Goal: Information Seeking & Learning: Learn about a topic

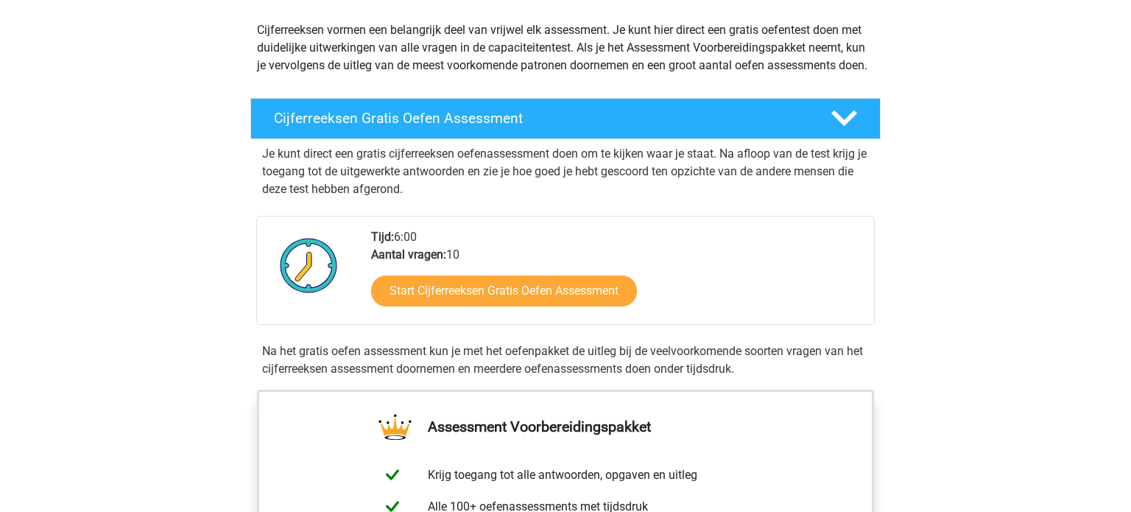
scroll to position [164, 0]
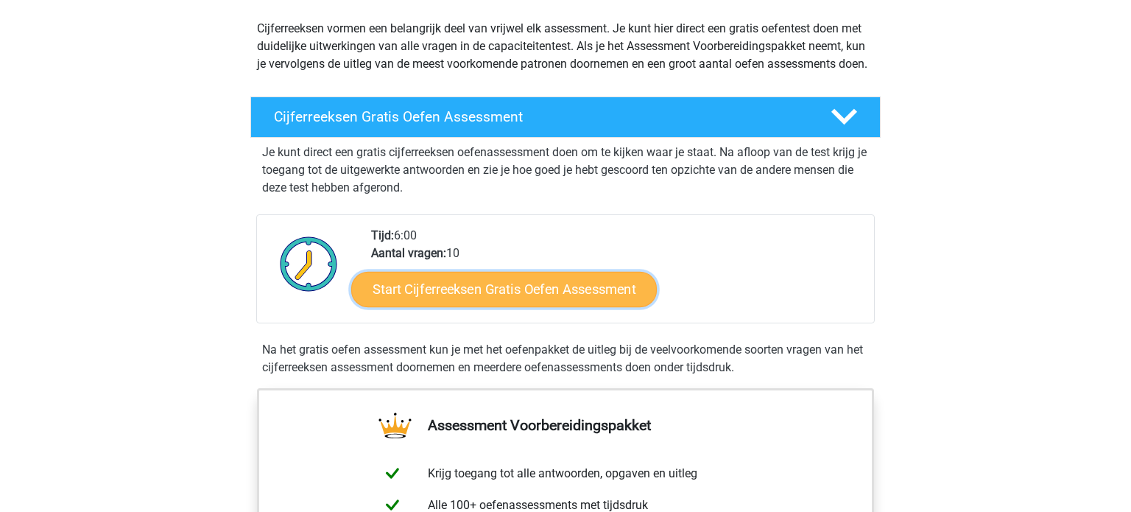
click at [549, 306] on link "Start Cijferreeksen Gratis Oefen Assessment" at bounding box center [504, 288] width 306 height 35
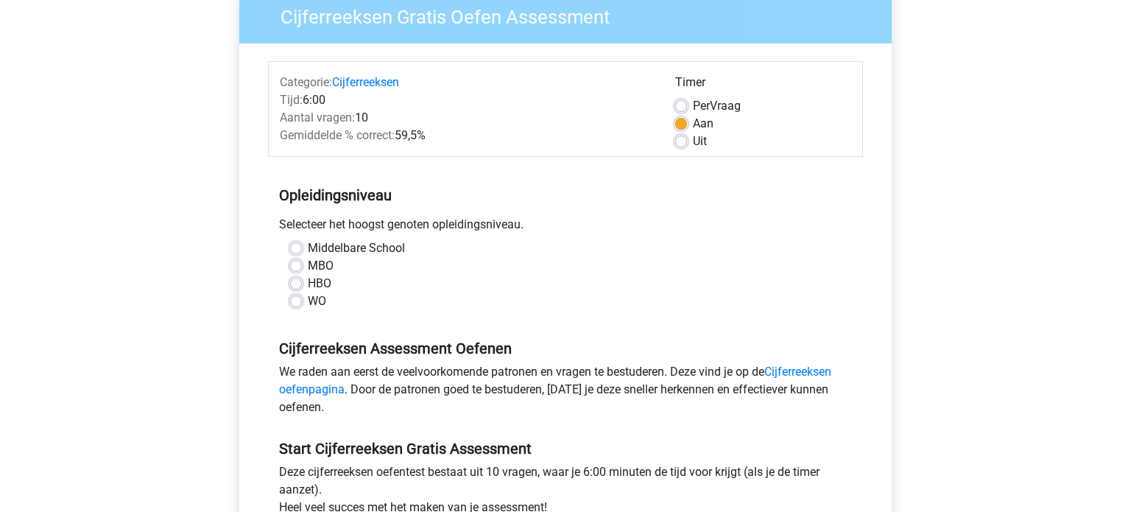
scroll to position [133, 0]
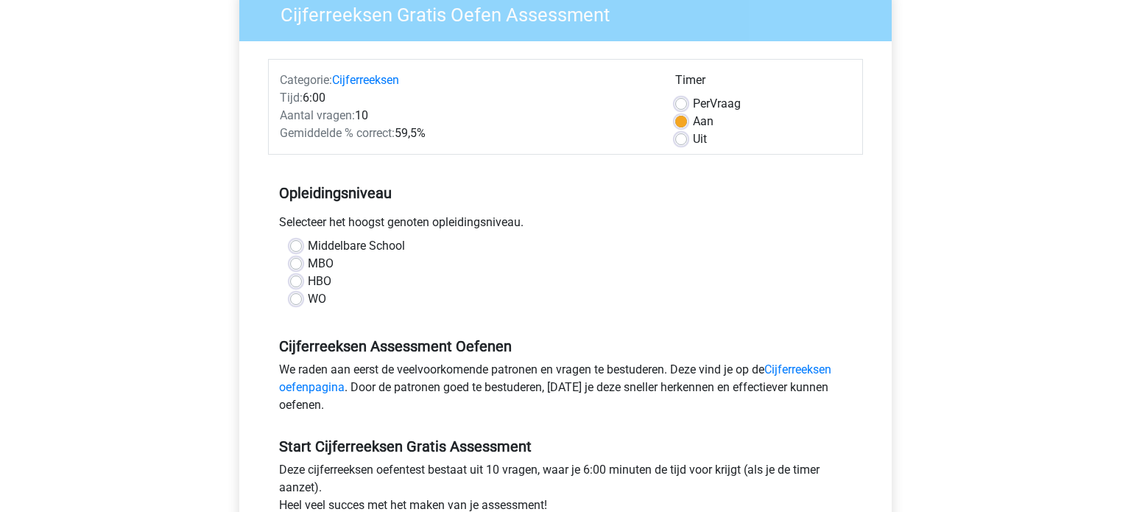
click at [308, 262] on label "MBO" at bounding box center [321, 264] width 26 height 18
click at [296, 262] on input "MBO" at bounding box center [296, 262] width 12 height 15
radio input "true"
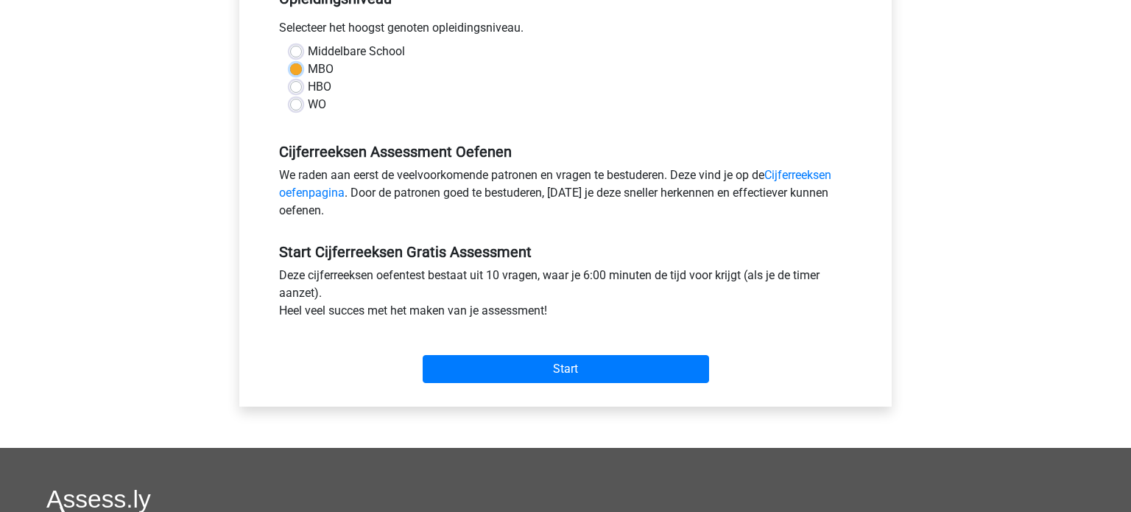
scroll to position [327, 0]
click at [819, 177] on link "Cijferreeksen oefenpagina" at bounding box center [555, 184] width 552 height 32
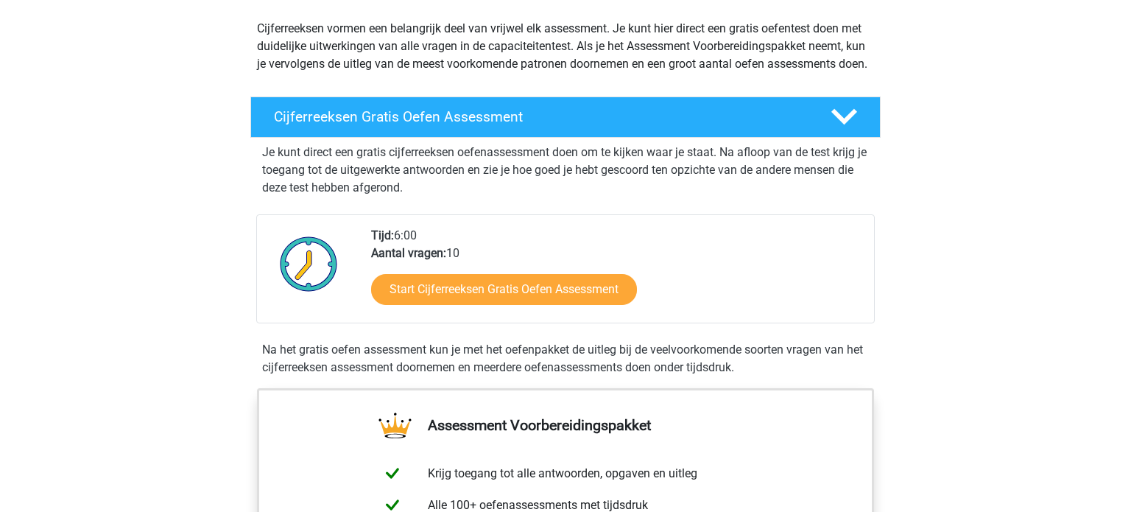
scroll to position [165, 0]
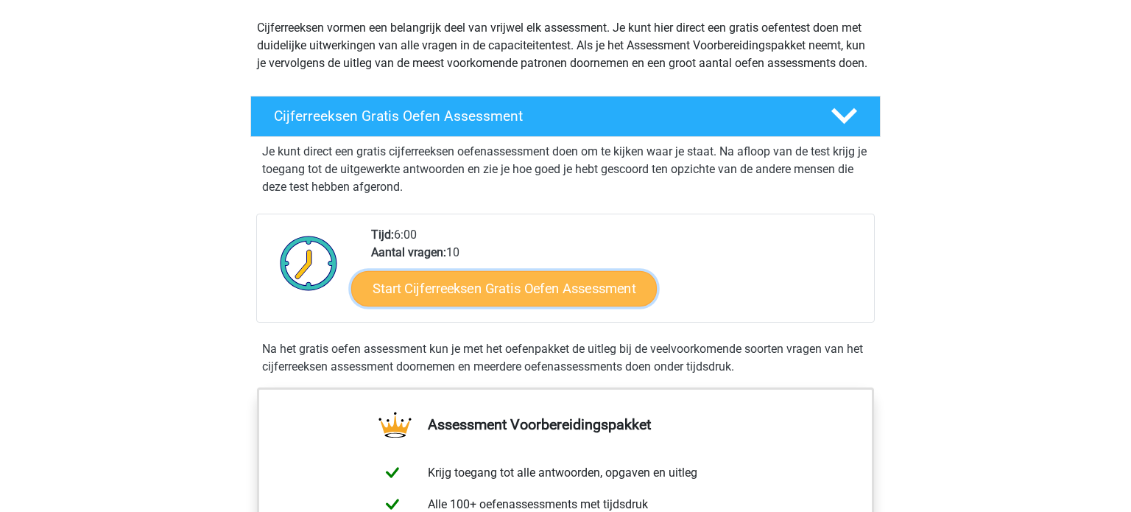
click at [532, 304] on link "Start Cijferreeksen Gratis Oefen Assessment" at bounding box center [504, 287] width 306 height 35
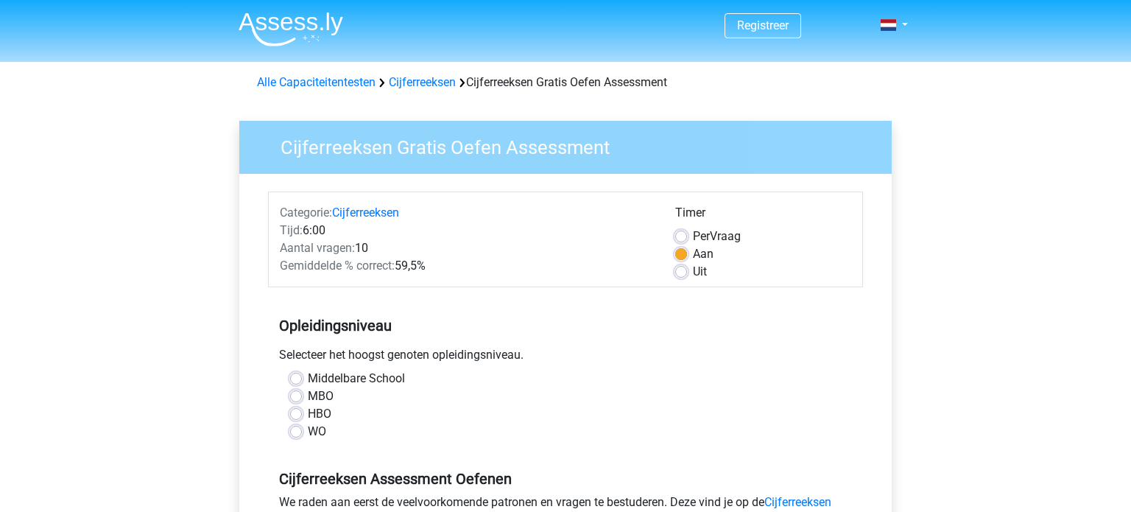
click at [308, 400] on label "MBO" at bounding box center [321, 396] width 26 height 18
click at [300, 400] on input "MBO" at bounding box center [296, 394] width 12 height 15
radio input "true"
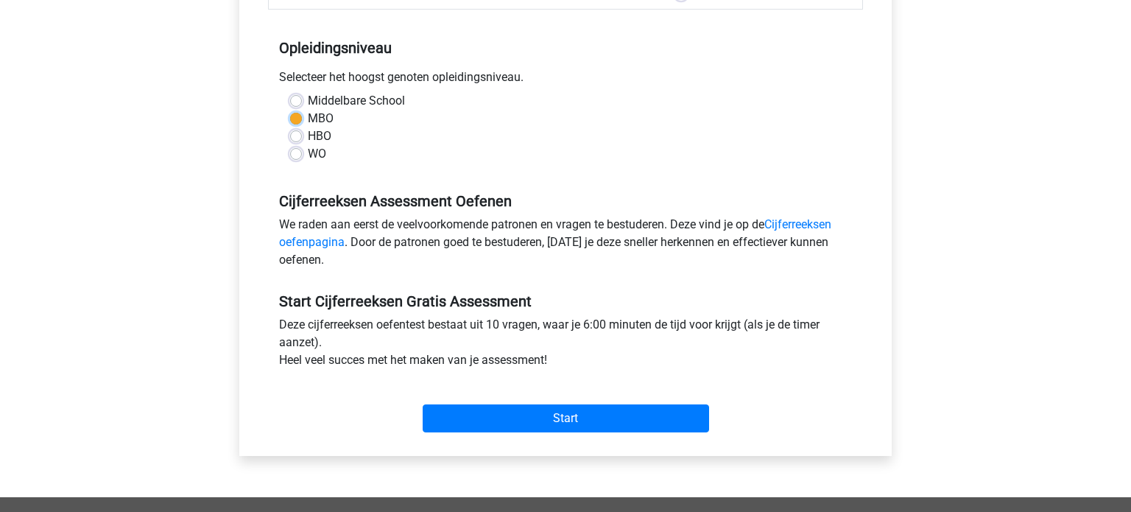
scroll to position [280, 0]
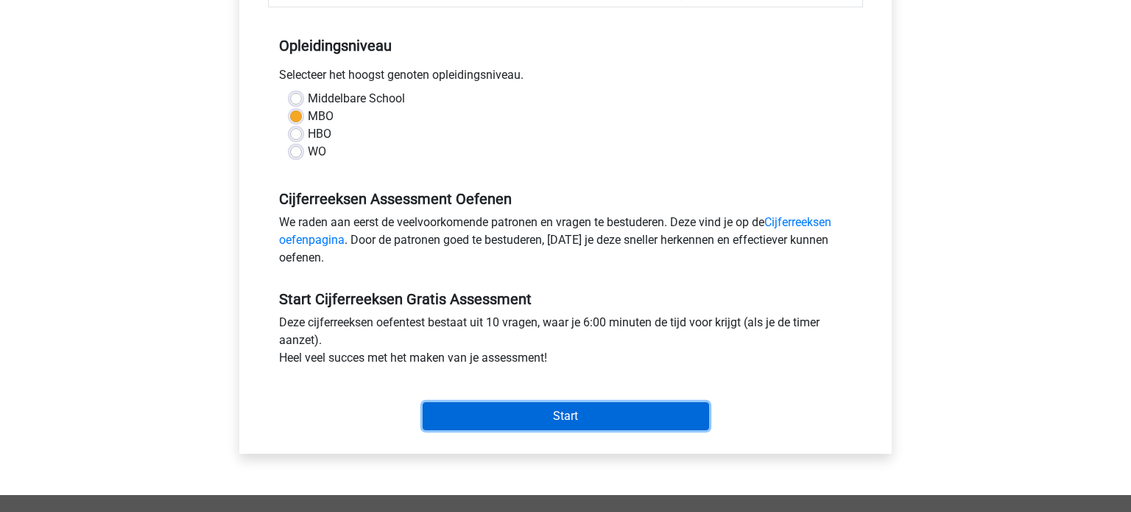
click at [565, 413] on input "Start" at bounding box center [566, 416] width 286 height 28
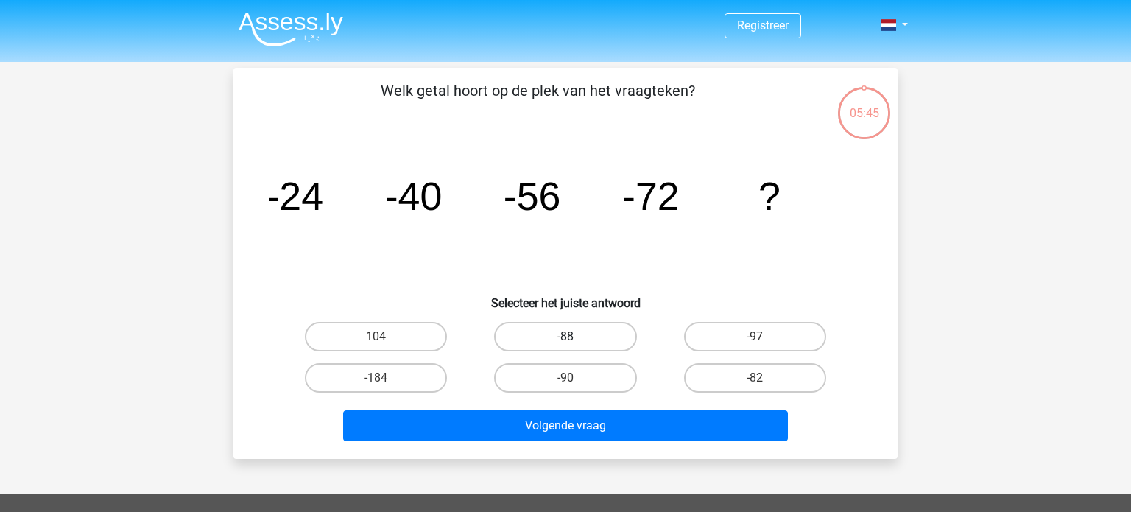
click at [585, 340] on label "-88" at bounding box center [565, 336] width 142 height 29
click at [575, 340] on input "-88" at bounding box center [570, 341] width 10 height 10
radio input "true"
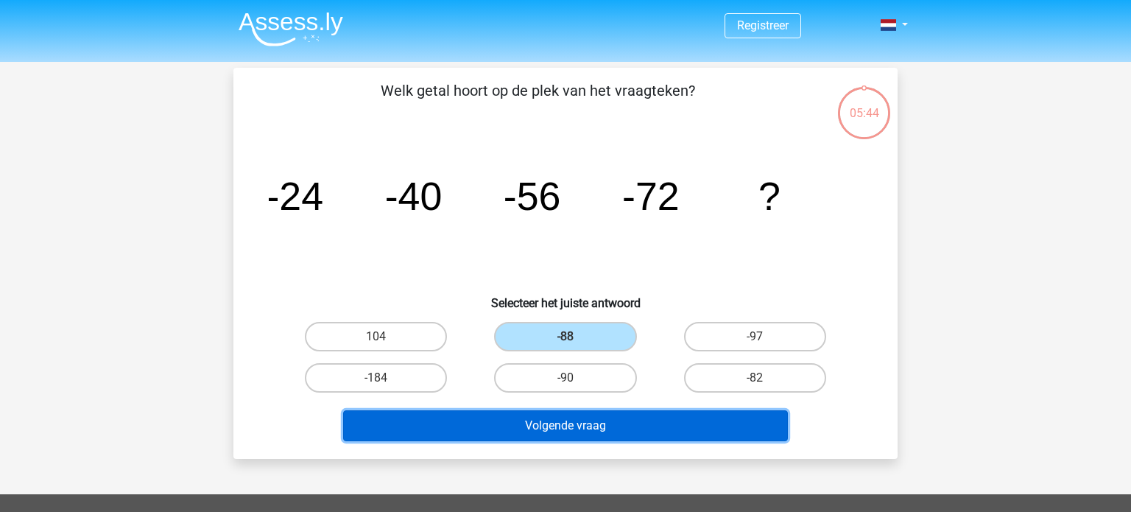
click at [576, 420] on button "Volgende vraag" at bounding box center [565, 425] width 445 height 31
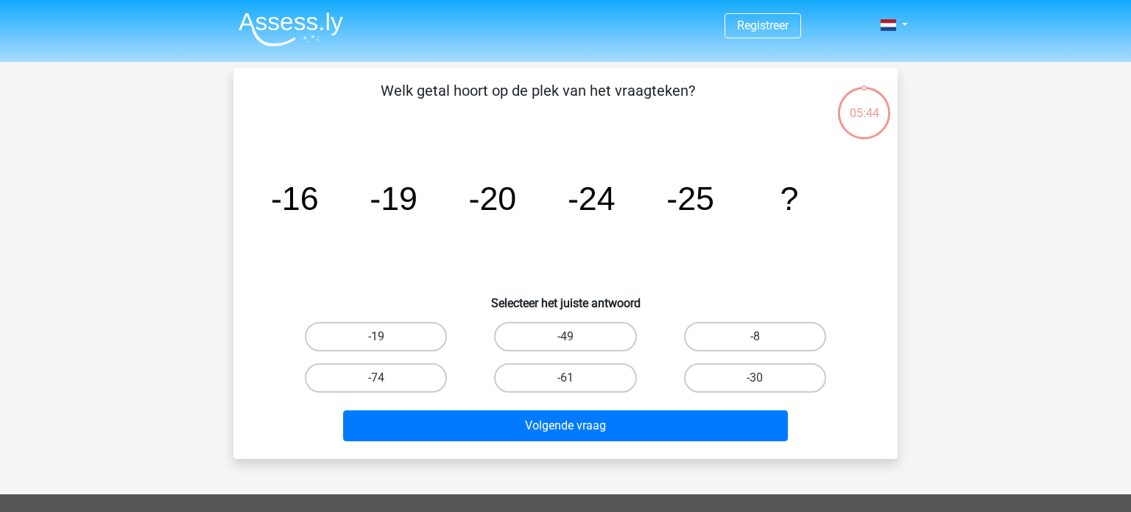
scroll to position [68, 0]
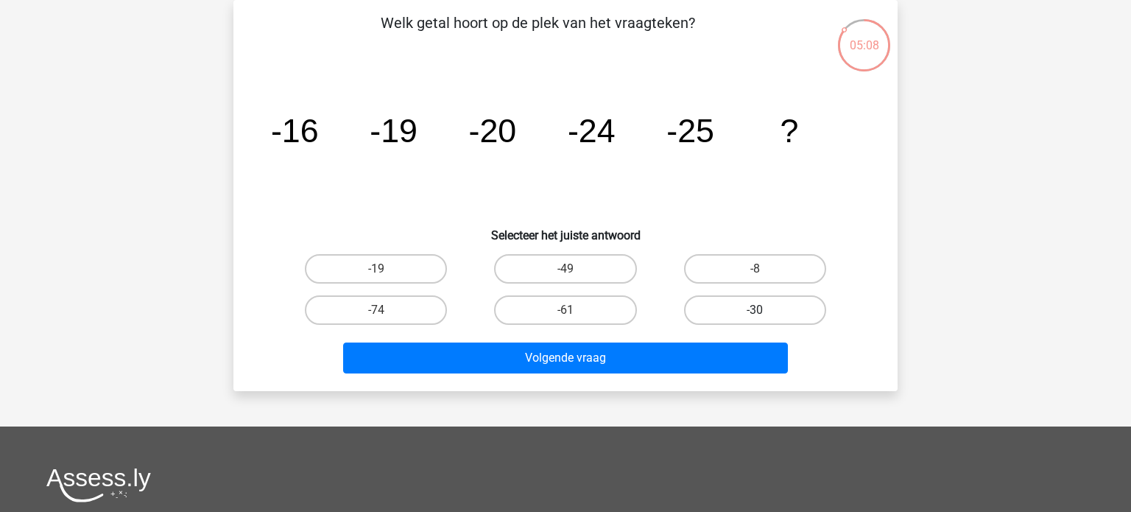
click at [768, 303] on label "-30" at bounding box center [755, 309] width 142 height 29
click at [764, 310] on input "-30" at bounding box center [760, 315] width 10 height 10
radio input "true"
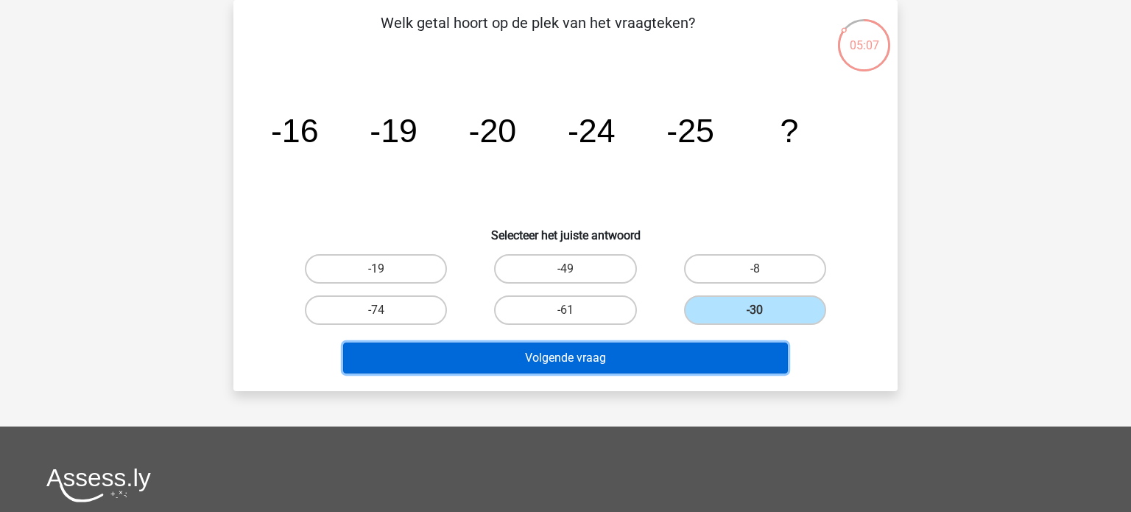
click at [619, 356] on button "Volgende vraag" at bounding box center [565, 357] width 445 height 31
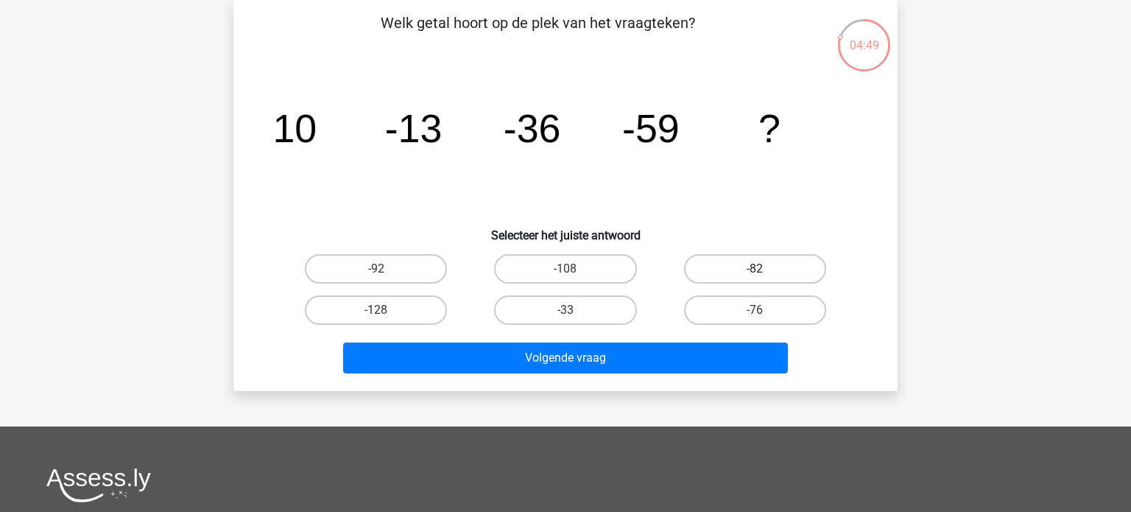
click at [746, 271] on label "-82" at bounding box center [755, 268] width 142 height 29
click at [755, 271] on input "-82" at bounding box center [760, 274] width 10 height 10
radio input "true"
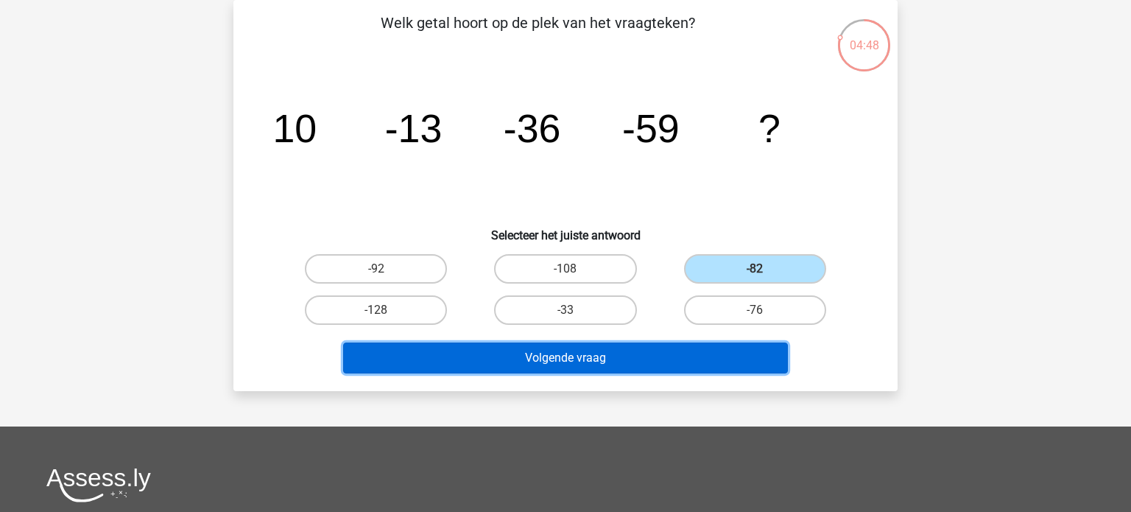
click at [624, 353] on button "Volgende vraag" at bounding box center [565, 357] width 445 height 31
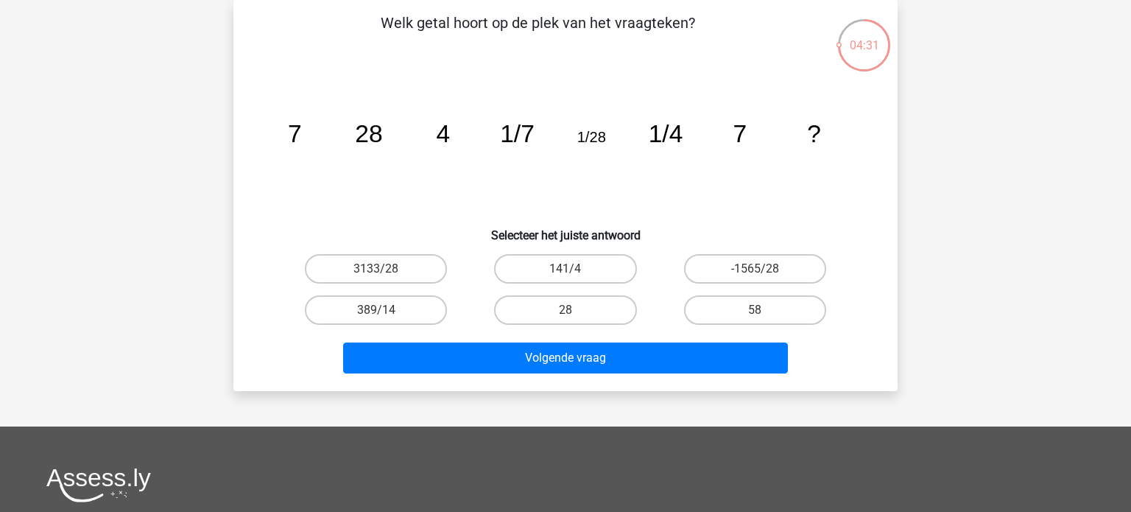
click at [571, 310] on input "28" at bounding box center [570, 315] width 10 height 10
radio input "true"
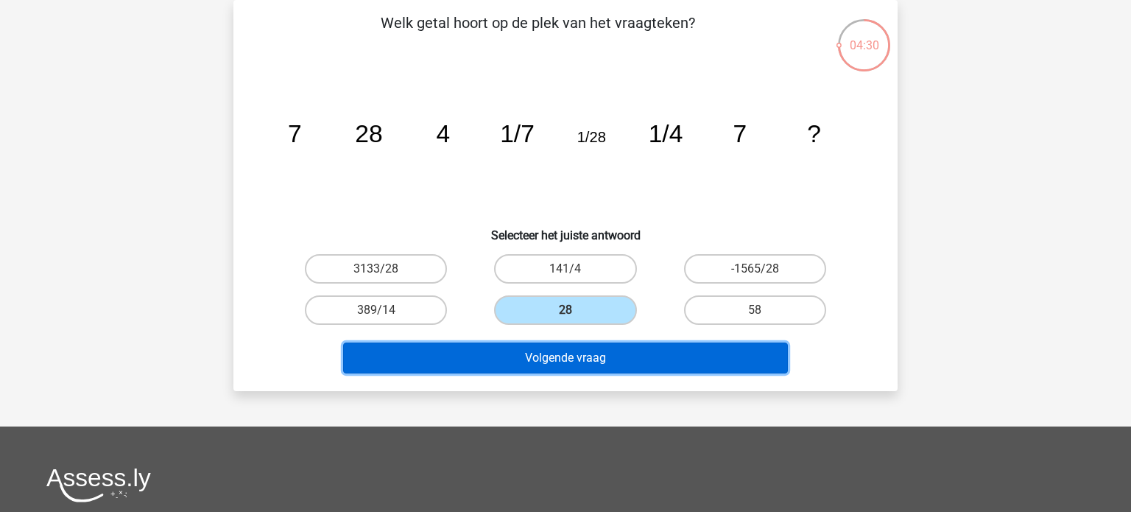
click at [572, 356] on button "Volgende vraag" at bounding box center [565, 357] width 445 height 31
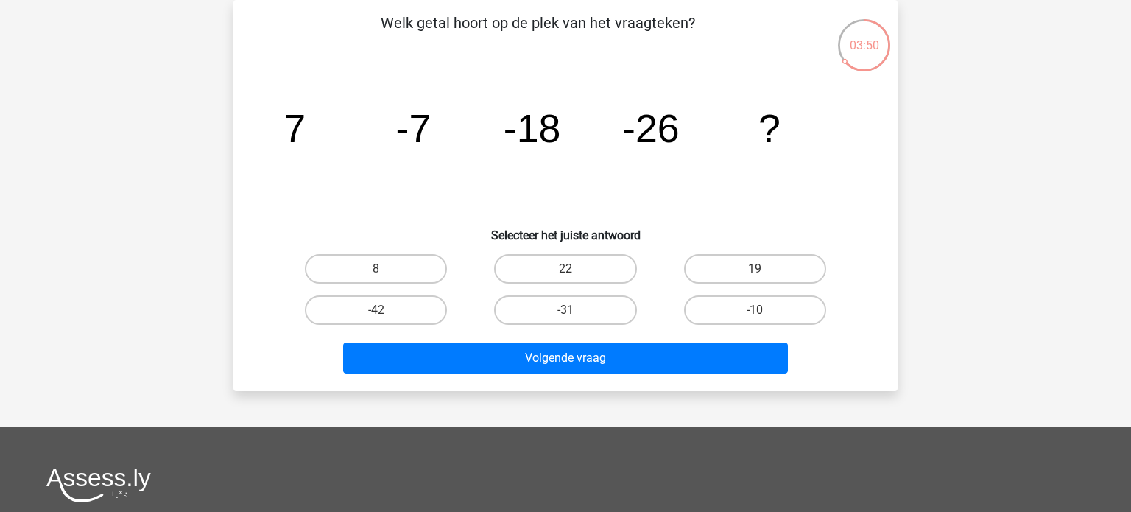
click at [555, 177] on icon "image/svg+xml 7 -7 -18 -26 ?" at bounding box center [565, 142] width 593 height 149
click at [575, 309] on label "-31" at bounding box center [565, 309] width 142 height 29
click at [575, 310] on input "-31" at bounding box center [570, 315] width 10 height 10
radio input "true"
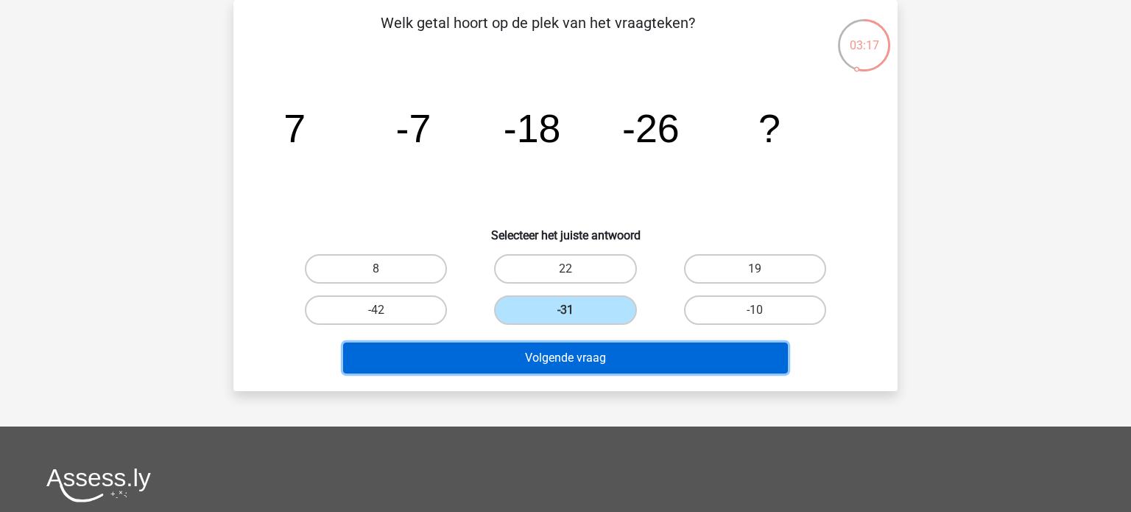
click at [576, 354] on button "Volgende vraag" at bounding box center [565, 357] width 445 height 31
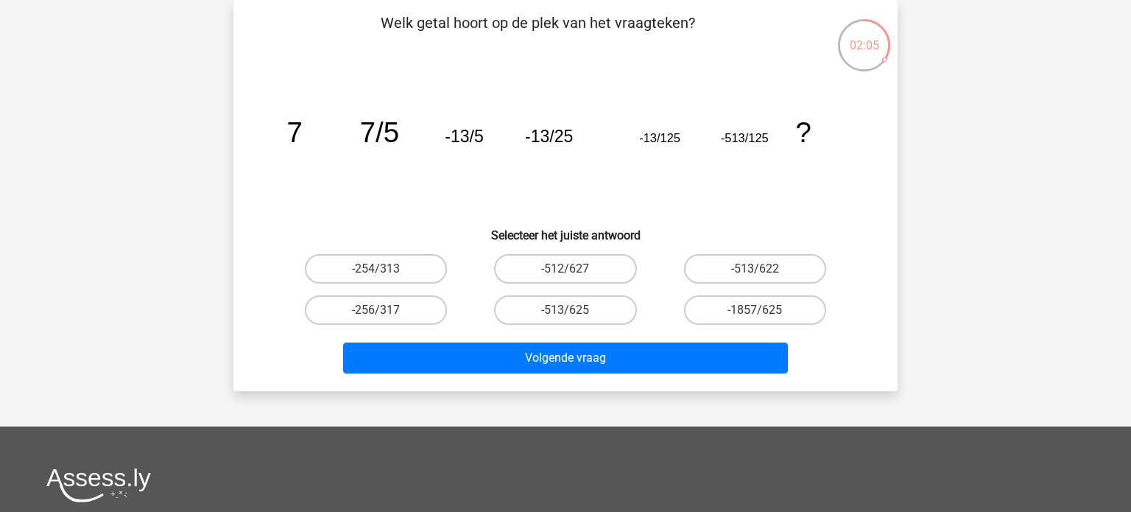
click at [572, 317] on input "-513/625" at bounding box center [570, 315] width 10 height 10
radio input "true"
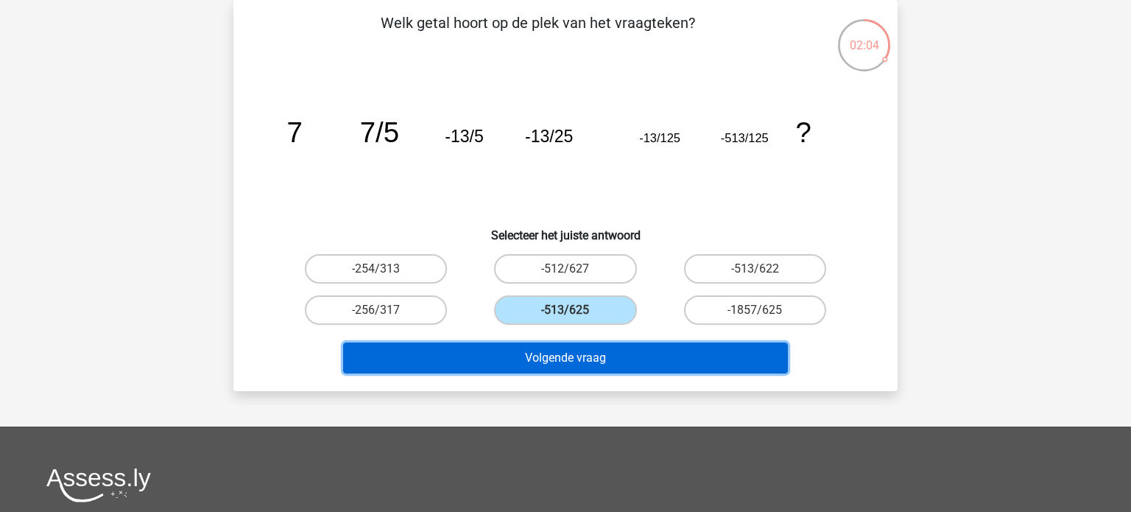
click at [571, 354] on button "Volgende vraag" at bounding box center [565, 357] width 445 height 31
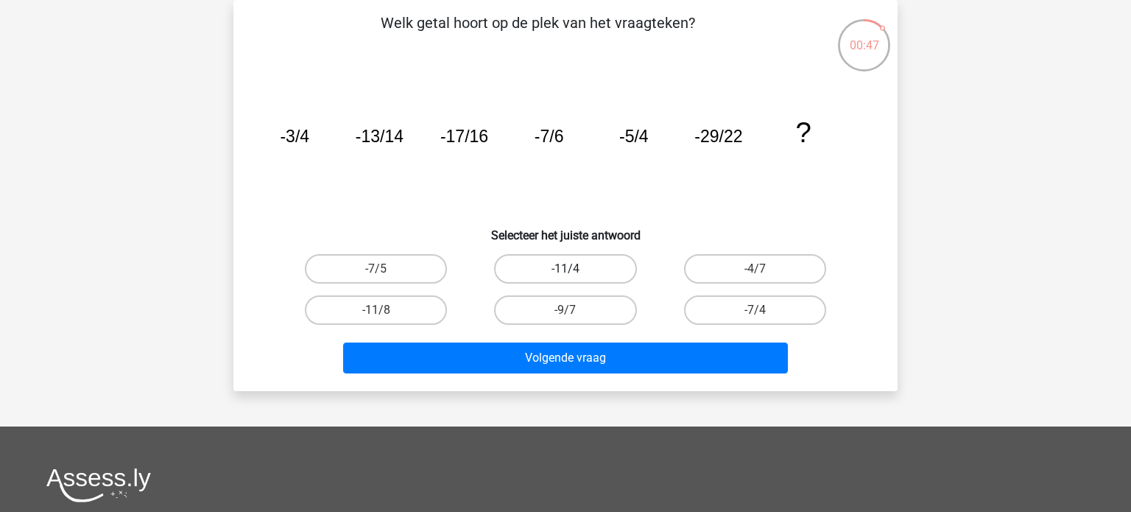
click at [580, 267] on label "-11/4" at bounding box center [565, 268] width 142 height 29
click at [575, 269] on input "-11/4" at bounding box center [570, 274] width 10 height 10
radio input "true"
click at [728, 310] on label "-7/4" at bounding box center [755, 309] width 142 height 29
click at [755, 310] on input "-7/4" at bounding box center [760, 315] width 10 height 10
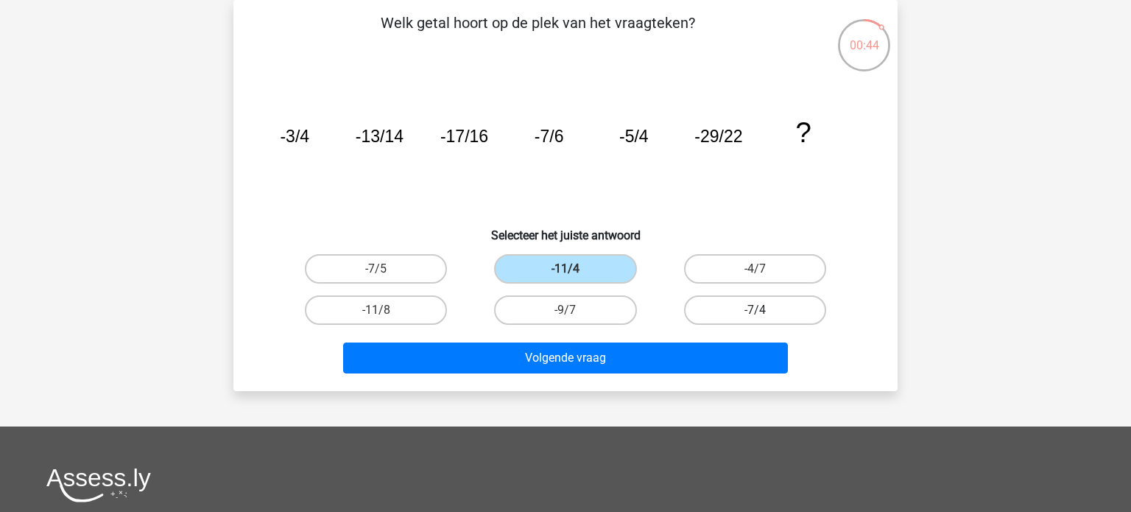
radio input "true"
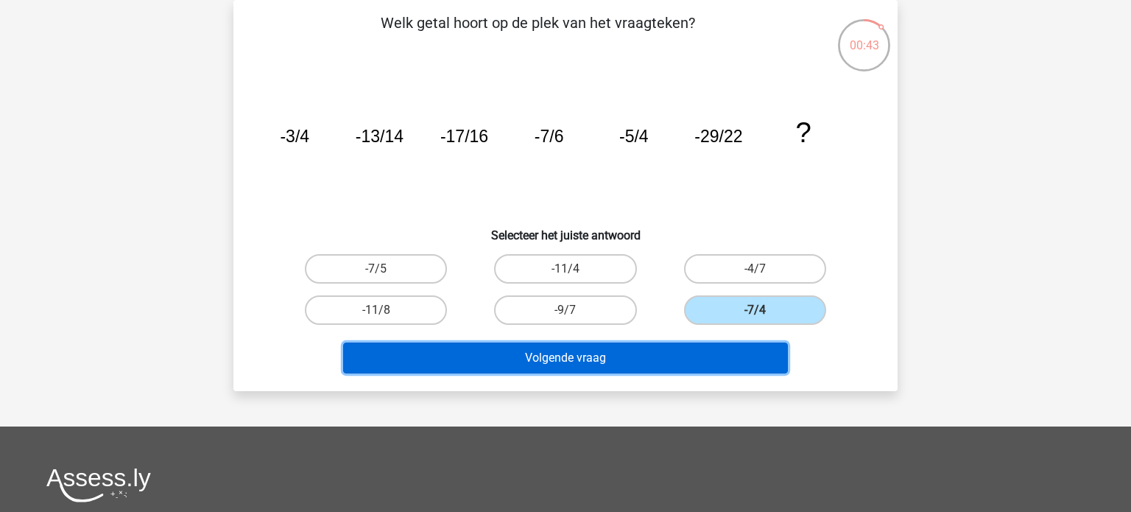
click at [601, 355] on button "Volgende vraag" at bounding box center [565, 357] width 445 height 31
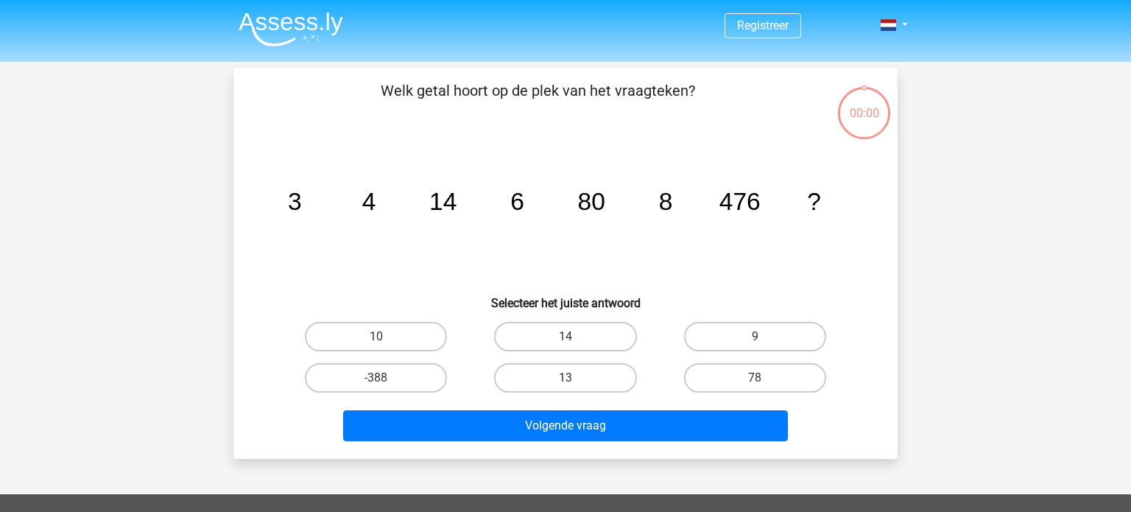
scroll to position [68, 0]
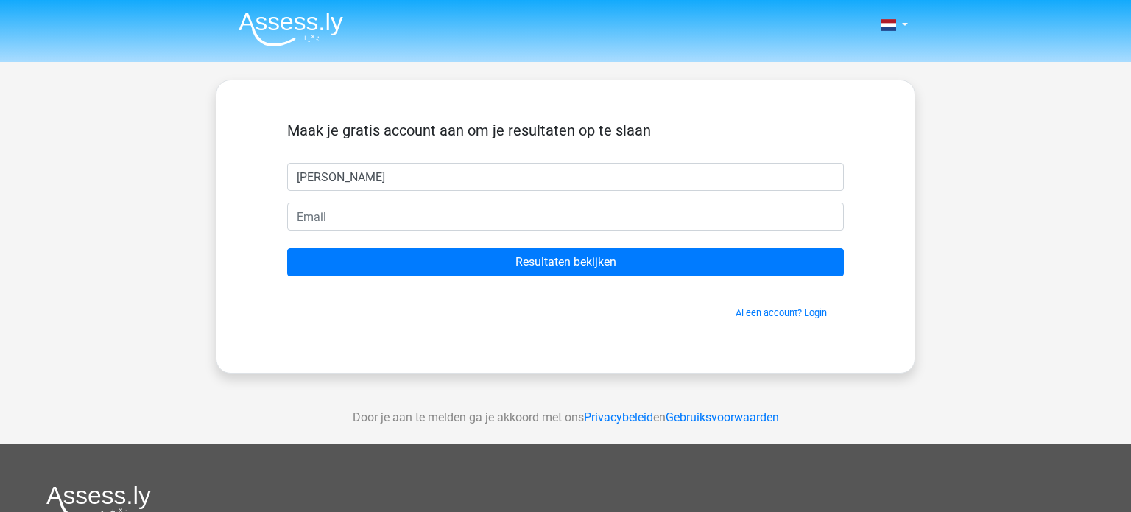
type input "[PERSON_NAME]"
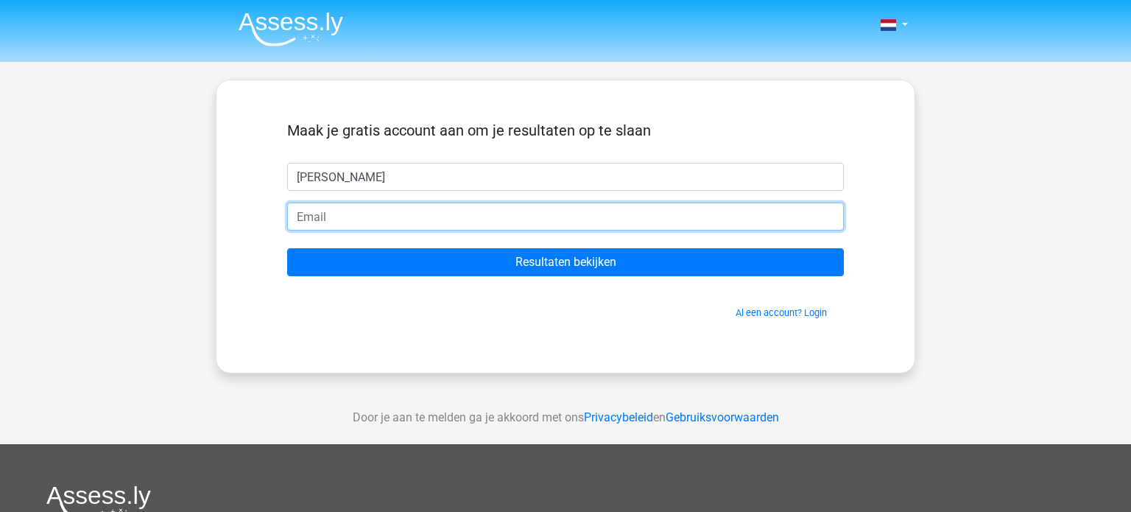
click at [396, 222] on input "email" at bounding box center [565, 216] width 557 height 28
type input "[EMAIL_ADDRESS][DOMAIN_NAME]"
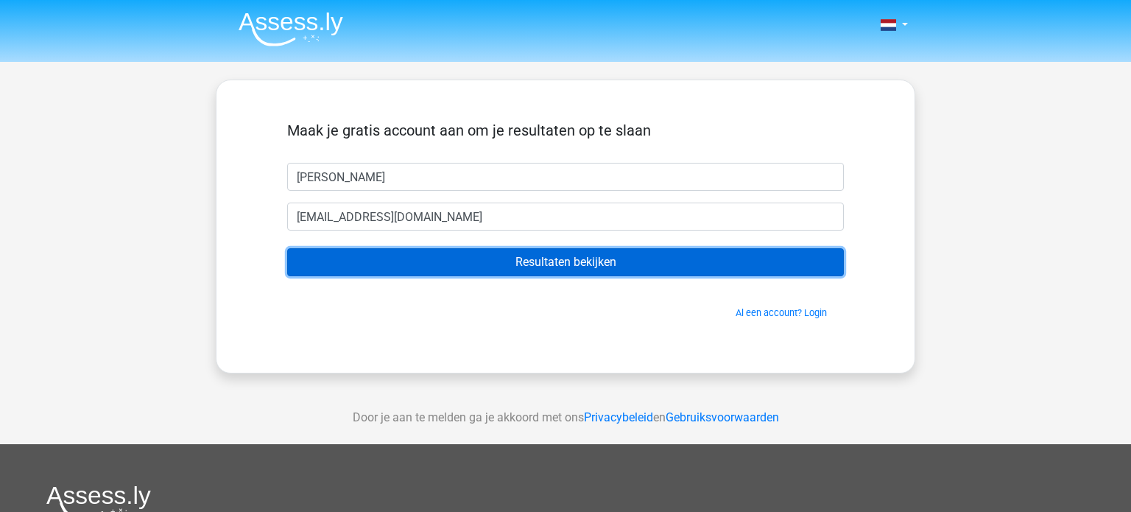
click at [444, 260] on input "Resultaten bekijken" at bounding box center [565, 262] width 557 height 28
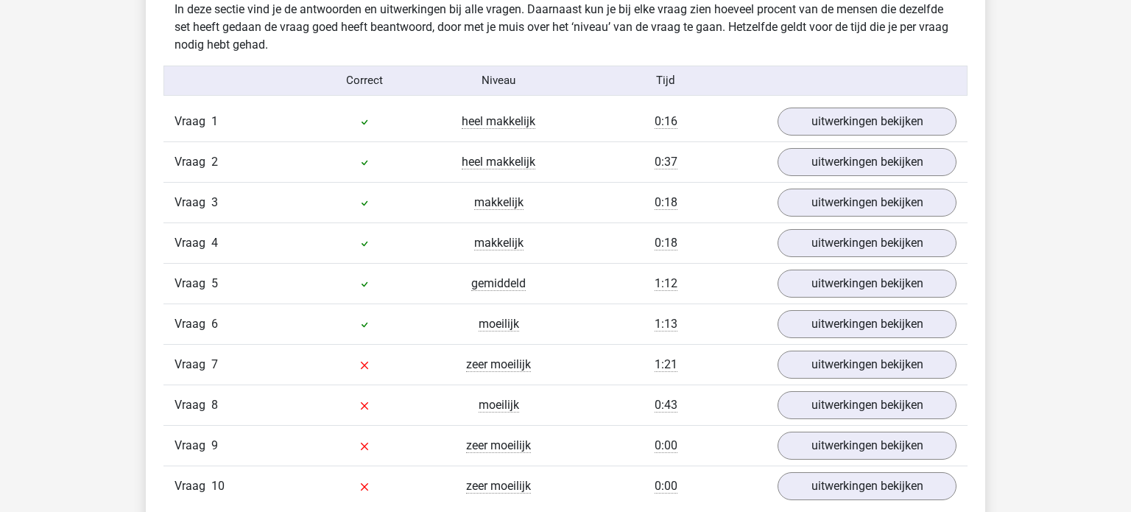
scroll to position [1168, 0]
click at [858, 398] on link "uitwerkingen bekijken" at bounding box center [866, 405] width 205 height 32
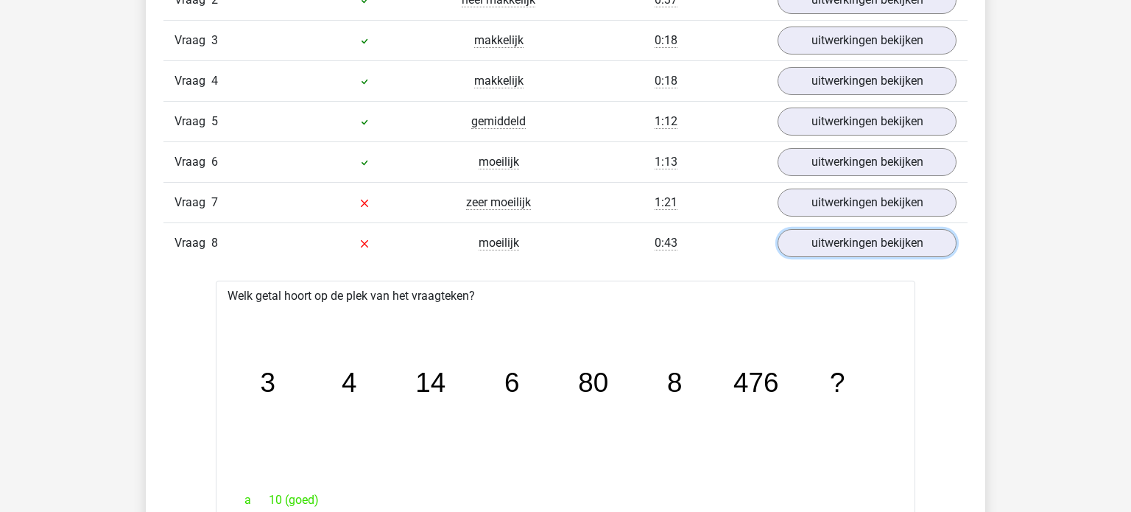
scroll to position [1327, 0]
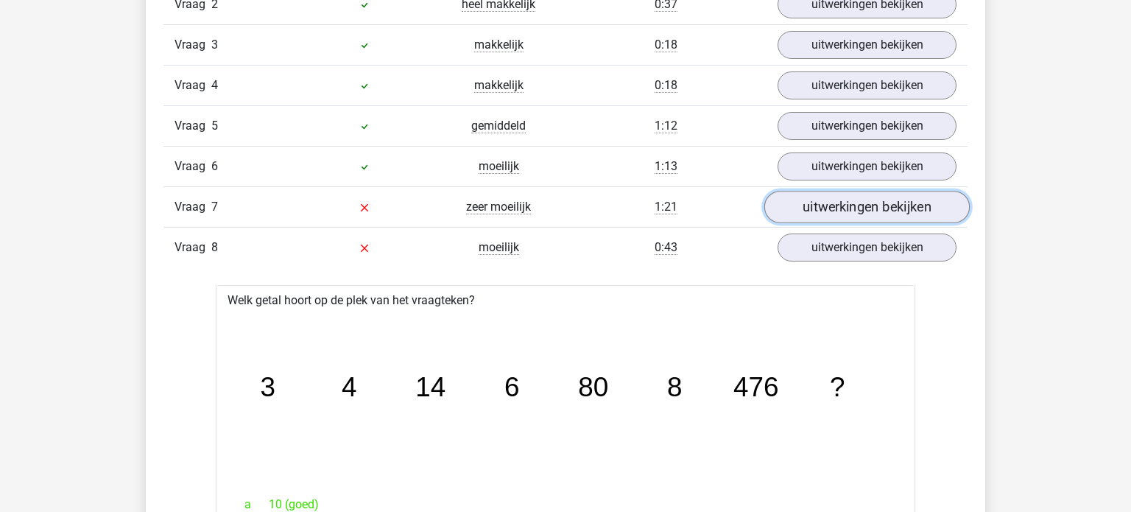
click at [906, 199] on link "uitwerkingen bekijken" at bounding box center [866, 207] width 205 height 32
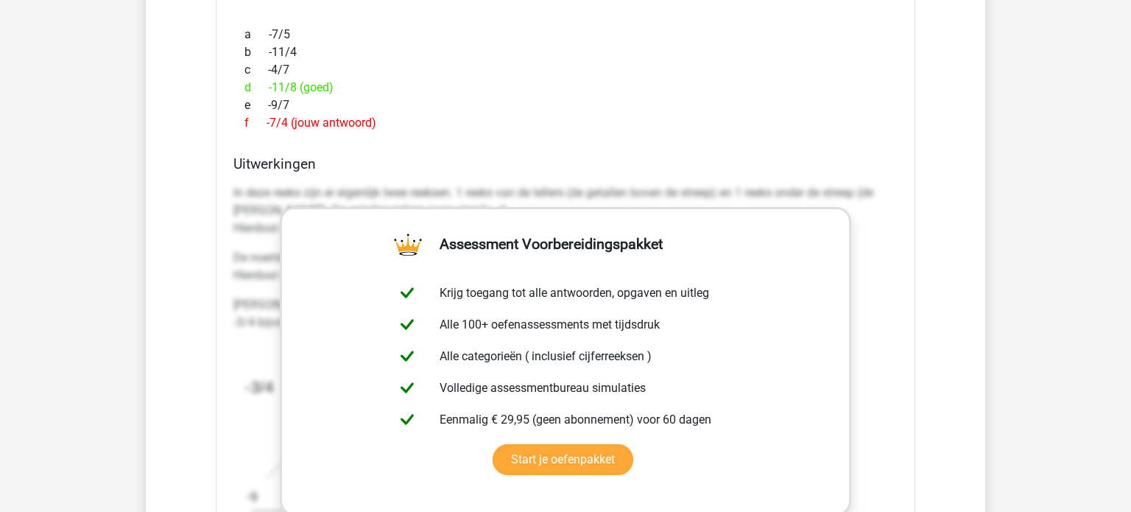
scroll to position [0, 0]
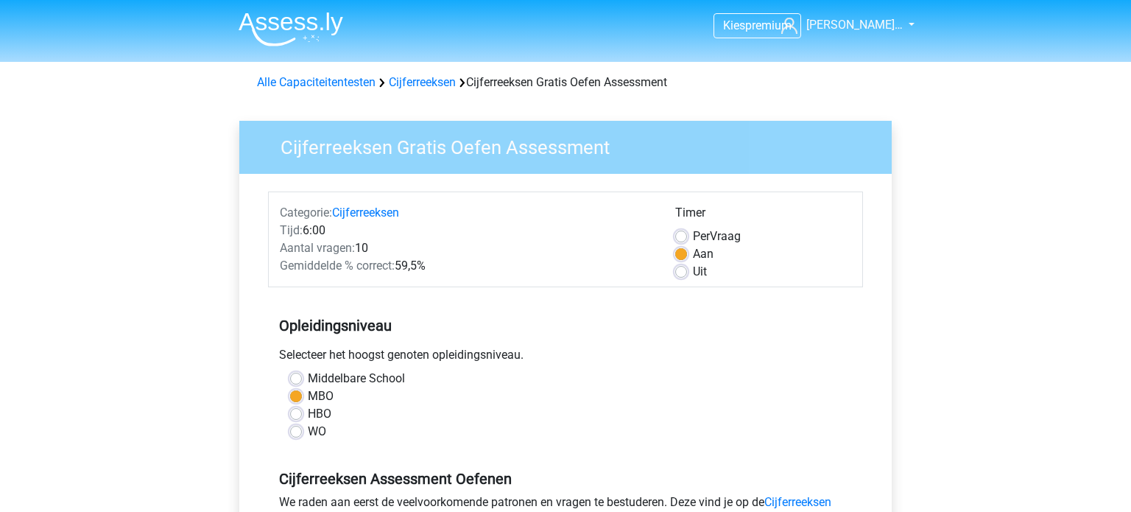
scroll to position [280, 0]
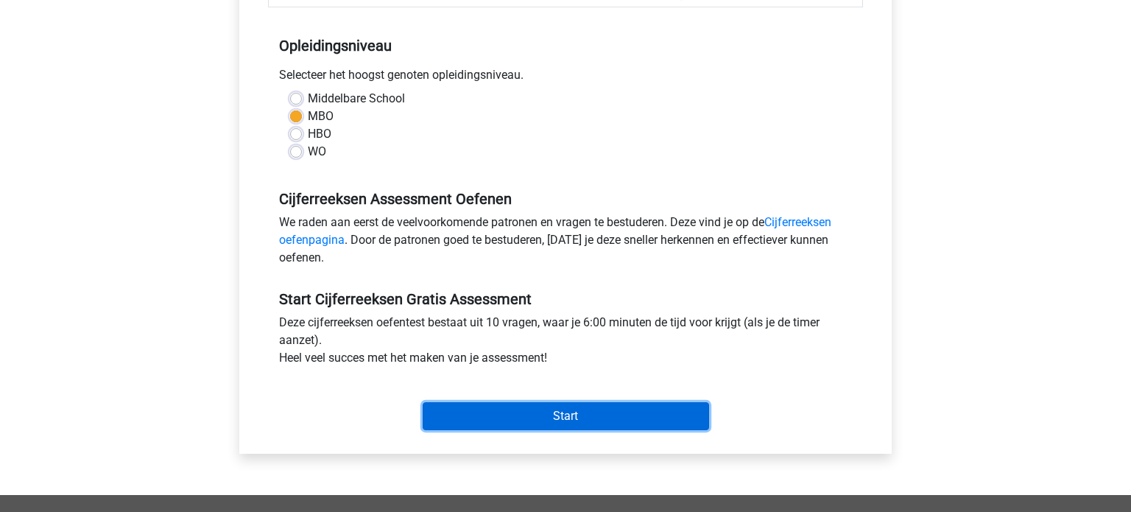
click at [612, 414] on input "Start" at bounding box center [566, 416] width 286 height 28
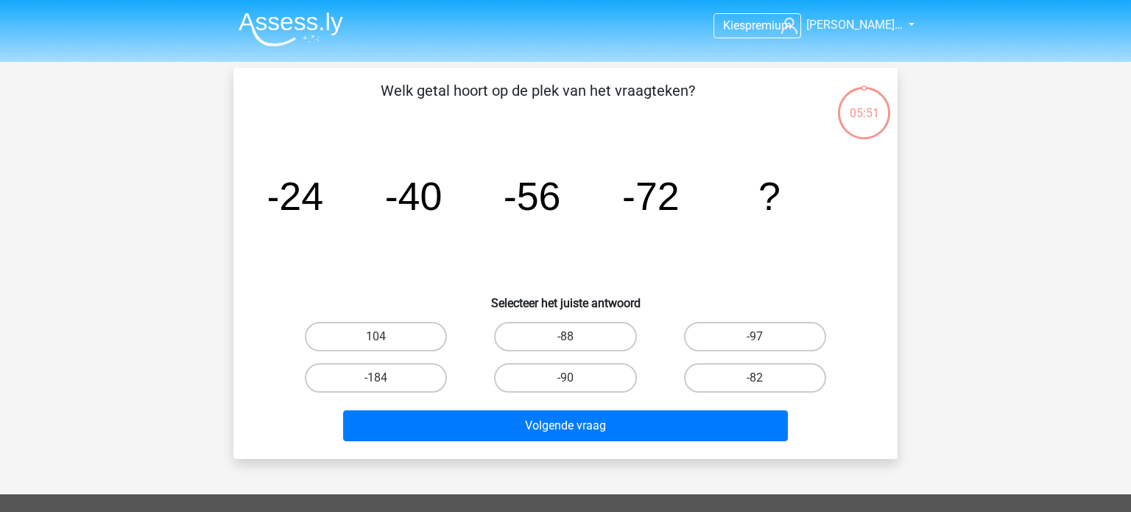
click at [571, 339] on input "-88" at bounding box center [570, 341] width 10 height 10
radio input "true"
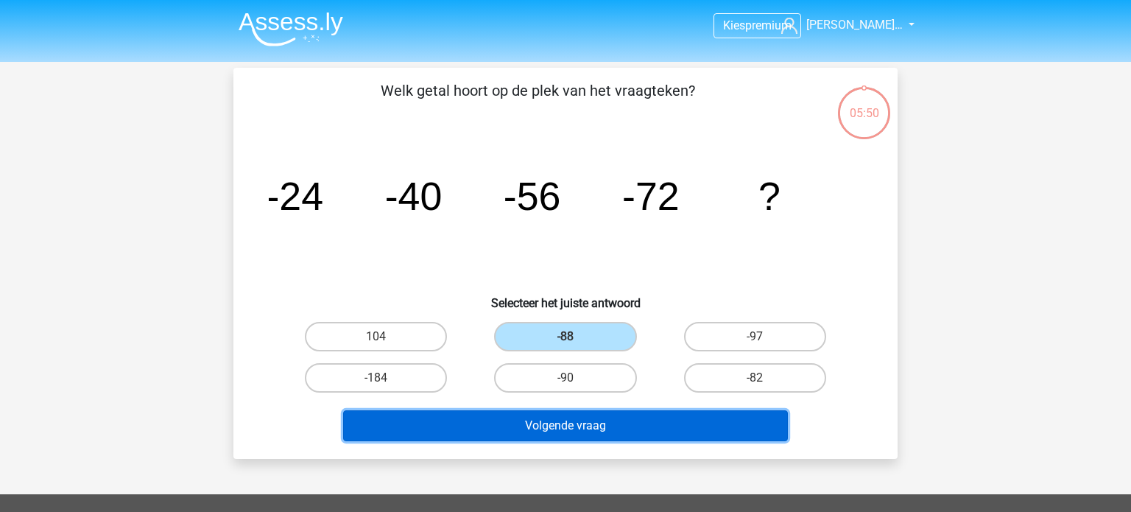
click at [548, 424] on button "Volgende vraag" at bounding box center [565, 425] width 445 height 31
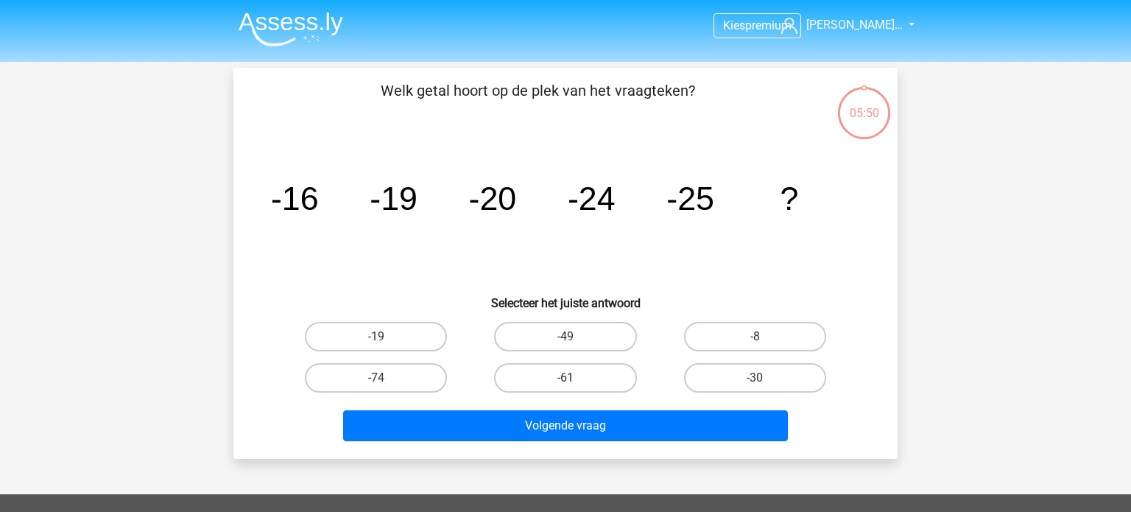
scroll to position [68, 0]
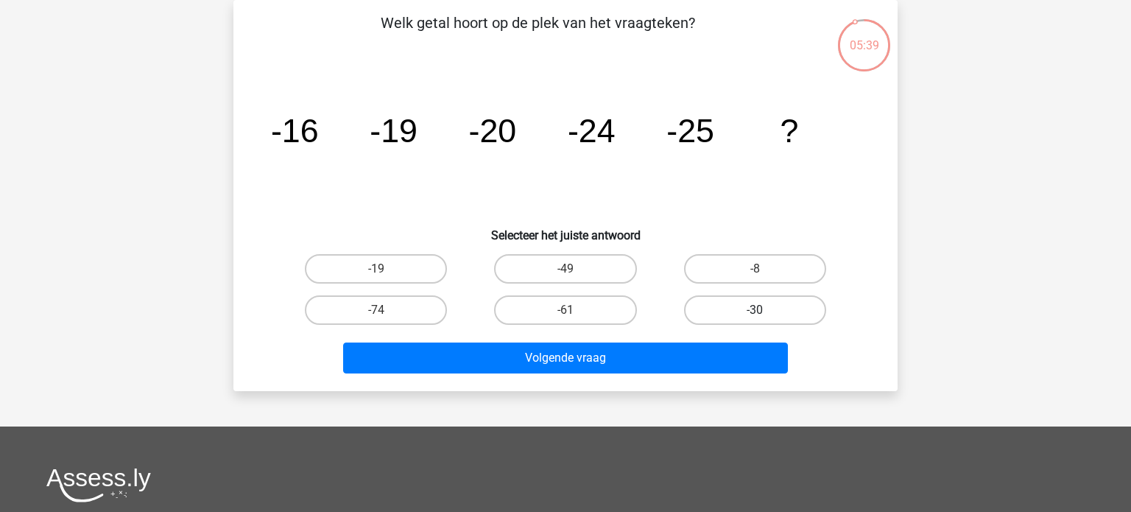
click at [718, 310] on label "-30" at bounding box center [755, 309] width 142 height 29
click at [755, 310] on input "-30" at bounding box center [760, 315] width 10 height 10
radio input "true"
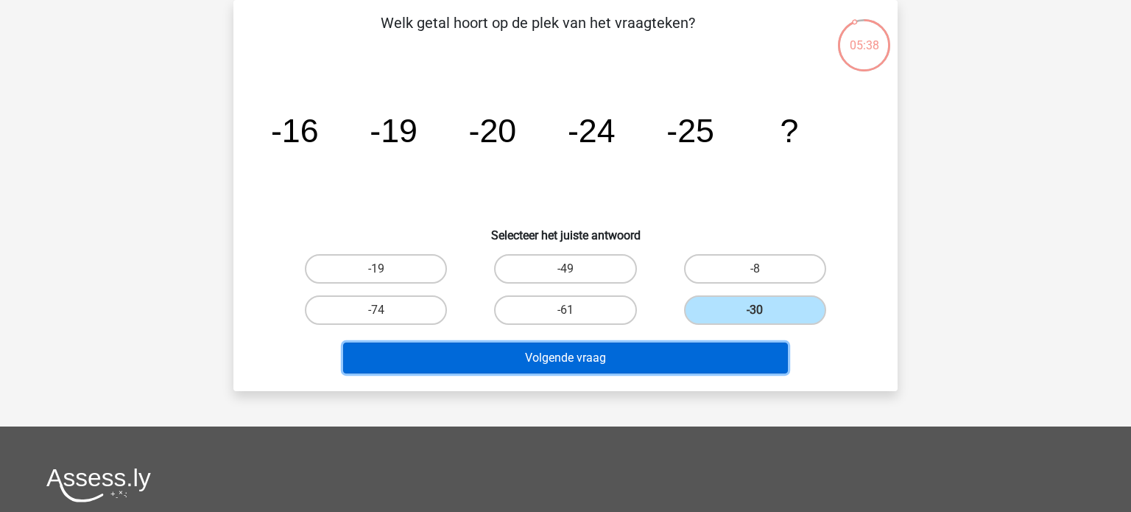
click at [611, 364] on button "Volgende vraag" at bounding box center [565, 357] width 445 height 31
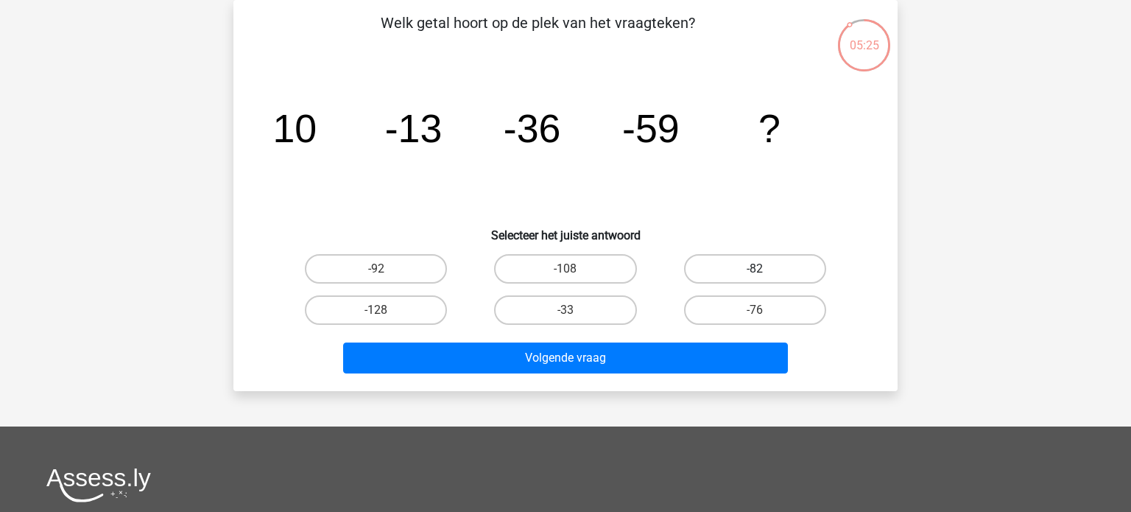
click at [727, 266] on label "-82" at bounding box center [755, 268] width 142 height 29
click at [755, 269] on input "-82" at bounding box center [760, 274] width 10 height 10
radio input "true"
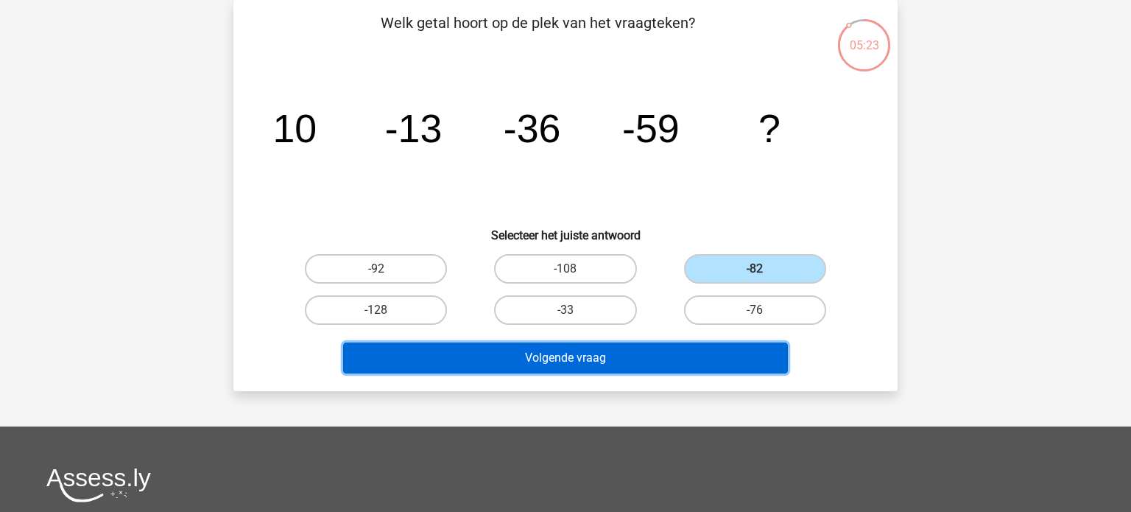
click at [555, 356] on button "Volgende vraag" at bounding box center [565, 357] width 445 height 31
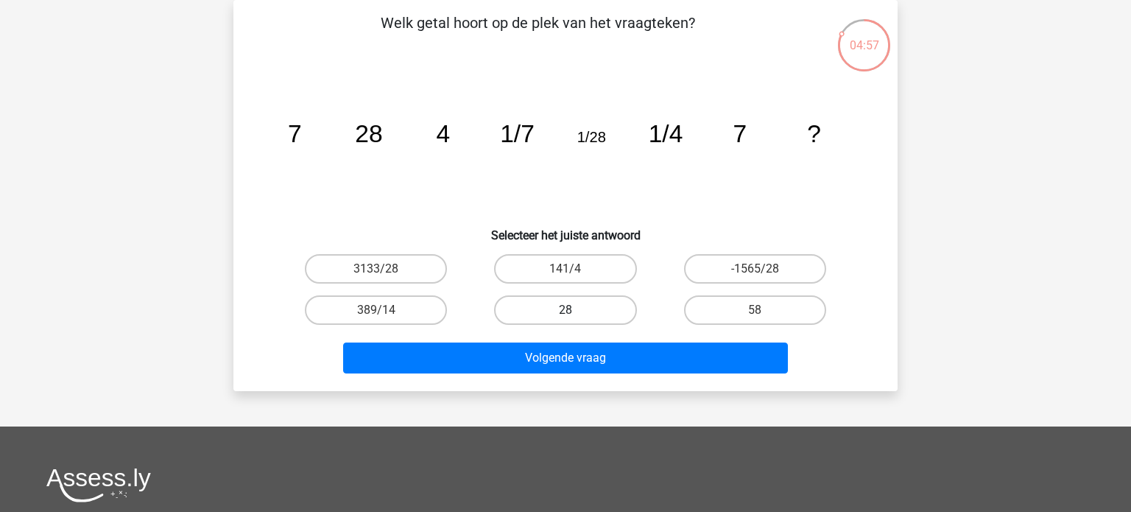
click at [554, 306] on label "28" at bounding box center [565, 309] width 142 height 29
click at [565, 310] on input "28" at bounding box center [570, 315] width 10 height 10
radio input "true"
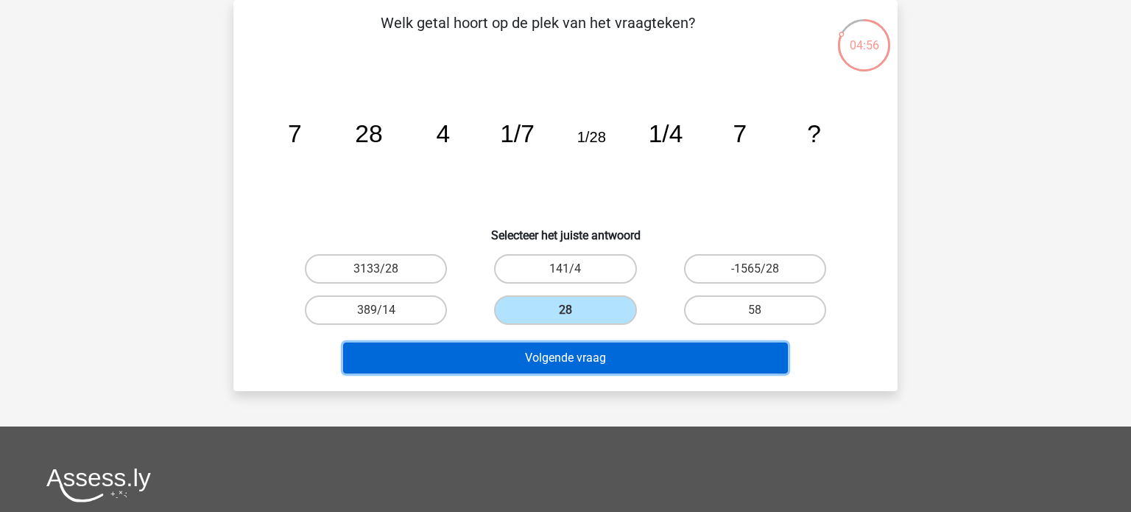
click at [557, 356] on button "Volgende vraag" at bounding box center [565, 357] width 445 height 31
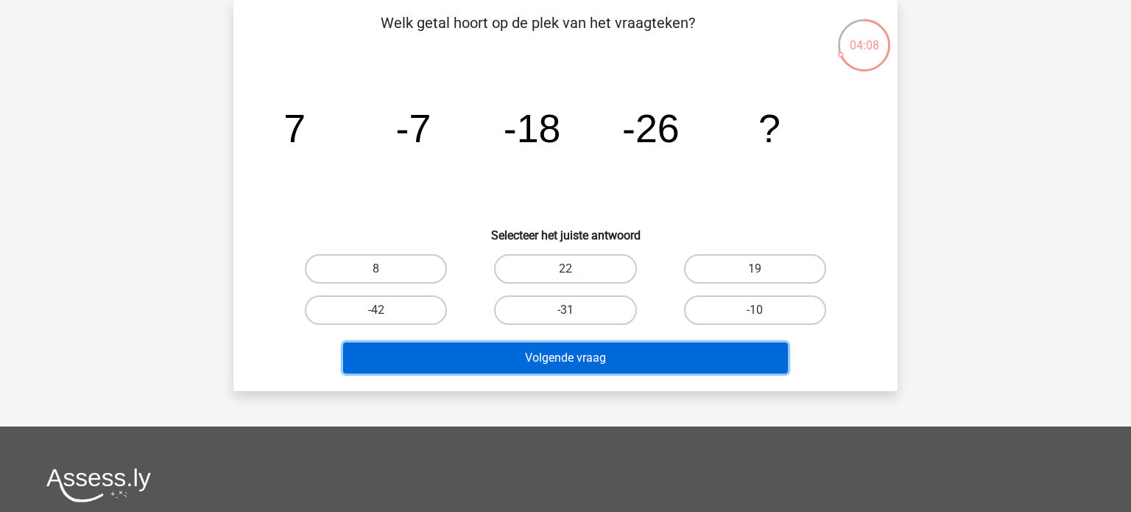
click at [569, 351] on button "Volgende vraag" at bounding box center [565, 357] width 445 height 31
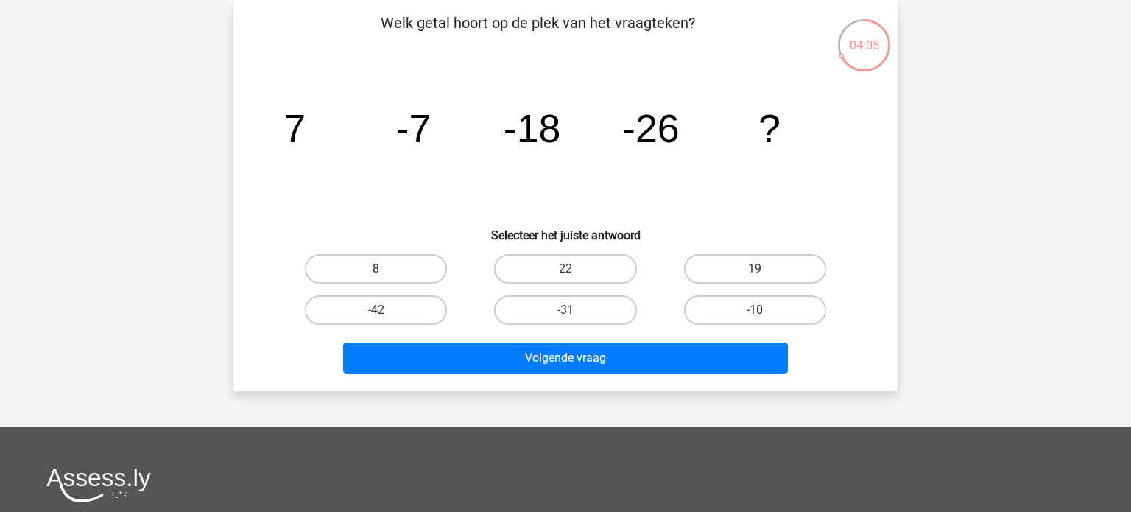
click at [398, 277] on label "8" at bounding box center [376, 268] width 142 height 29
click at [386, 277] on input "8" at bounding box center [381, 274] width 10 height 10
radio input "true"
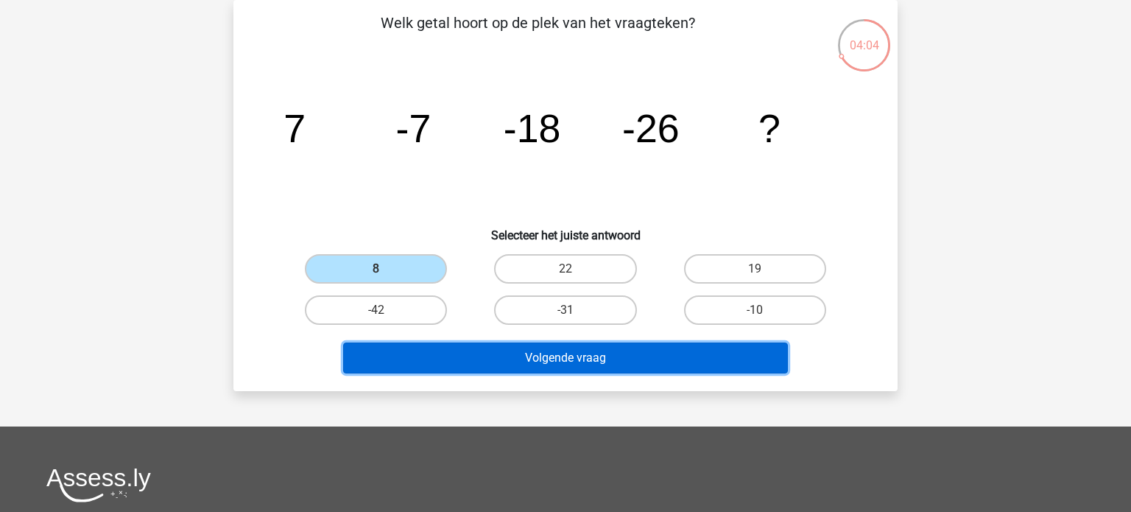
click at [580, 363] on button "Volgende vraag" at bounding box center [565, 357] width 445 height 31
click at [548, 356] on button "Volgende vraag" at bounding box center [565, 357] width 445 height 31
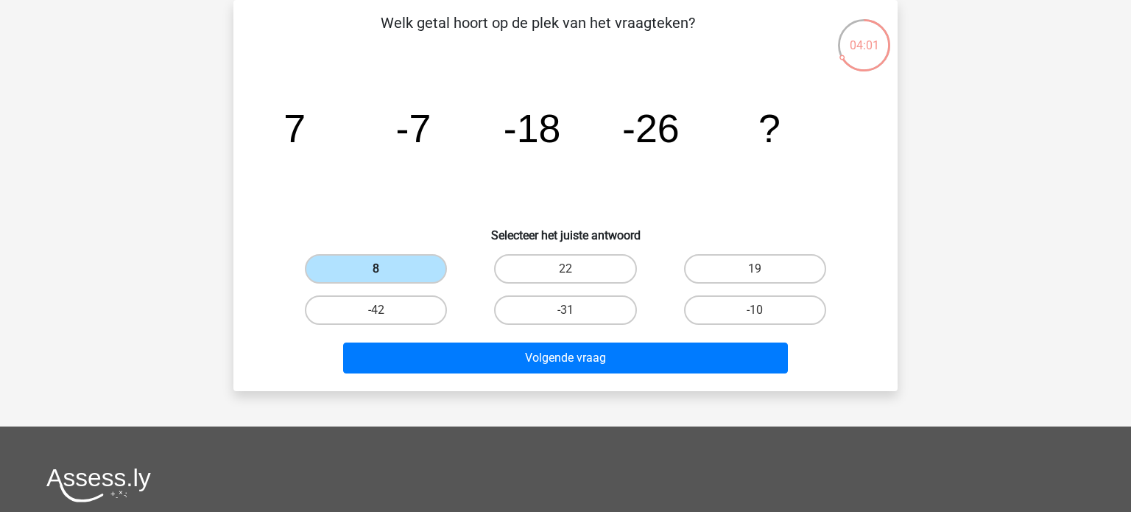
click at [410, 266] on label "8" at bounding box center [376, 268] width 142 height 29
click at [386, 269] on input "8" at bounding box center [381, 274] width 10 height 10
click at [771, 261] on label "19" at bounding box center [755, 268] width 142 height 29
click at [764, 269] on input "19" at bounding box center [760, 274] width 10 height 10
radio input "true"
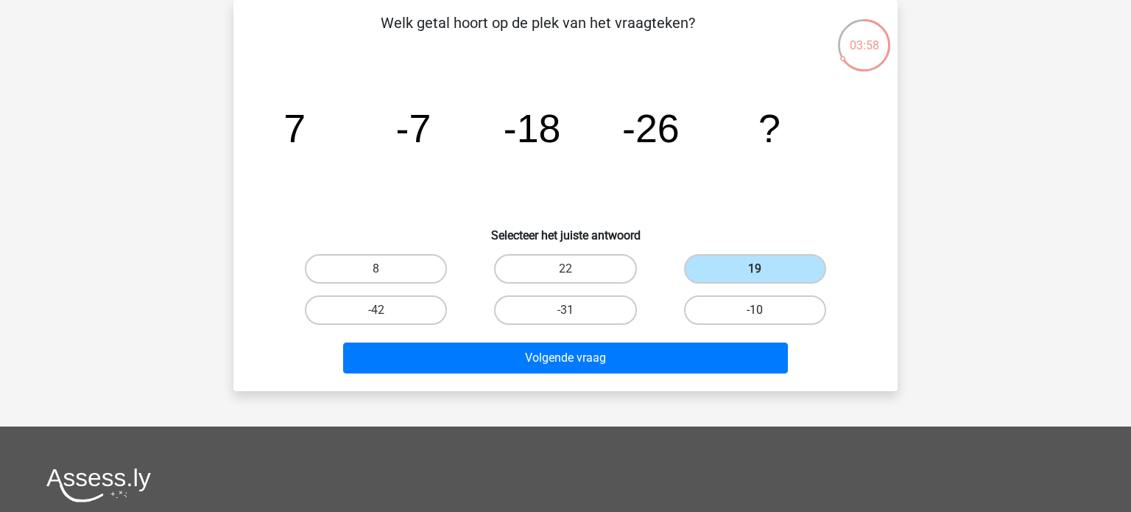
click at [752, 308] on label "-10" at bounding box center [755, 309] width 142 height 29
click at [755, 310] on input "-10" at bounding box center [760, 315] width 10 height 10
radio input "true"
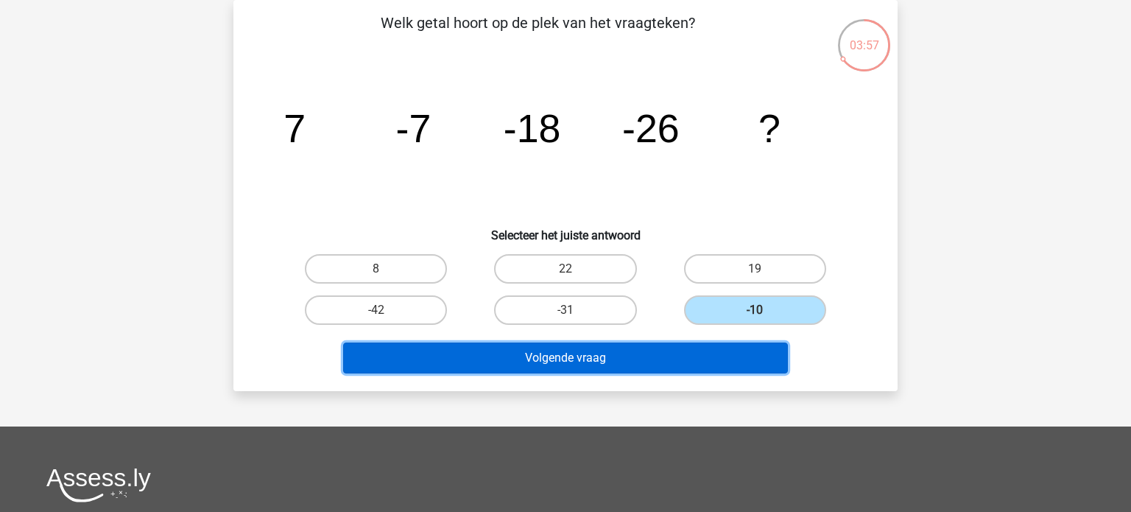
click at [592, 359] on button "Volgende vraag" at bounding box center [565, 357] width 445 height 31
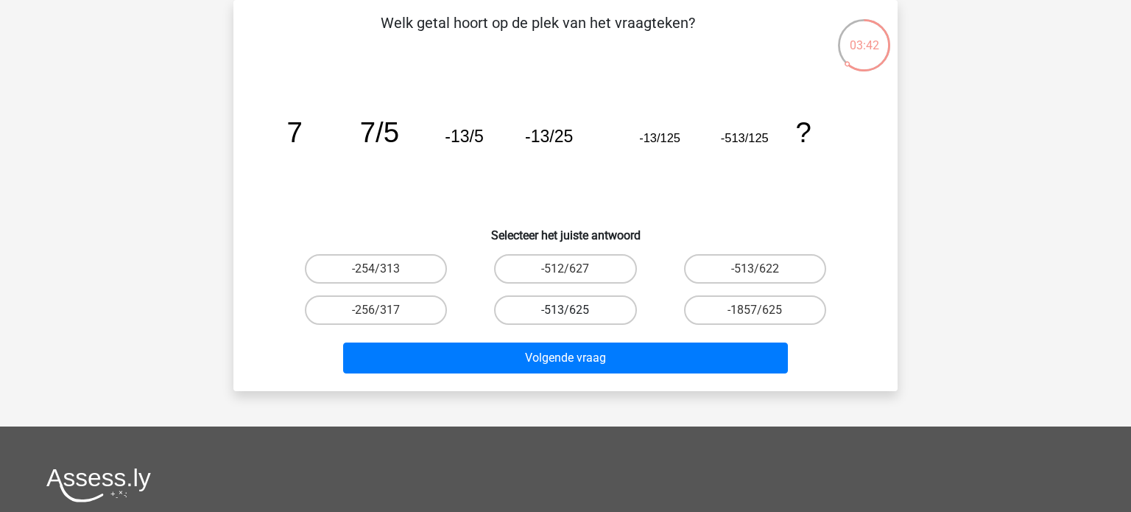
click at [562, 308] on label "-513/625" at bounding box center [565, 309] width 142 height 29
click at [565, 310] on input "-513/625" at bounding box center [570, 315] width 10 height 10
radio input "true"
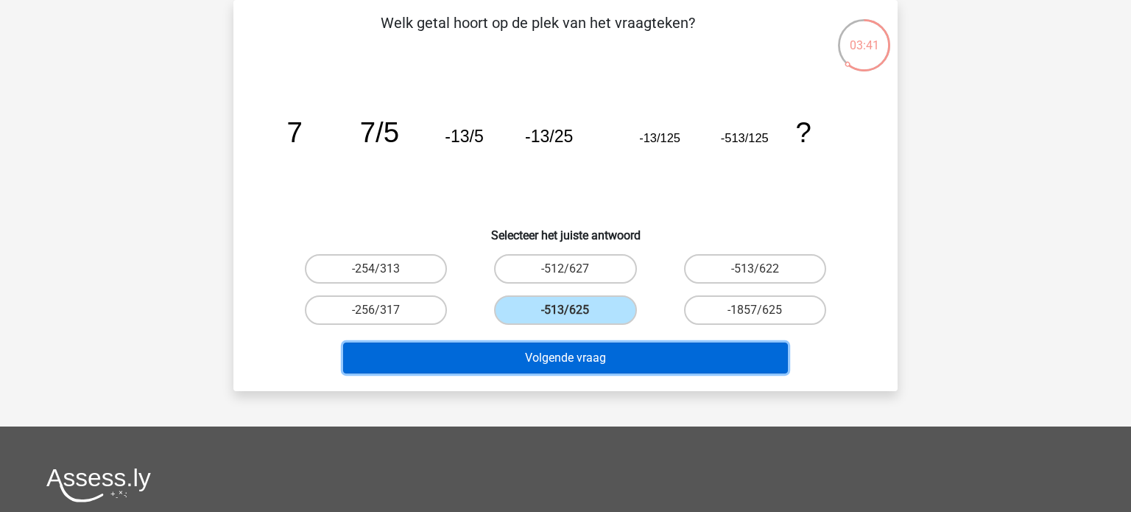
click at [574, 359] on button "Volgende vraag" at bounding box center [565, 357] width 445 height 31
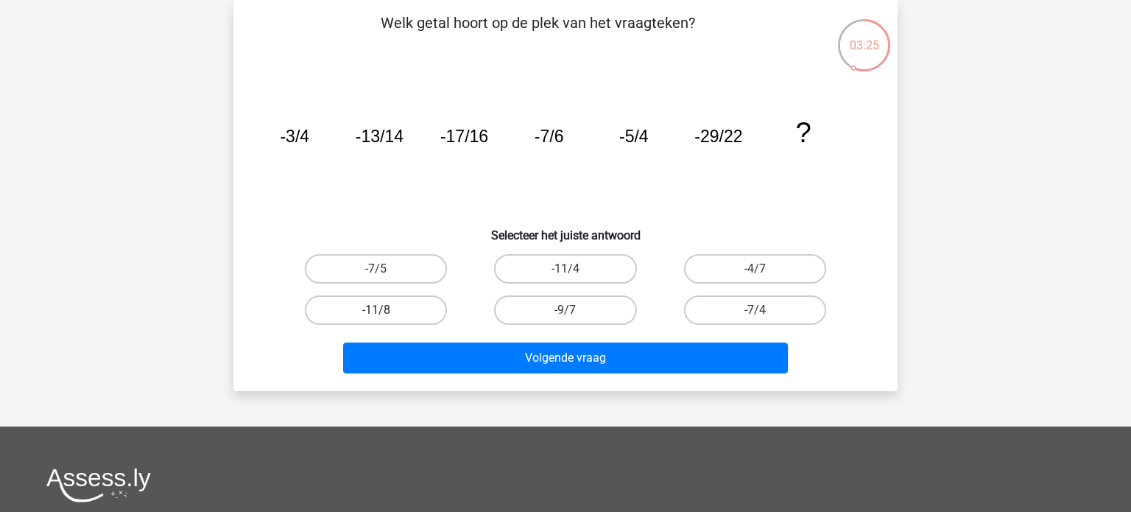
click at [398, 308] on label "-11/8" at bounding box center [376, 309] width 142 height 29
click at [386, 310] on input "-11/8" at bounding box center [381, 315] width 10 height 10
radio input "true"
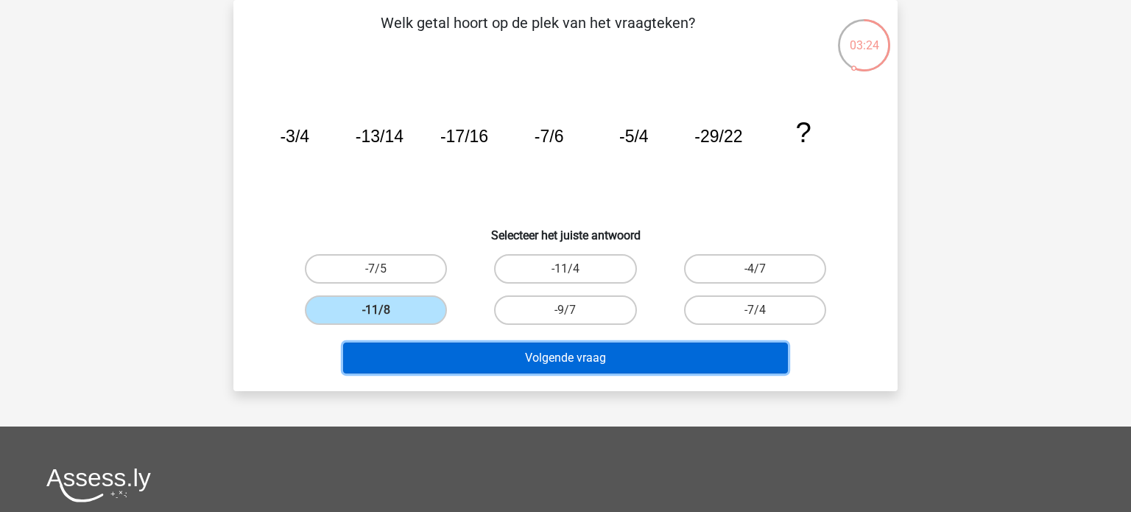
click at [476, 360] on button "Volgende vraag" at bounding box center [565, 357] width 445 height 31
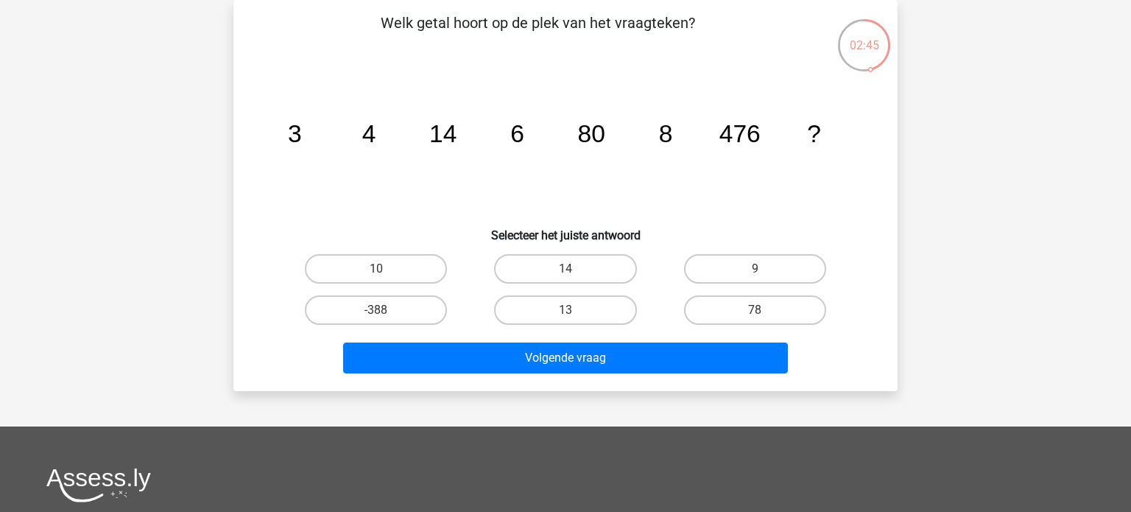
click at [567, 270] on input "14" at bounding box center [570, 274] width 10 height 10
radio input "true"
click at [760, 310] on input "78" at bounding box center [760, 315] width 10 height 10
radio input "true"
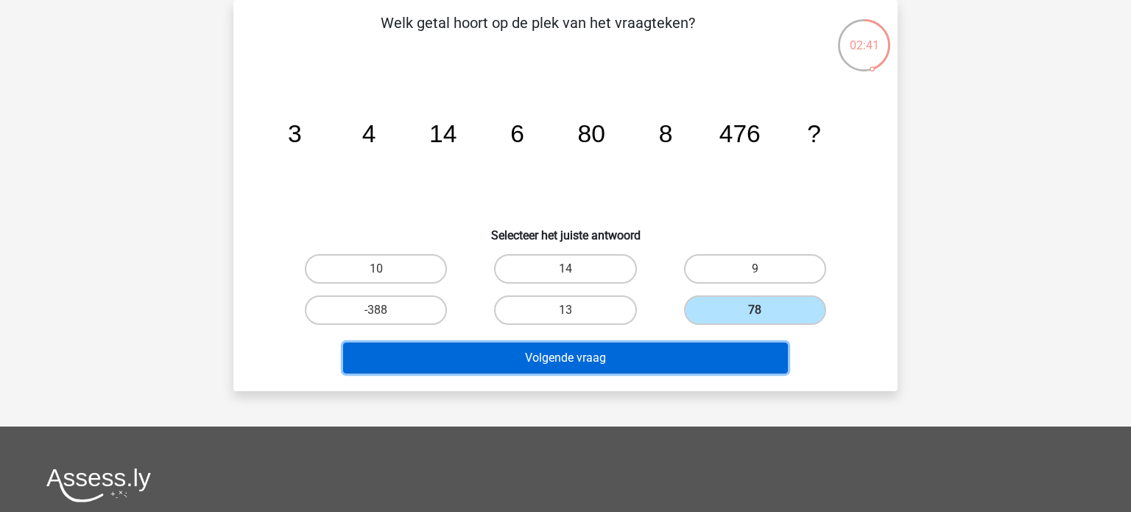
click at [608, 353] on button "Volgende vraag" at bounding box center [565, 357] width 445 height 31
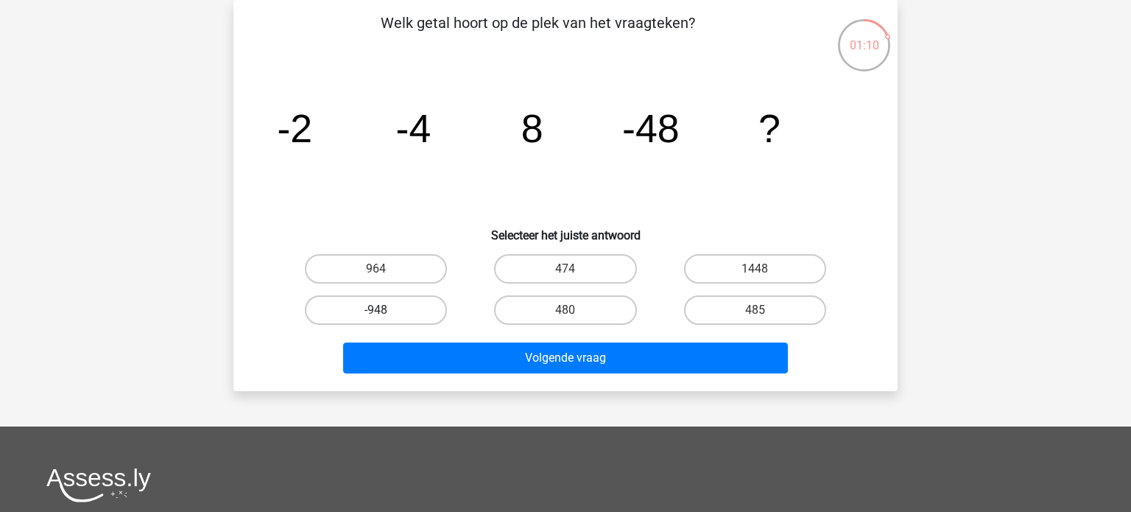
click at [407, 317] on label "-948" at bounding box center [376, 309] width 142 height 29
click at [386, 317] on input "-948" at bounding box center [381, 315] width 10 height 10
radio input "true"
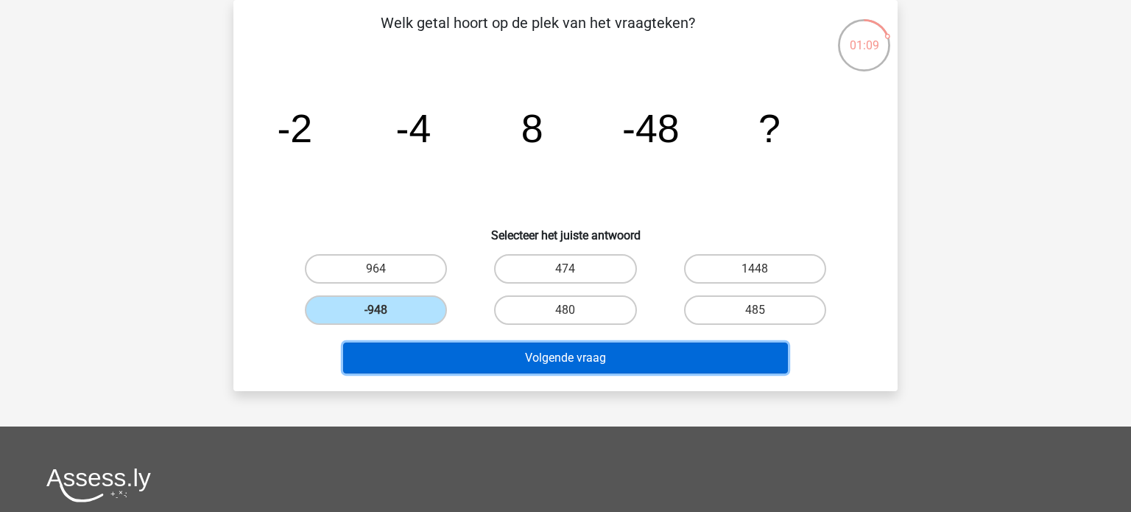
click at [454, 370] on button "Volgende vraag" at bounding box center [565, 357] width 445 height 31
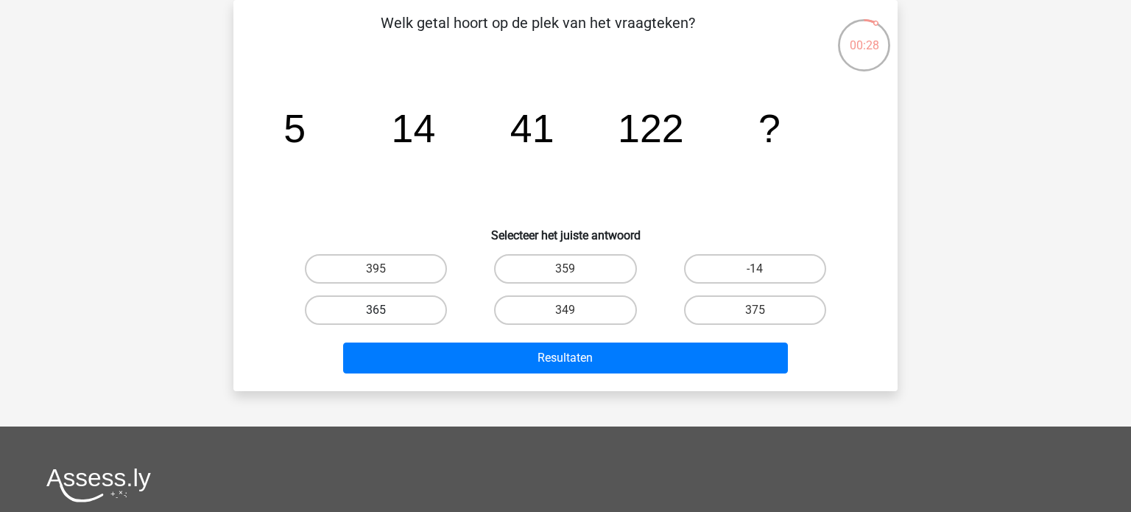
click at [419, 305] on label "365" at bounding box center [376, 309] width 142 height 29
click at [386, 310] on input "365" at bounding box center [381, 315] width 10 height 10
radio input "true"
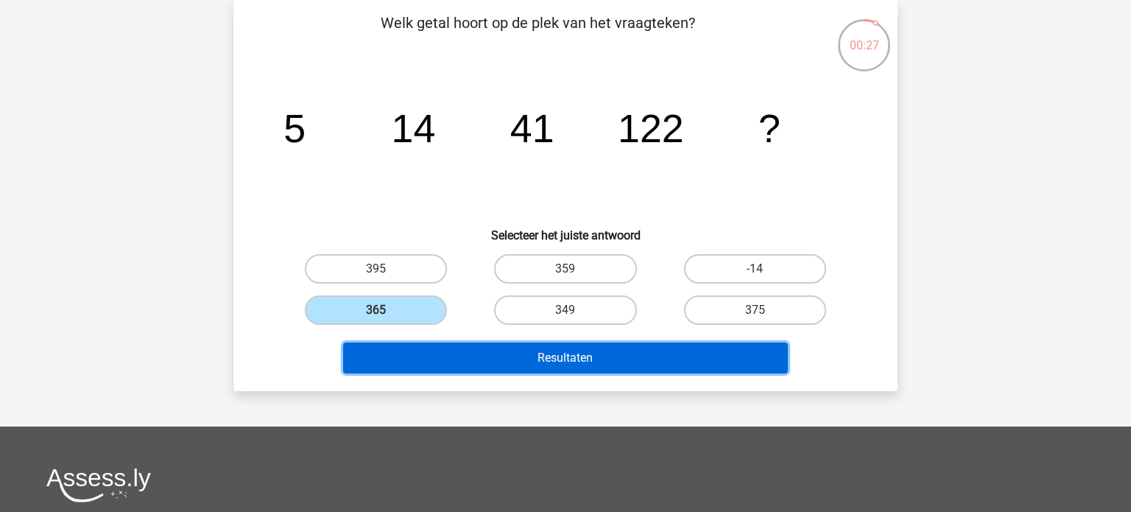
click at [521, 361] on button "Resultaten" at bounding box center [565, 357] width 445 height 31
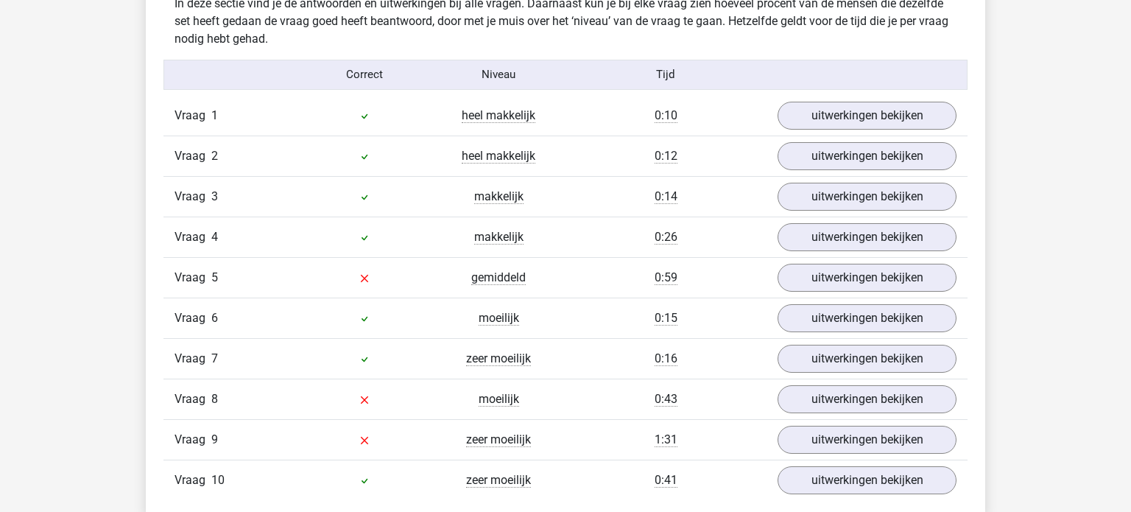
scroll to position [1183, 0]
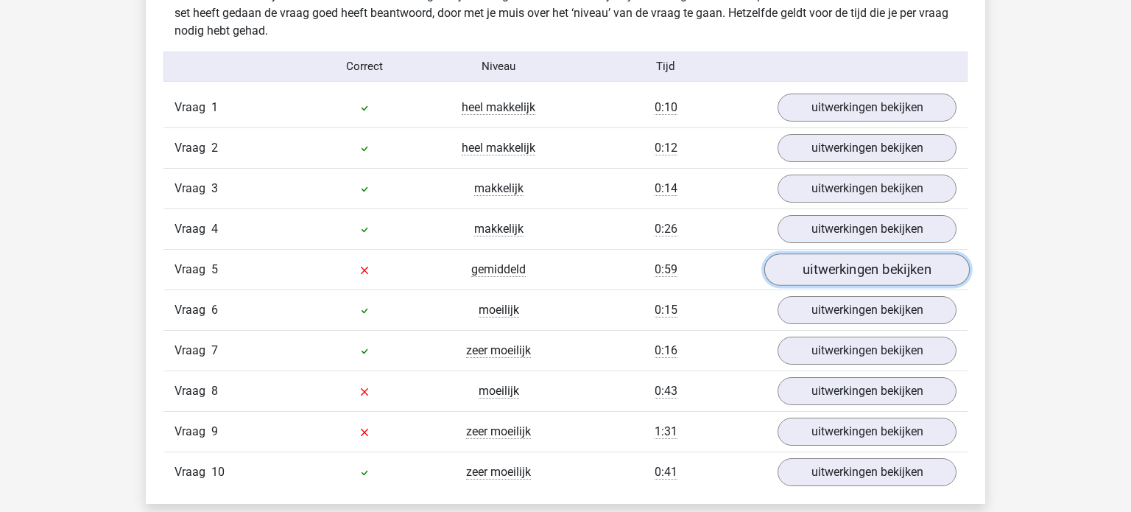
click at [838, 262] on link "uitwerkingen bekijken" at bounding box center [866, 269] width 205 height 32
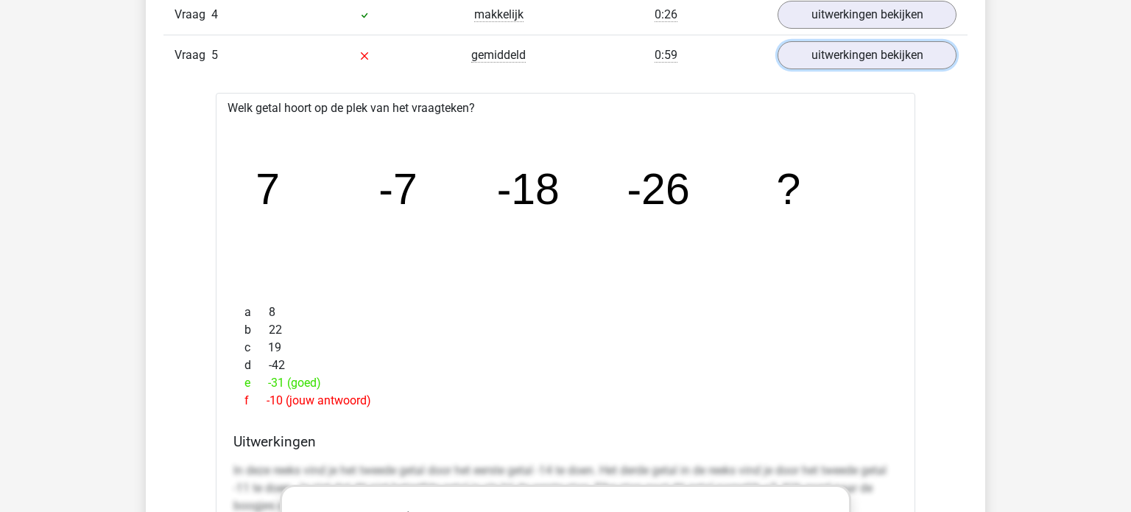
scroll to position [1396, 0]
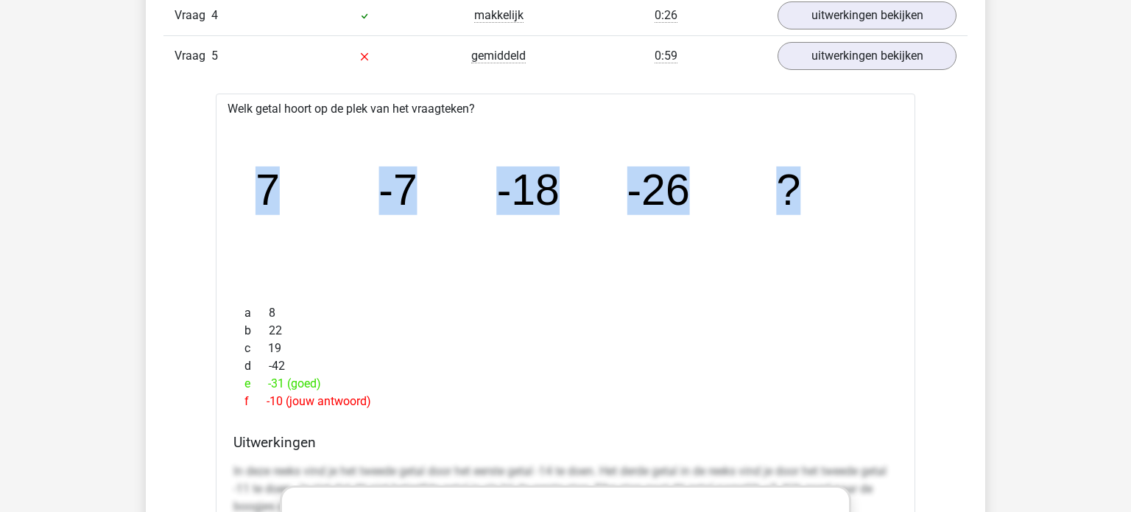
drag, startPoint x: 264, startPoint y: 180, endPoint x: 822, endPoint y: 214, distance: 559.8
click at [822, 214] on icon "image/svg+xml 7 -7 -18 -26 ?" at bounding box center [565, 205] width 652 height 163
copy g "7 -7 -18 -26 ?"
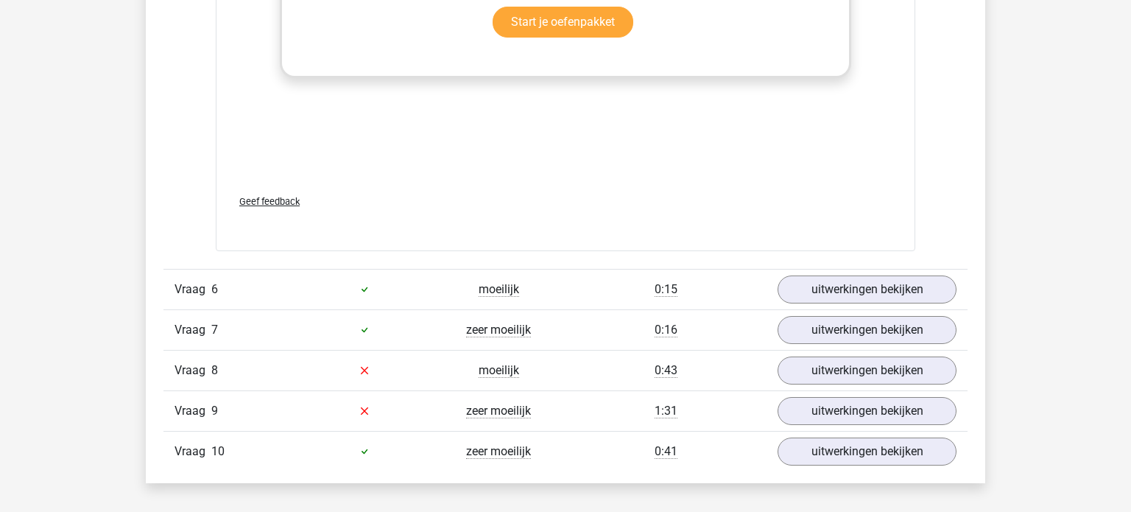
scroll to position [2113, 0]
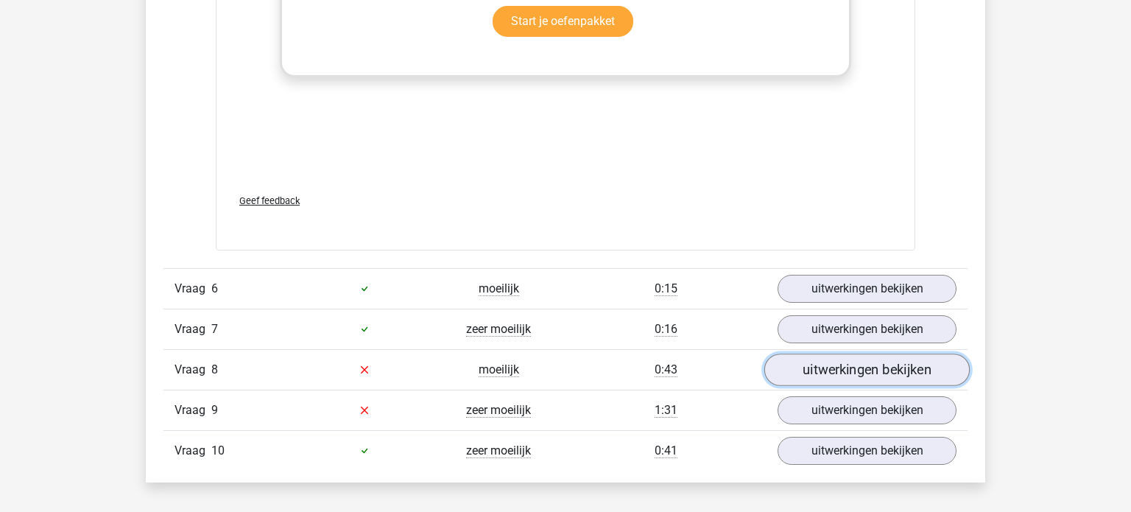
click at [841, 367] on link "uitwerkingen bekijken" at bounding box center [866, 369] width 205 height 32
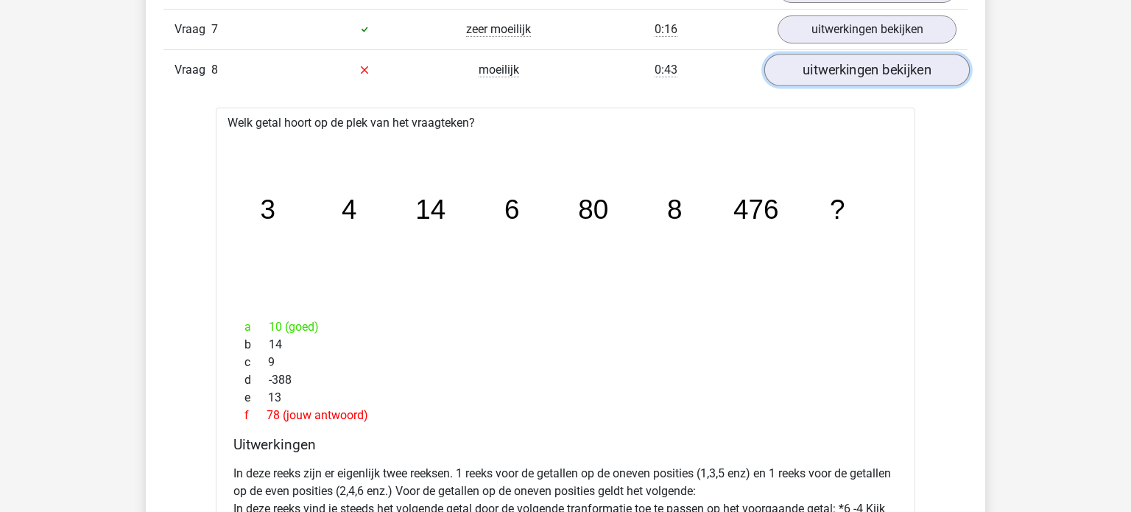
scroll to position [2413, 0]
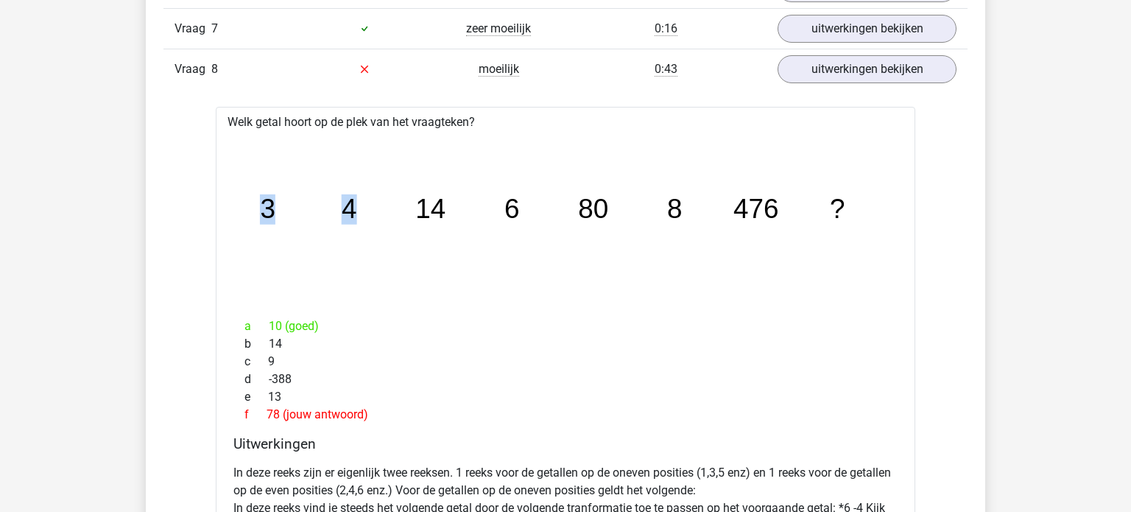
drag, startPoint x: 263, startPoint y: 200, endPoint x: 355, endPoint y: 204, distance: 92.1
click at [355, 204] on g "3 4 14 6 80 8 476 ?" at bounding box center [553, 209] width 586 height 30
click at [429, 281] on icon "image/svg+xml 3 4 14 6 80 8 476 ?" at bounding box center [565, 218] width 652 height 163
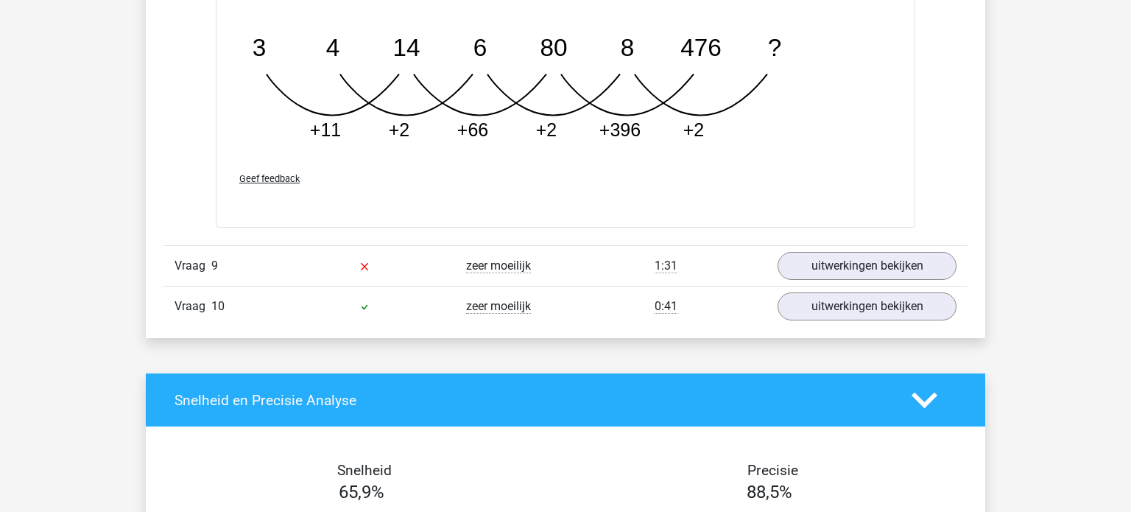
scroll to position [2994, 0]
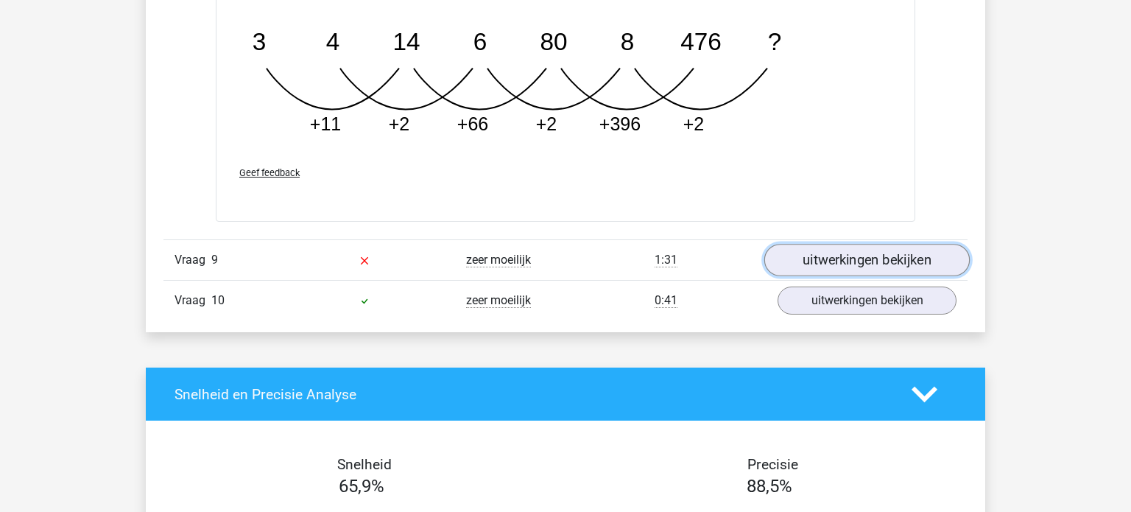
click at [853, 261] on link "uitwerkingen bekijken" at bounding box center [866, 260] width 205 height 32
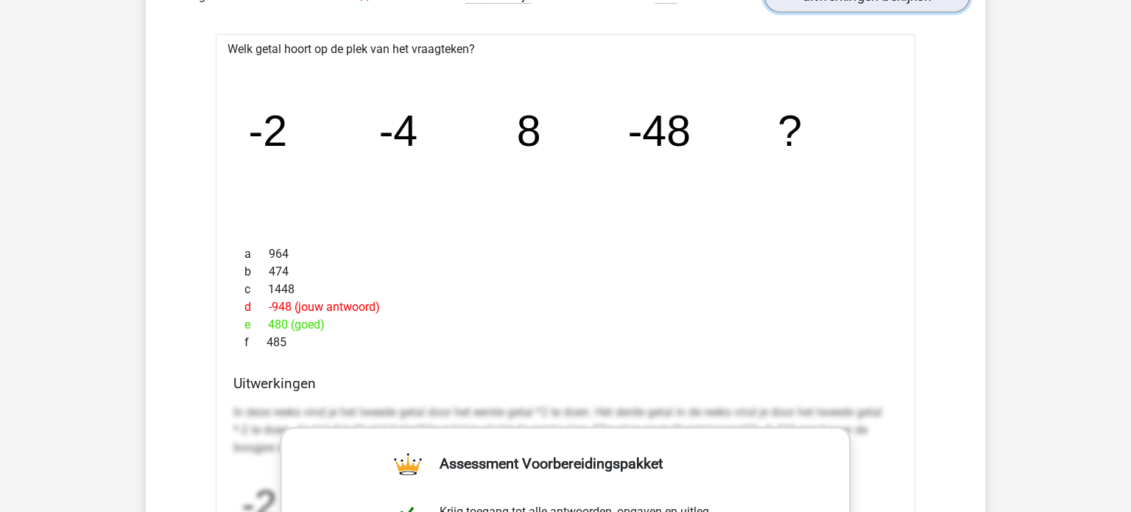
scroll to position [3255, 0]
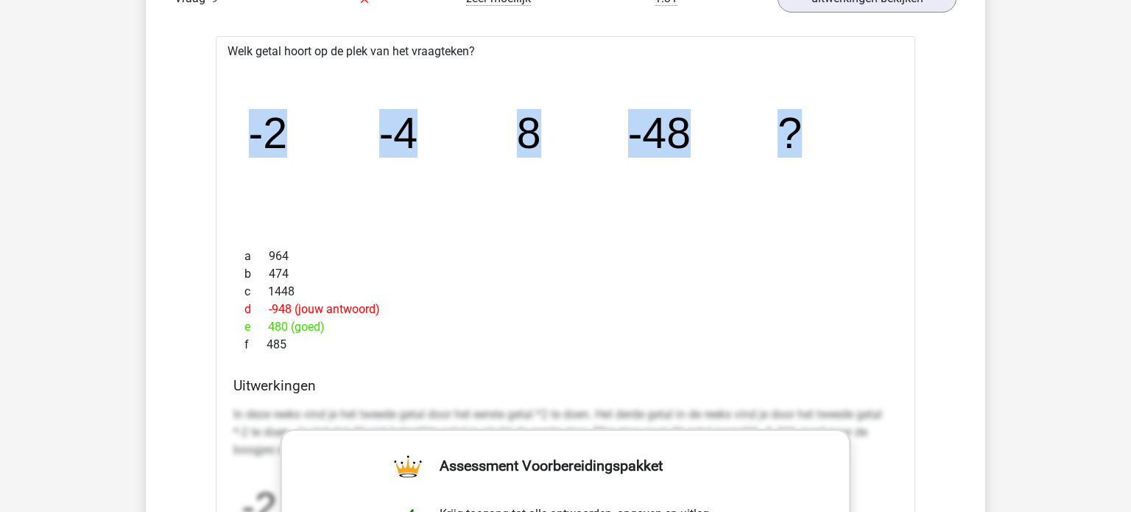
drag, startPoint x: 251, startPoint y: 129, endPoint x: 805, endPoint y: 127, distance: 554.3
click at [805, 127] on icon "image/svg+xml -2 -4 8 -48 ?" at bounding box center [565, 147] width 652 height 163
copy g "-2 -4 8 -48 ?"
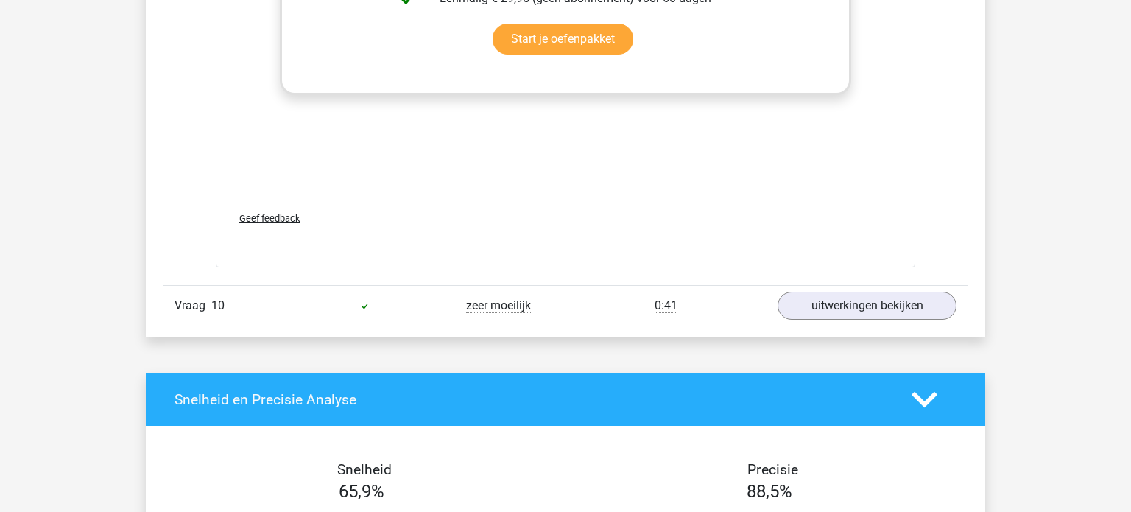
scroll to position [3901, 0]
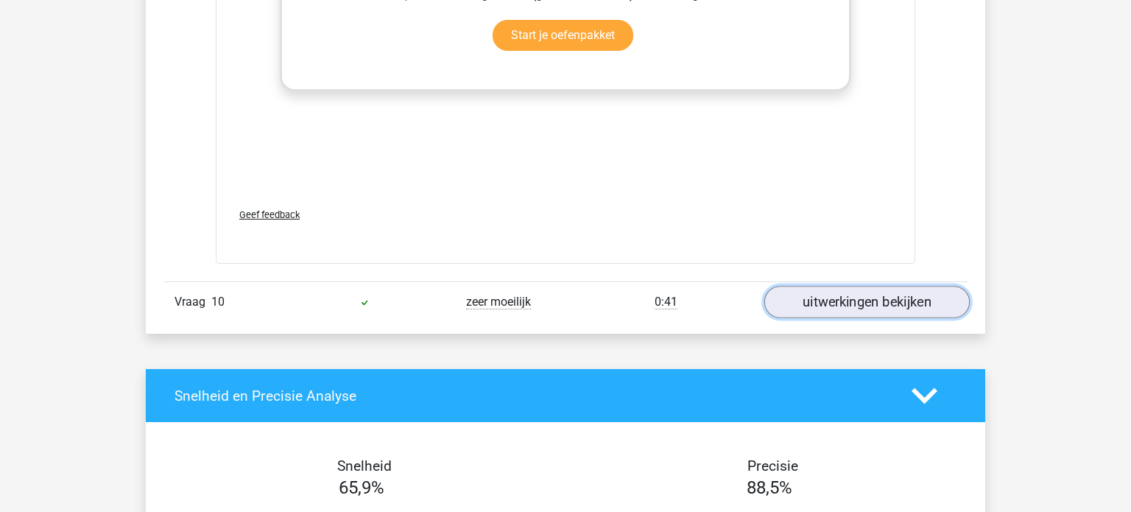
click at [833, 300] on link "uitwerkingen bekijken" at bounding box center [866, 302] width 205 height 32
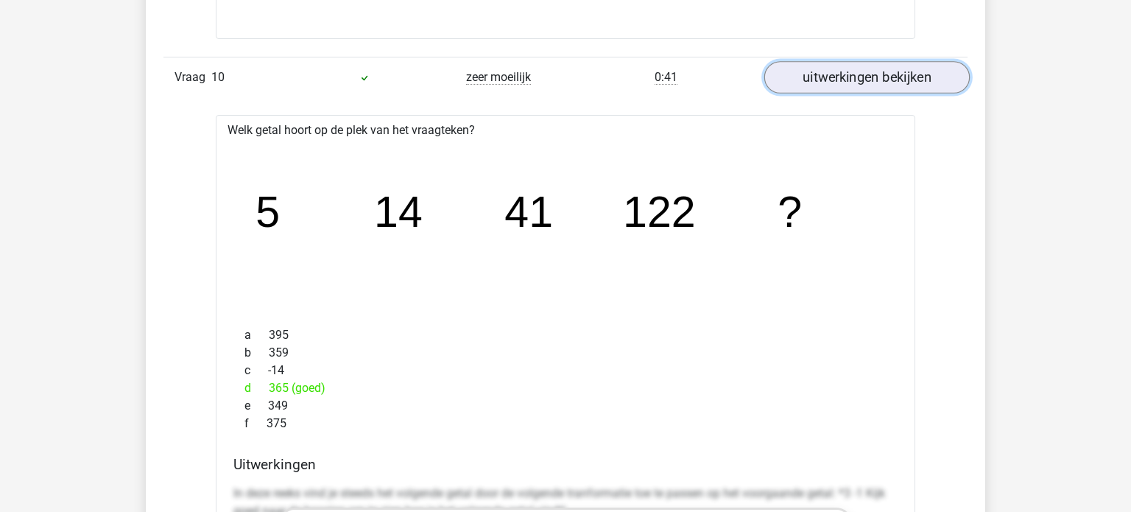
scroll to position [4128, 0]
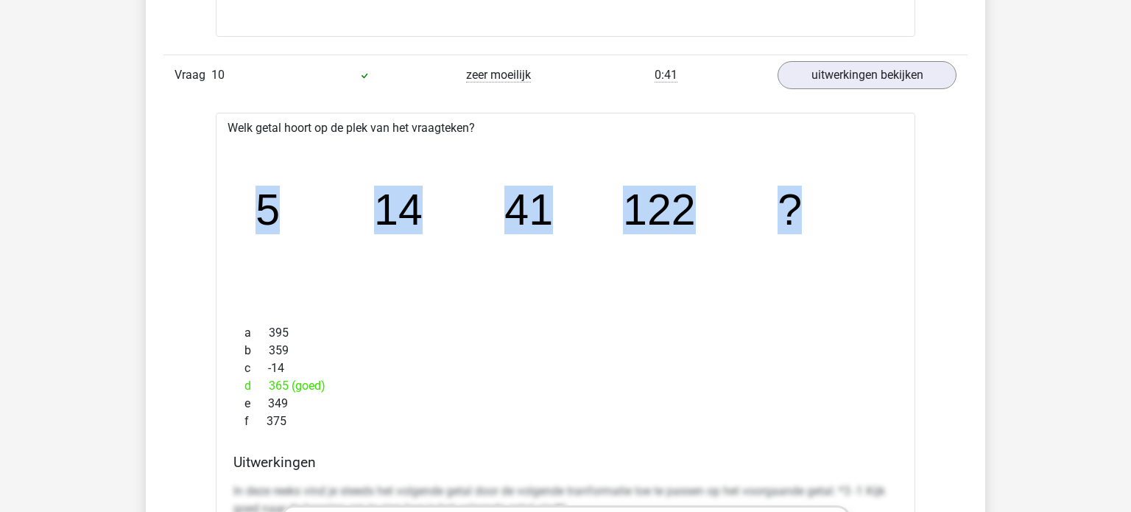
drag, startPoint x: 258, startPoint y: 202, endPoint x: 867, endPoint y: 211, distance: 608.9
click at [867, 211] on icon "image/svg+xml 5 14 41 122 ?" at bounding box center [565, 224] width 652 height 163
click at [686, 291] on icon "image/svg+xml 5 14 41 122 ?" at bounding box center [565, 224] width 652 height 163
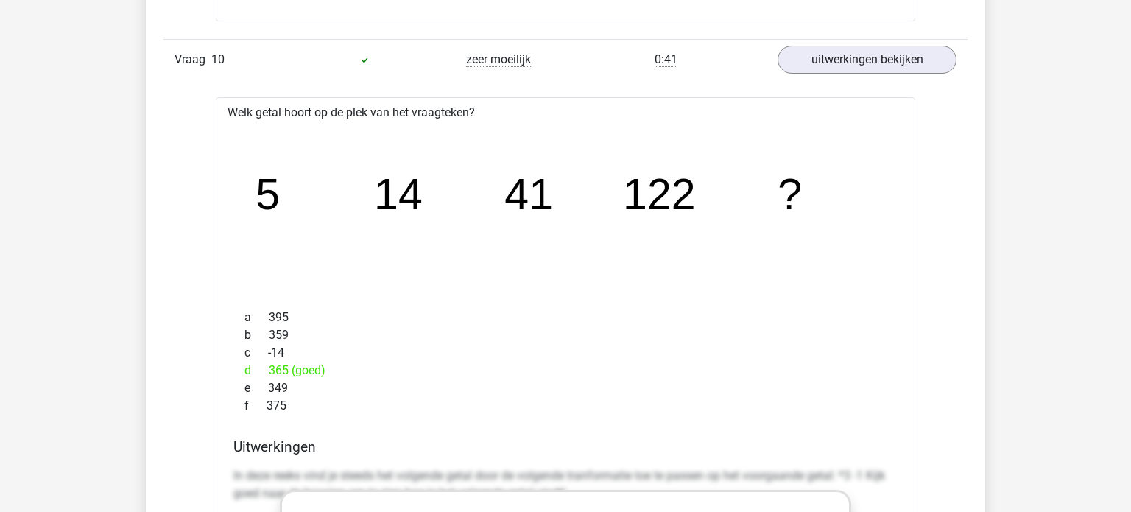
scroll to position [4141, 0]
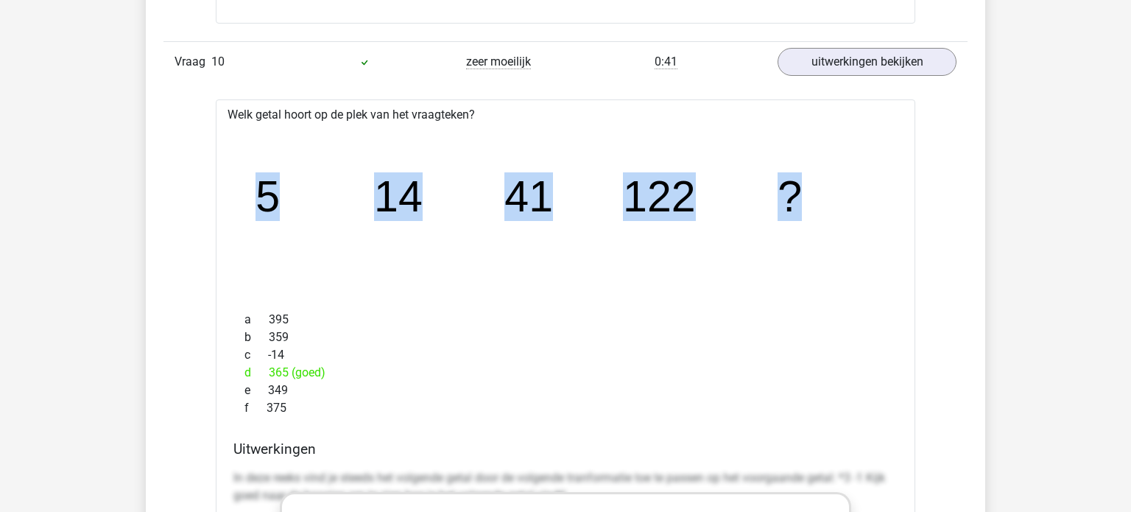
drag, startPoint x: 258, startPoint y: 183, endPoint x: 822, endPoint y: 186, distance: 563.9
click at [822, 186] on icon "image/svg+xml 5 14 41 122 ?" at bounding box center [565, 211] width 652 height 163
copy g "5 14 41 122 ?"
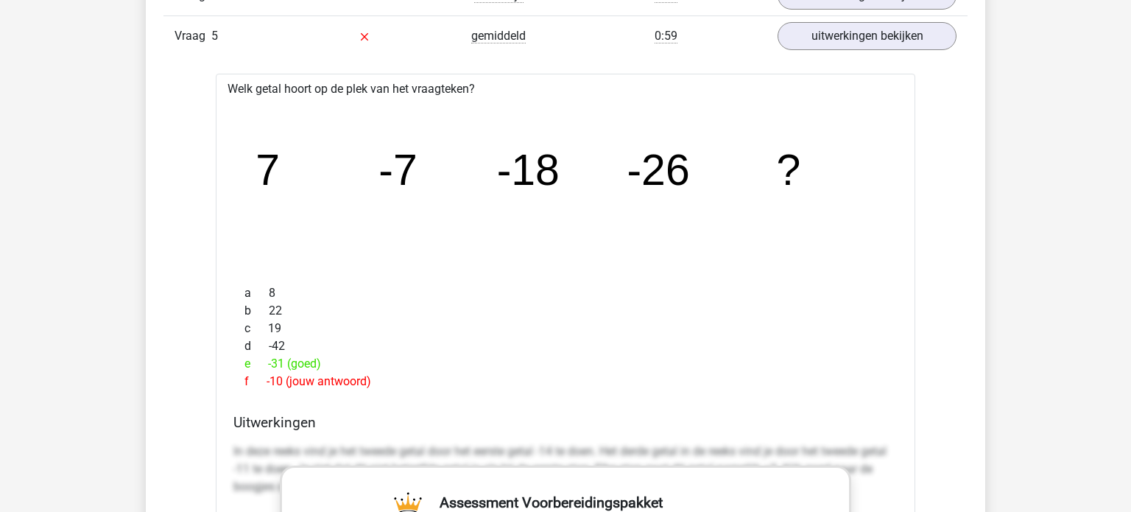
scroll to position [0, 0]
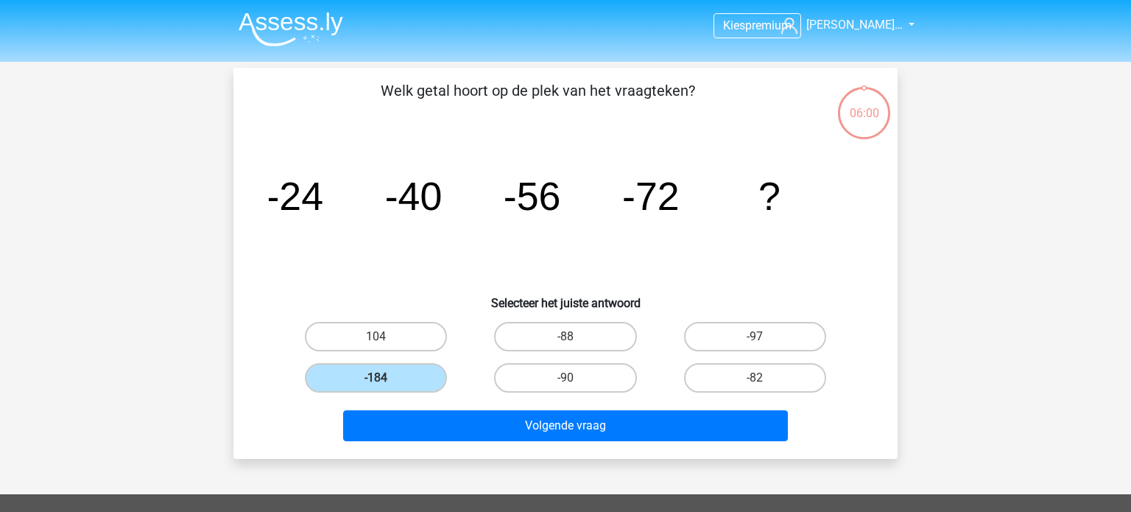
scroll to position [68, 0]
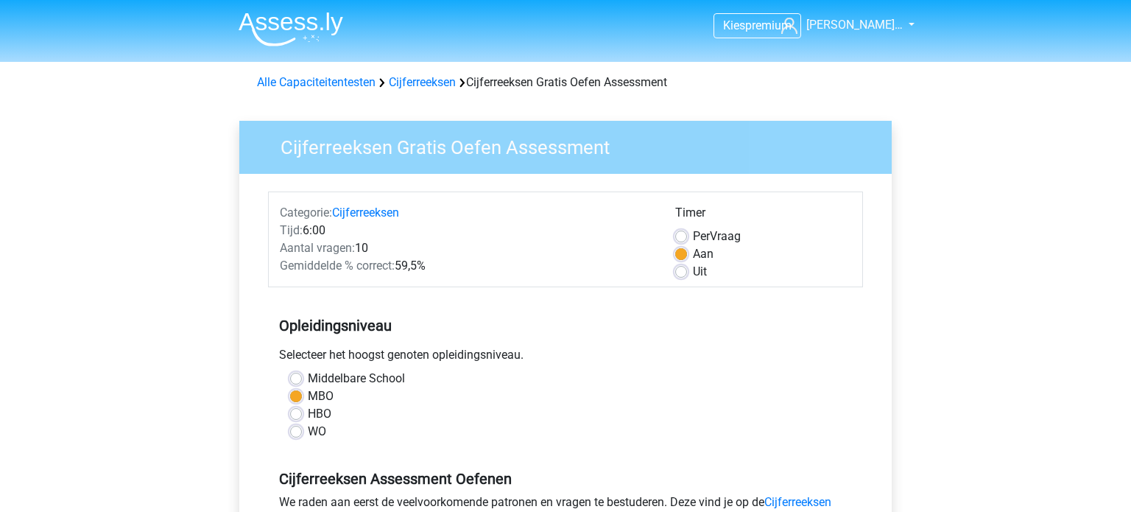
scroll to position [280, 0]
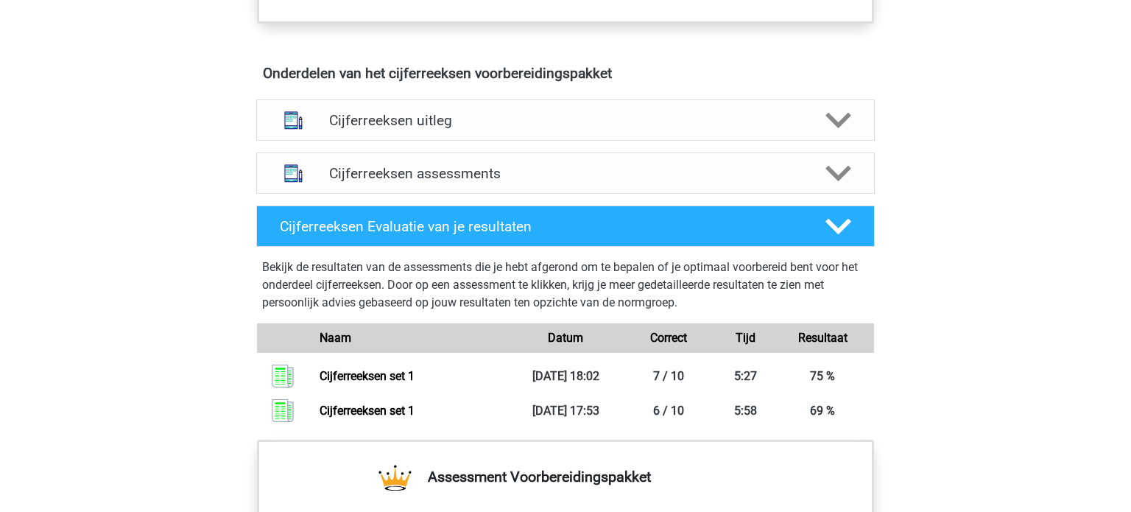
scroll to position [836, 0]
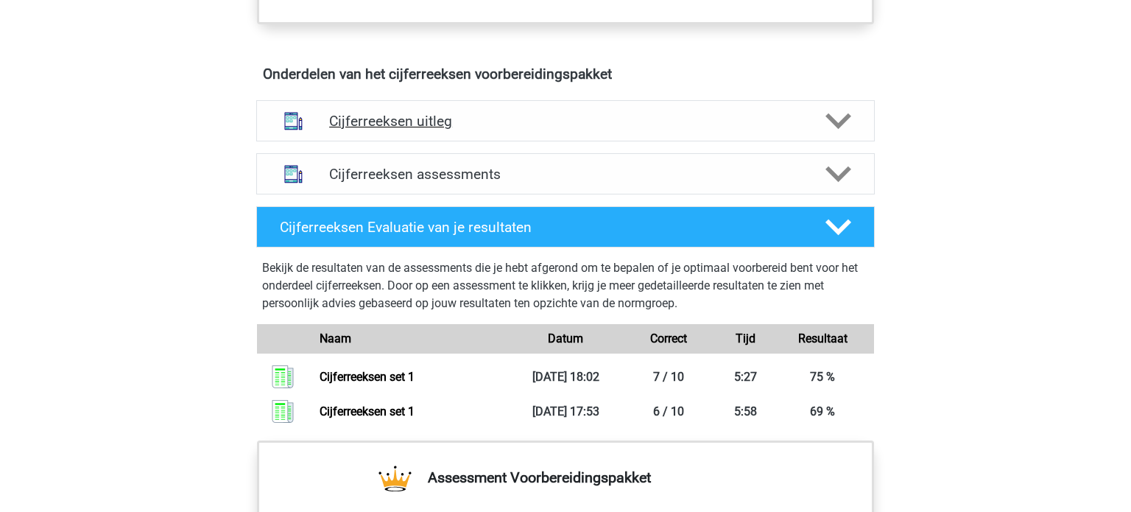
click at [361, 130] on h4 "Cijferreeksen uitleg" at bounding box center [565, 121] width 473 height 17
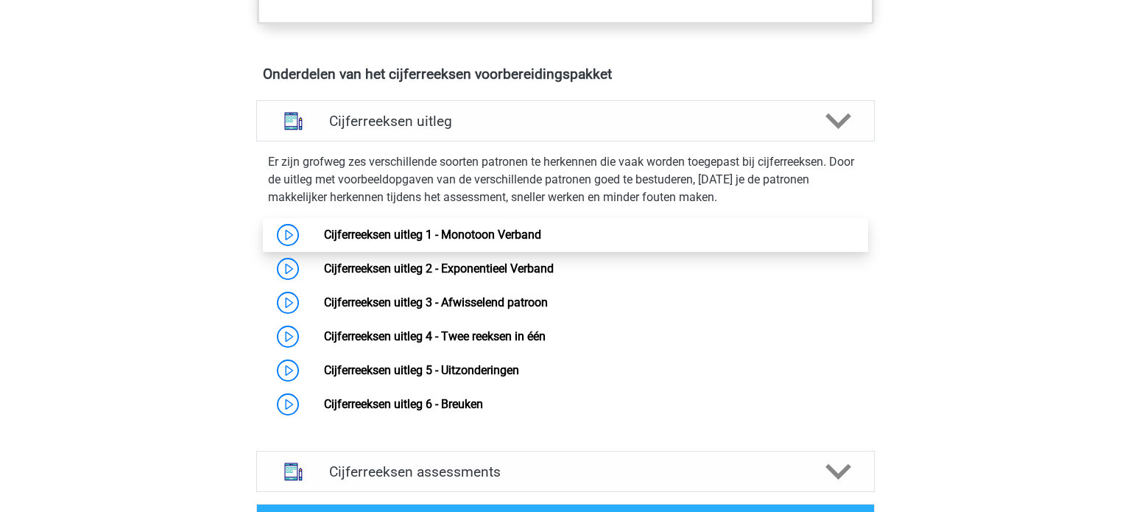
click at [381, 241] on link "Cijferreeksen uitleg 1 - Monotoon Verband" at bounding box center [432, 234] width 217 height 14
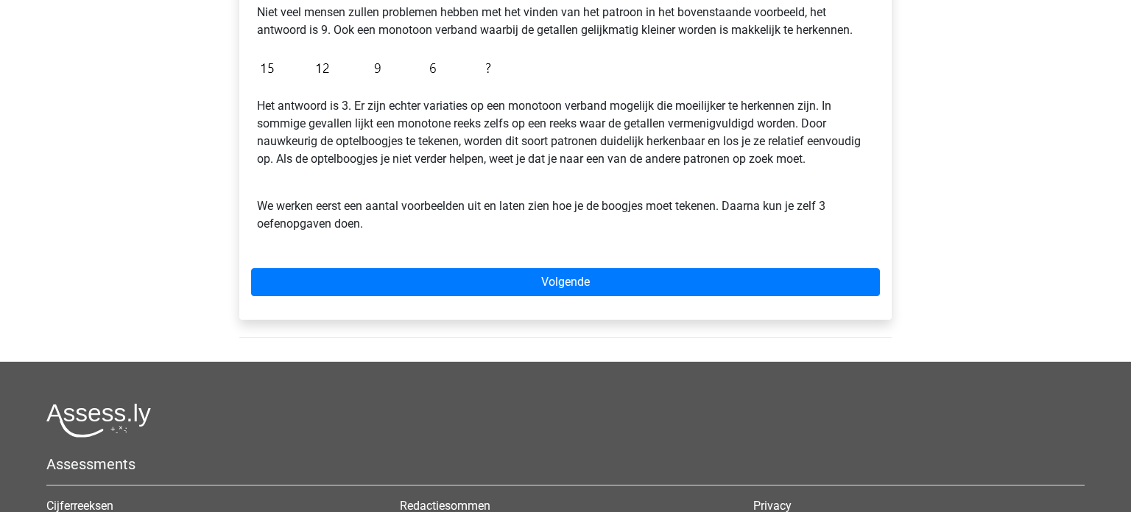
scroll to position [420, 0]
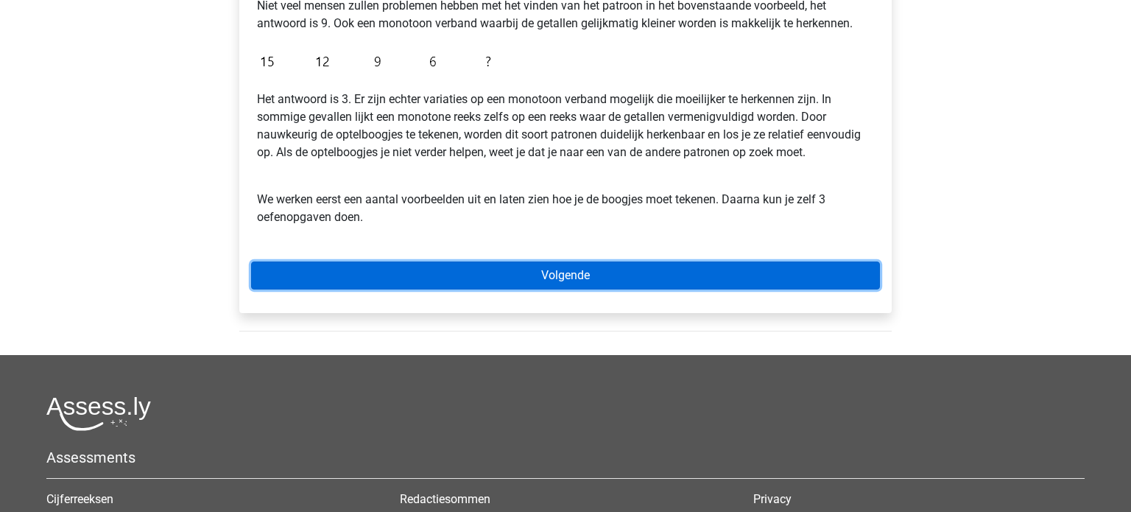
click at [557, 274] on link "Volgende" at bounding box center [565, 275] width 629 height 28
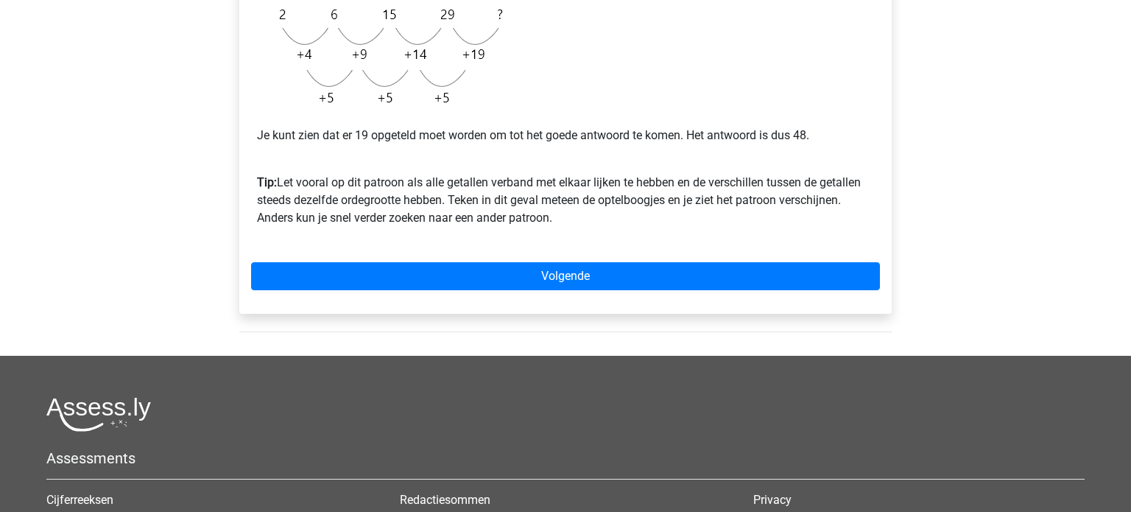
scroll to position [434, 0]
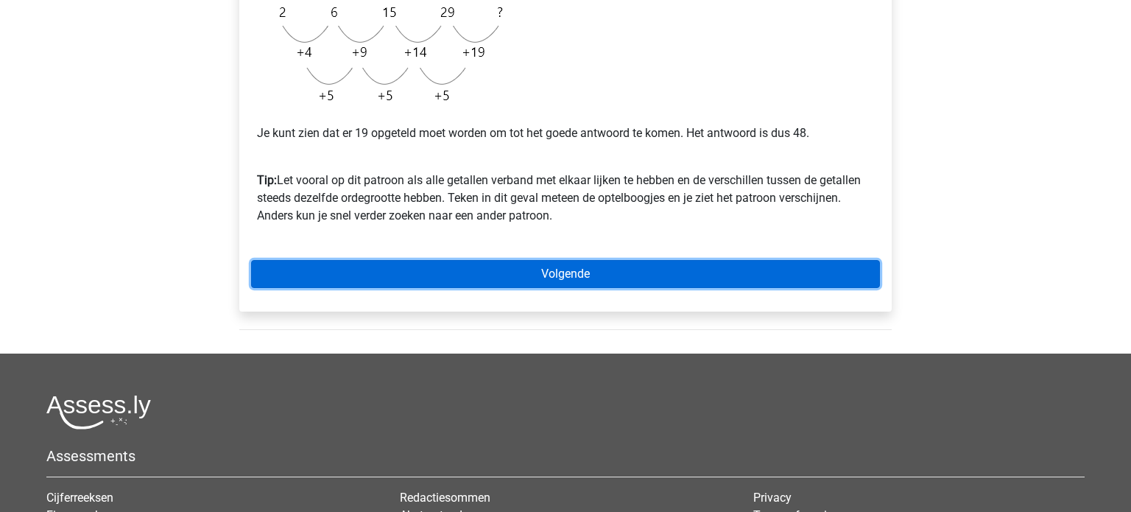
click at [575, 277] on link "Volgende" at bounding box center [565, 274] width 629 height 28
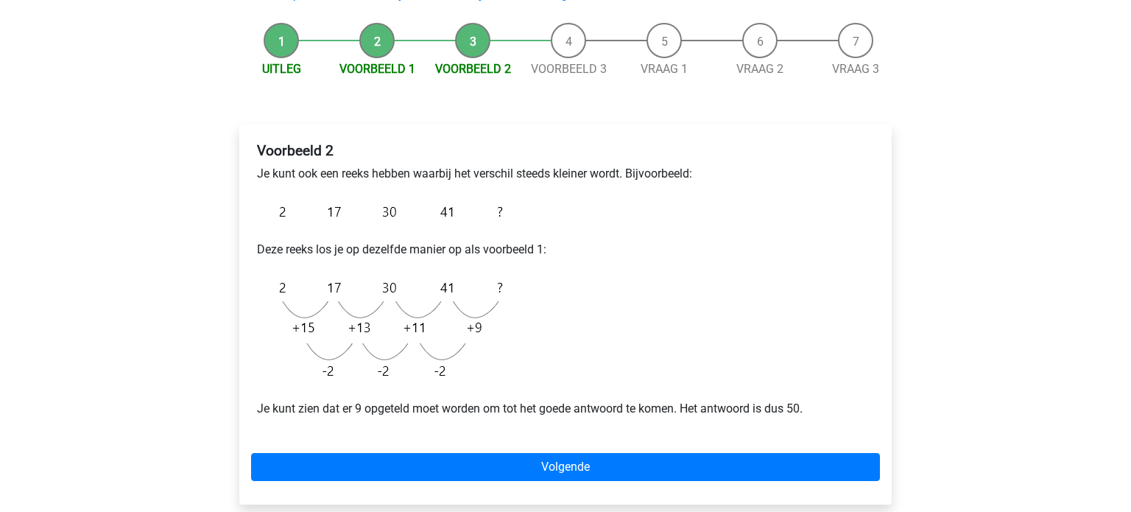
scroll to position [130, 0]
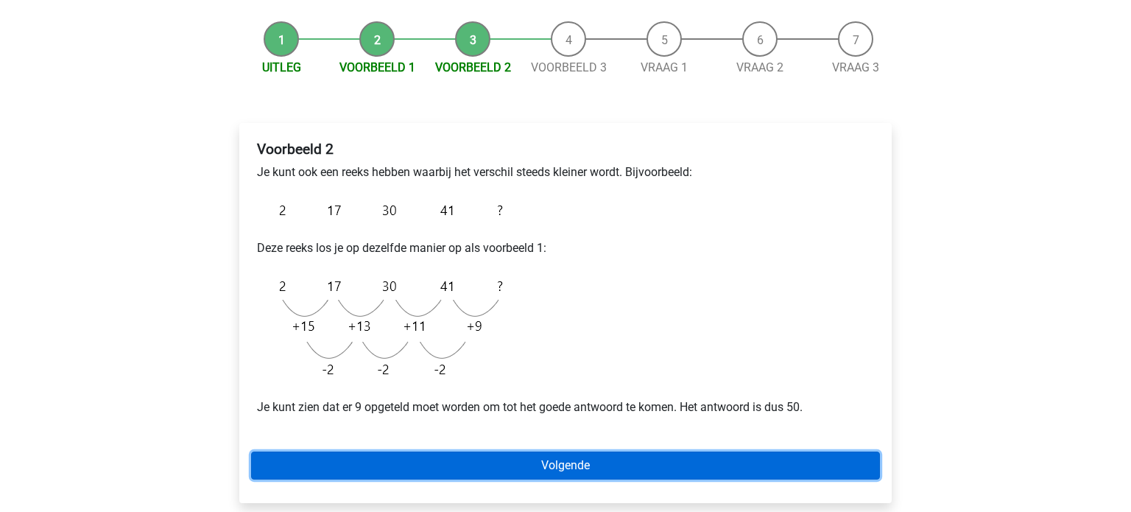
click at [595, 465] on link "Volgende" at bounding box center [565, 465] width 629 height 28
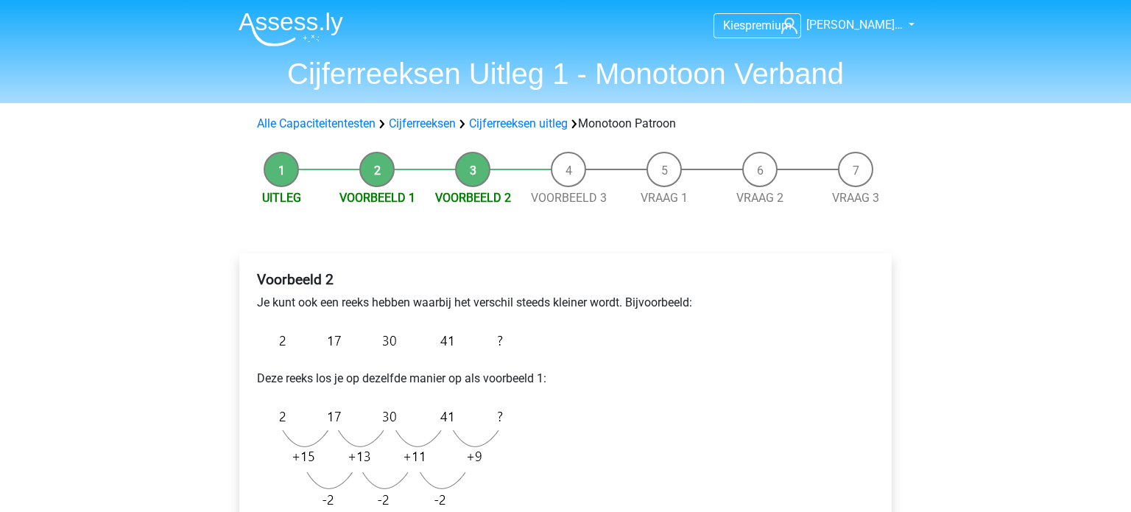
scroll to position [130, 0]
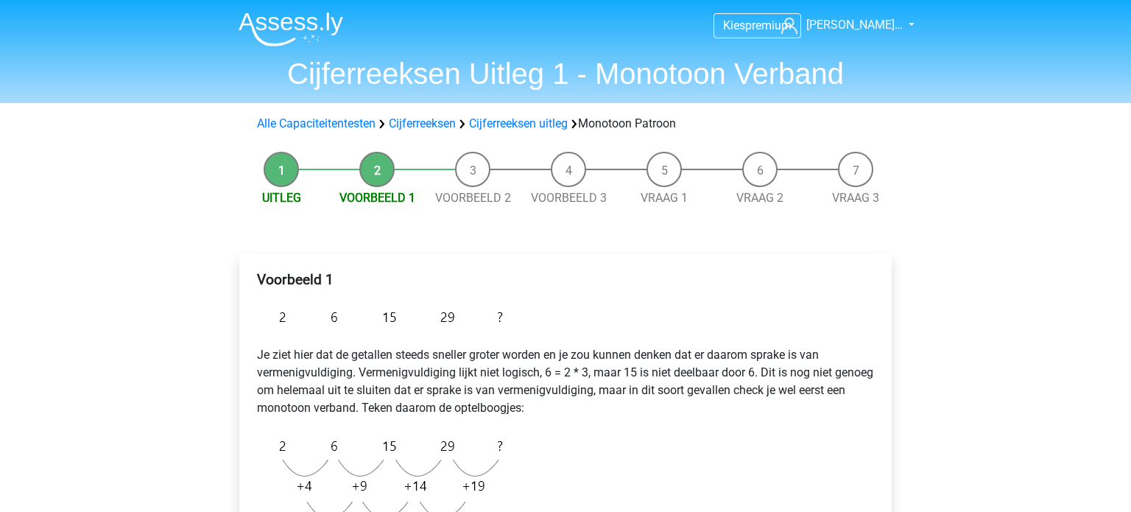
scroll to position [434, 0]
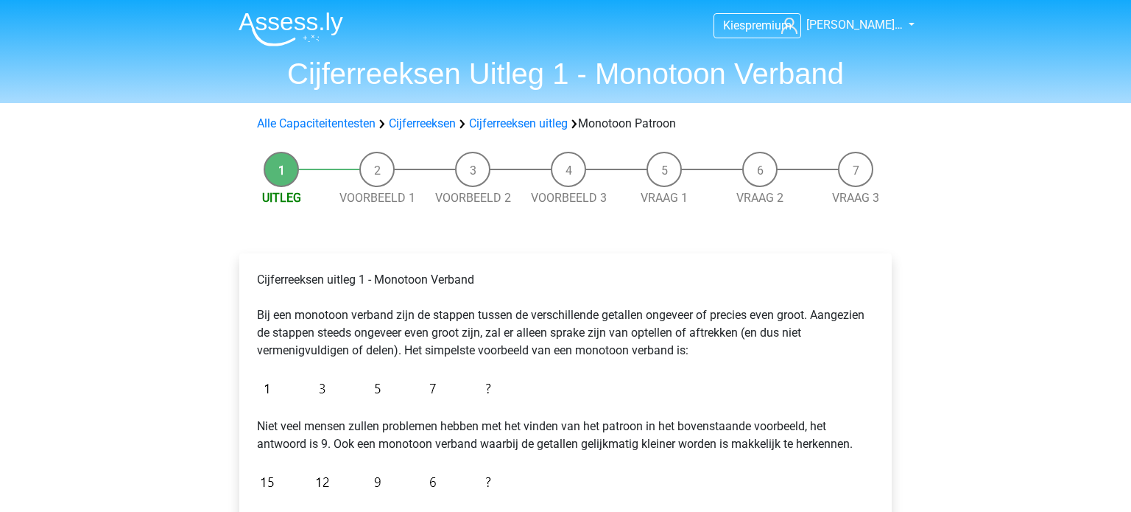
scroll to position [420, 0]
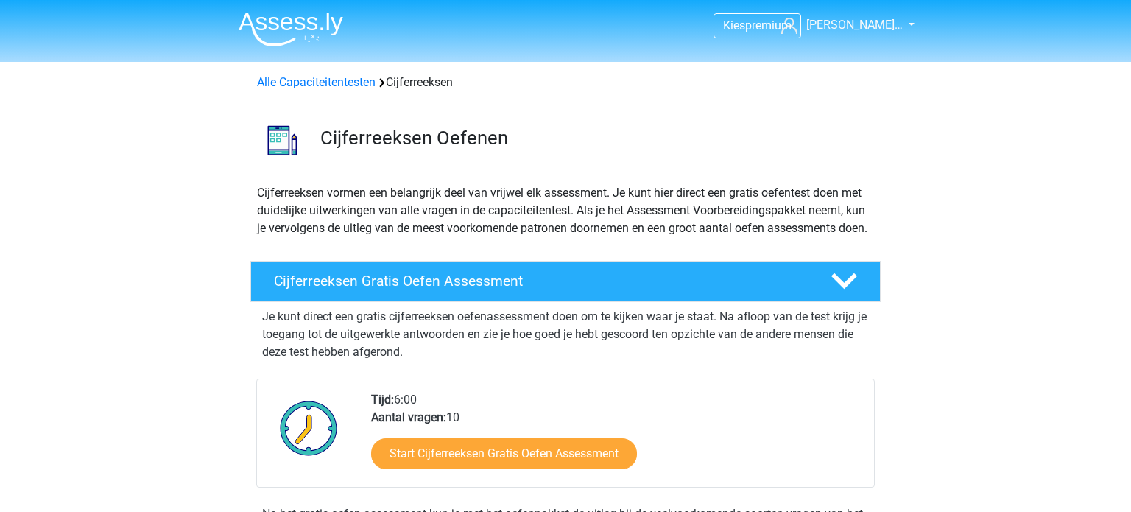
scroll to position [836, 0]
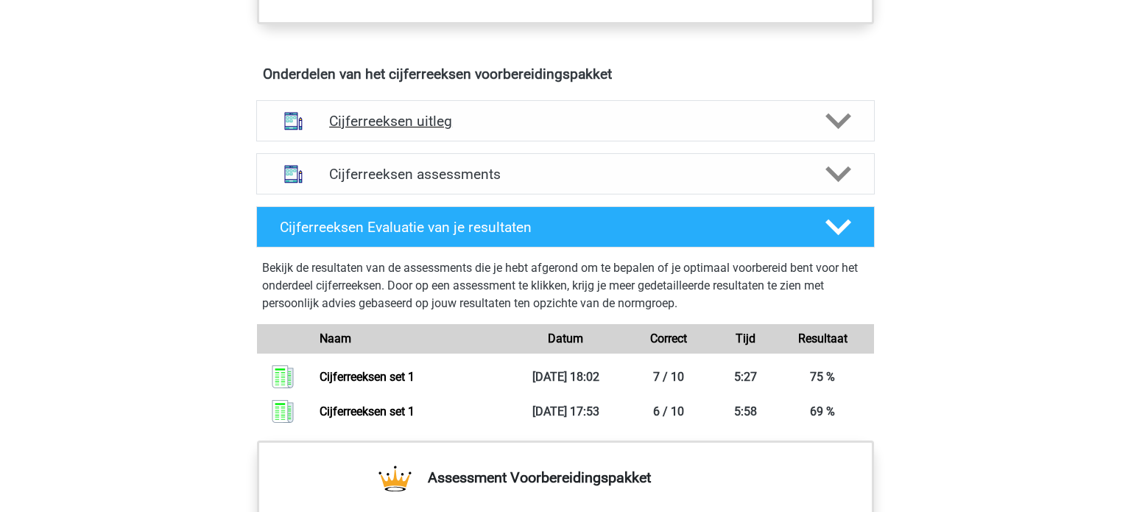
click at [386, 130] on h4 "Cijferreeksen uitleg" at bounding box center [565, 121] width 473 height 17
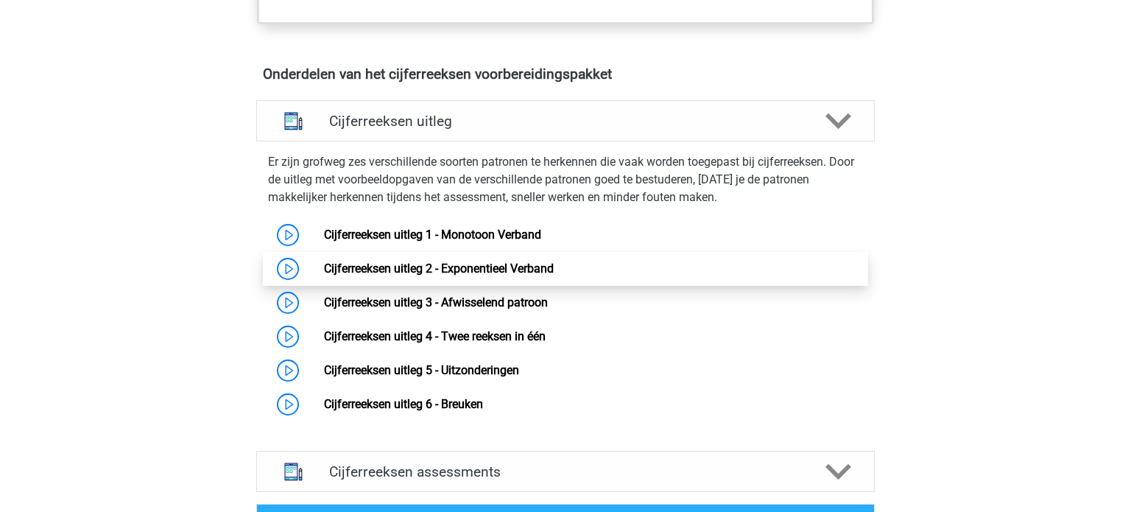
click at [419, 275] on link "Cijferreeksen uitleg 2 - Exponentieel Verband" at bounding box center [439, 268] width 230 height 14
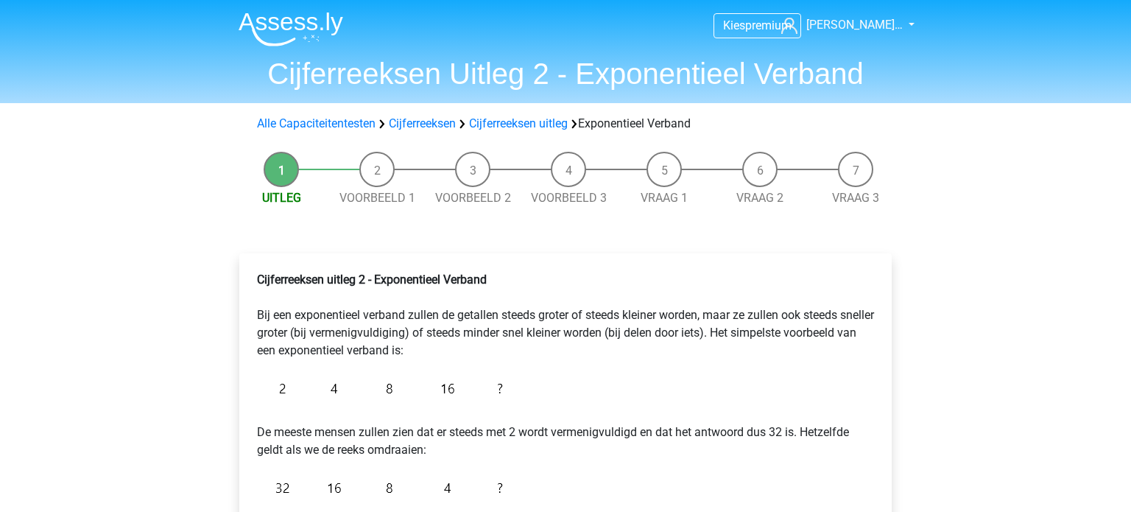
click at [419, 283] on b "Cijferreeksen uitleg 2 - Exponentieel Verband" at bounding box center [372, 279] width 230 height 14
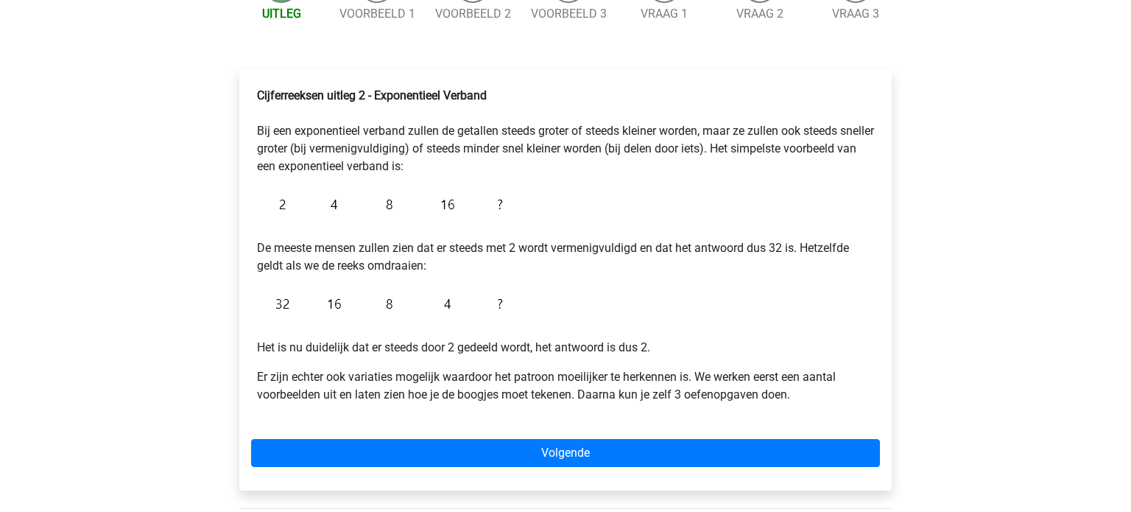
scroll to position [188, 0]
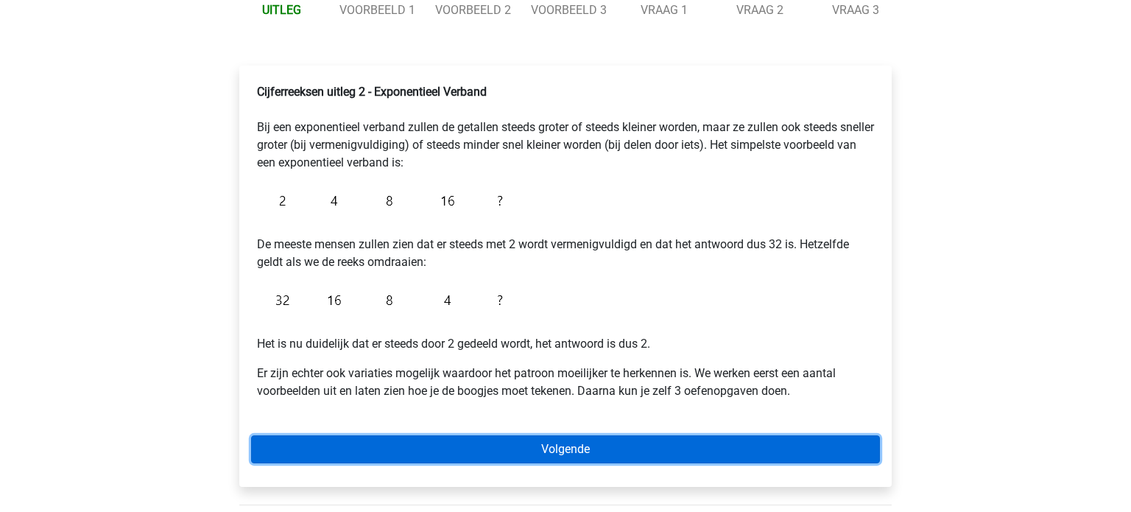
click at [538, 445] on link "Volgende" at bounding box center [565, 449] width 629 height 28
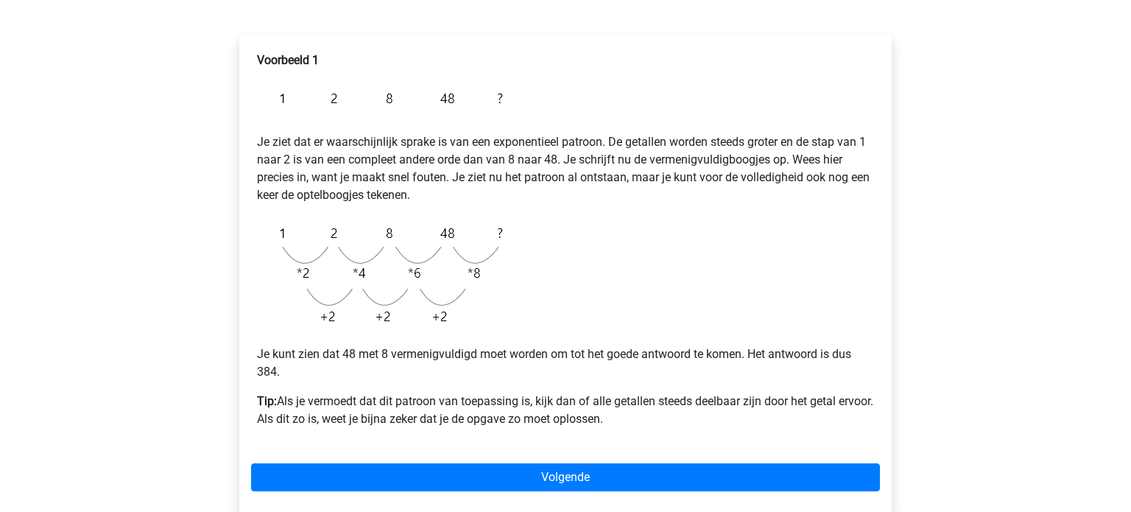
scroll to position [220, 0]
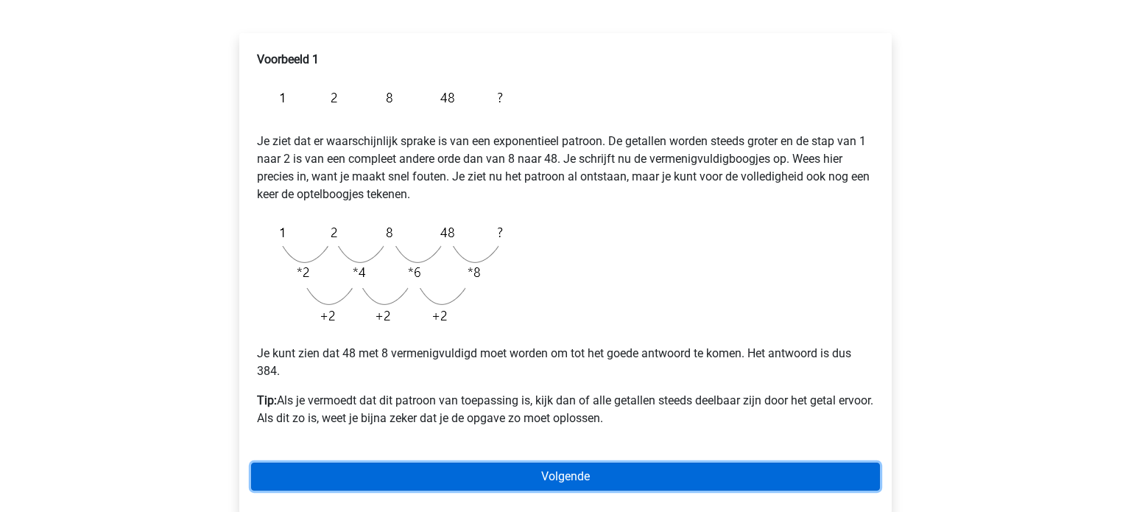
click at [543, 481] on link "Volgende" at bounding box center [565, 476] width 629 height 28
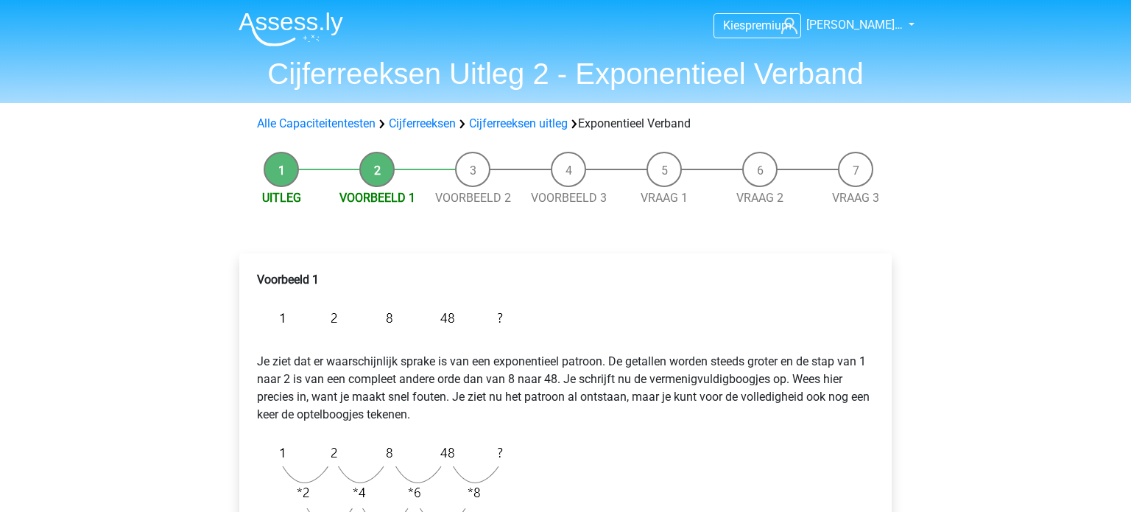
scroll to position [220, 0]
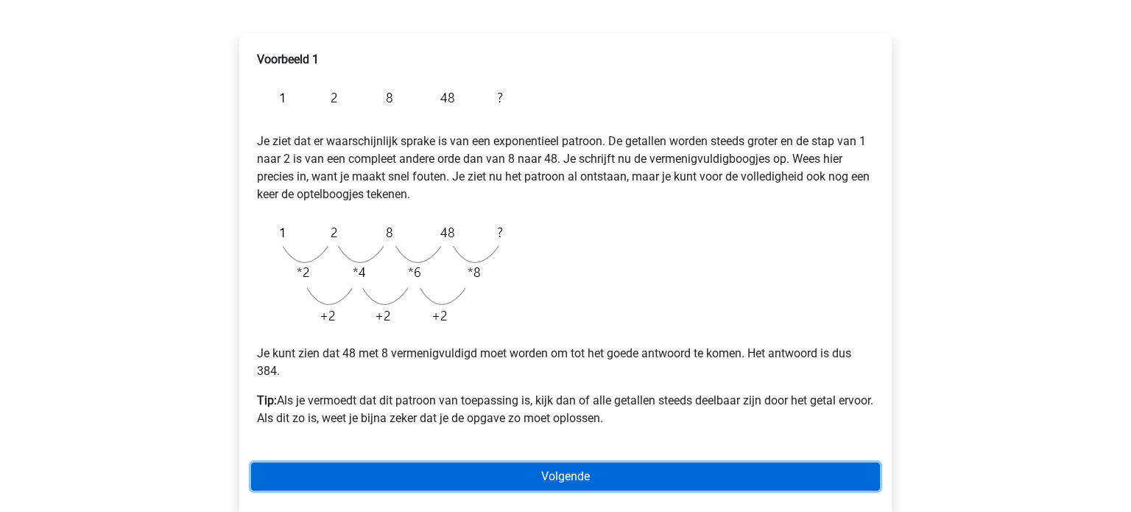
click at [536, 479] on link "Volgende" at bounding box center [565, 476] width 629 height 28
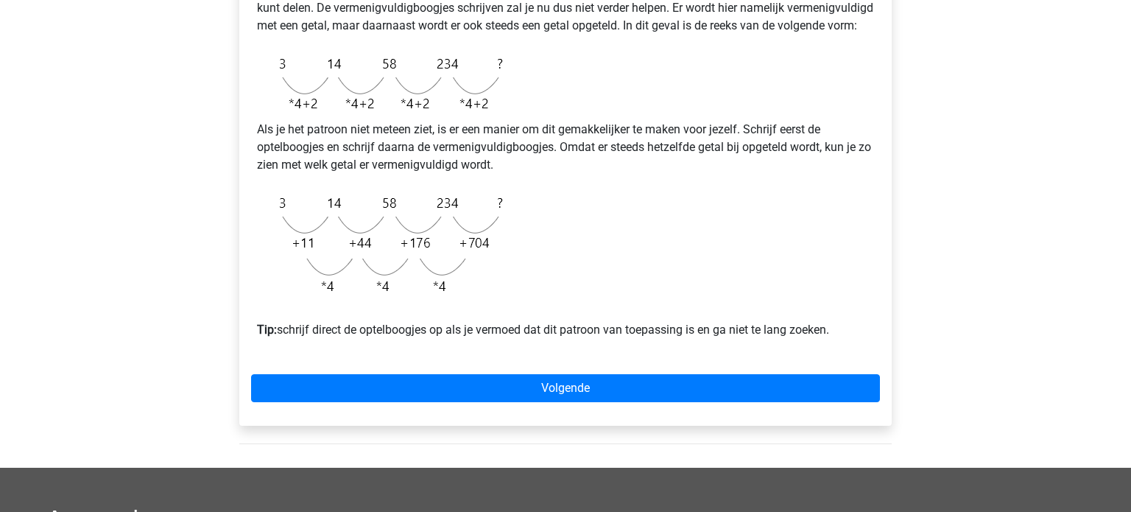
scroll to position [373, 0]
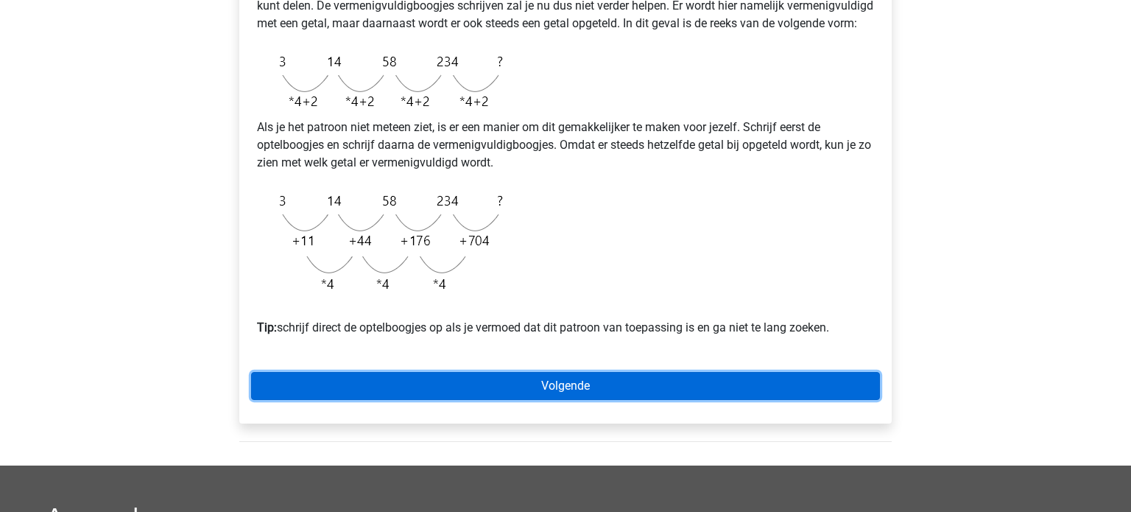
click at [590, 399] on link "Volgende" at bounding box center [565, 386] width 629 height 28
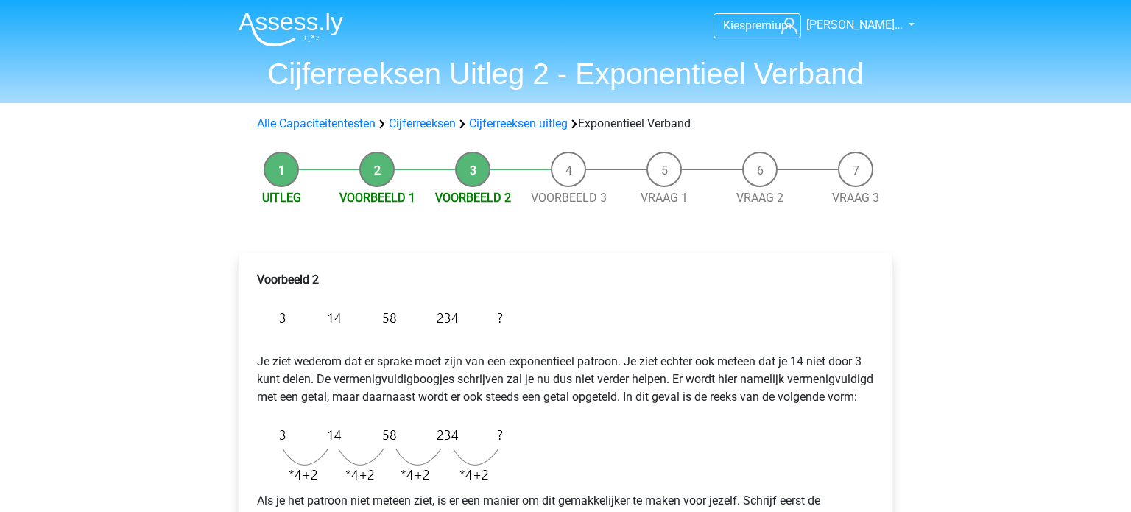
scroll to position [373, 0]
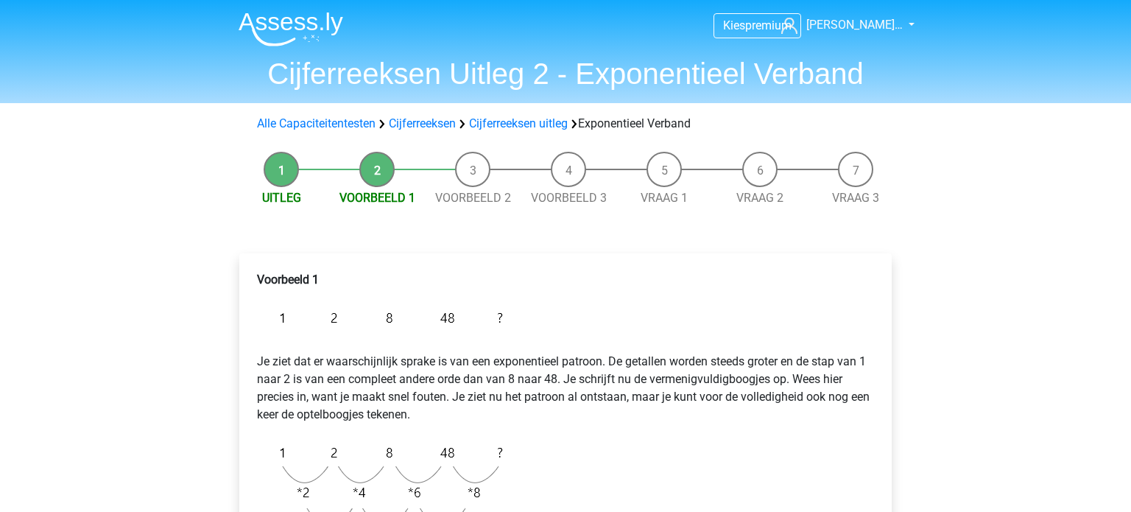
scroll to position [220, 0]
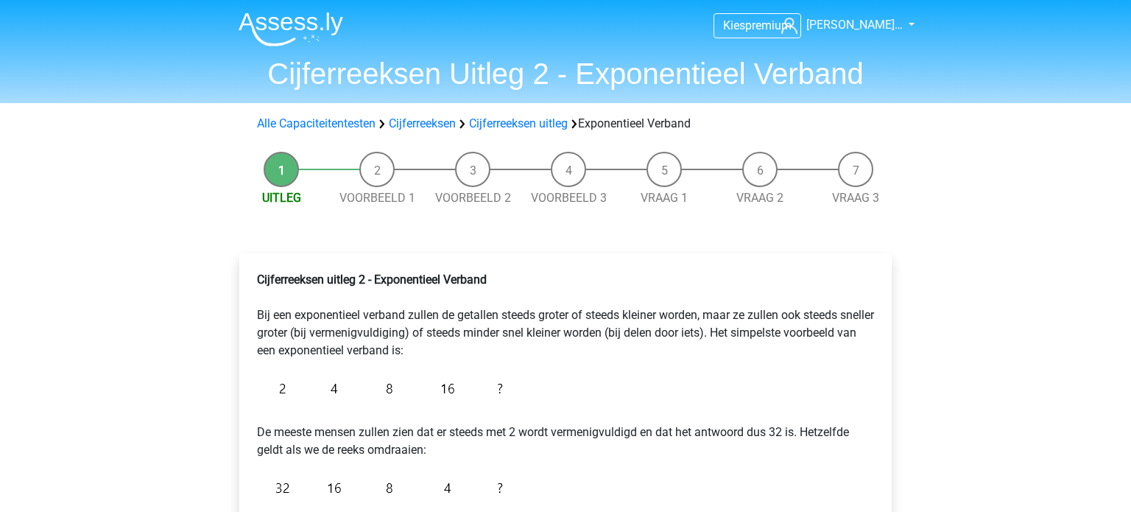
scroll to position [188, 0]
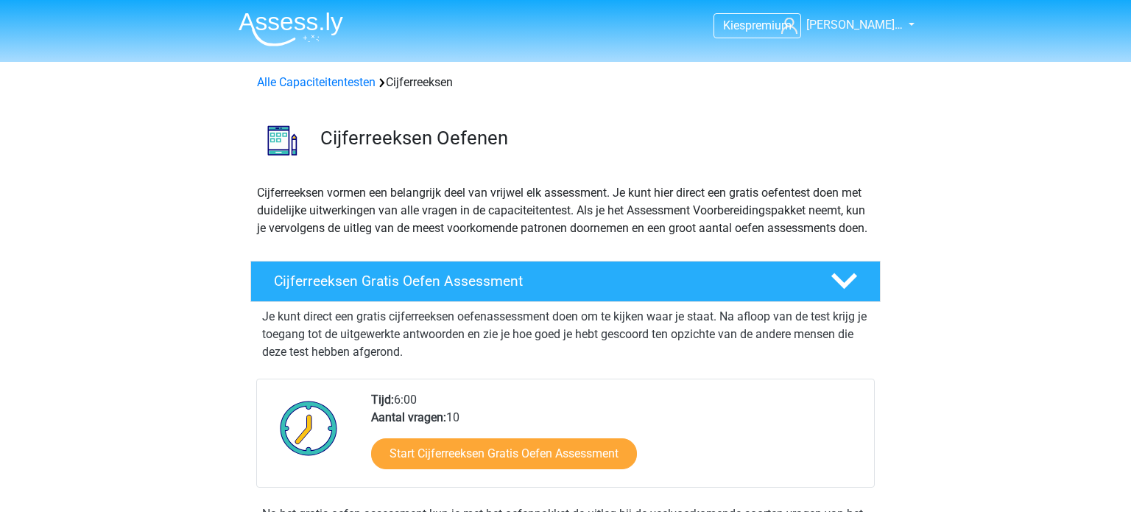
scroll to position [836, 0]
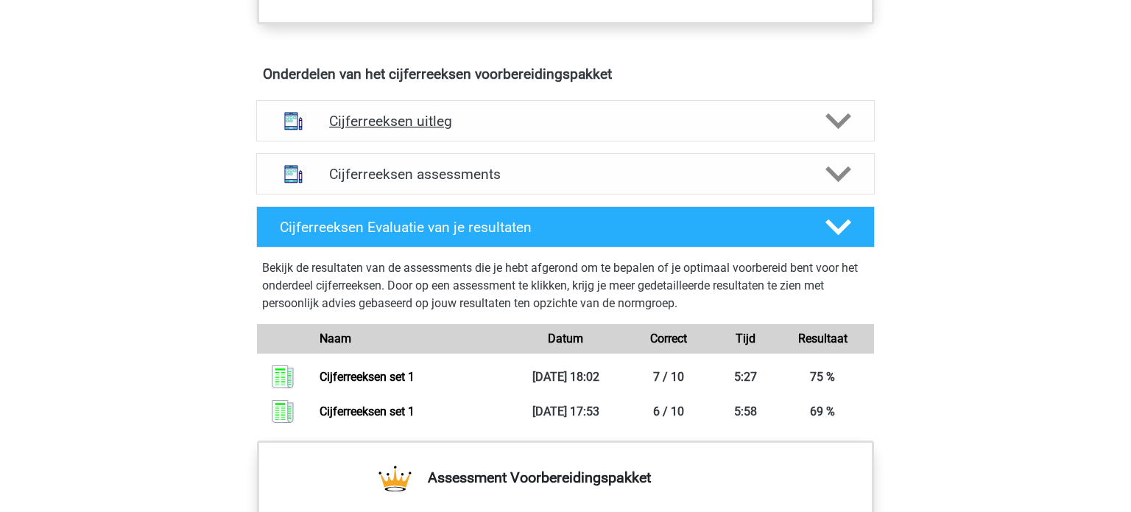
click at [423, 130] on h4 "Cijferreeksen uitleg" at bounding box center [565, 121] width 473 height 17
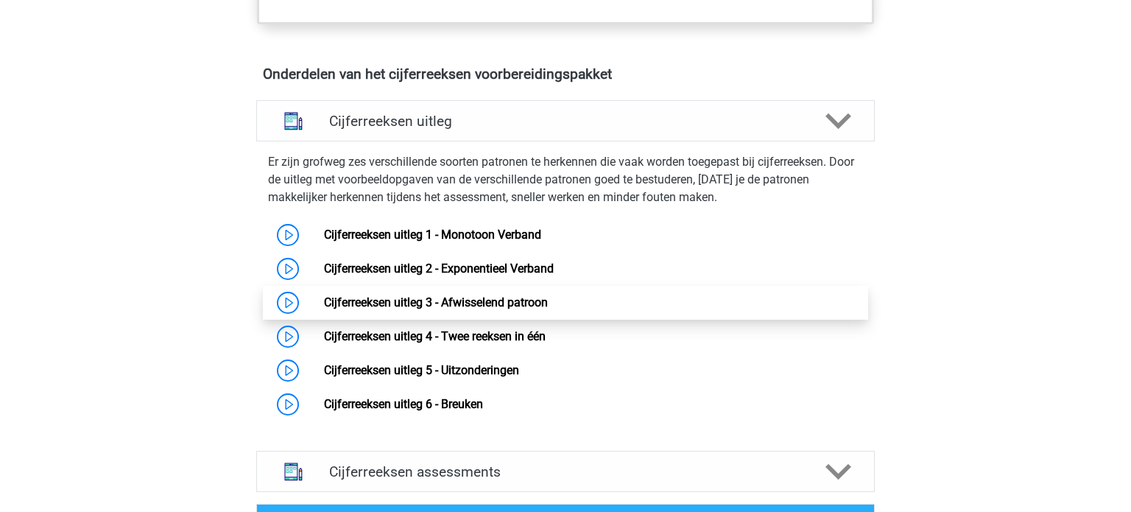
click at [451, 309] on link "Cijferreeksen uitleg 3 - Afwisselend patroon" at bounding box center [436, 302] width 224 height 14
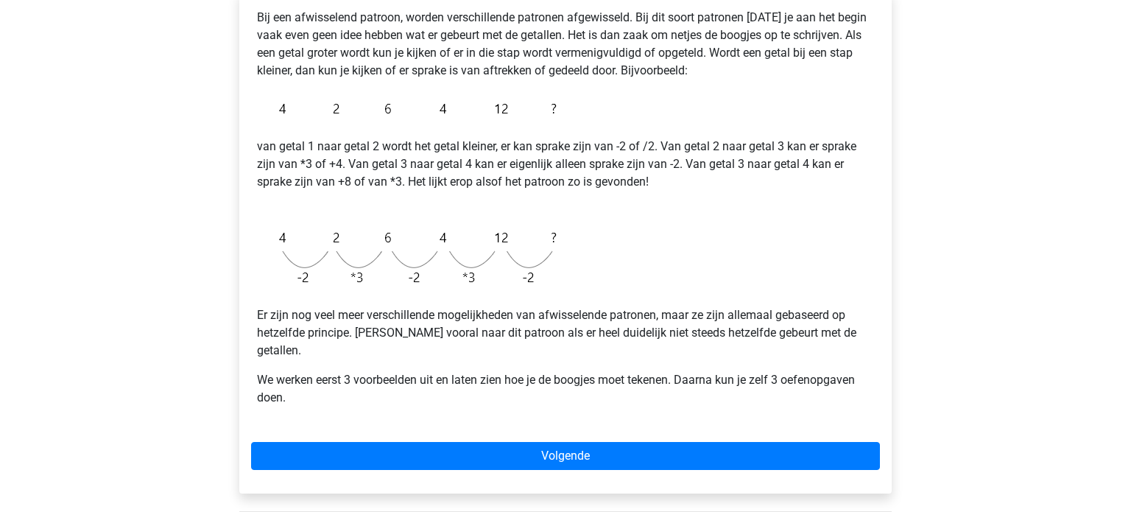
scroll to position [264, 0]
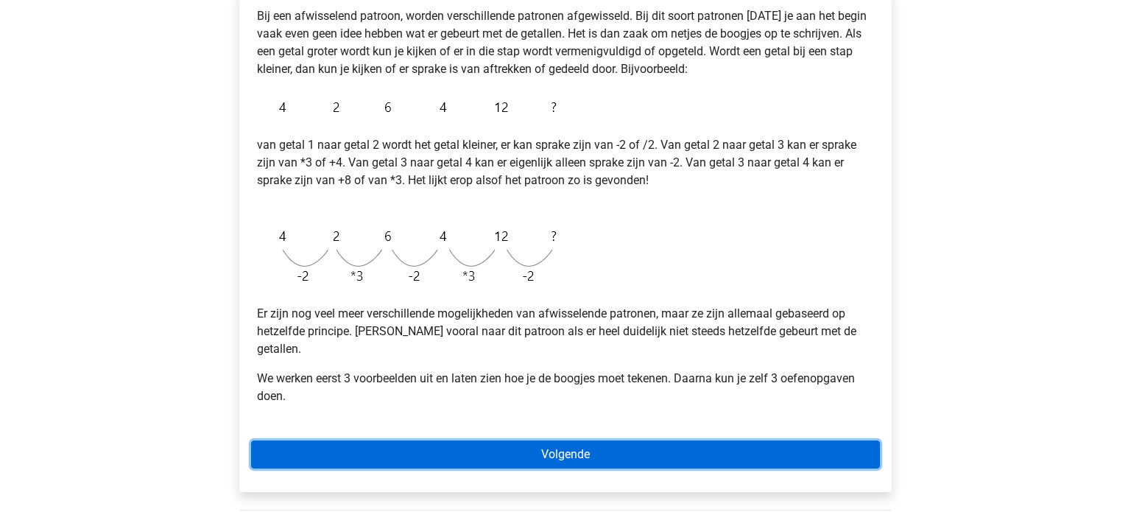
click at [509, 440] on link "Volgende" at bounding box center [565, 454] width 629 height 28
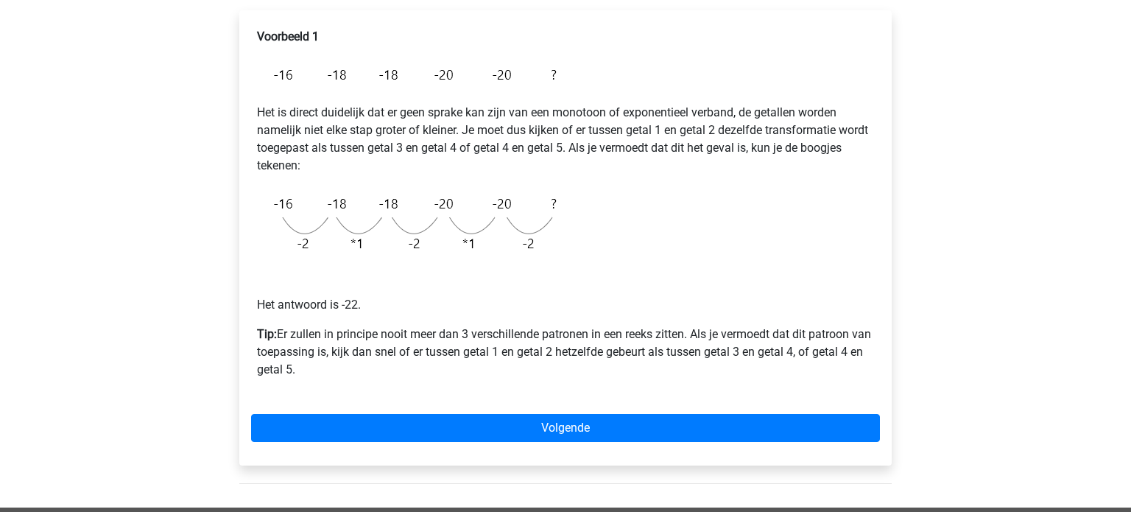
scroll to position [247, 0]
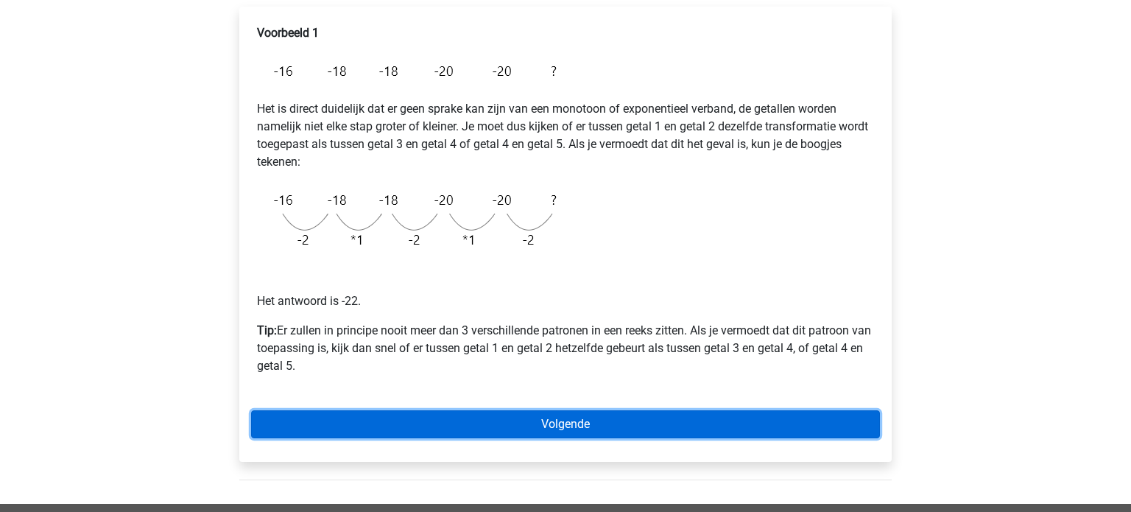
click at [488, 425] on link "Volgende" at bounding box center [565, 424] width 629 height 28
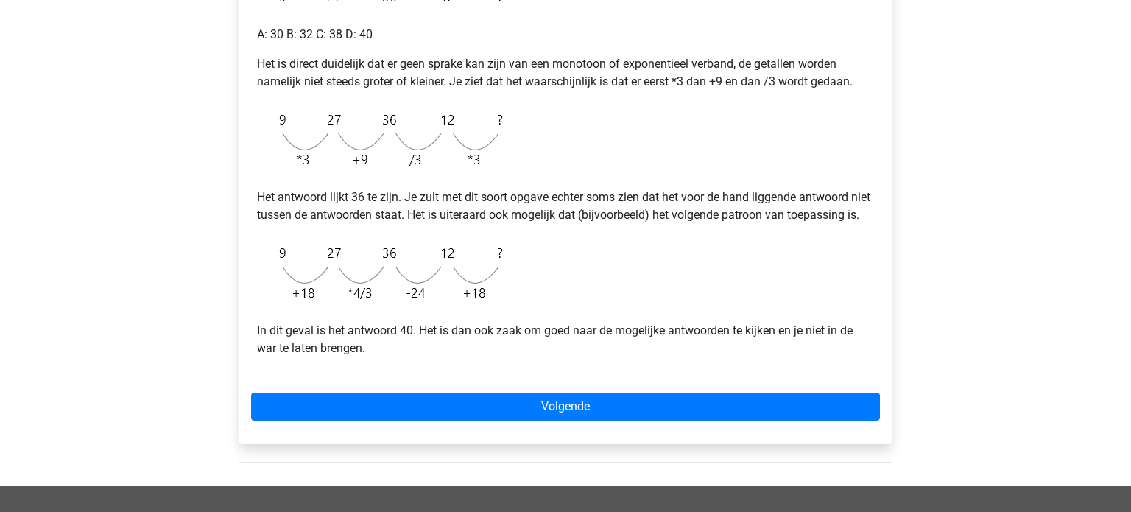
scroll to position [324, 0]
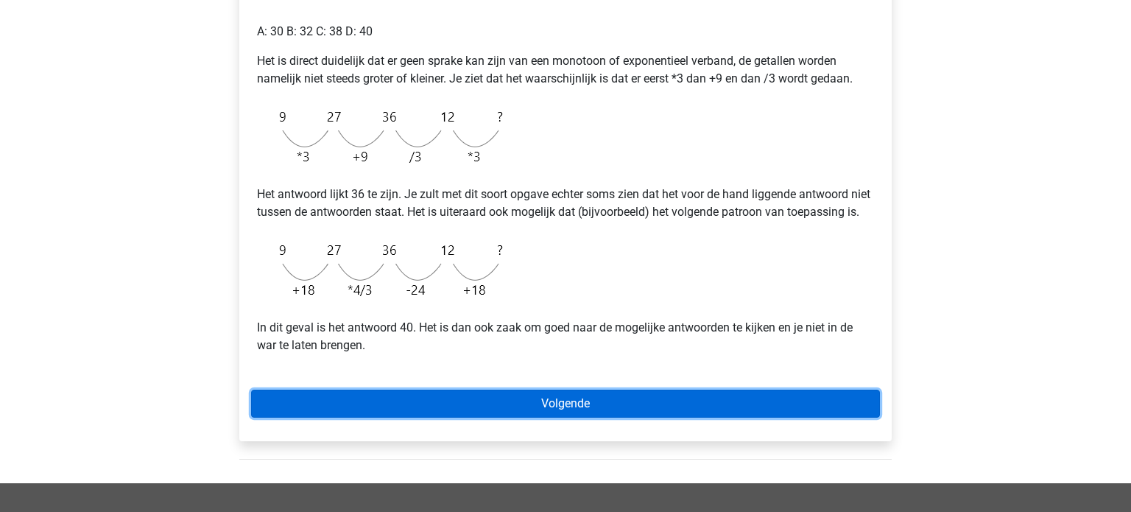
click at [473, 417] on link "Volgende" at bounding box center [565, 403] width 629 height 28
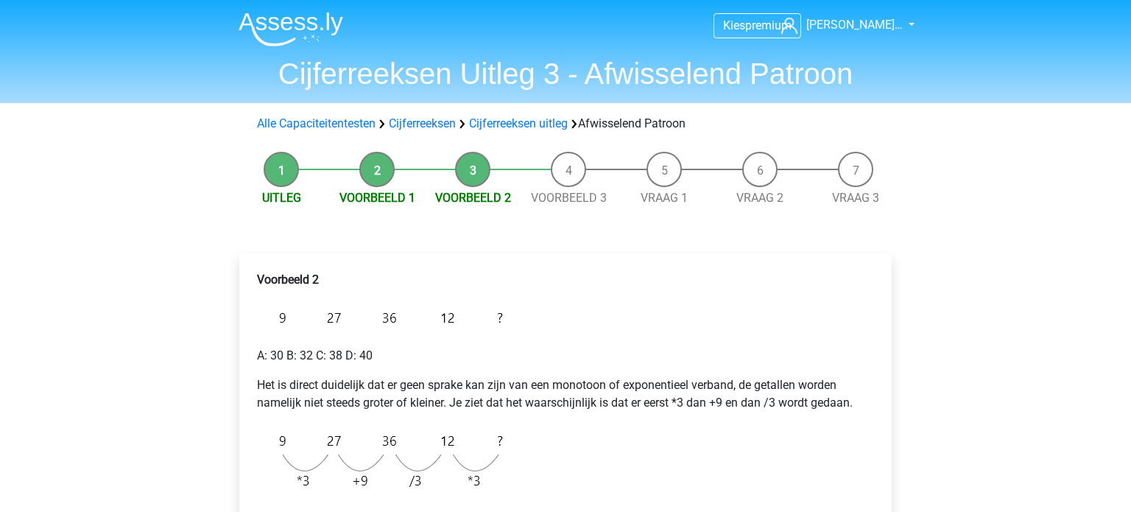
scroll to position [324, 0]
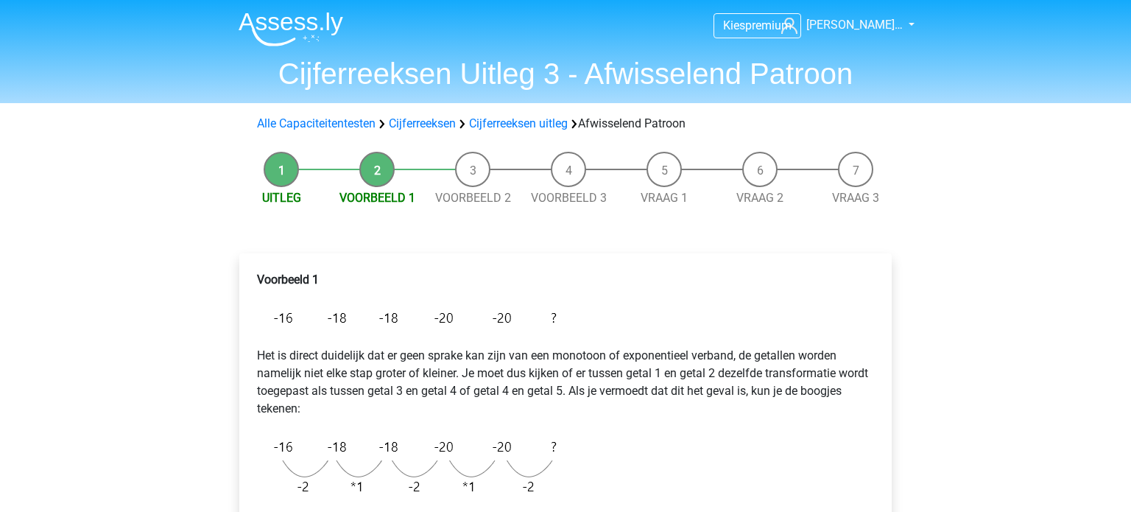
scroll to position [247, 0]
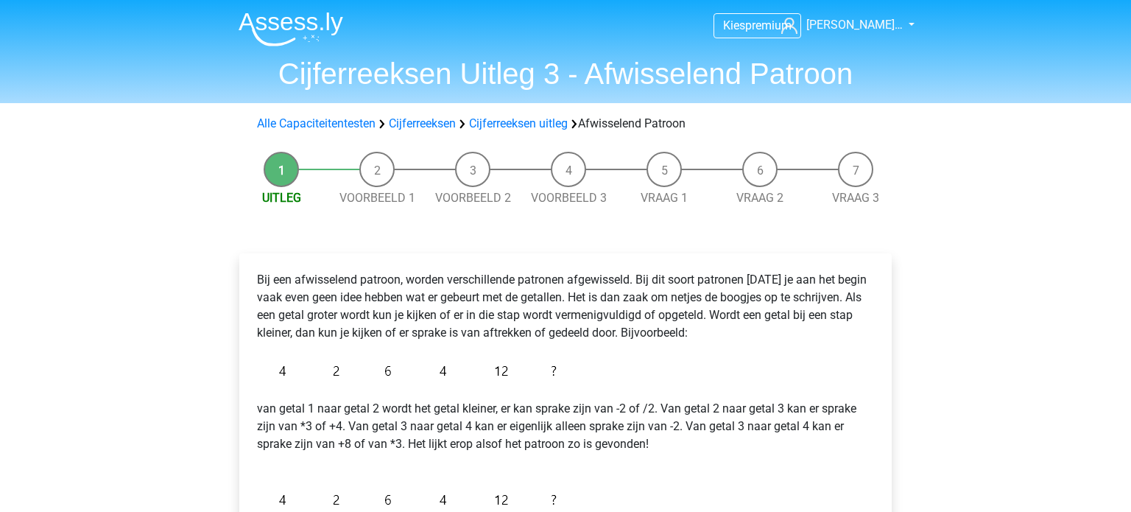
scroll to position [264, 0]
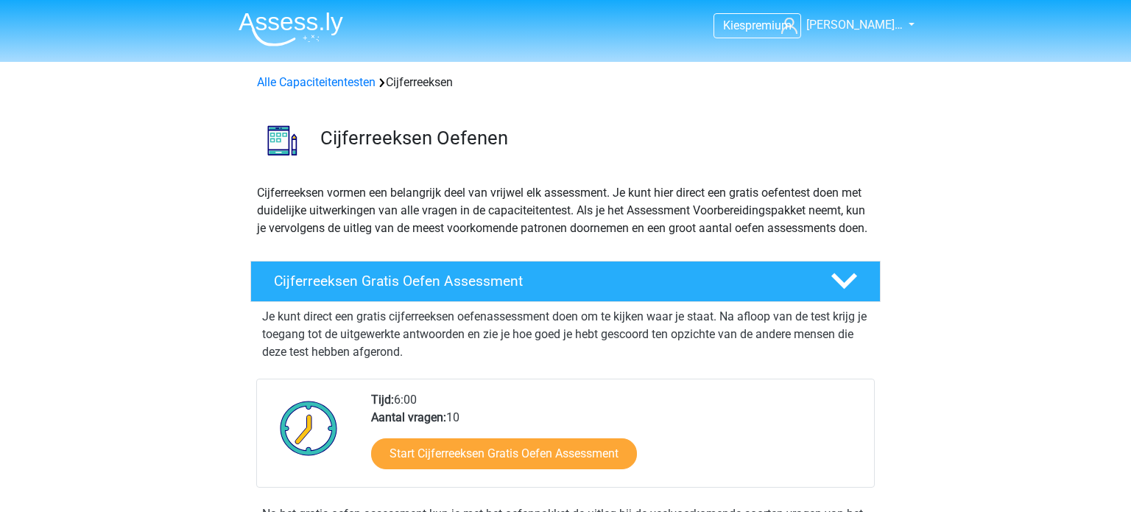
scroll to position [836, 0]
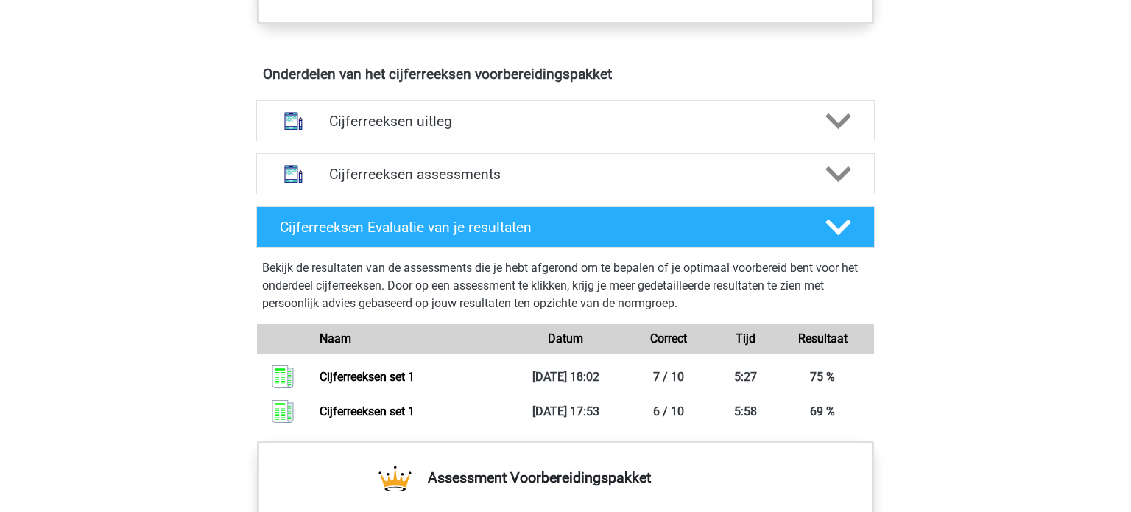
click at [372, 130] on h4 "Cijferreeksen uitleg" at bounding box center [565, 121] width 473 height 17
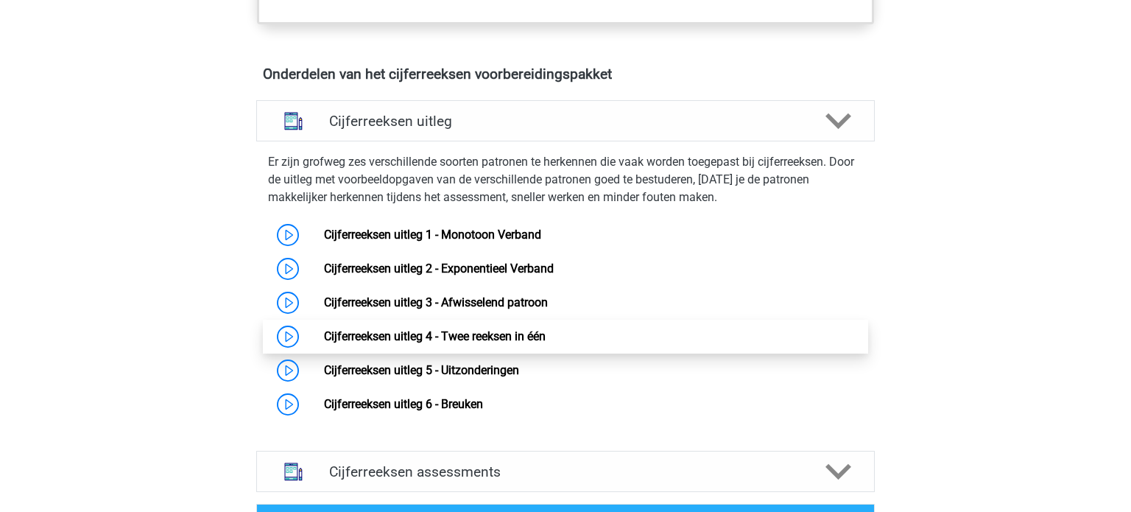
click at [422, 343] on link "Cijferreeksen uitleg 4 - Twee reeksen in één" at bounding box center [435, 336] width 222 height 14
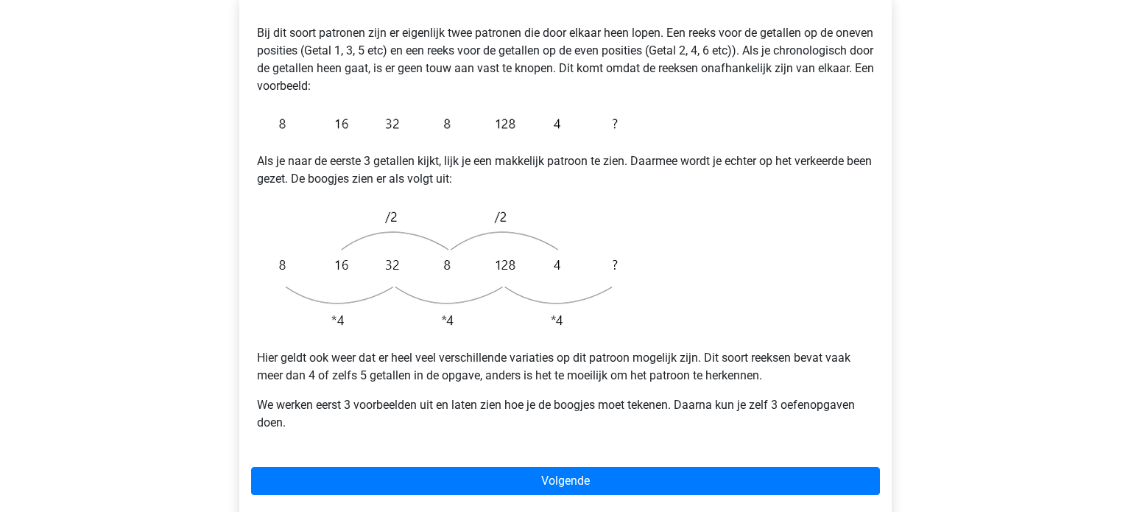
scroll to position [297, 0]
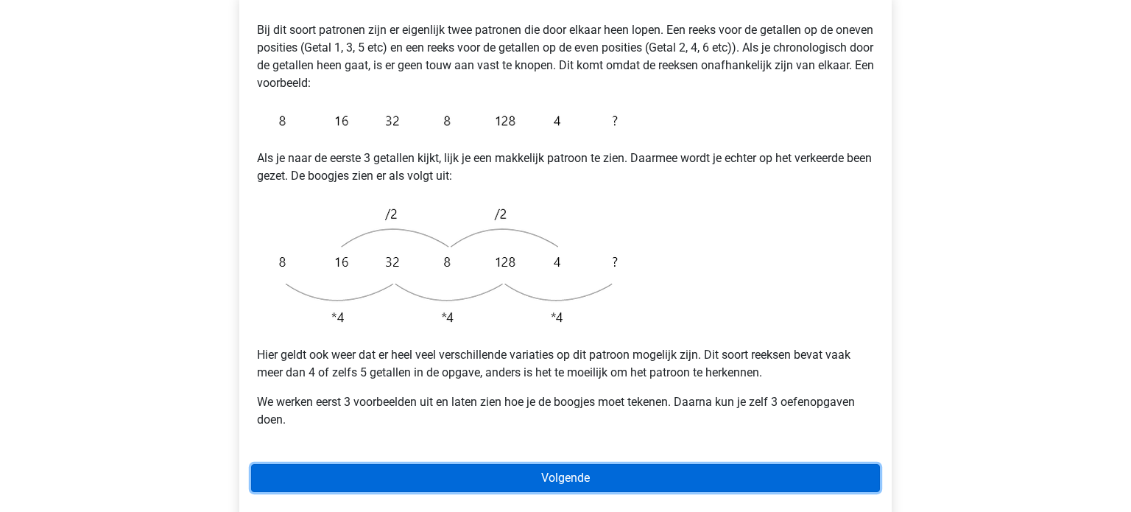
click at [523, 464] on link "Volgende" at bounding box center [565, 478] width 629 height 28
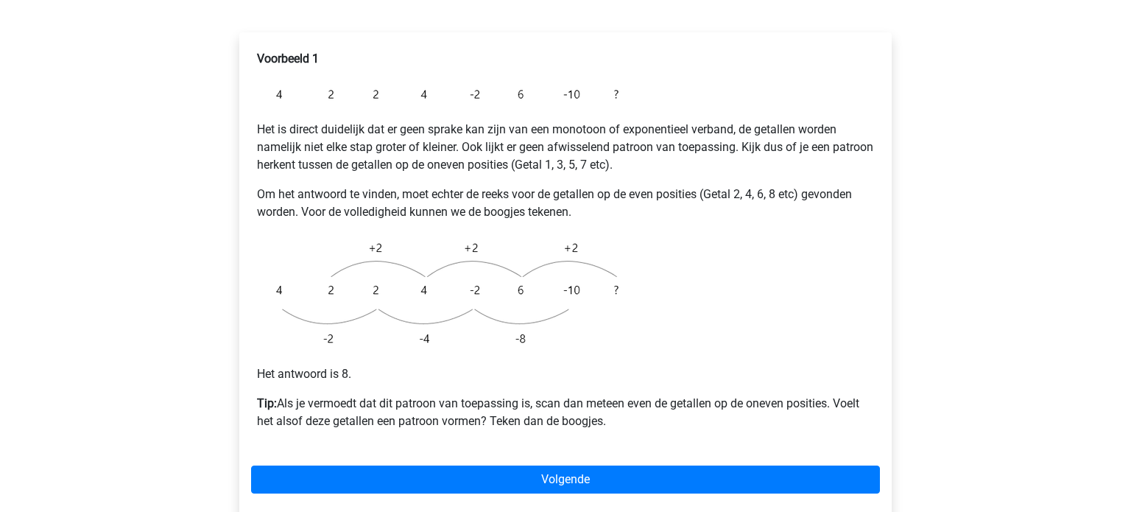
scroll to position [261, 0]
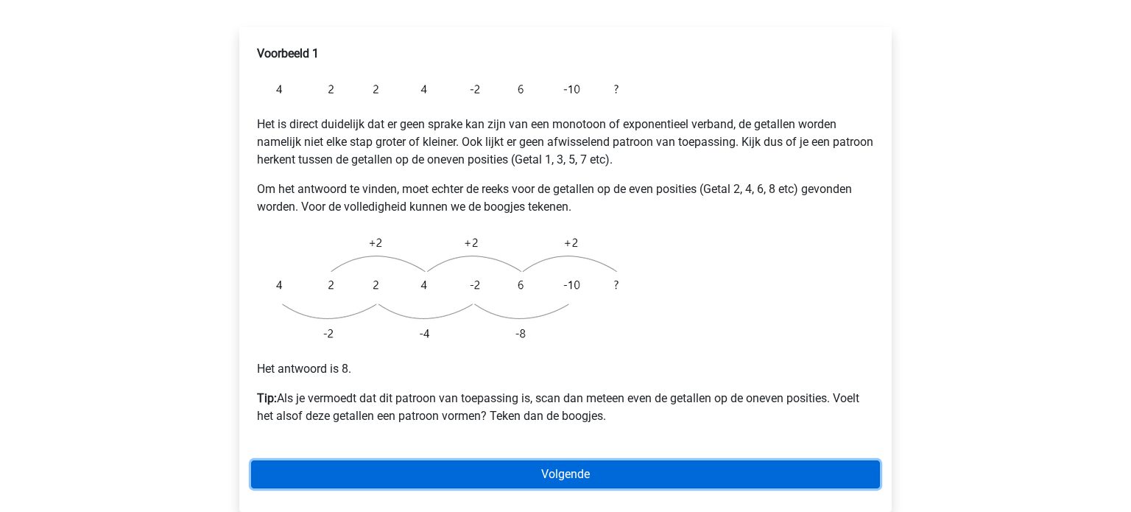
click at [625, 460] on link "Volgende" at bounding box center [565, 474] width 629 height 28
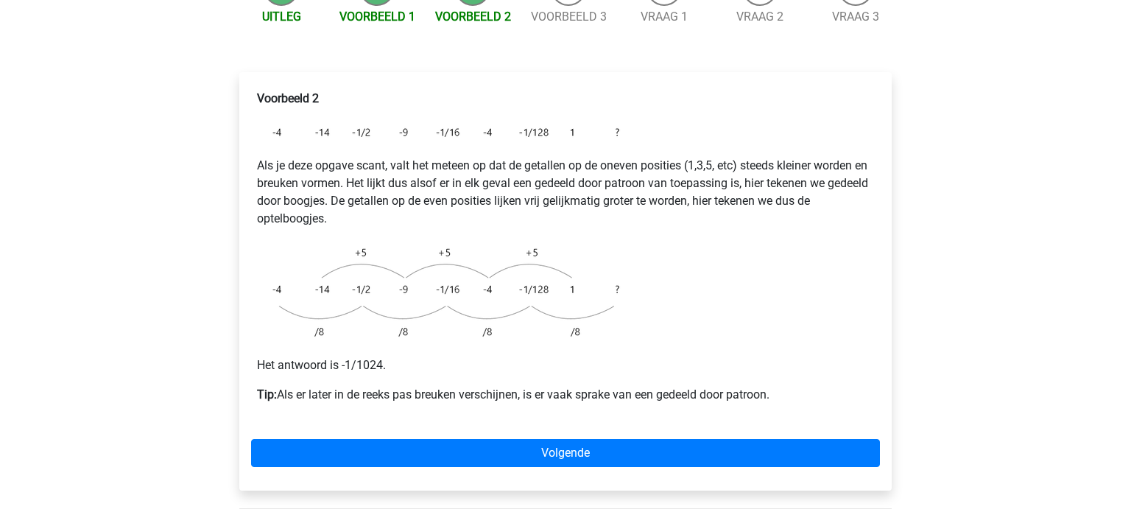
scroll to position [219, 0]
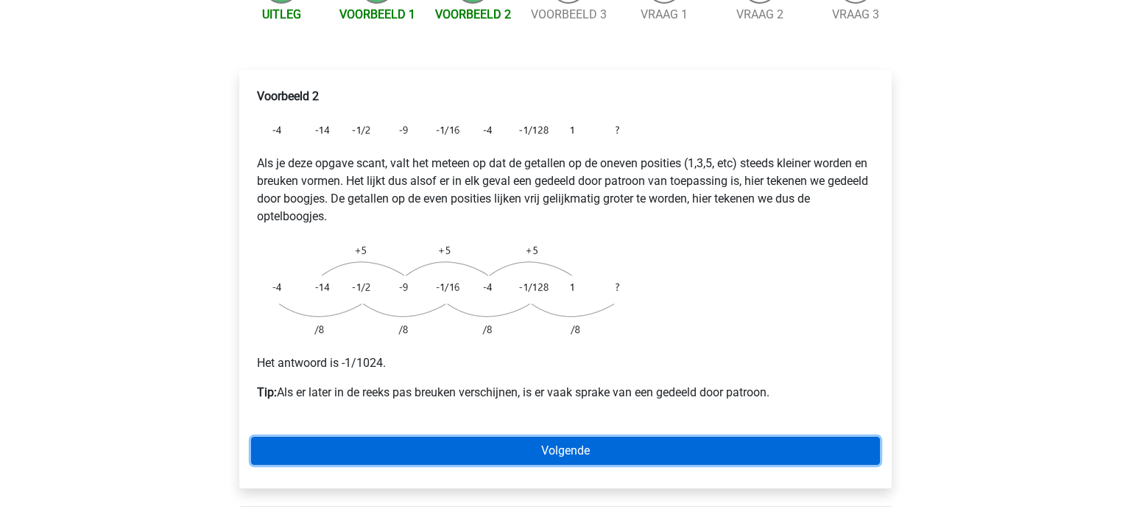
click at [660, 437] on link "Volgende" at bounding box center [565, 451] width 629 height 28
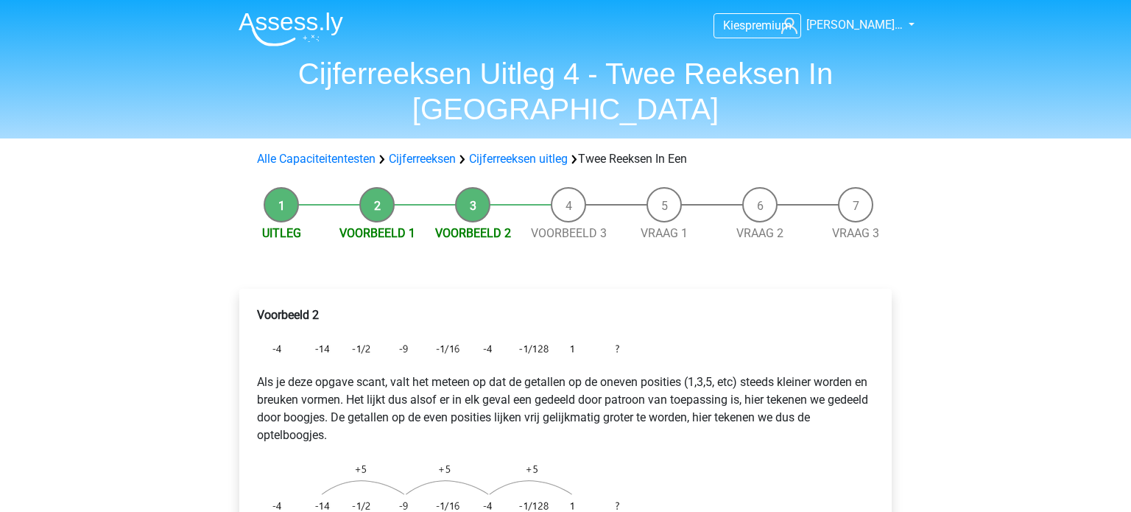
scroll to position [219, 0]
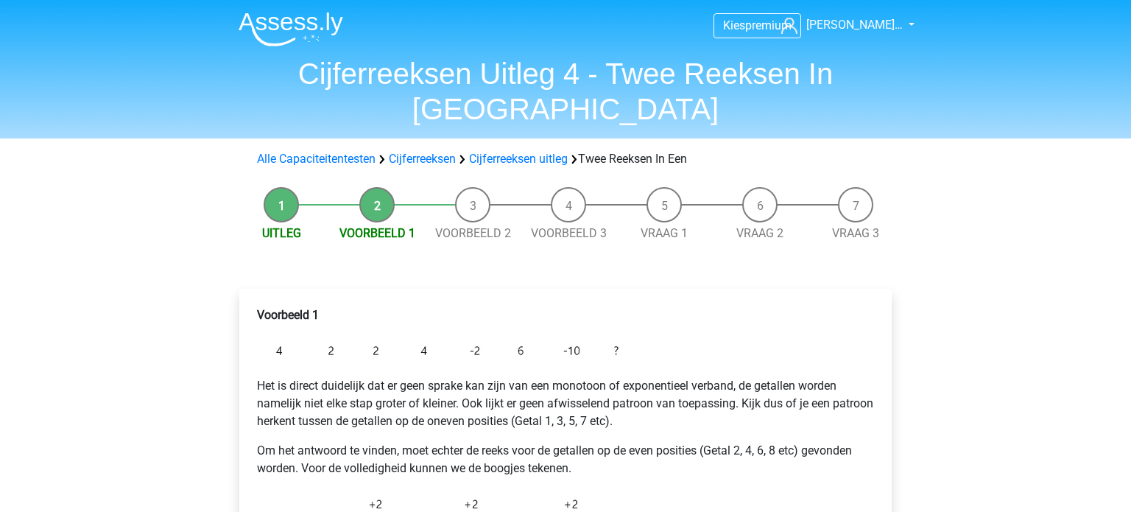
scroll to position [261, 0]
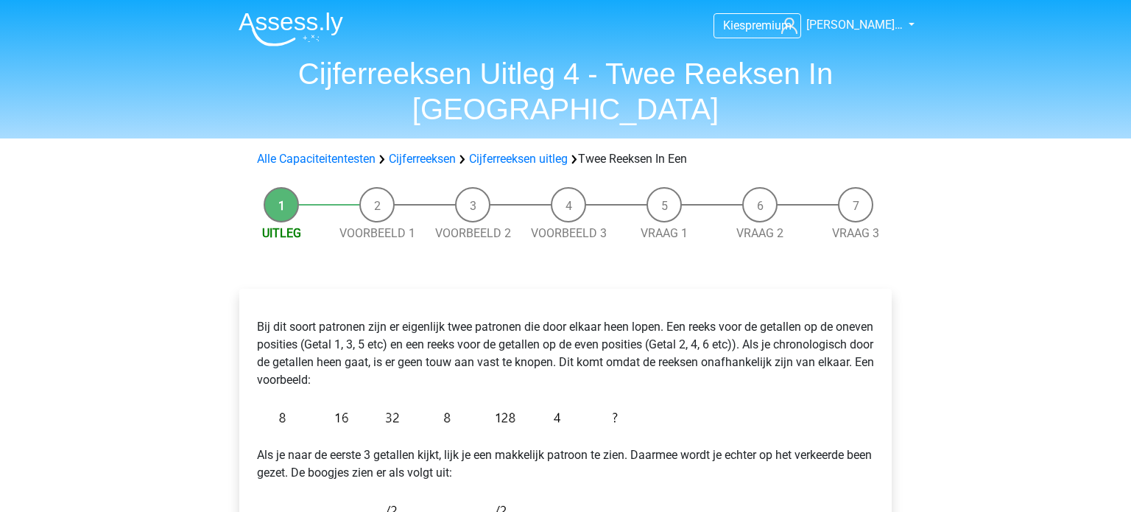
scroll to position [297, 0]
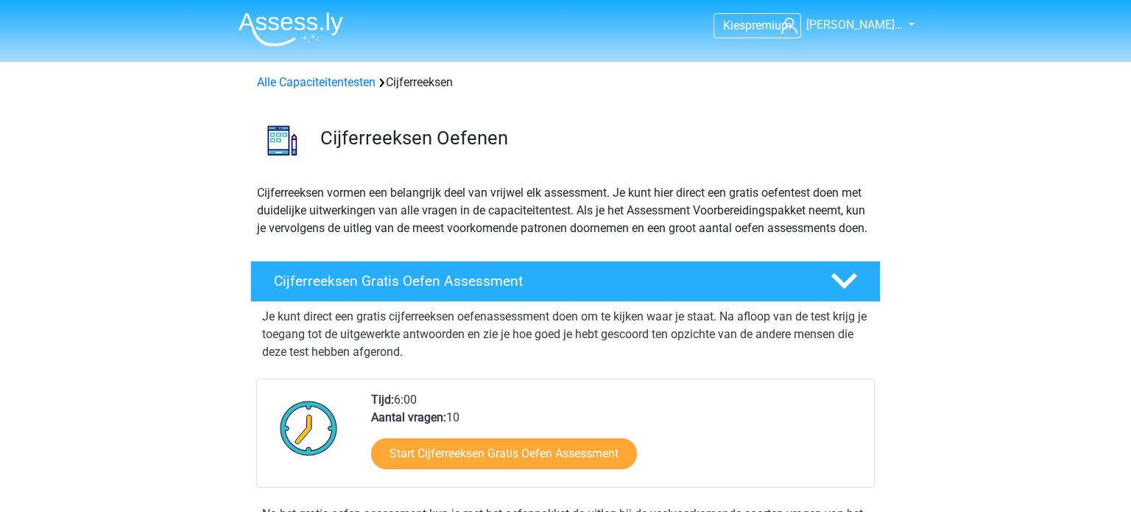
scroll to position [836, 0]
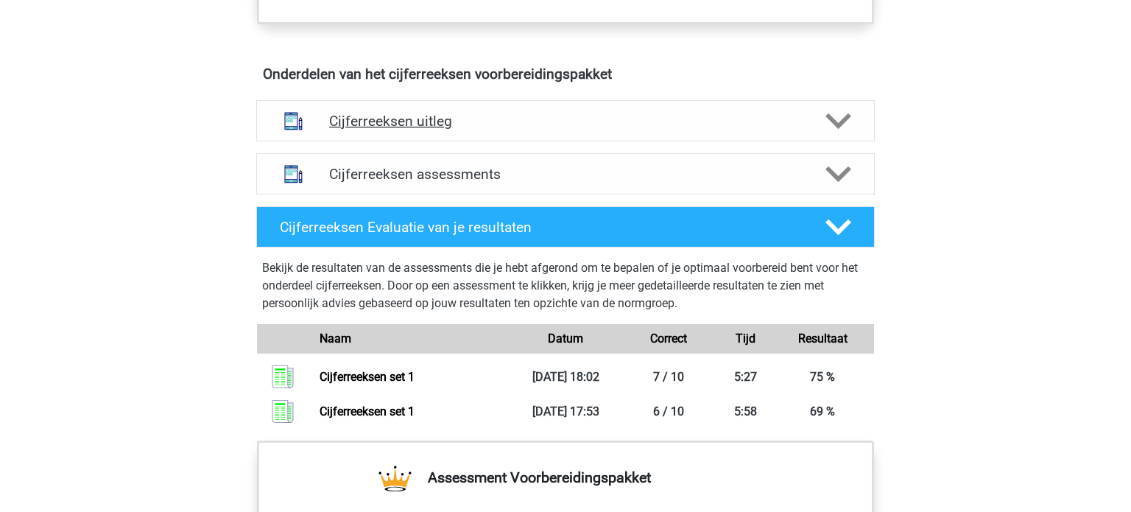
click at [423, 130] on h4 "Cijferreeksen uitleg" at bounding box center [565, 121] width 473 height 17
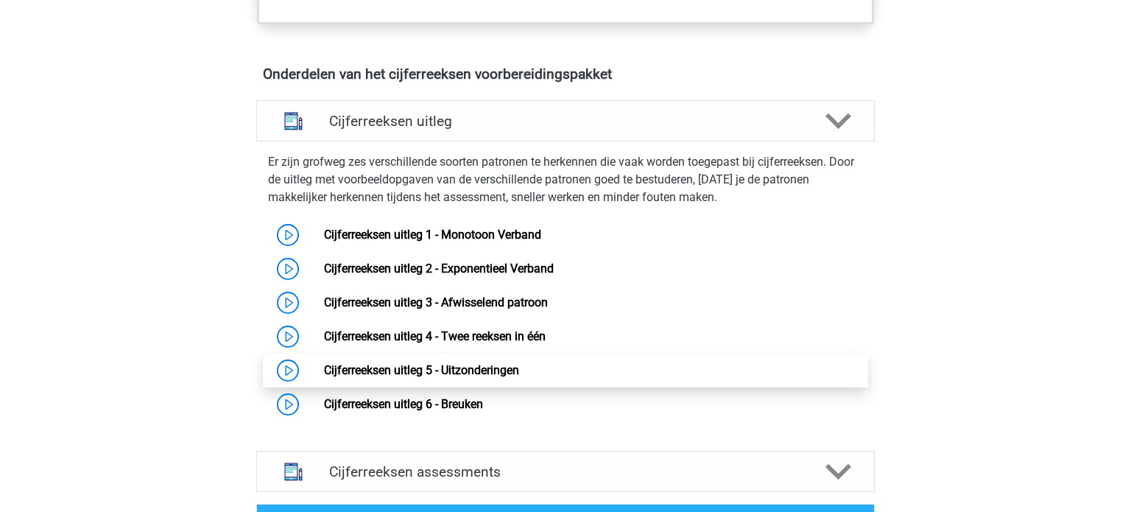
click at [460, 377] on link "Cijferreeksen uitleg 5 - Uitzonderingen" at bounding box center [421, 370] width 195 height 14
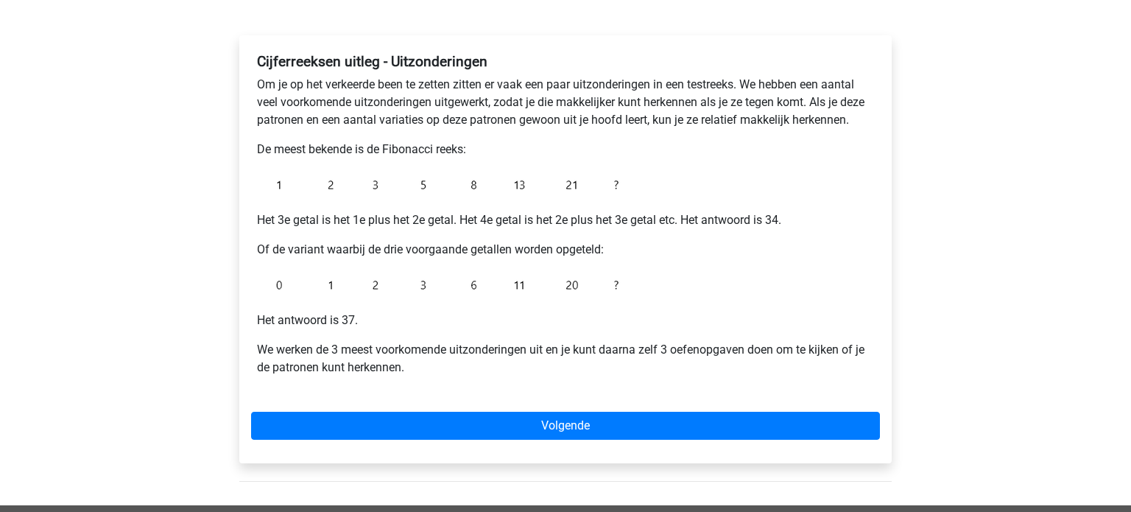
scroll to position [219, 0]
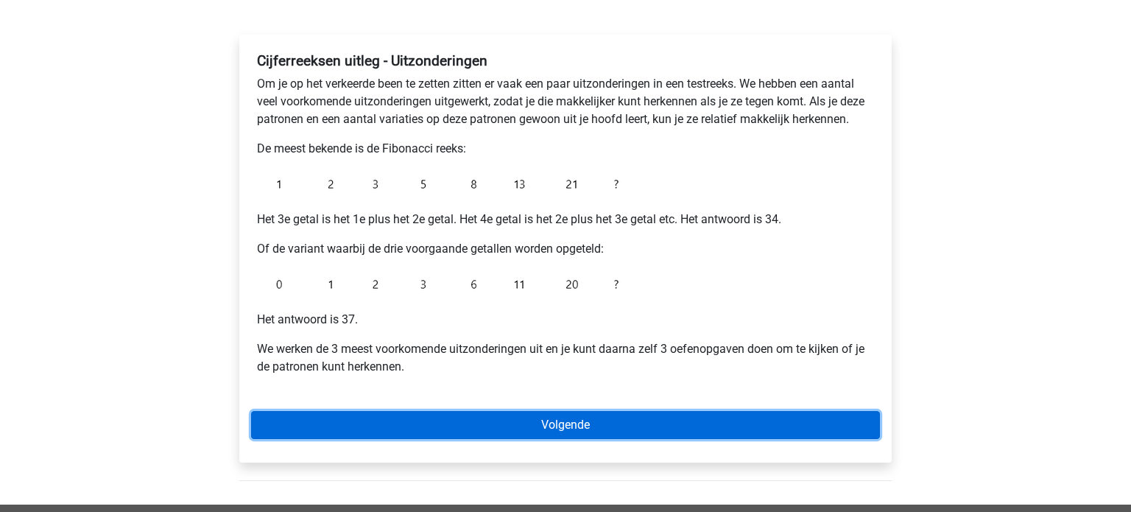
click at [534, 421] on link "Volgende" at bounding box center [565, 425] width 629 height 28
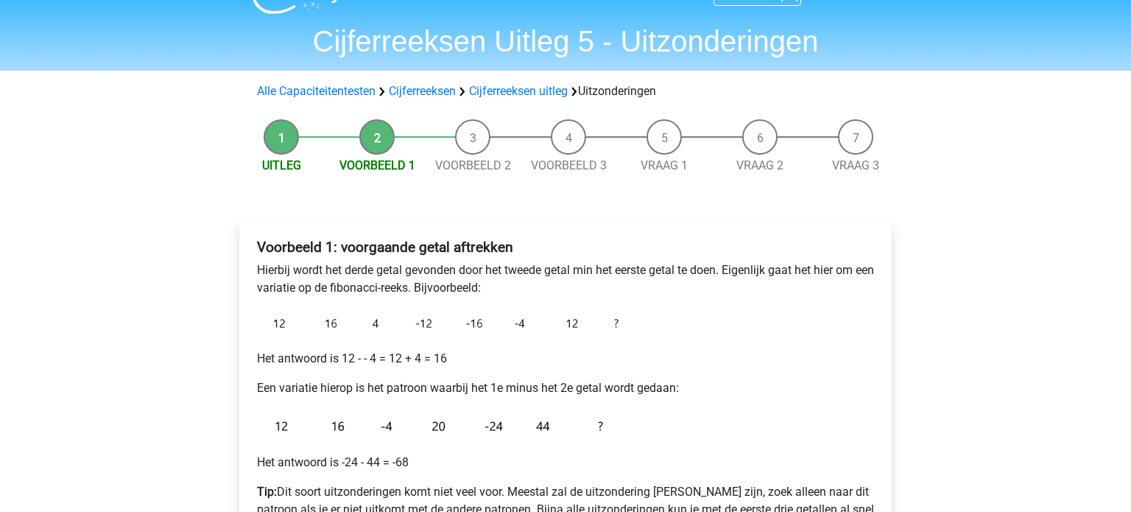
scroll to position [36, 0]
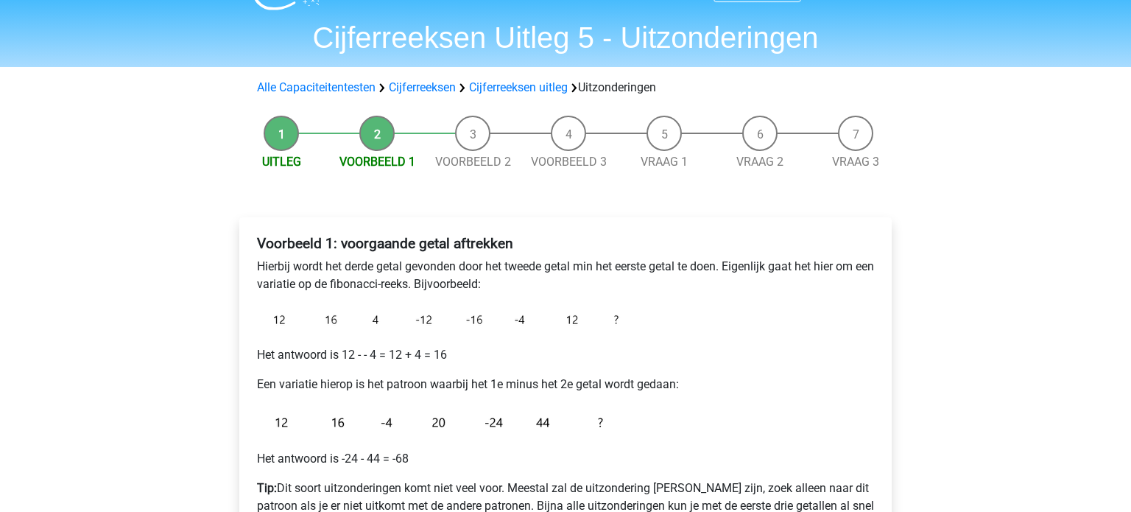
click at [532, 451] on p "Het antwoord is -24 - 44 = -68" at bounding box center [565, 459] width 617 height 18
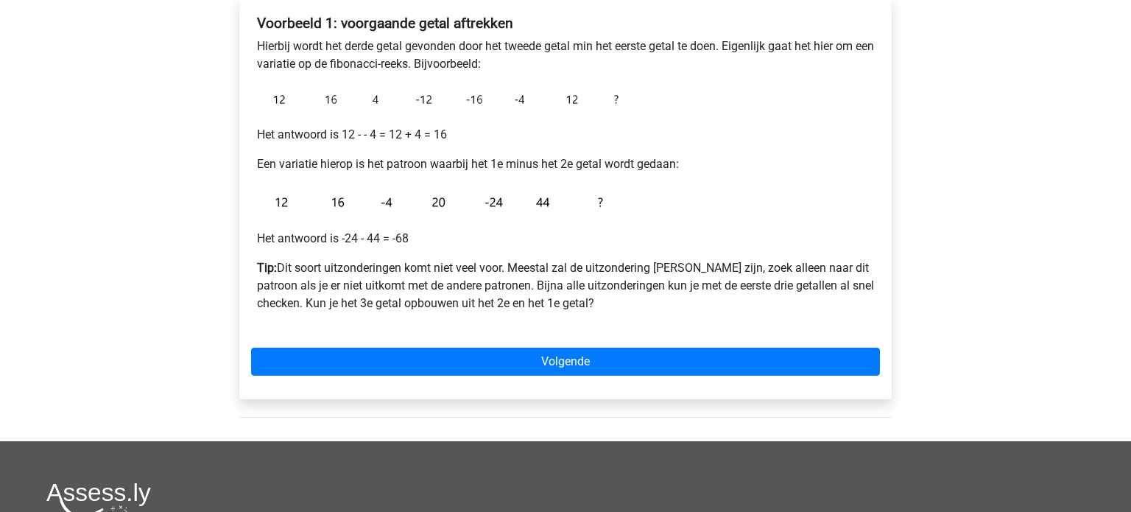
scroll to position [258, 0]
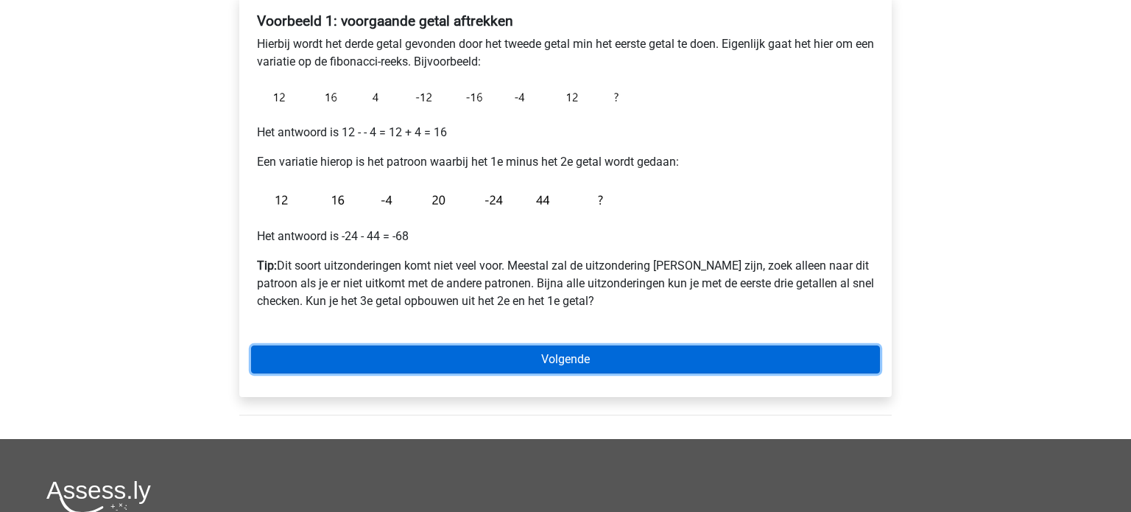
click at [564, 363] on link "Volgende" at bounding box center [565, 359] width 629 height 28
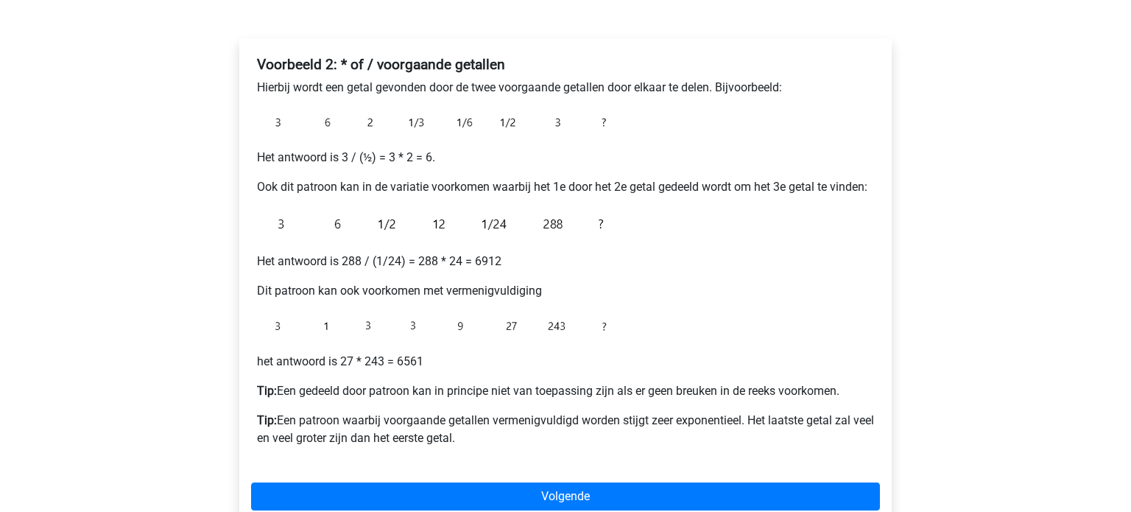
scroll to position [216, 0]
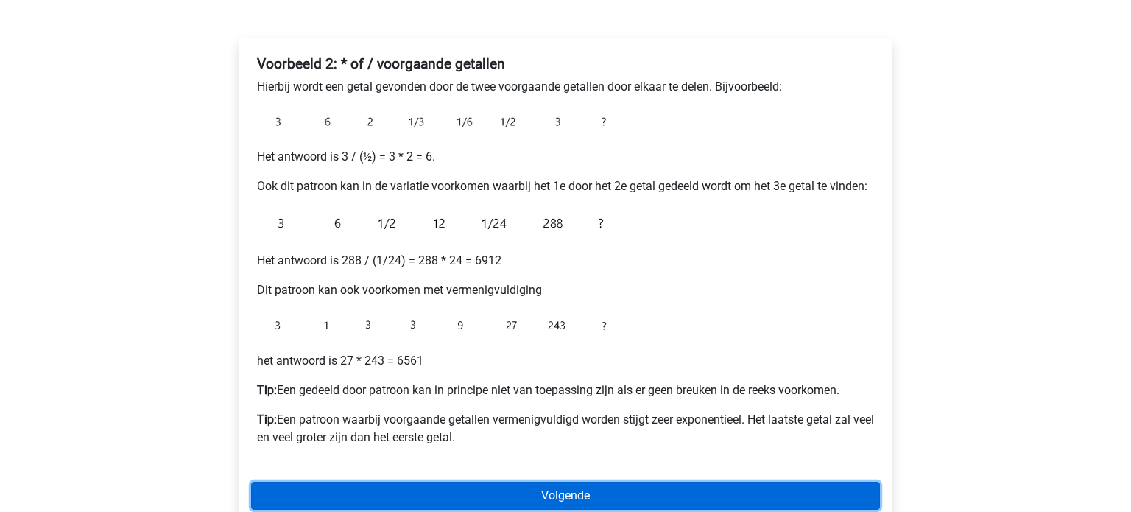
click at [572, 498] on link "Volgende" at bounding box center [565, 495] width 629 height 28
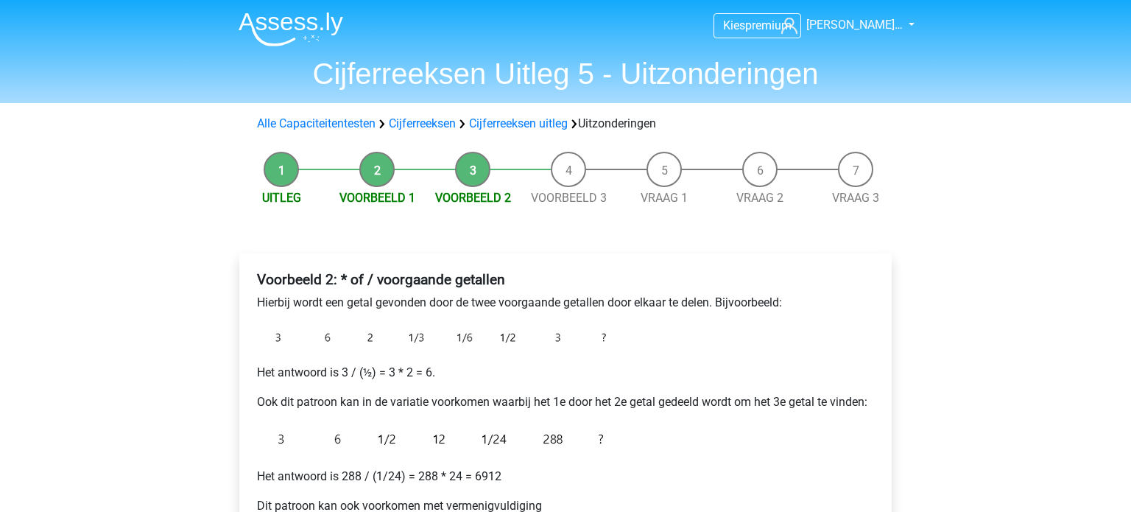
scroll to position [216, 0]
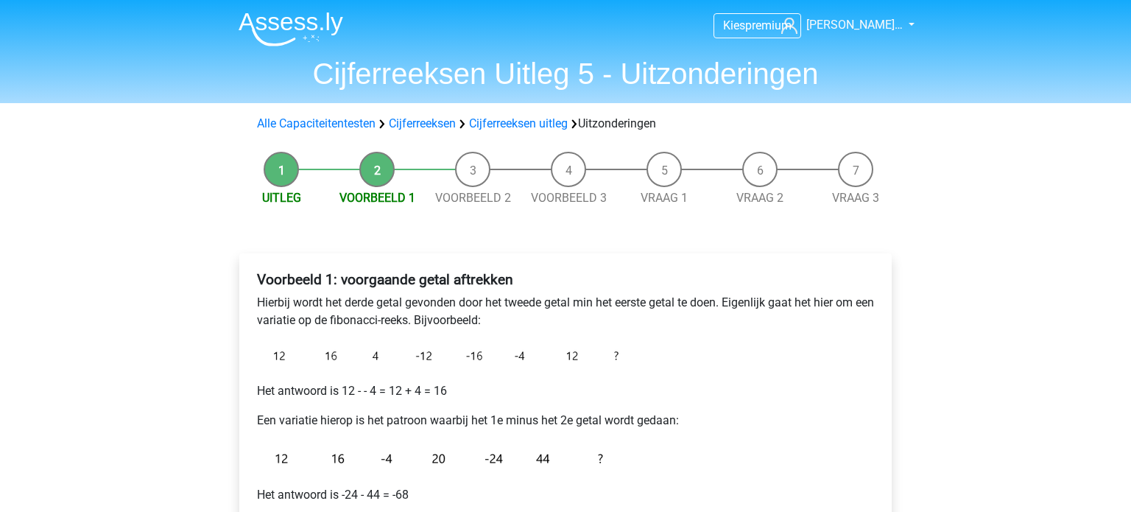
scroll to position [258, 0]
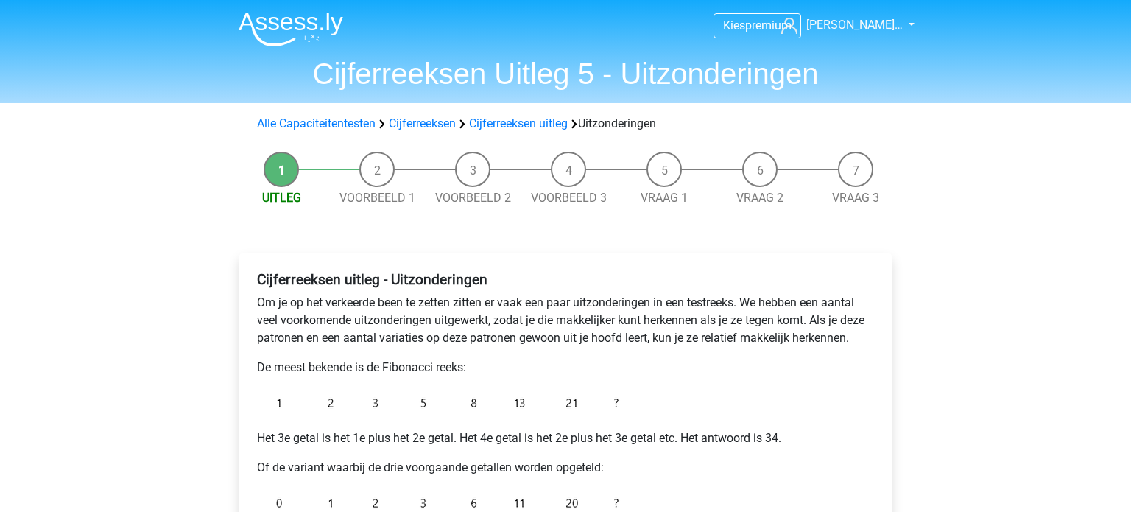
scroll to position [219, 0]
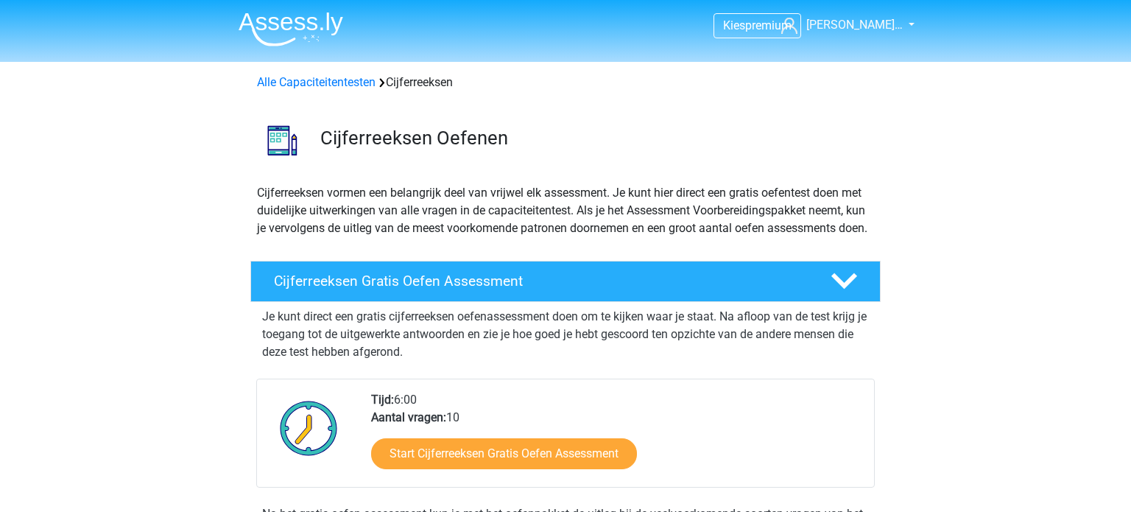
scroll to position [836, 0]
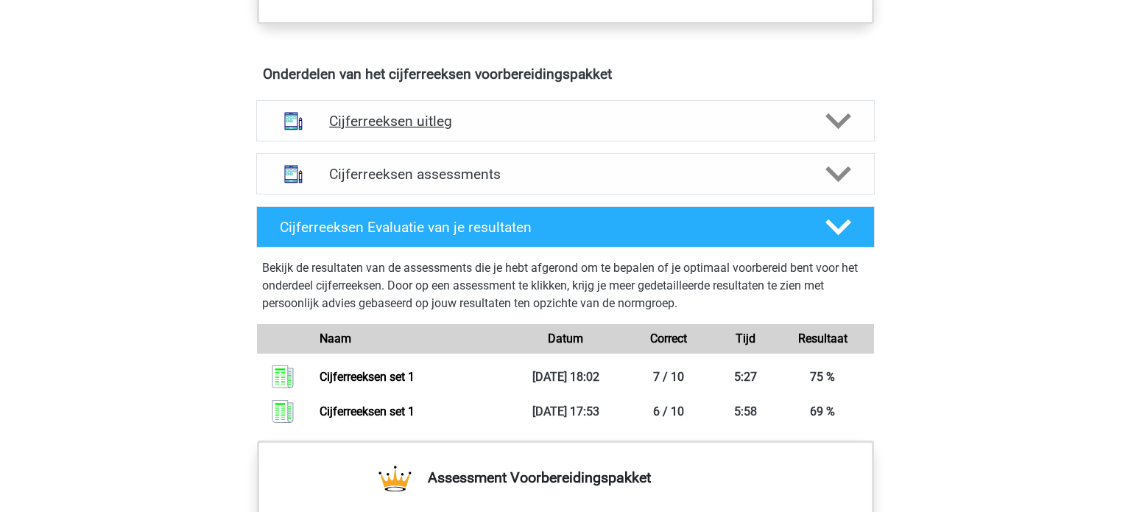
click at [387, 141] on div "Cijferreeksen uitleg" at bounding box center [565, 120] width 618 height 41
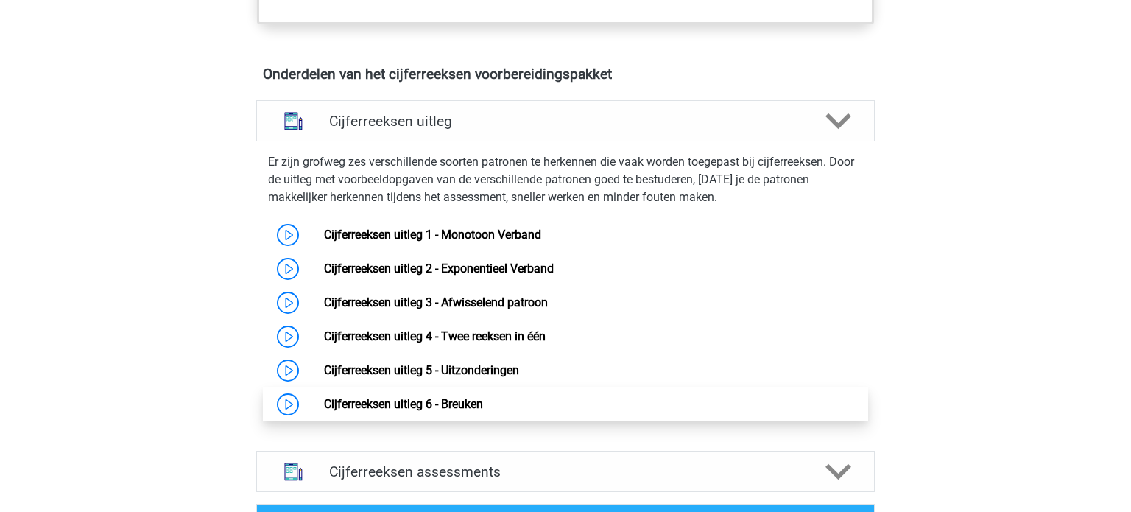
click at [473, 411] on link "Cijferreeksen uitleg 6 - Breuken" at bounding box center [403, 404] width 159 height 14
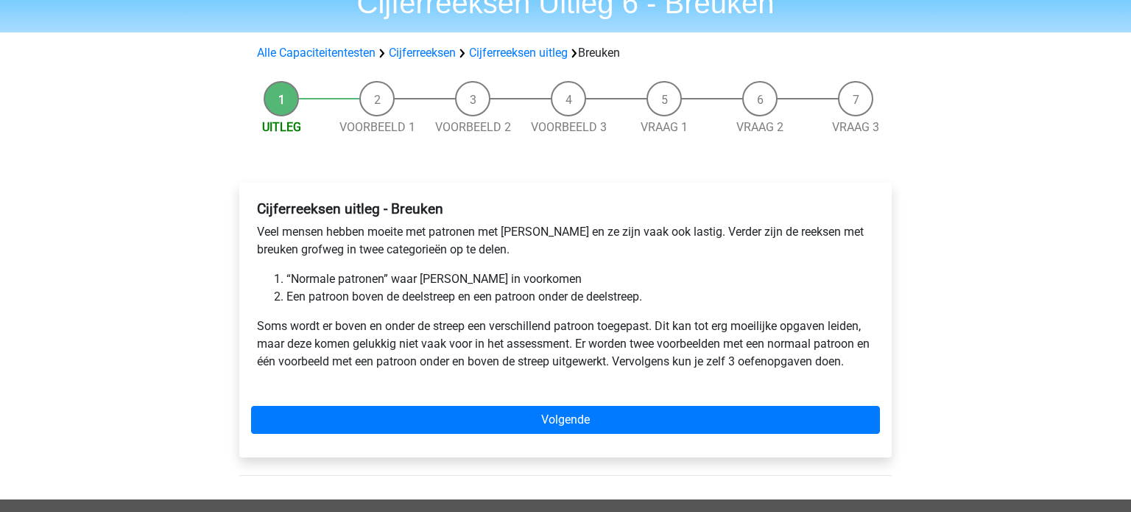
scroll to position [71, 0]
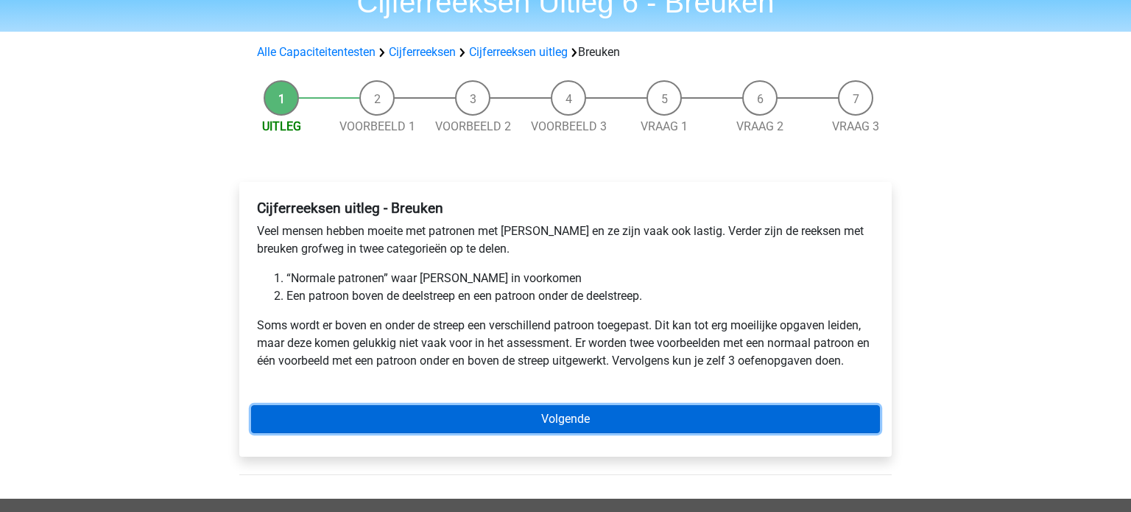
click at [473, 420] on link "Volgende" at bounding box center [565, 419] width 629 height 28
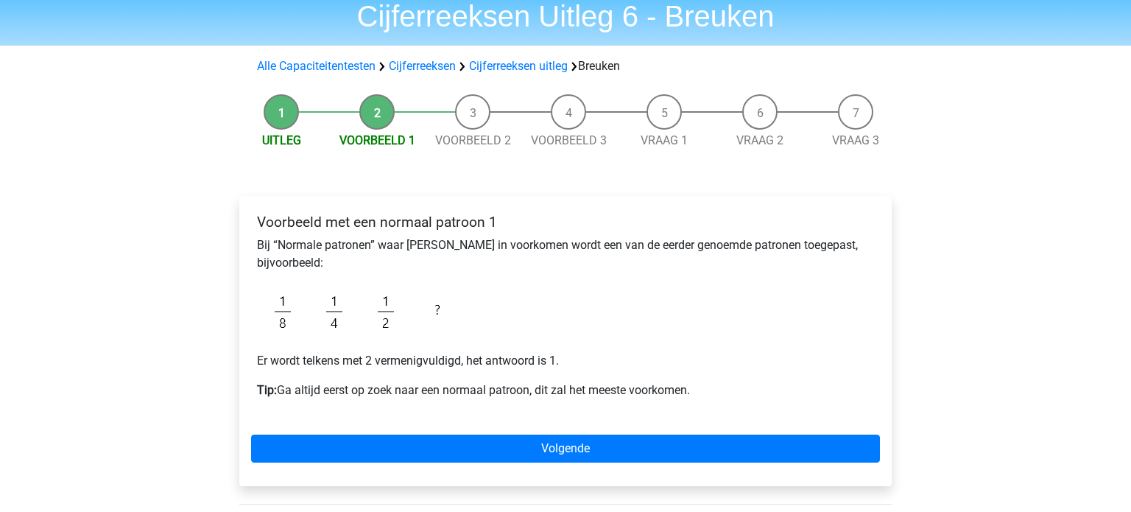
scroll to position [66, 0]
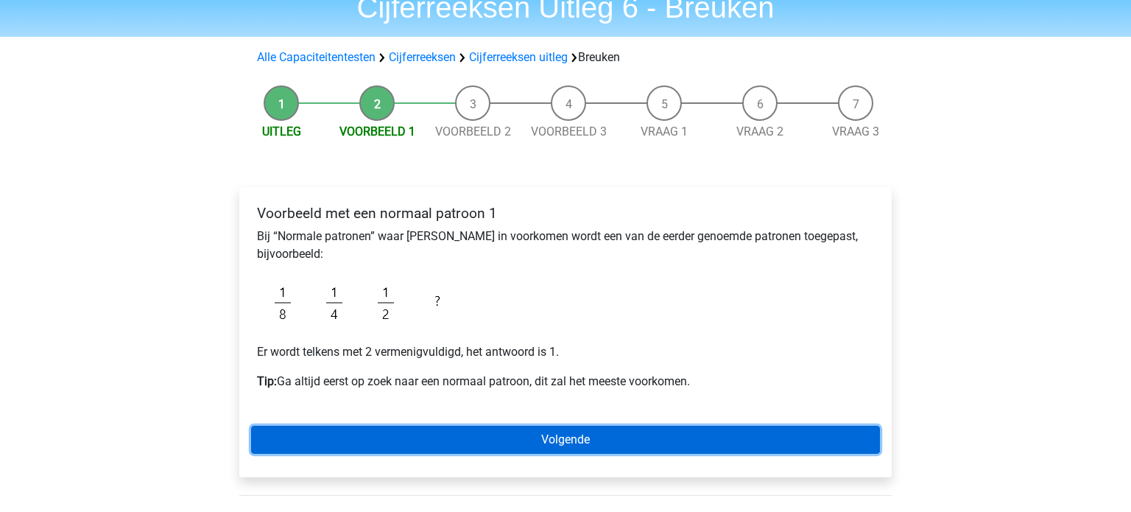
click at [478, 437] on link "Volgende" at bounding box center [565, 439] width 629 height 28
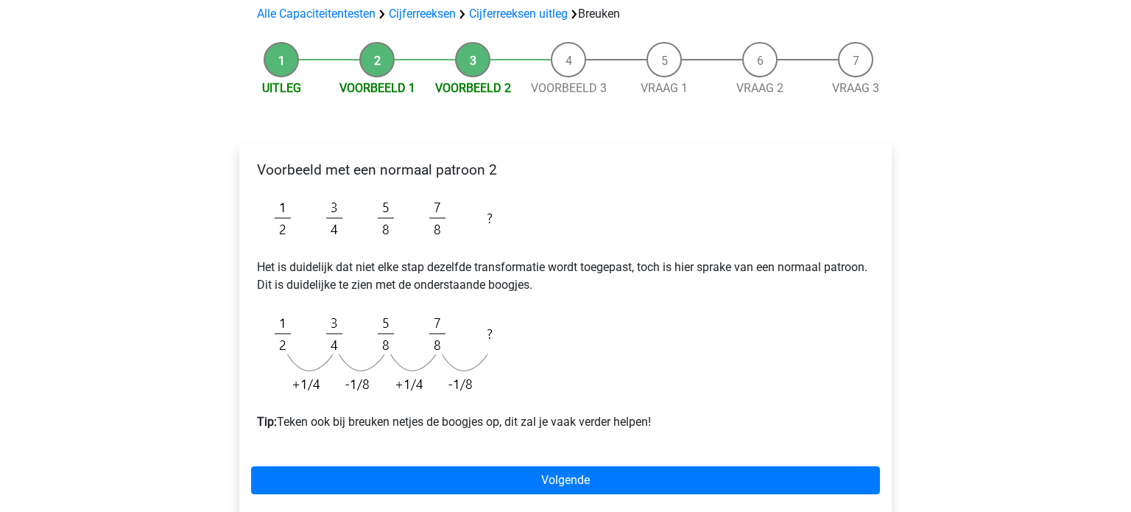
scroll to position [113, 0]
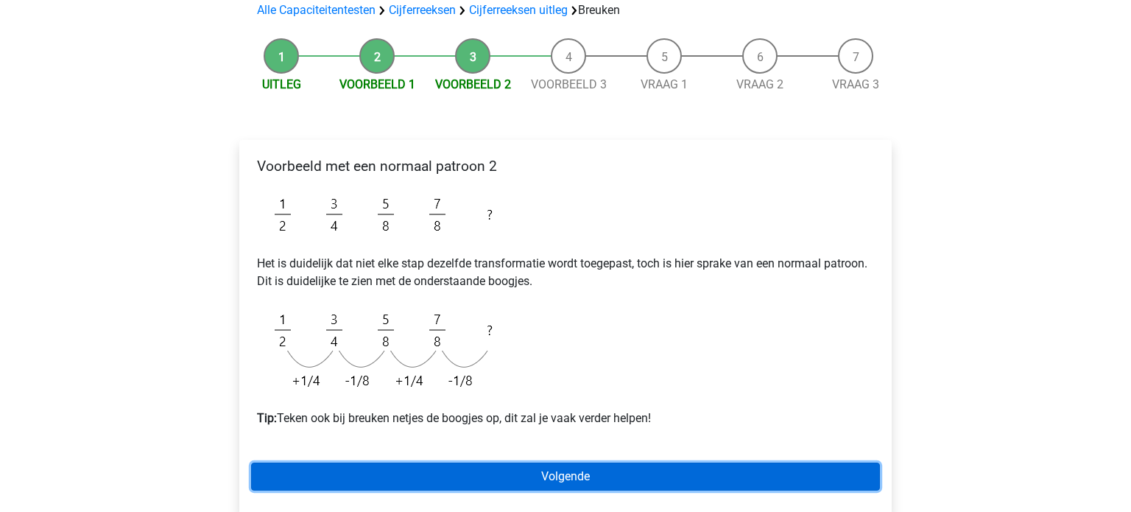
click at [474, 466] on link "Volgende" at bounding box center [565, 476] width 629 height 28
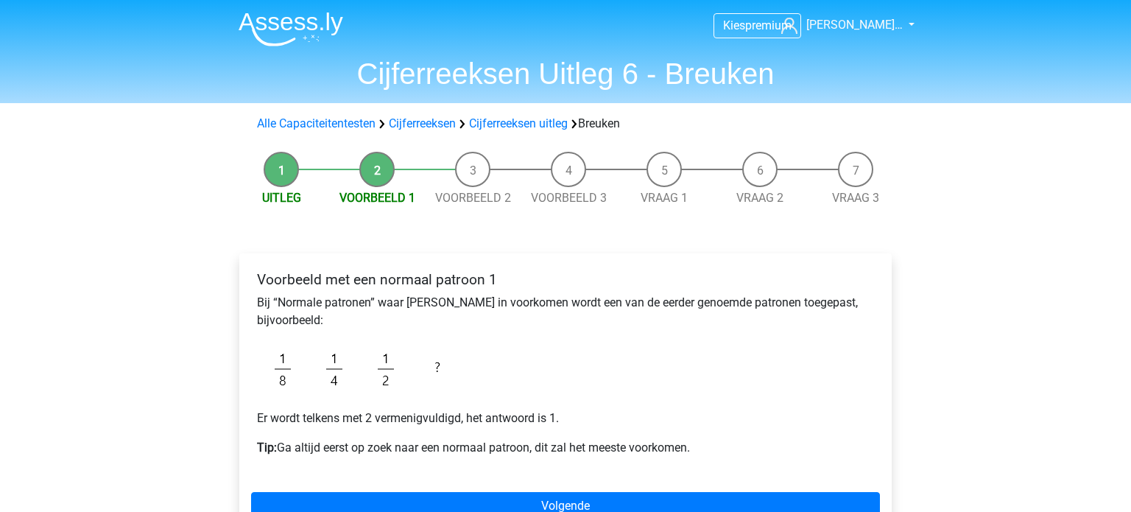
scroll to position [66, 0]
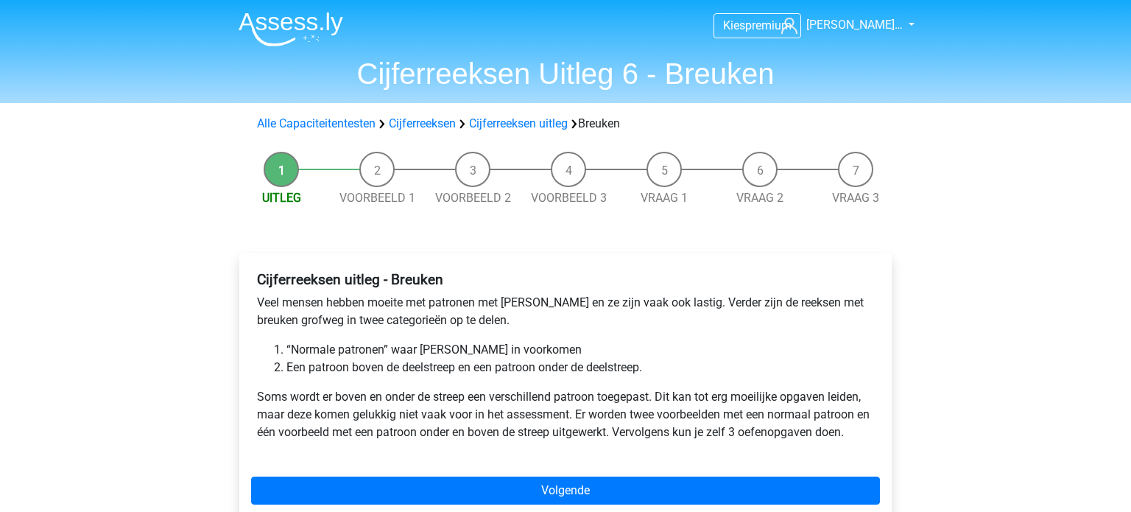
scroll to position [71, 0]
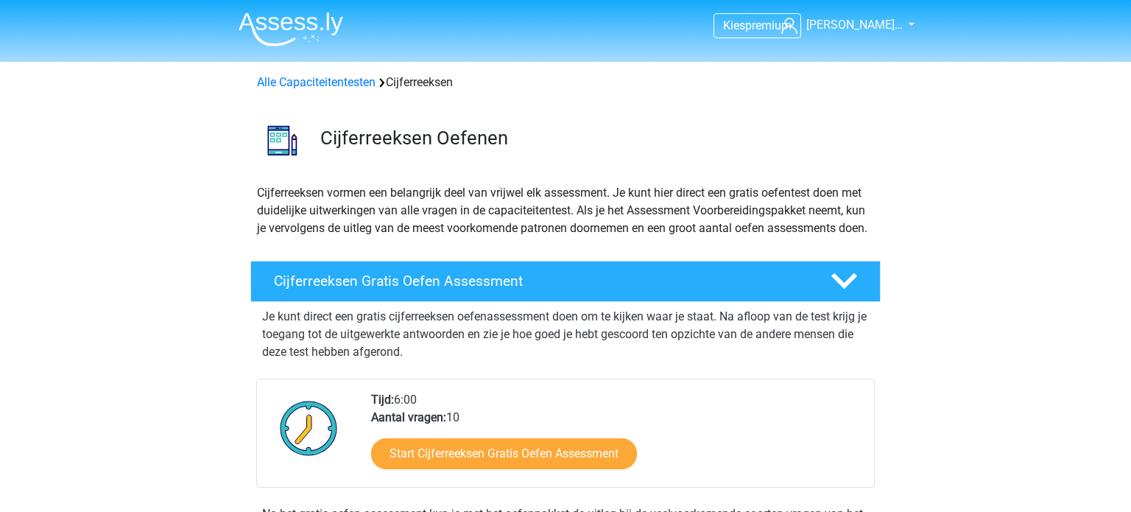
scroll to position [836, 0]
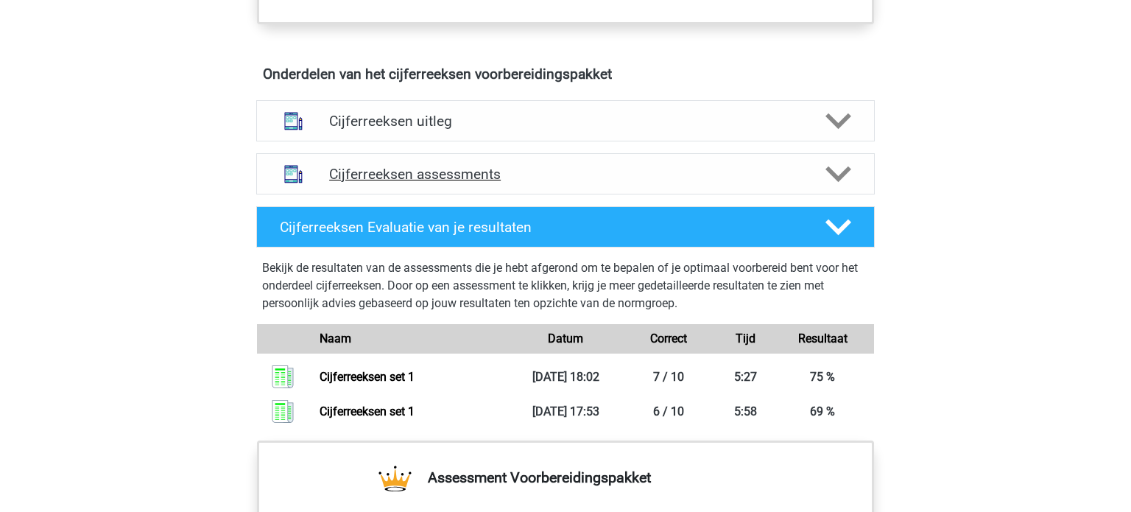
click at [445, 183] on h4 "Cijferreeksen assessments" at bounding box center [565, 174] width 473 height 17
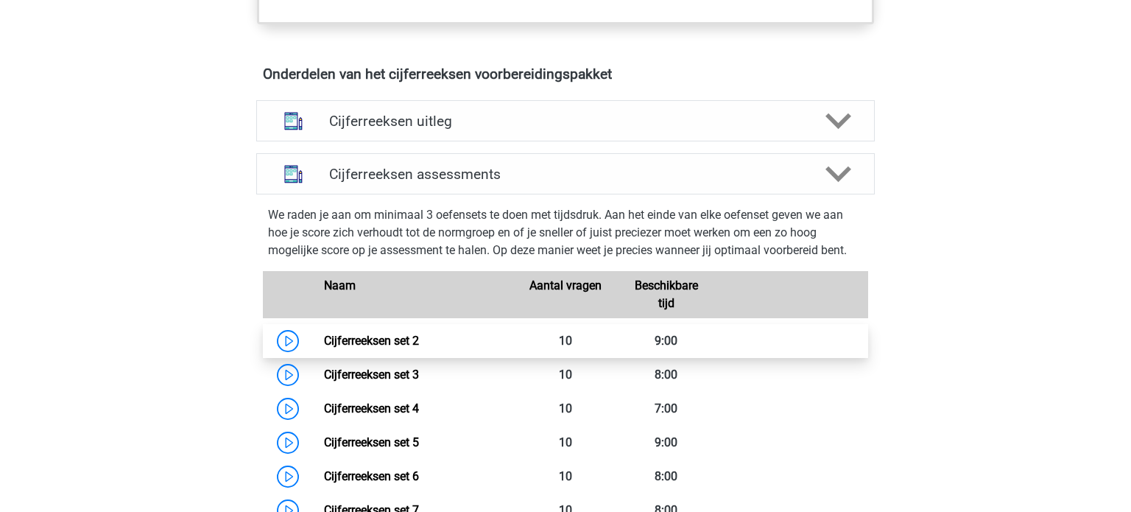
click at [389, 347] on link "Cijferreeksen set 2" at bounding box center [371, 340] width 95 height 14
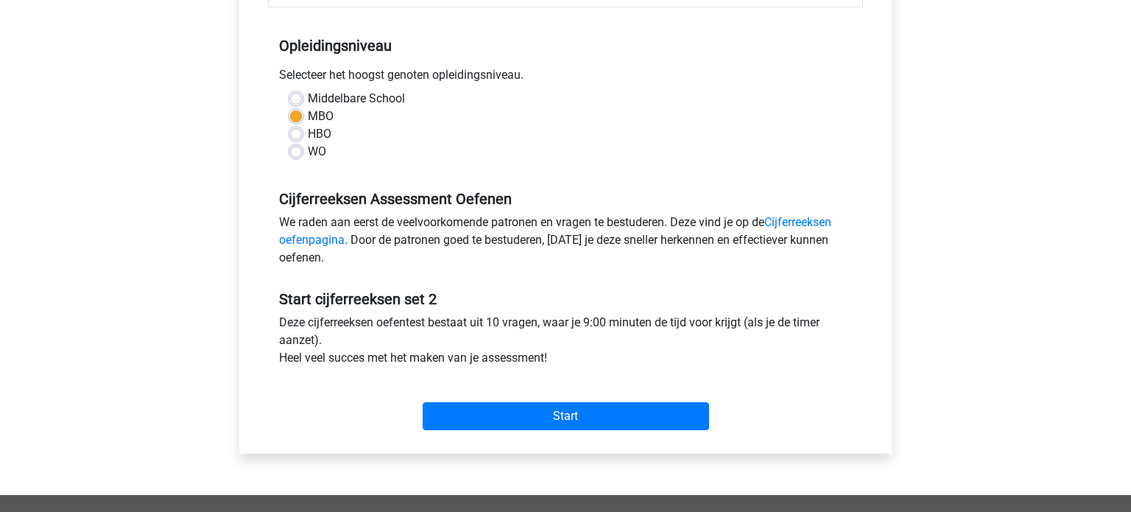
scroll to position [298, 0]
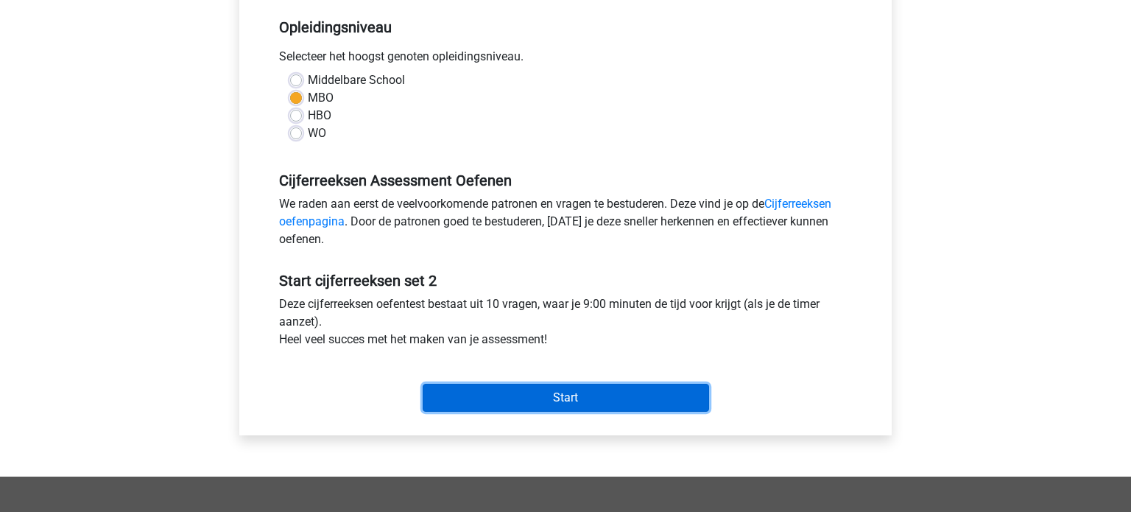
click at [567, 399] on input "Start" at bounding box center [566, 398] width 286 height 28
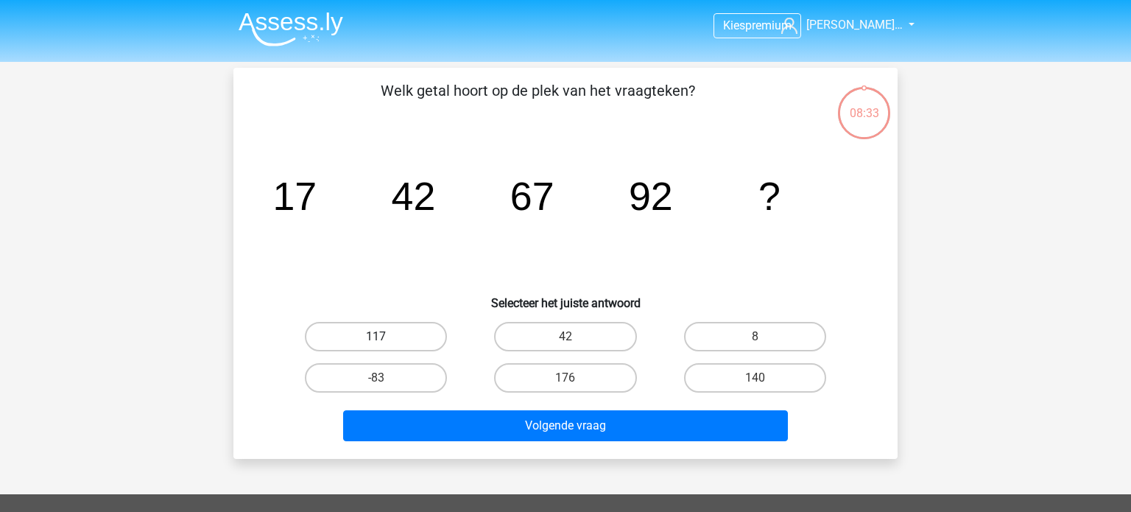
click at [347, 335] on label "117" at bounding box center [376, 336] width 142 height 29
click at [376, 336] on input "117" at bounding box center [381, 341] width 10 height 10
radio input "true"
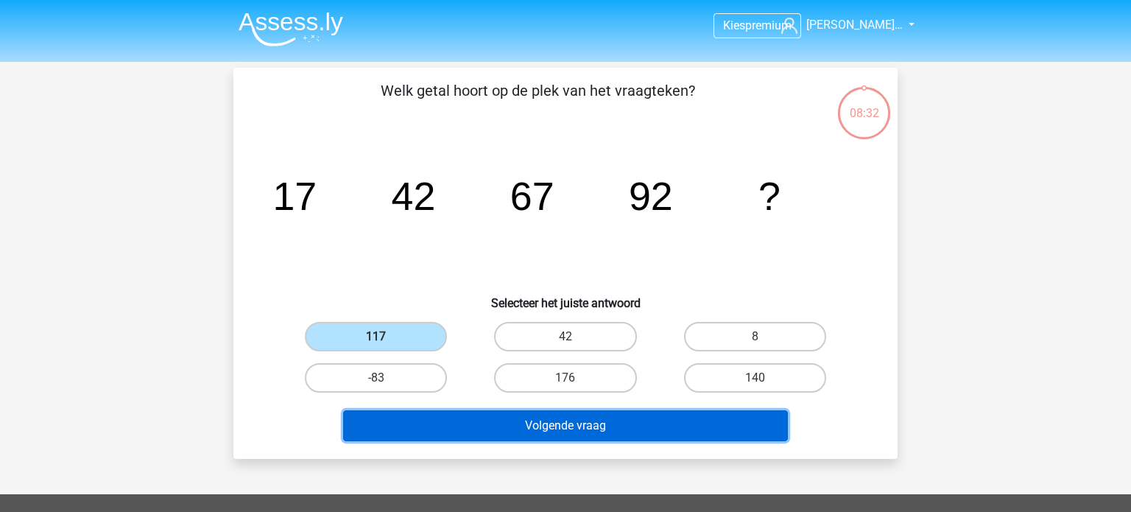
click at [550, 431] on button "Volgende vraag" at bounding box center [565, 425] width 445 height 31
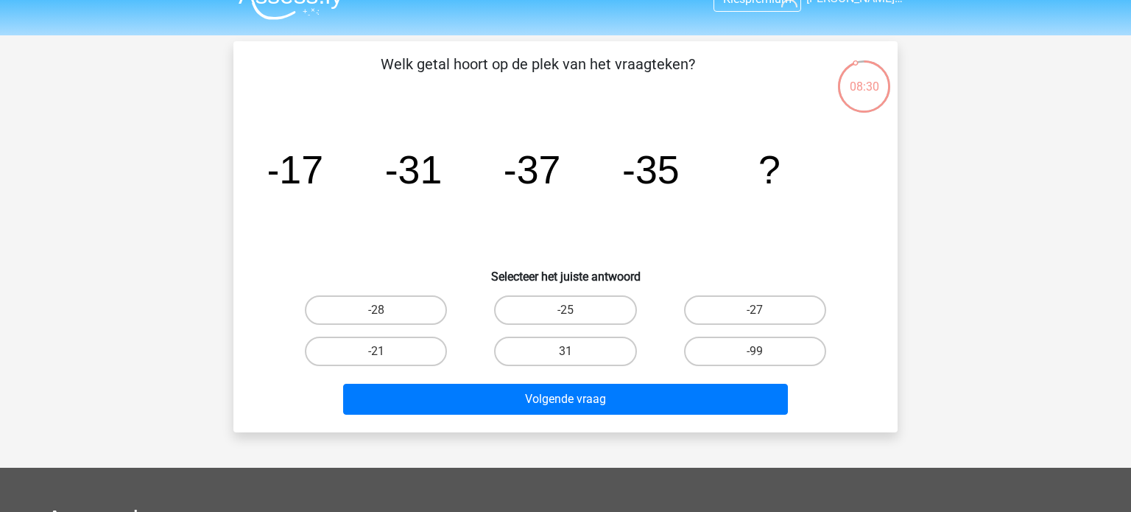
scroll to position [22, 0]
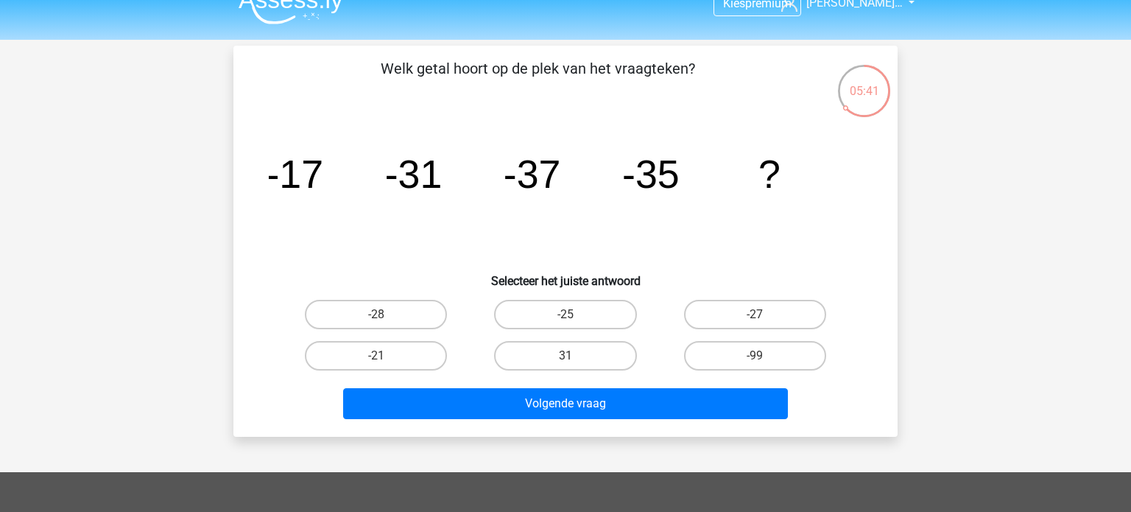
click at [567, 359] on input "31" at bounding box center [570, 361] width 10 height 10
radio input "true"
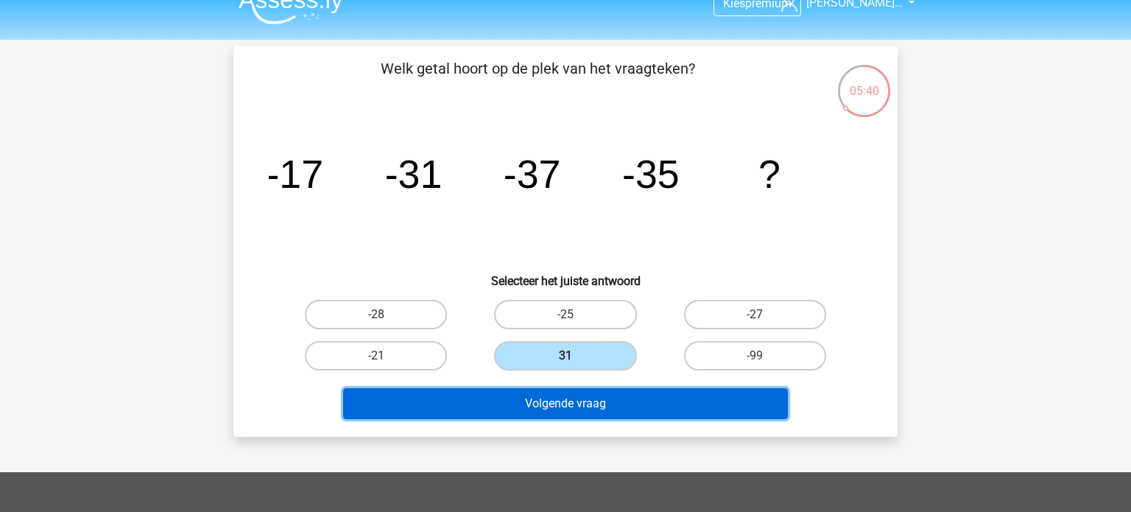
click at [571, 400] on button "Volgende vraag" at bounding box center [565, 403] width 445 height 31
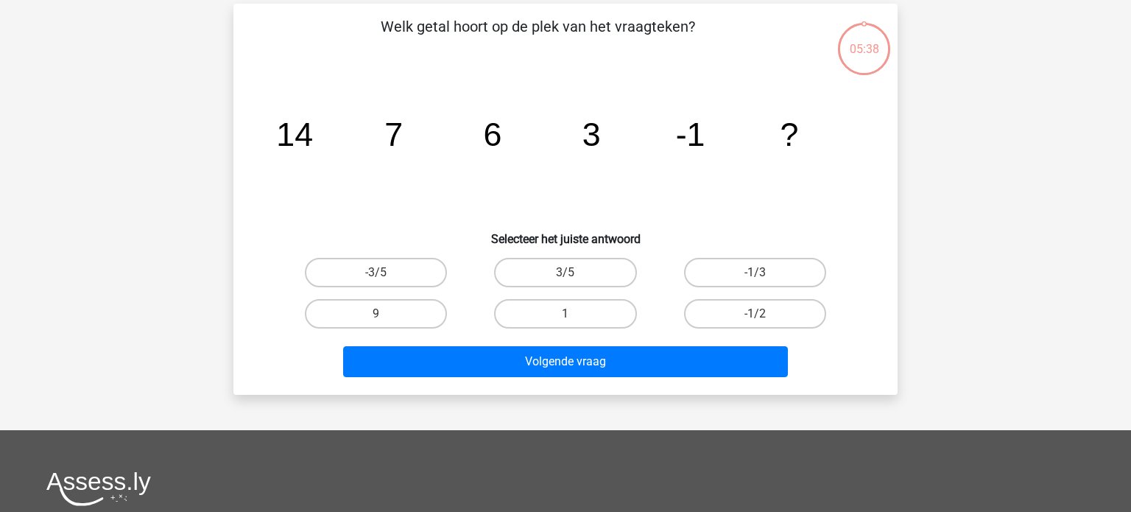
scroll to position [68, 0]
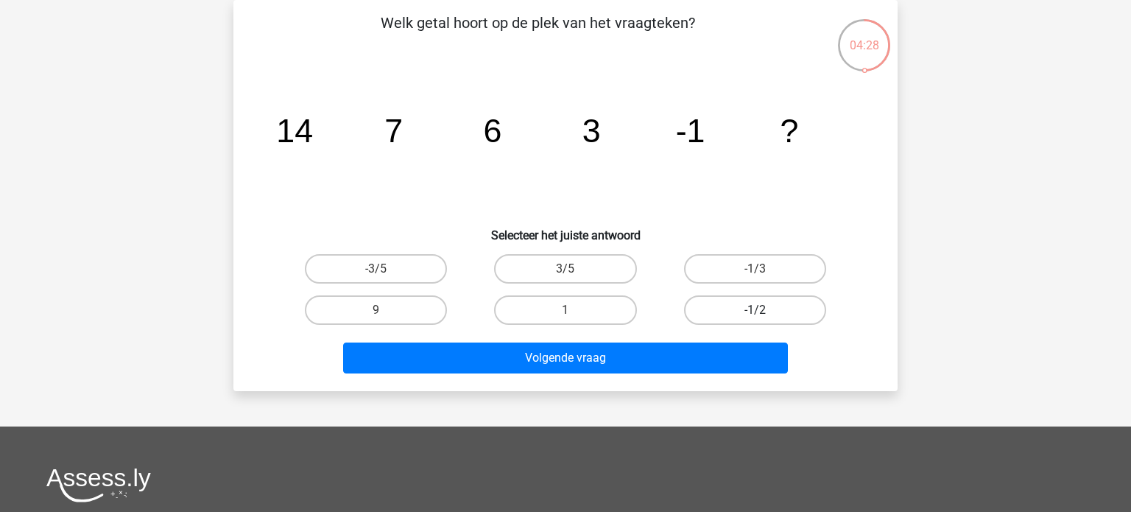
click at [727, 303] on label "-1/2" at bounding box center [755, 309] width 142 height 29
click at [755, 310] on input "-1/2" at bounding box center [760, 315] width 10 height 10
radio input "true"
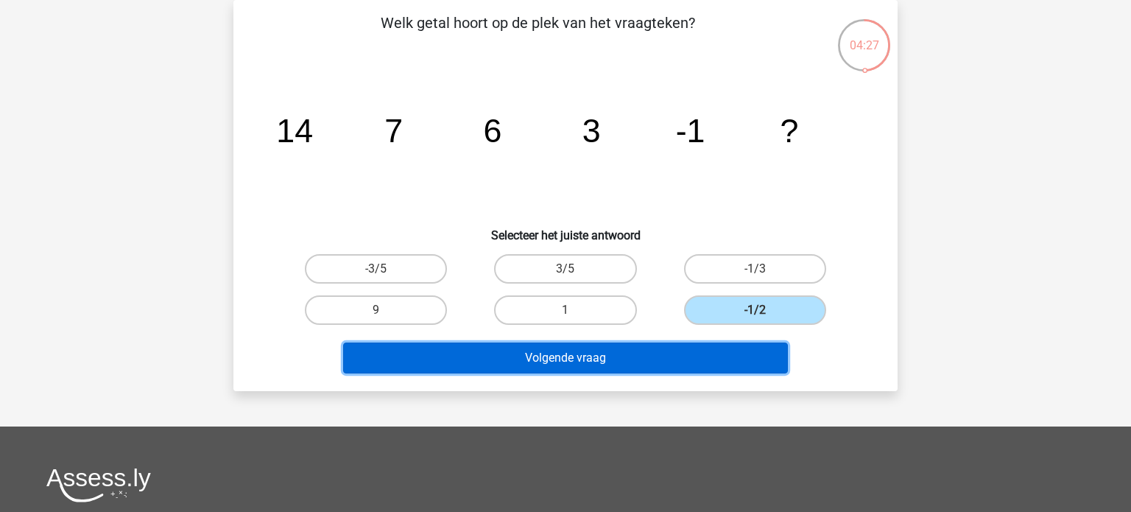
click at [660, 356] on button "Volgende vraag" at bounding box center [565, 357] width 445 height 31
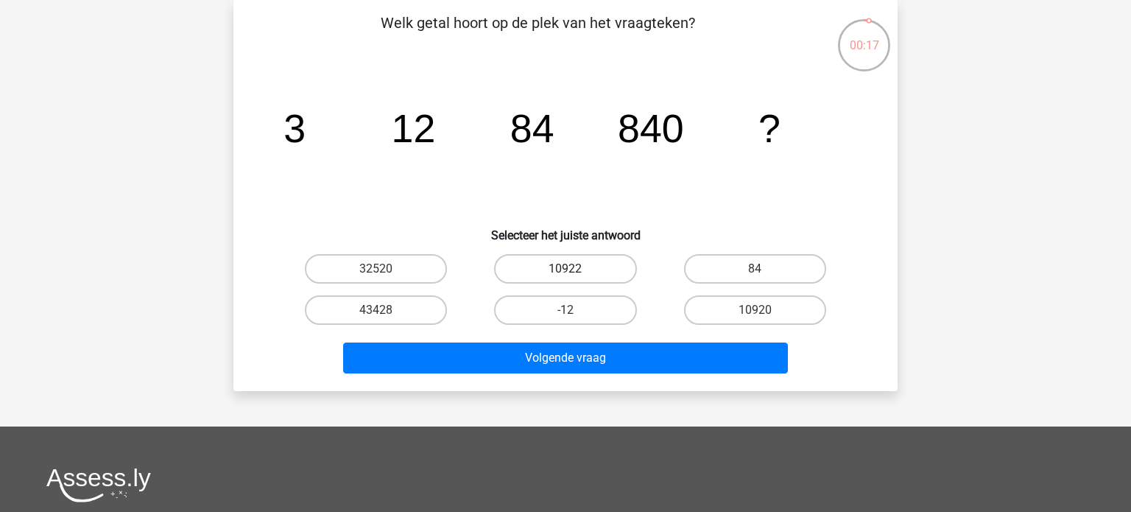
click at [607, 275] on label "10922" at bounding box center [565, 268] width 142 height 29
click at [575, 275] on input "10922" at bounding box center [570, 274] width 10 height 10
radio input "true"
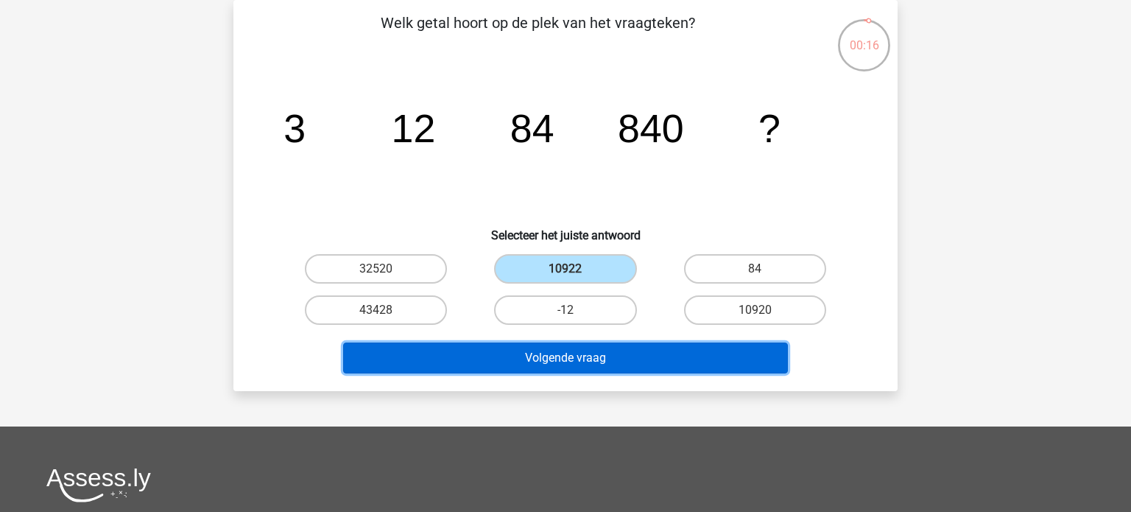
click at [547, 364] on button "Volgende vraag" at bounding box center [565, 357] width 445 height 31
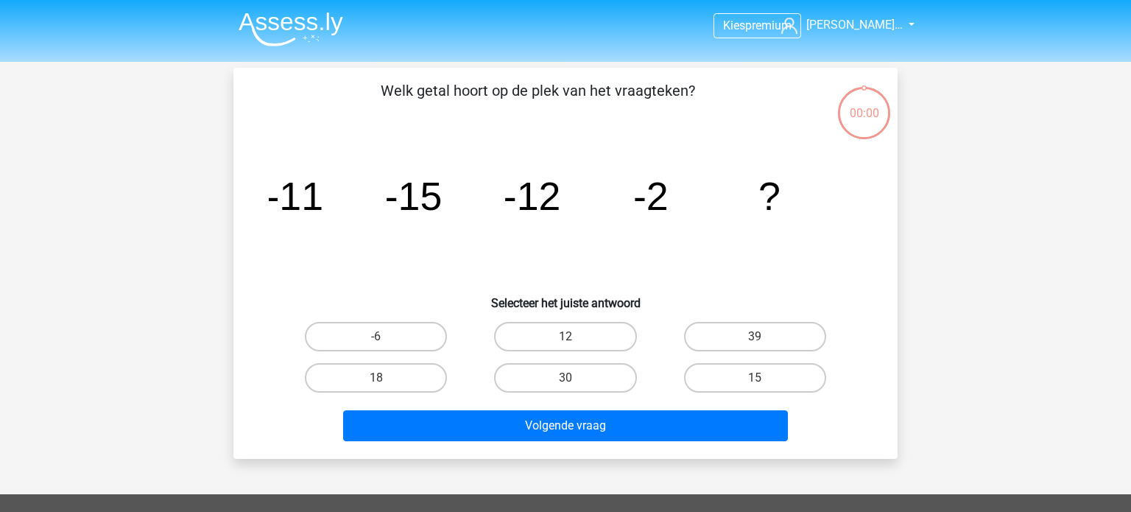
scroll to position [68, 0]
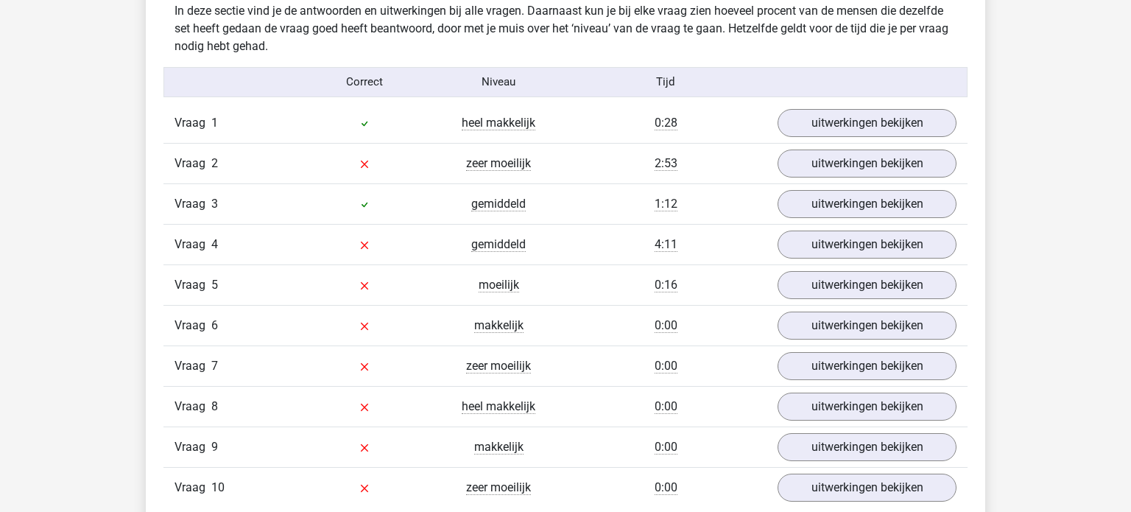
scroll to position [1171, 0]
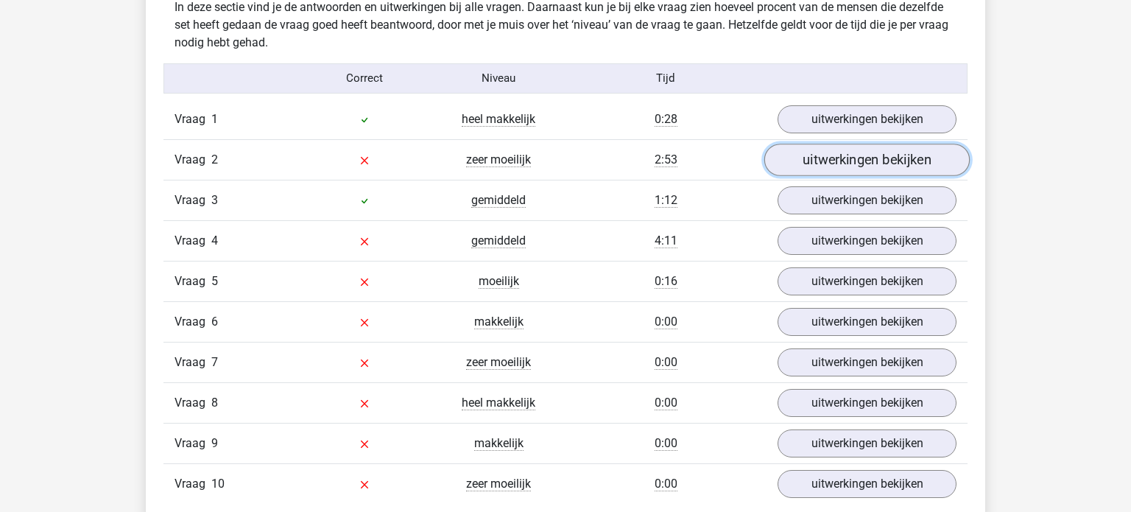
click at [856, 160] on link "uitwerkingen bekijken" at bounding box center [866, 160] width 205 height 32
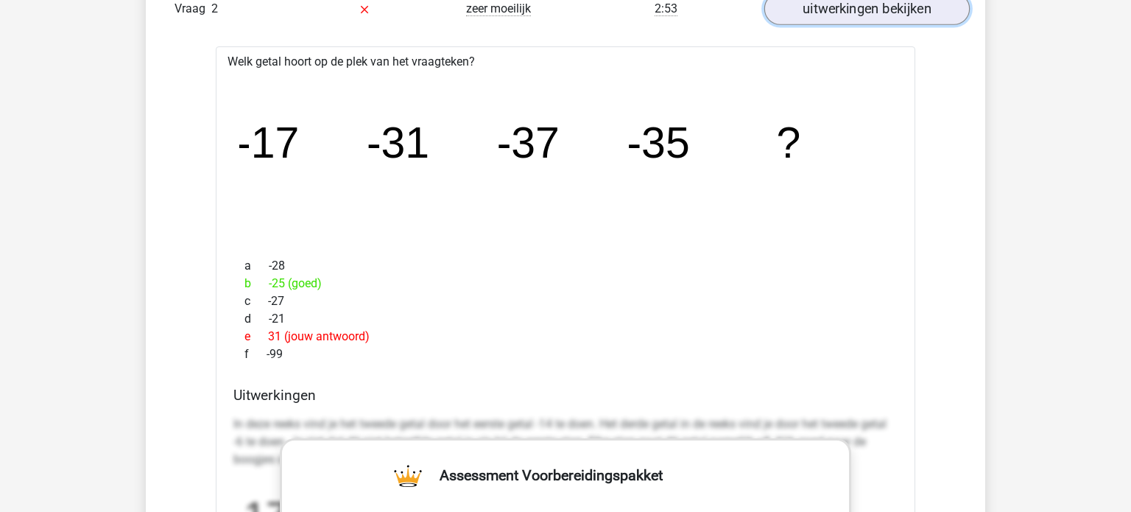
scroll to position [1318, 0]
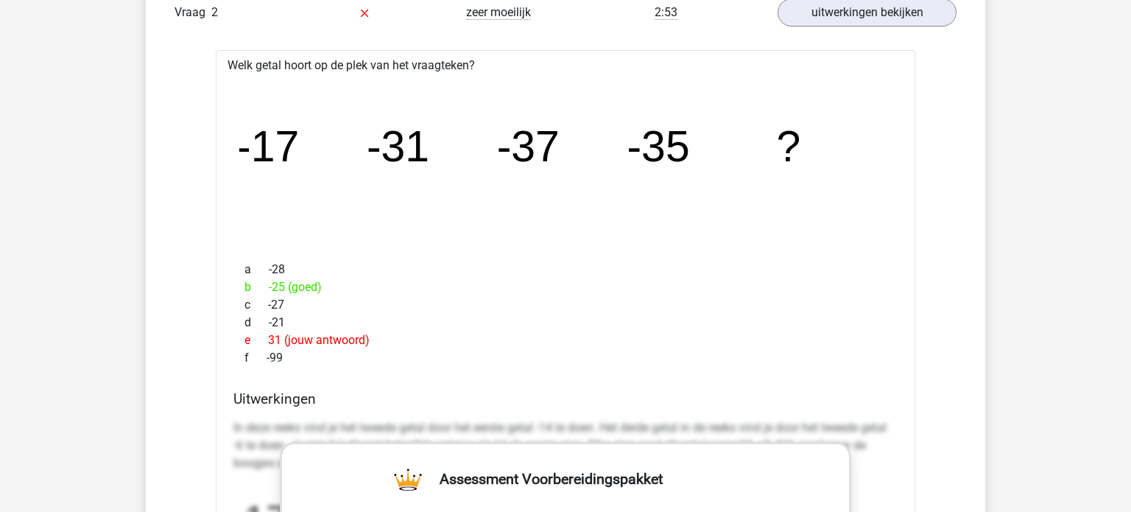
click at [238, 147] on div "image/svg+xml -17 -31 -37 -35 ?" at bounding box center [565, 161] width 676 height 175
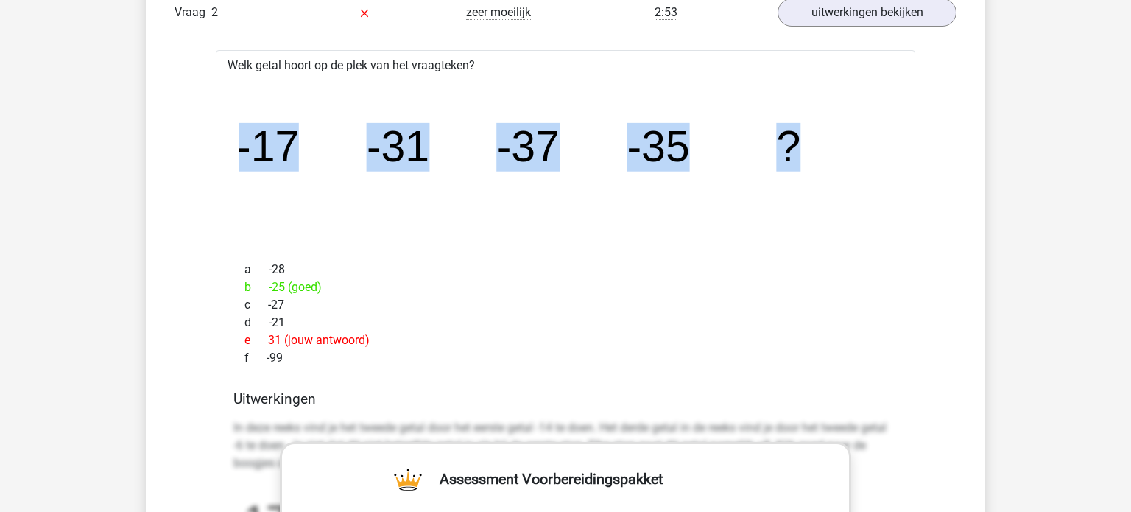
drag, startPoint x: 242, startPoint y: 147, endPoint x: 823, endPoint y: 134, distance: 581.0
click at [823, 134] on icon "image/svg+xml -17 -31 -37 -35 ?" at bounding box center [565, 161] width 652 height 163
copy g "-17 -31 -37 -35 ?"
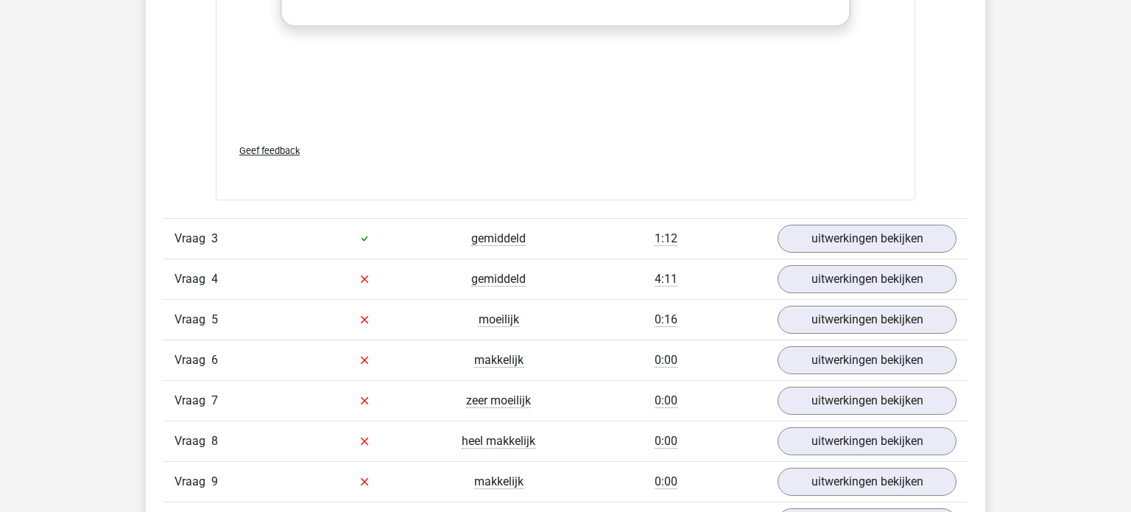
scroll to position [2044, 0]
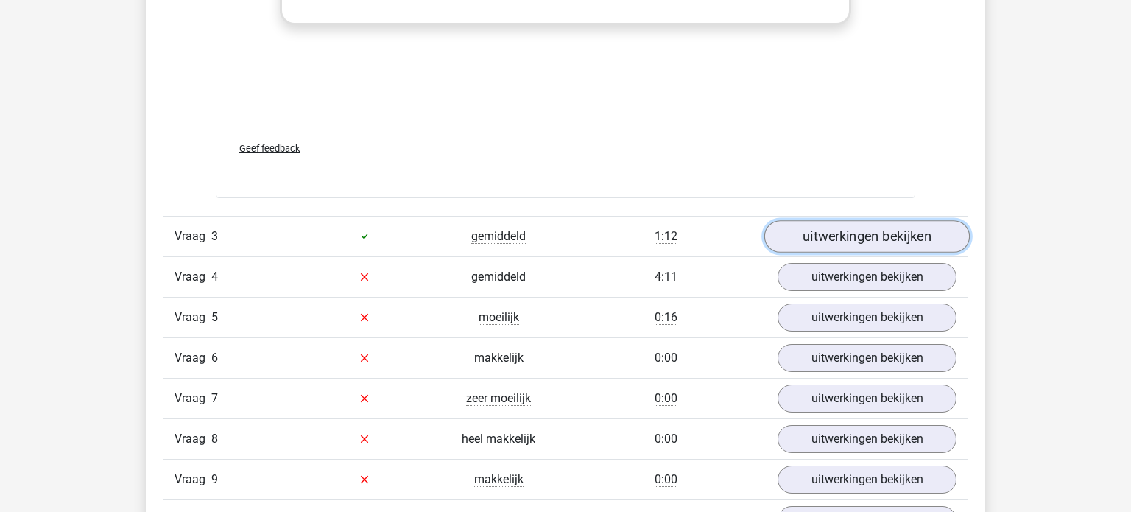
click at [794, 233] on link "uitwerkingen bekijken" at bounding box center [866, 236] width 205 height 32
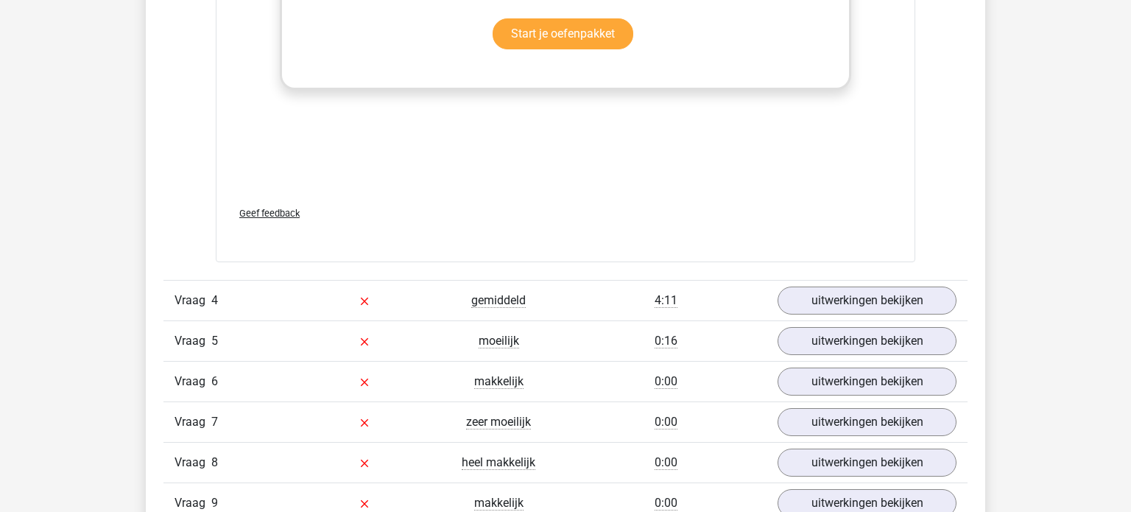
scroll to position [2930, 0]
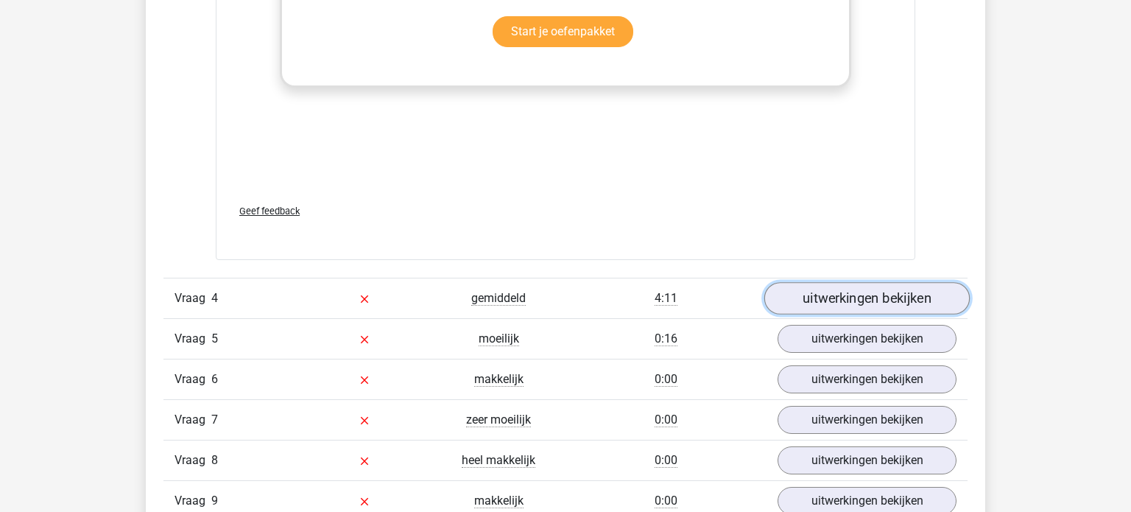
click at [826, 301] on link "uitwerkingen bekijken" at bounding box center [866, 298] width 205 height 32
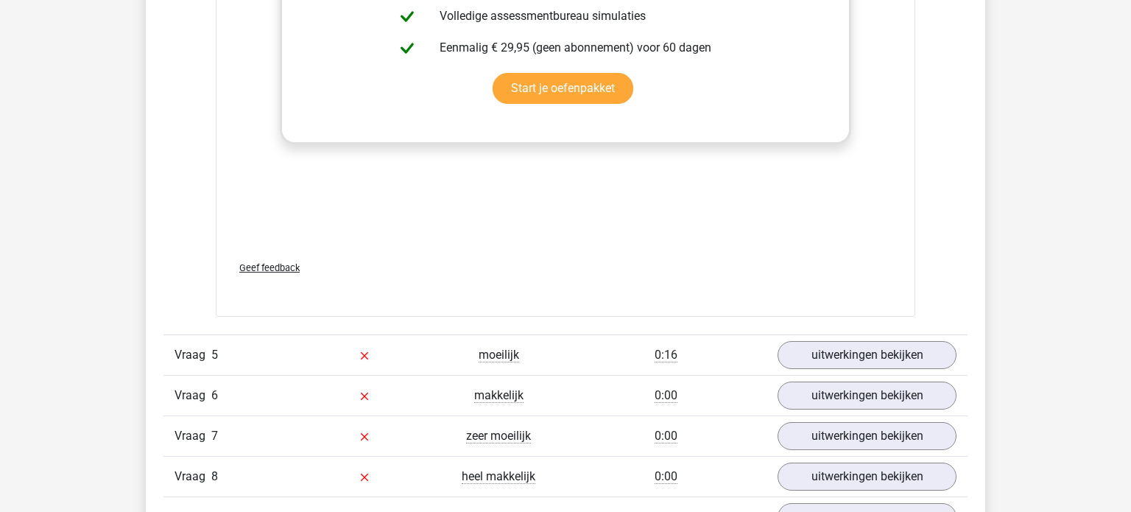
scroll to position [3824, 0]
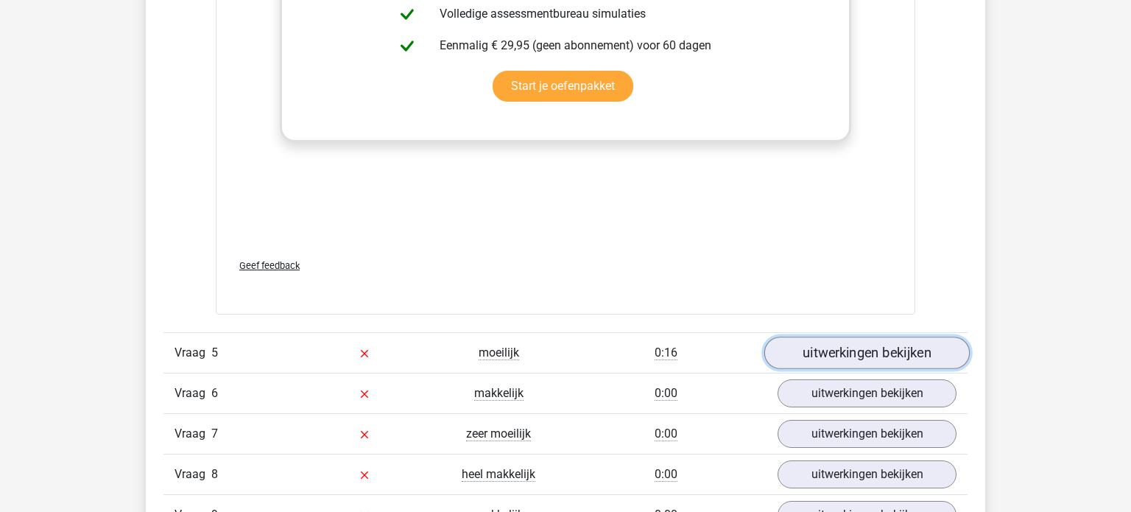
click at [822, 345] on link "uitwerkingen bekijken" at bounding box center [866, 352] width 205 height 32
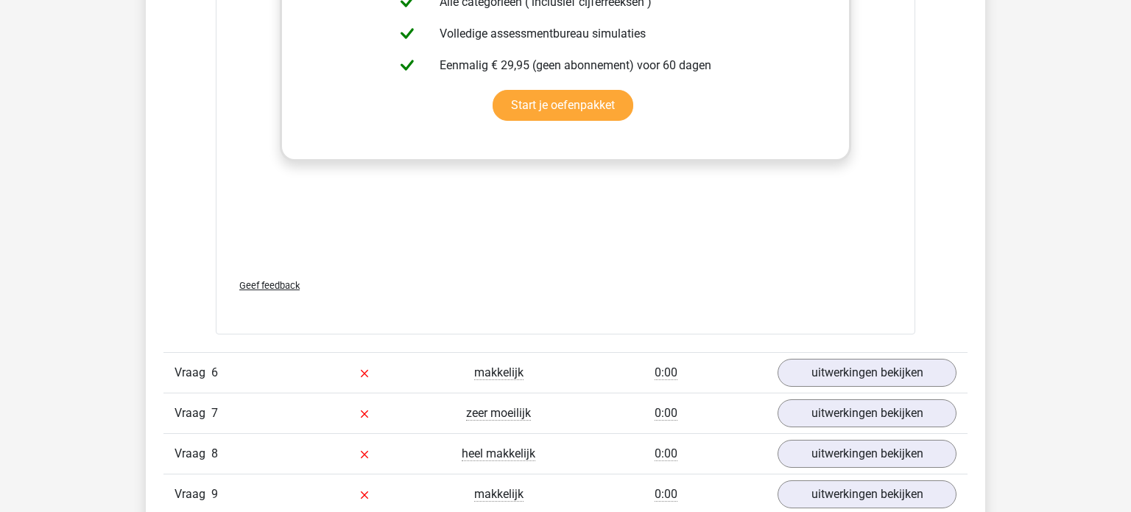
scroll to position [4765, 0]
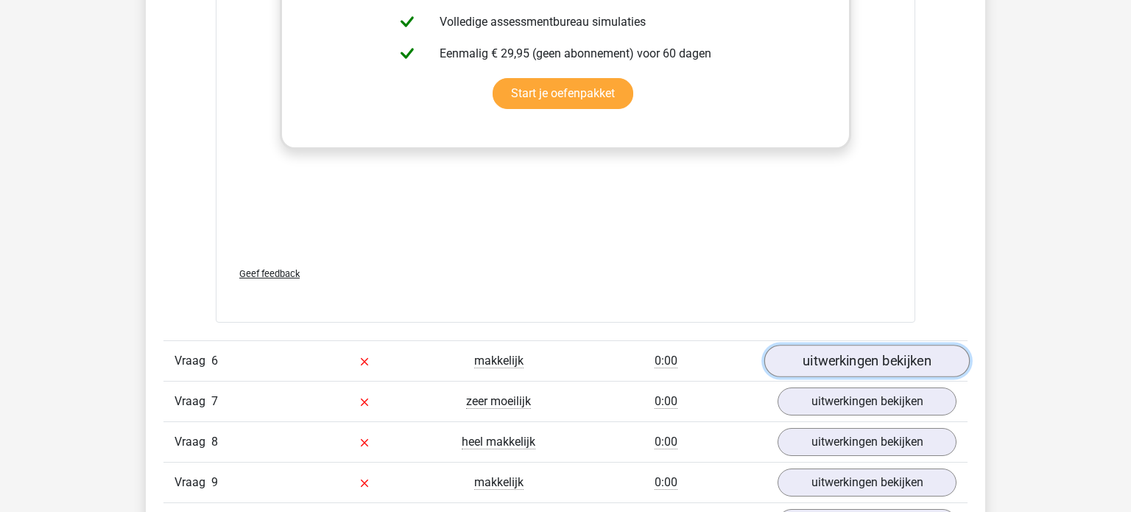
click at [810, 361] on link "uitwerkingen bekijken" at bounding box center [866, 361] width 205 height 32
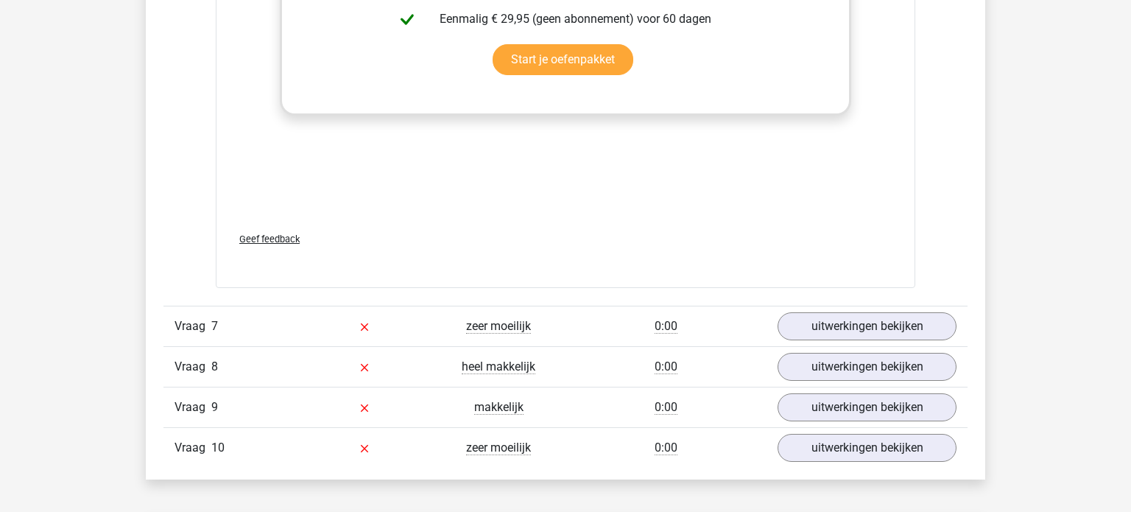
scroll to position [5750, 0]
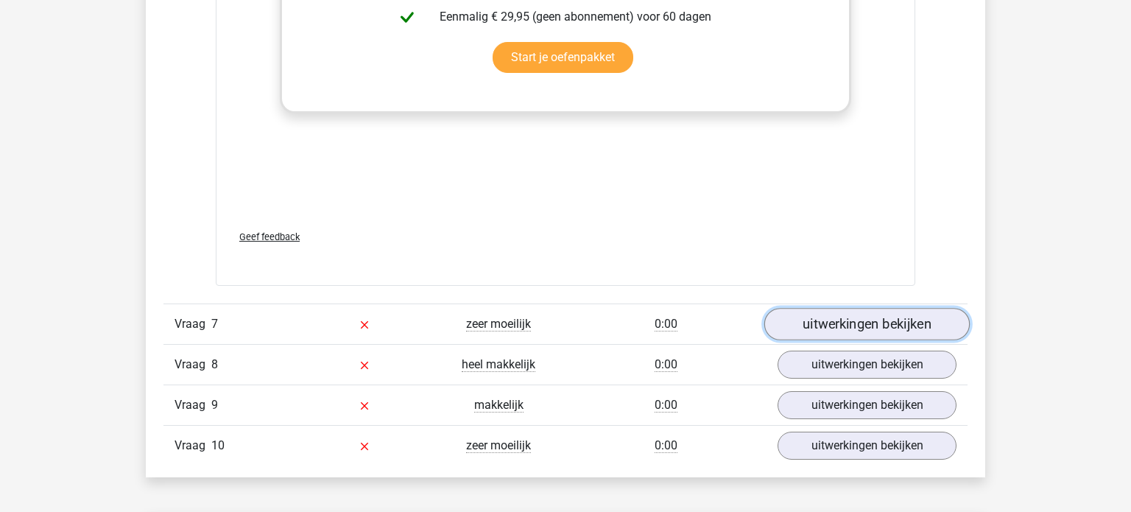
click at [843, 315] on link "uitwerkingen bekijken" at bounding box center [866, 324] width 205 height 32
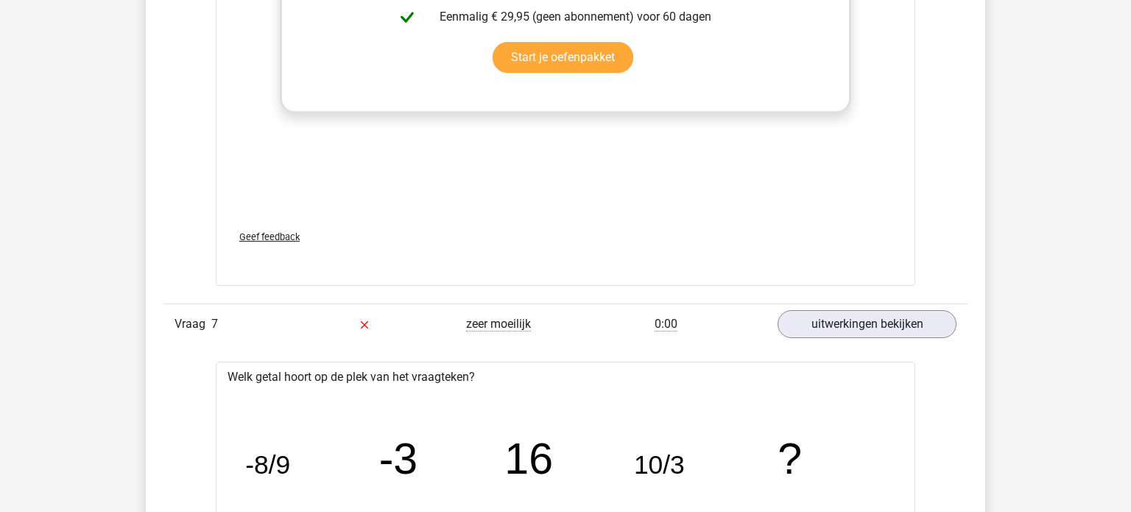
click at [289, 475] on icon "image/svg+xml -8/9 -3 16 10/3 ?" at bounding box center [565, 473] width 652 height 163
click at [290, 473] on tspan "16" at bounding box center [267, 464] width 45 height 29
click at [377, 450] on icon "image/svg+xml -8/9 -3 16 10/3 ?" at bounding box center [565, 473] width 652 height 163
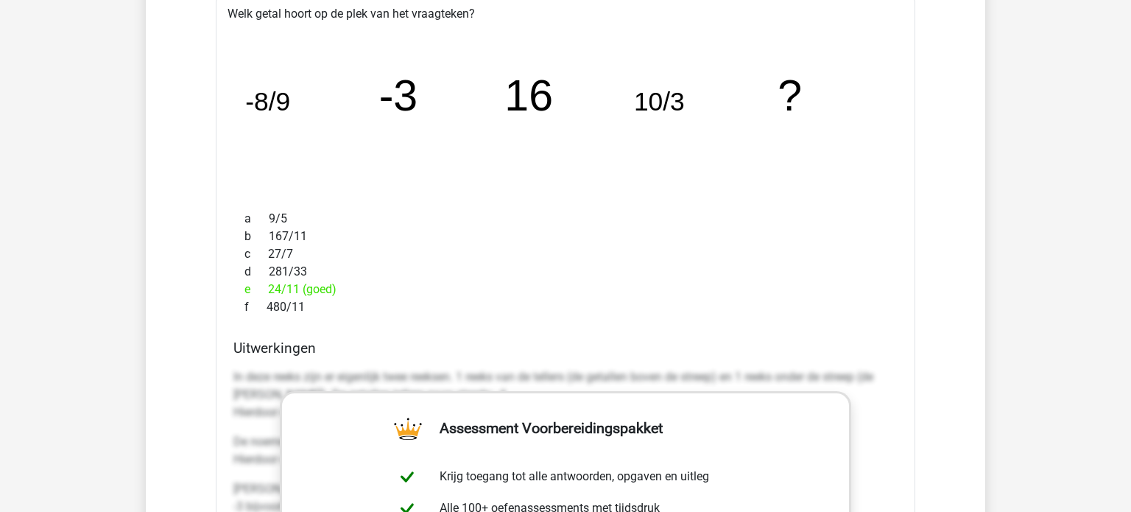
scroll to position [6109, 0]
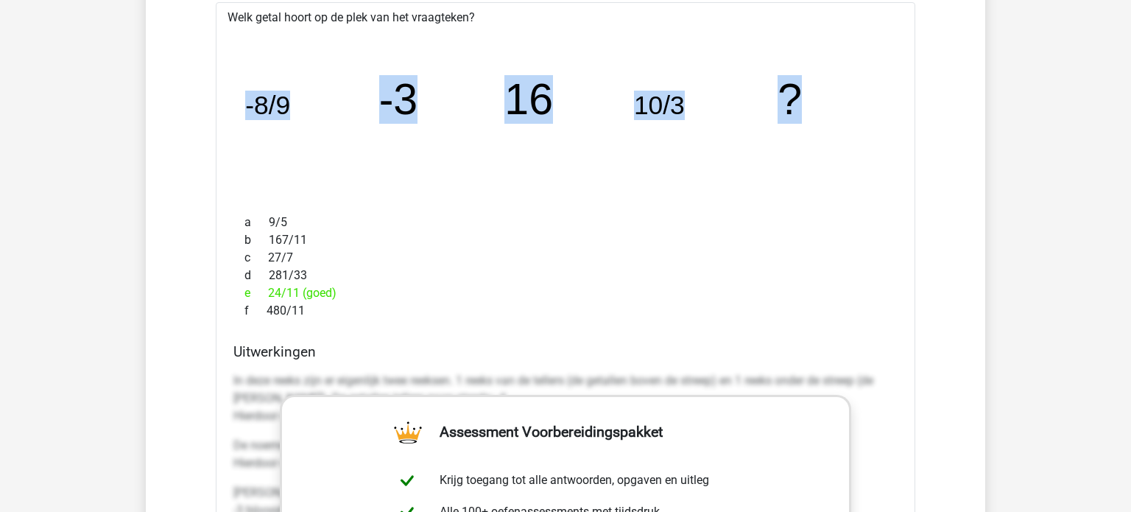
drag, startPoint x: 248, startPoint y: 103, endPoint x: 802, endPoint y: 104, distance: 554.3
click at [802, 104] on icon "image/svg+xml -8/9 -3 16 10/3 ?" at bounding box center [565, 113] width 652 height 163
copy g "-8/9 -3 16 10/3 ?"
click at [864, 112] on icon "image/svg+xml -8/9 -3 16 10/3 ?" at bounding box center [565, 113] width 652 height 163
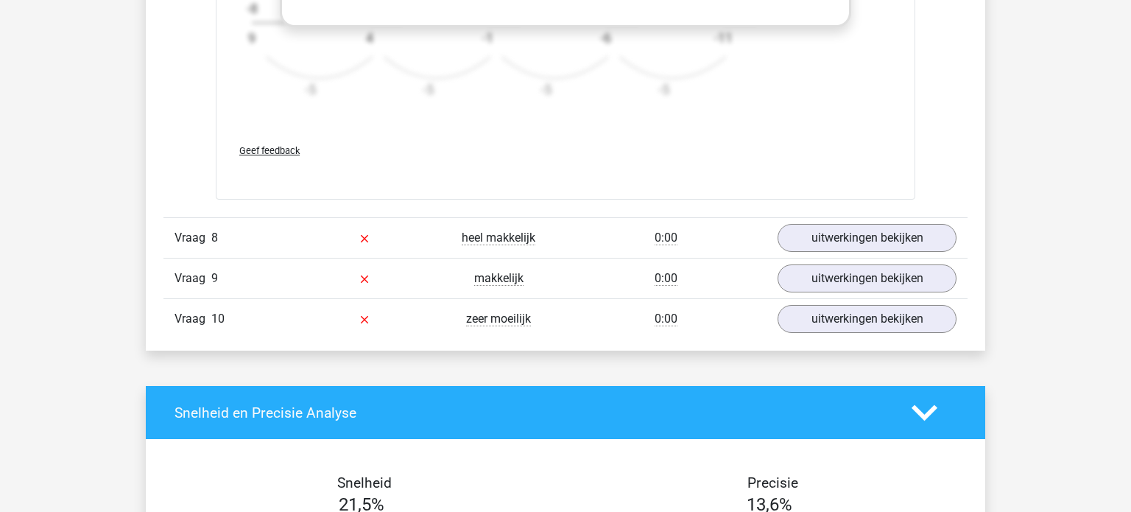
scroll to position [6789, 0]
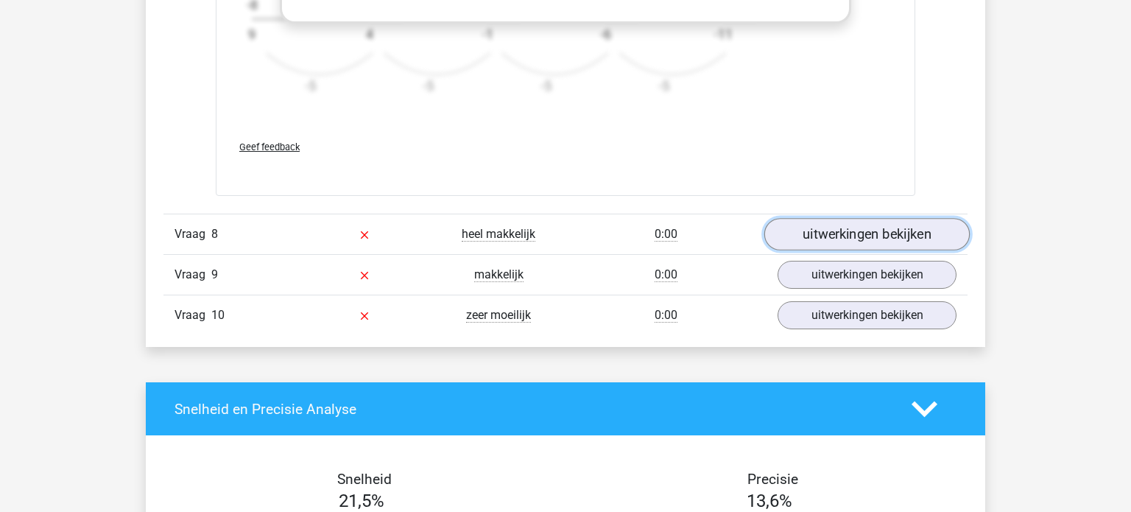
click at [847, 227] on link "uitwerkingen bekijken" at bounding box center [866, 234] width 205 height 32
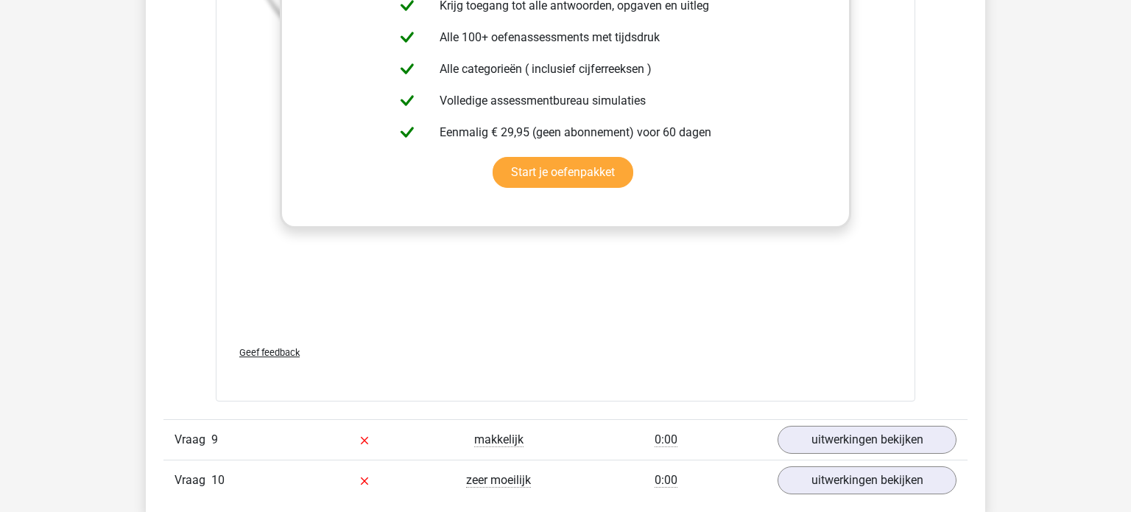
scroll to position [7534, 0]
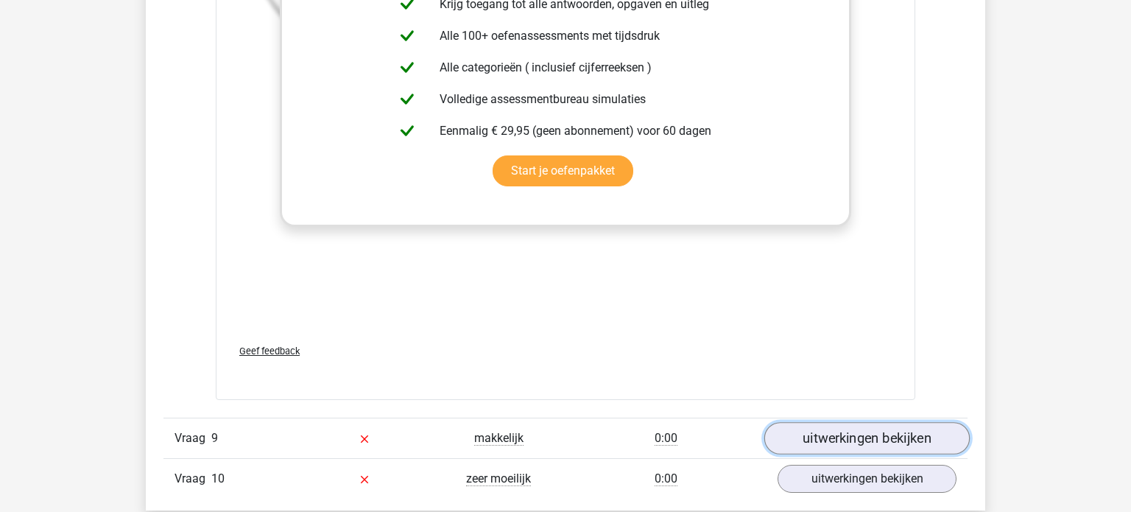
click at [858, 437] on link "uitwerkingen bekijken" at bounding box center [866, 438] width 205 height 32
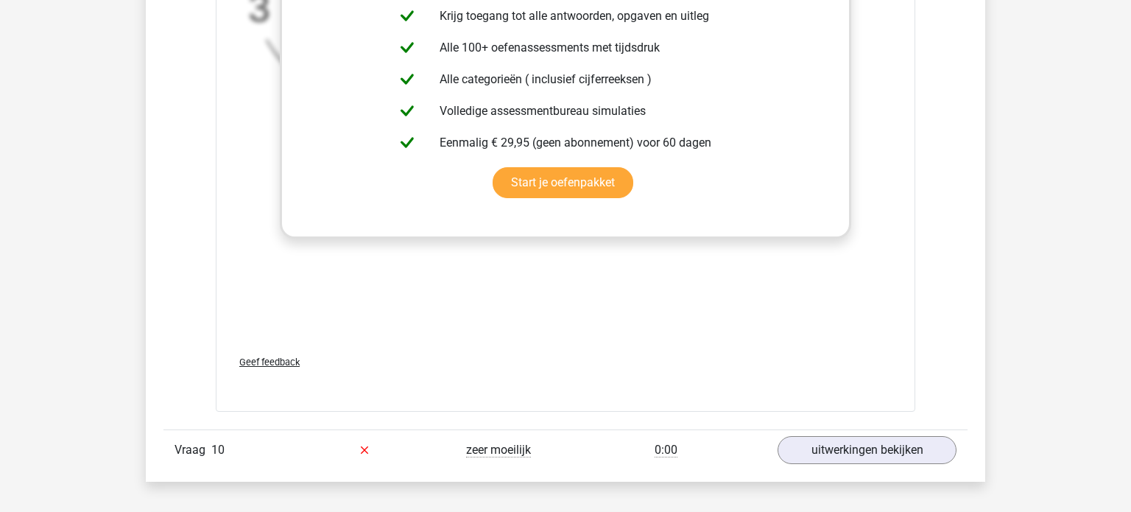
scroll to position [8470, 0]
click at [858, 437] on link "uitwerkingen bekijken" at bounding box center [866, 451] width 179 height 28
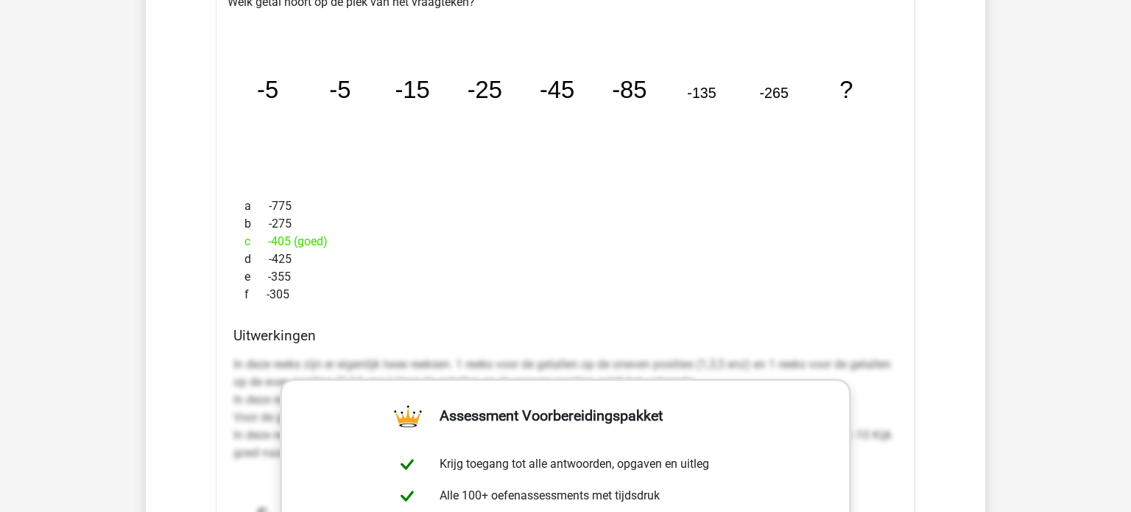
scroll to position [8972, 0]
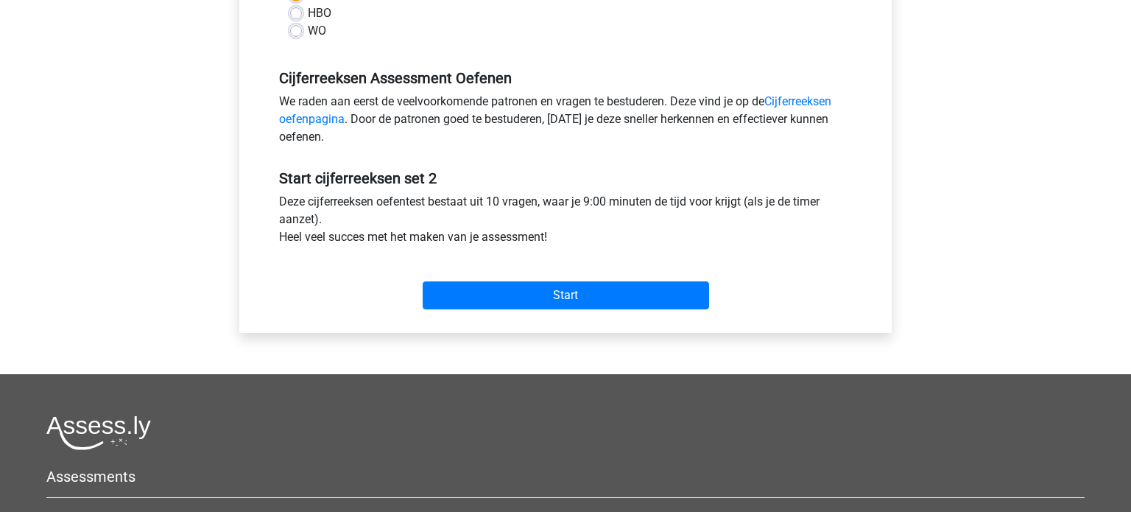
scroll to position [431, 0]
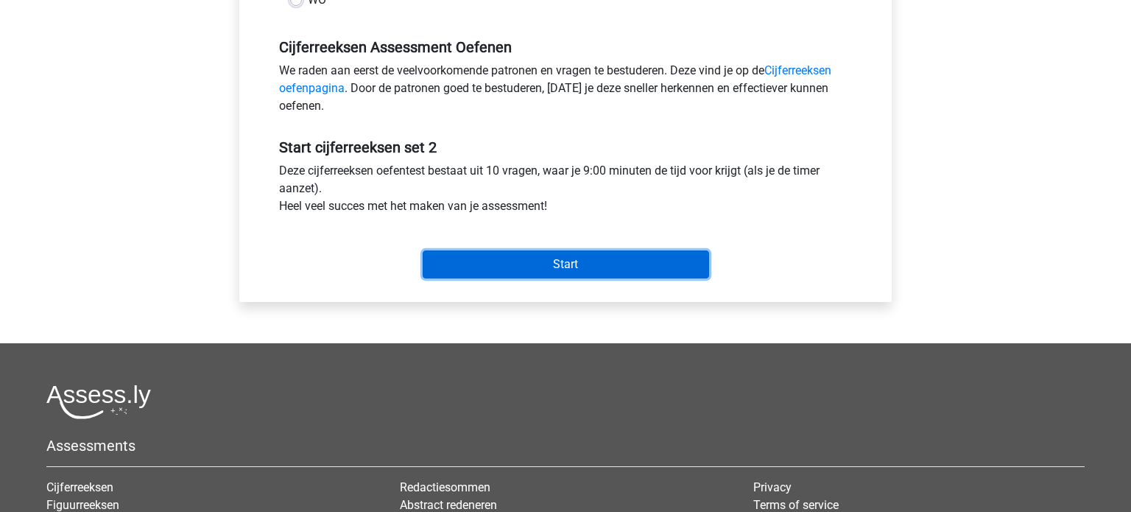
click at [563, 266] on input "Start" at bounding box center [566, 264] width 286 height 28
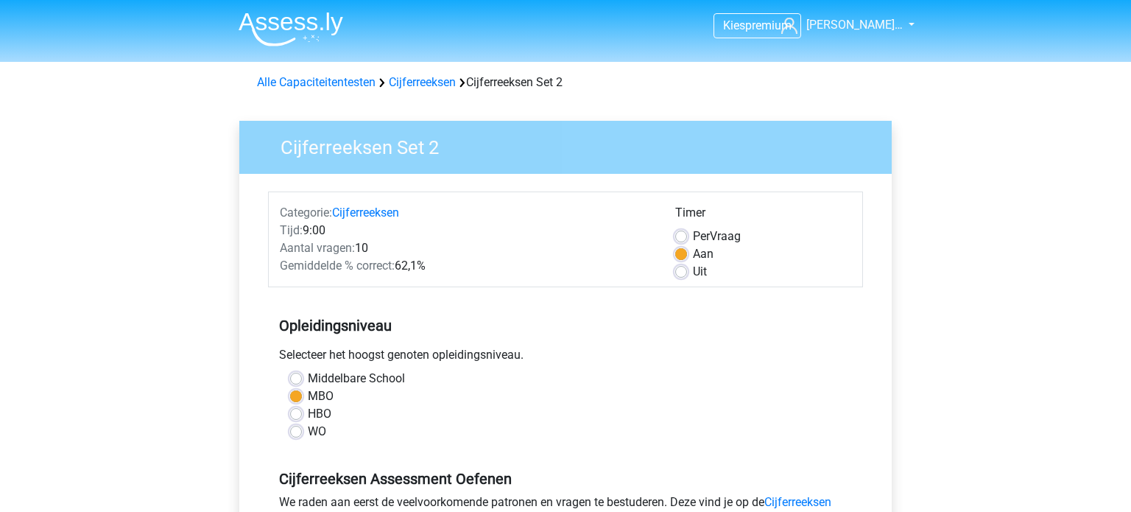
scroll to position [431, 0]
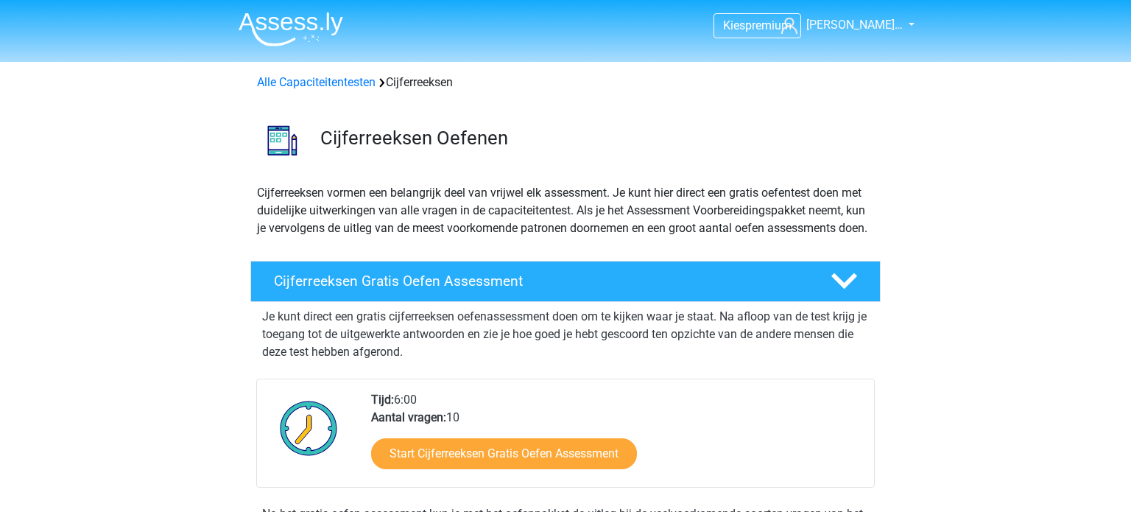
scroll to position [836, 0]
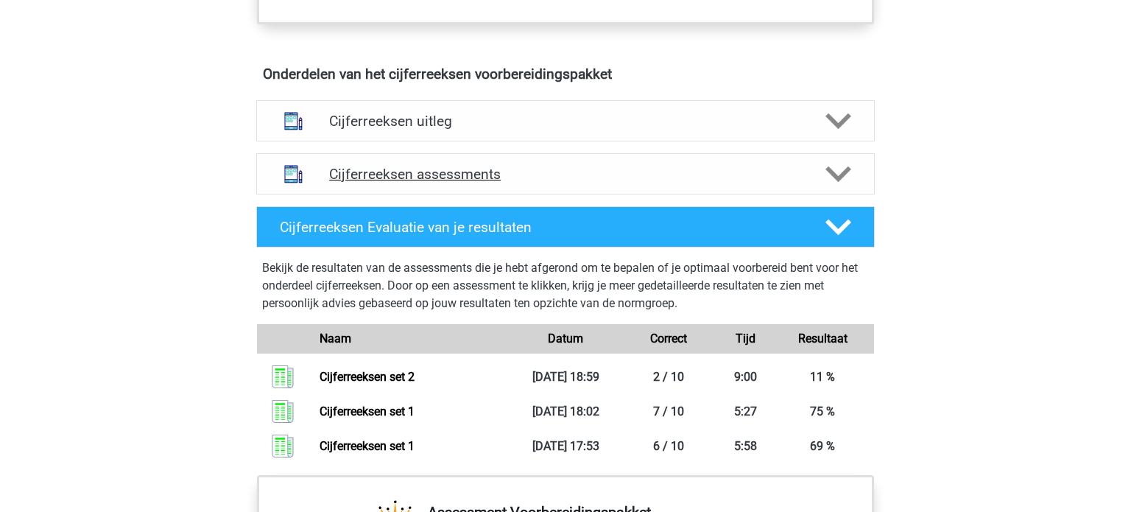
click at [451, 183] on h4 "Cijferreeksen assessments" at bounding box center [565, 174] width 473 height 17
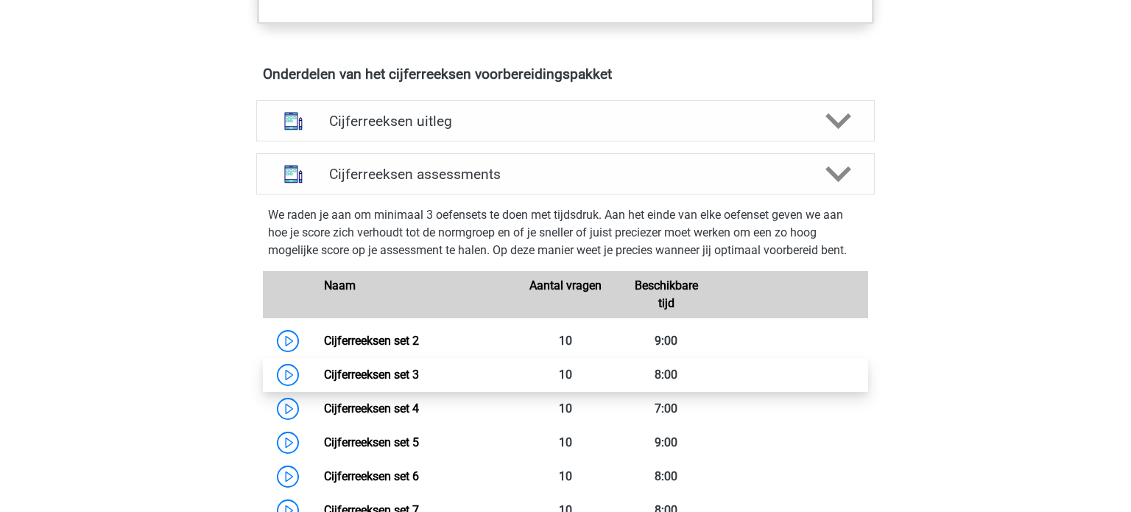
click at [401, 381] on link "Cijferreeksen set 3" at bounding box center [371, 374] width 95 height 14
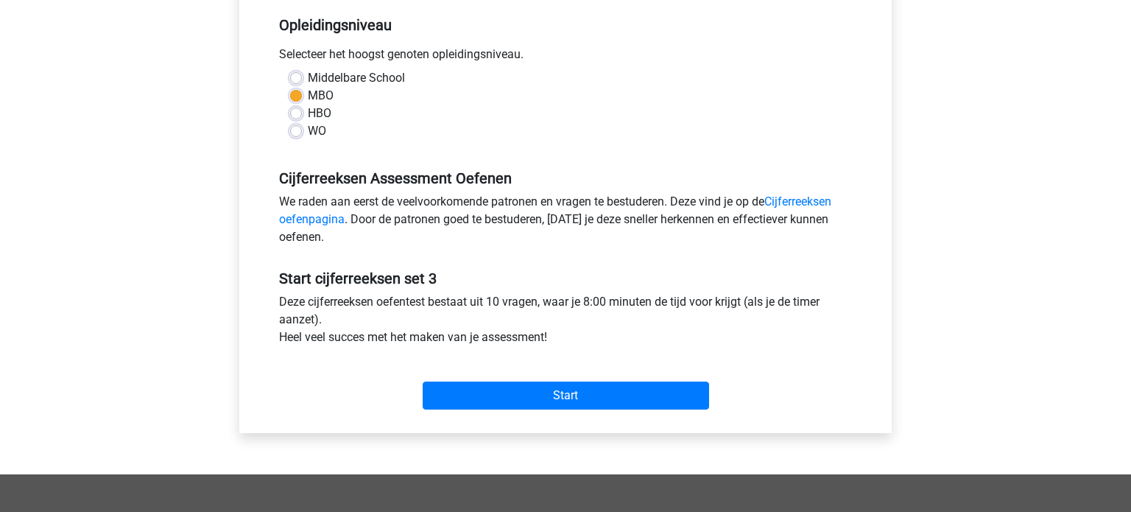
scroll to position [305, 0]
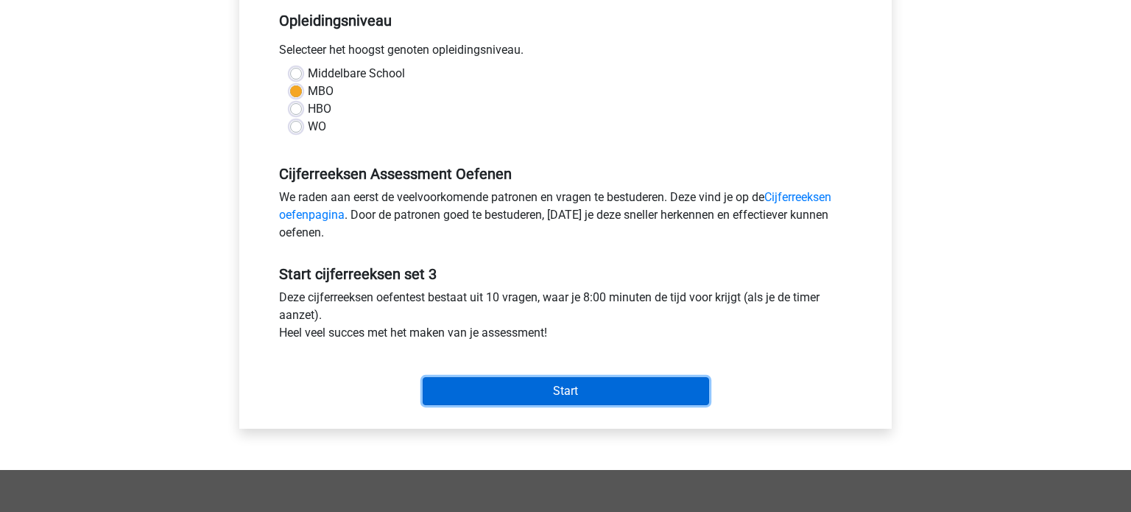
click at [520, 394] on input "Start" at bounding box center [566, 391] width 286 height 28
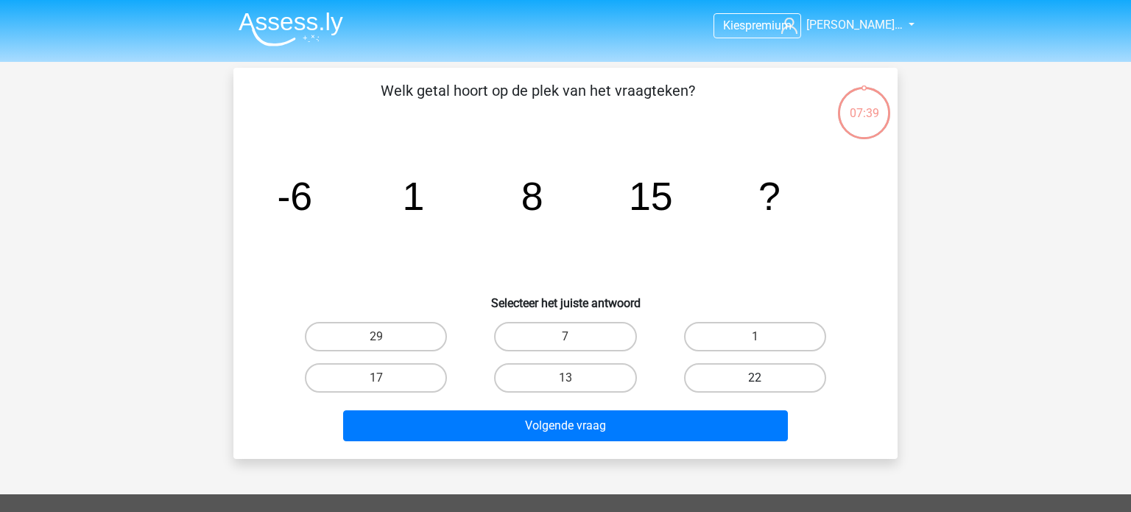
click at [747, 382] on label "22" at bounding box center [755, 377] width 142 height 29
click at [755, 382] on input "22" at bounding box center [760, 383] width 10 height 10
radio input "true"
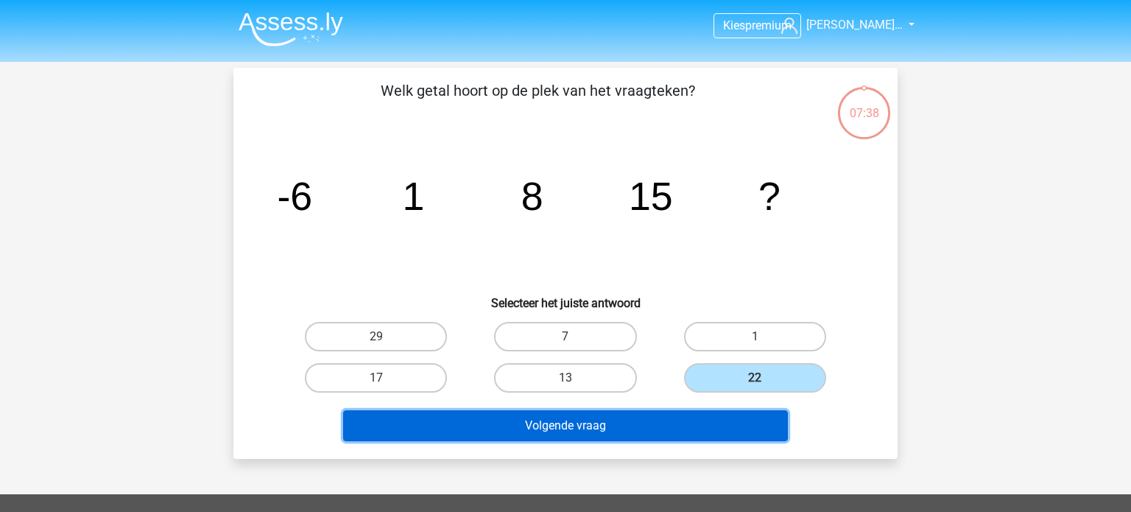
click at [636, 428] on button "Volgende vraag" at bounding box center [565, 425] width 445 height 31
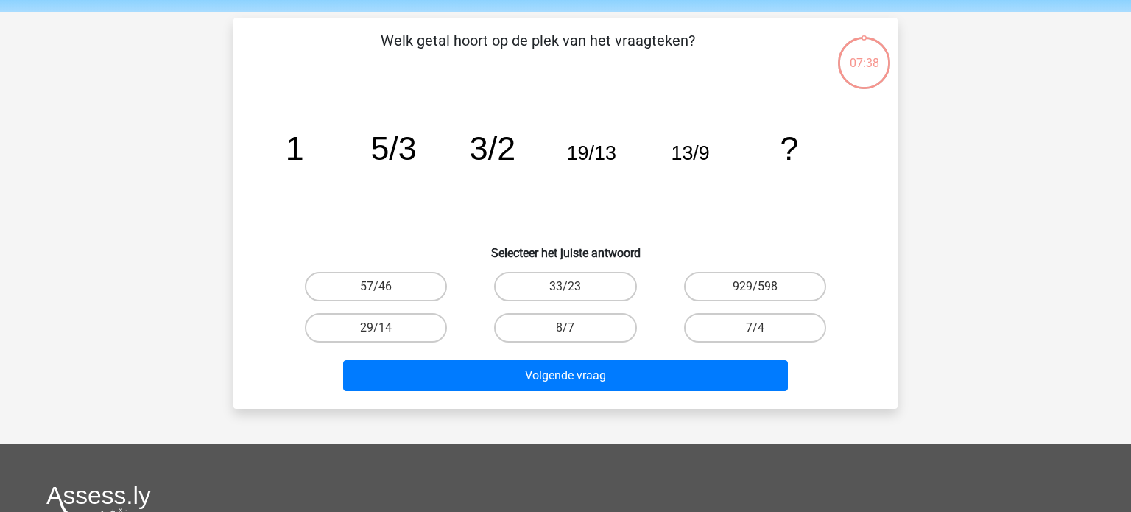
scroll to position [68, 0]
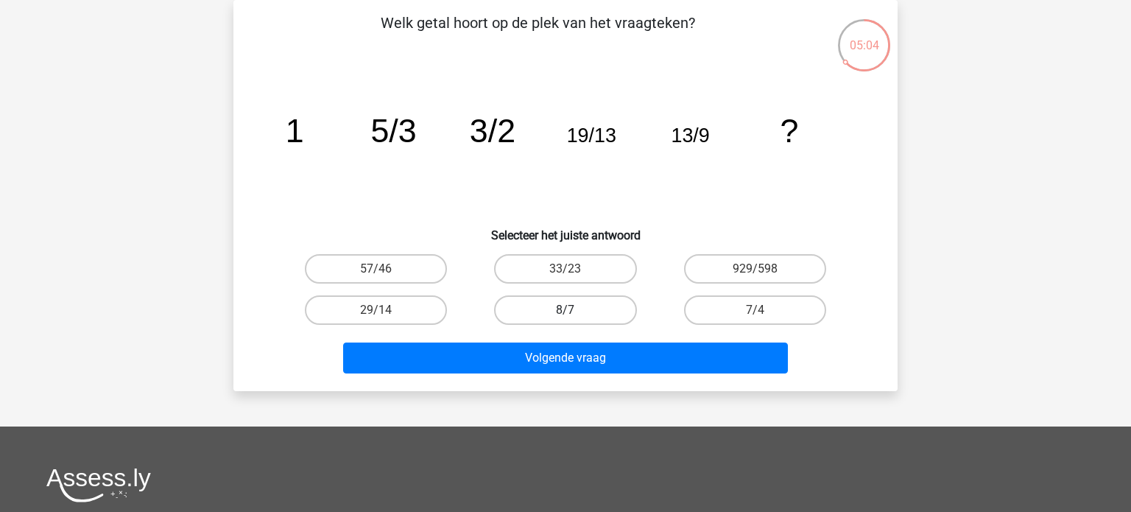
click at [592, 313] on label "8/7" at bounding box center [565, 309] width 142 height 29
click at [575, 313] on input "8/7" at bounding box center [570, 315] width 10 height 10
radio input "true"
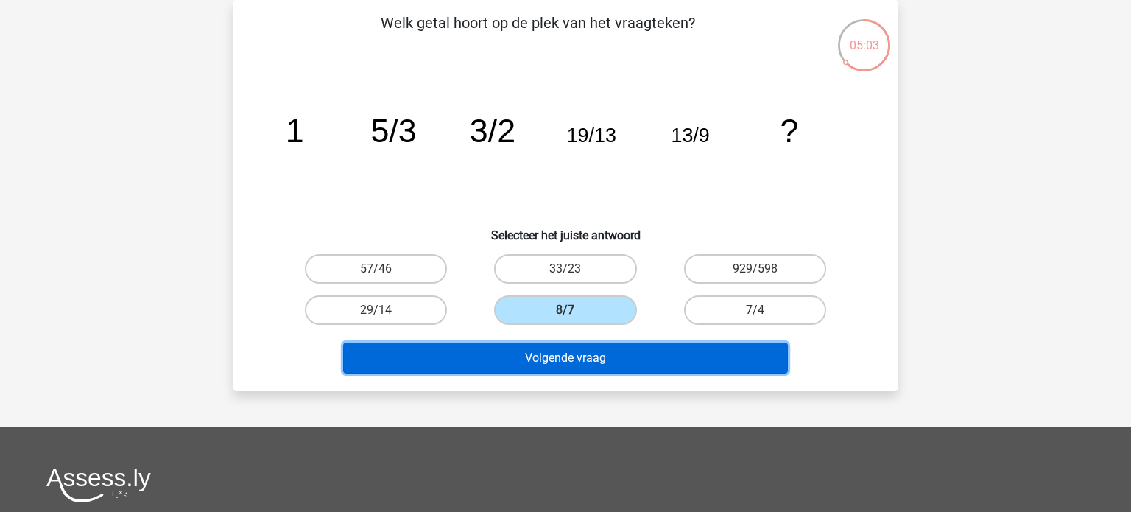
click at [576, 354] on button "Volgende vraag" at bounding box center [565, 357] width 445 height 31
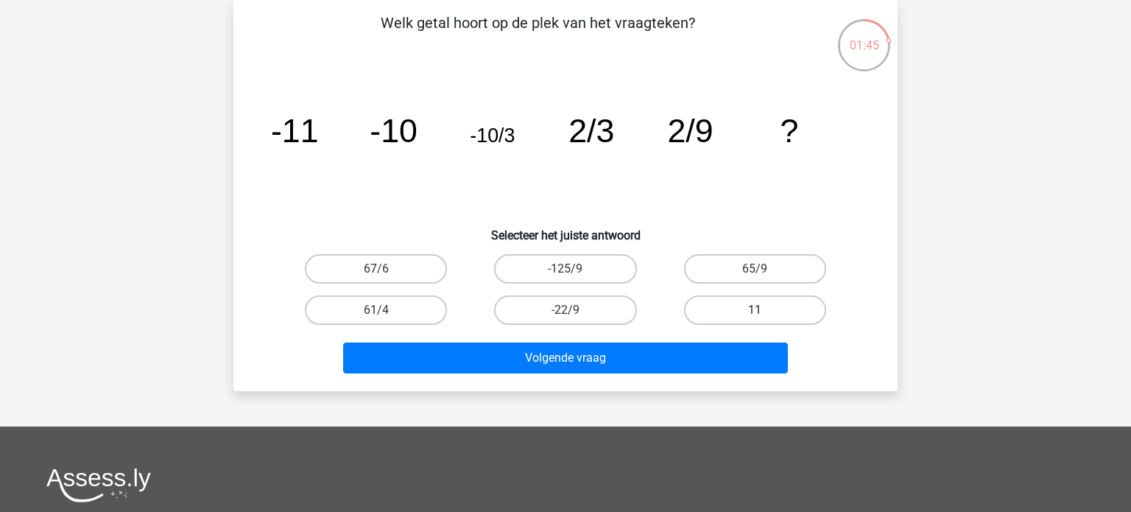
click at [746, 317] on label "11" at bounding box center [755, 309] width 142 height 29
click at [755, 317] on input "11" at bounding box center [760, 315] width 10 height 10
radio input "true"
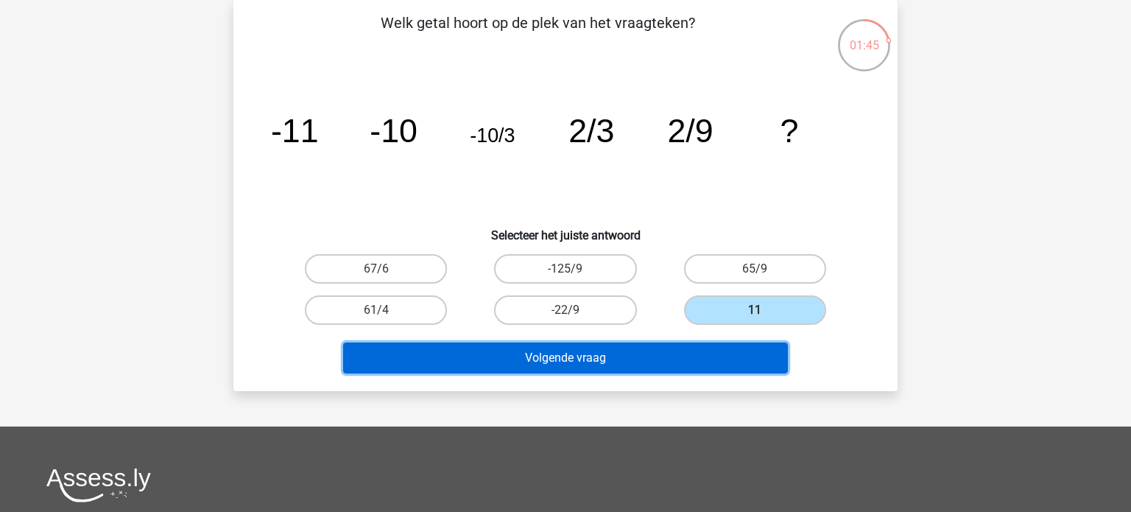
click at [667, 363] on button "Volgende vraag" at bounding box center [565, 357] width 445 height 31
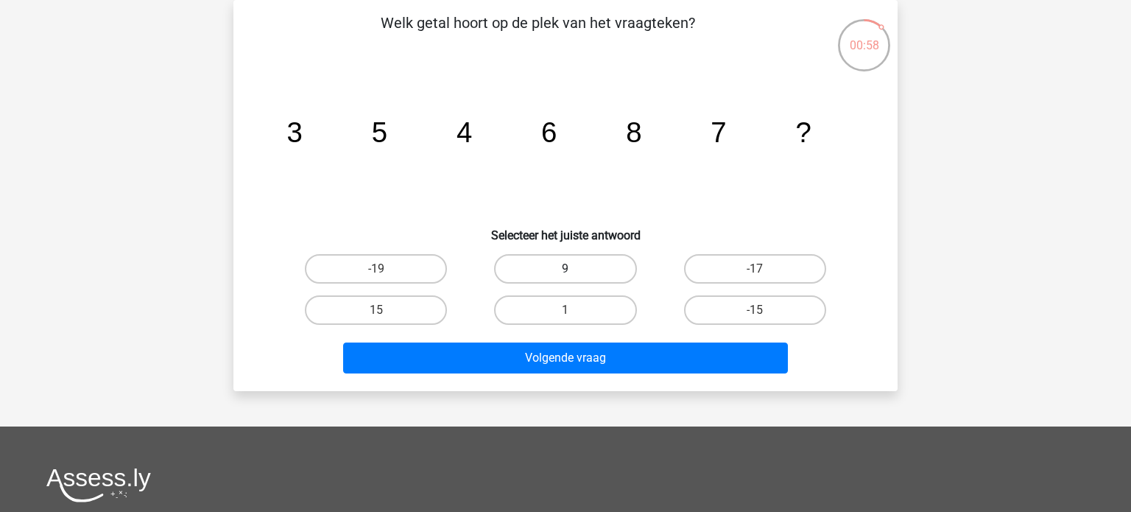
click at [581, 273] on label "9" at bounding box center [565, 268] width 142 height 29
click at [575, 273] on input "9" at bounding box center [570, 274] width 10 height 10
radio input "true"
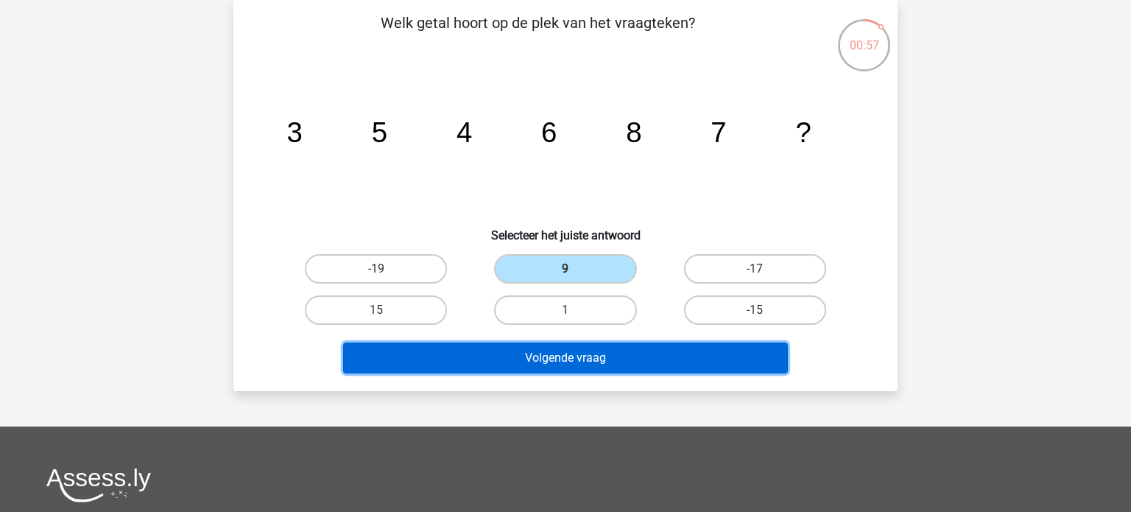
click at [551, 367] on button "Volgende vraag" at bounding box center [565, 357] width 445 height 31
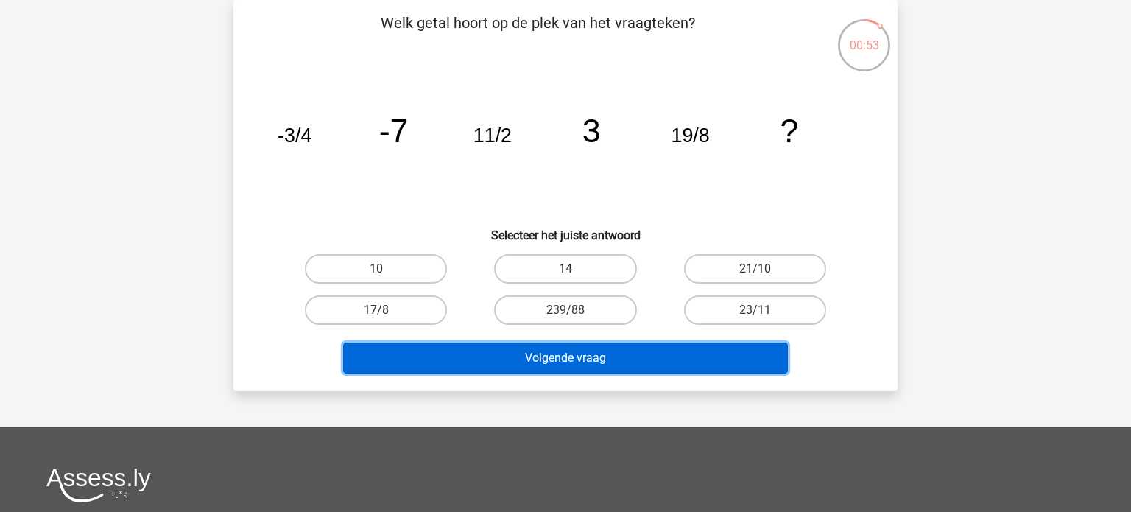
click at [583, 353] on button "Volgende vraag" at bounding box center [565, 357] width 445 height 31
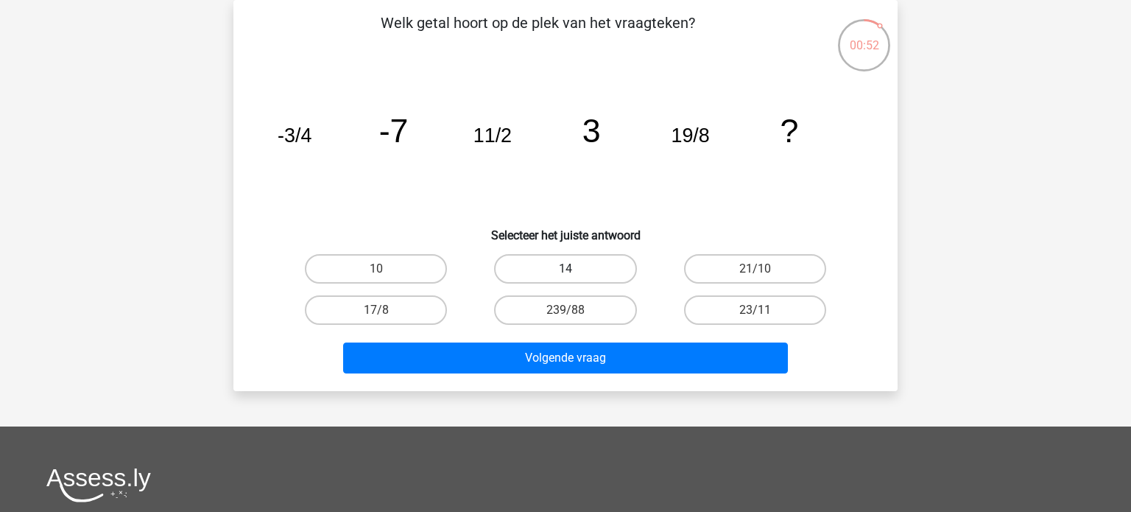
click at [582, 274] on label "14" at bounding box center [565, 268] width 142 height 29
click at [575, 274] on input "14" at bounding box center [570, 274] width 10 height 10
radio input "true"
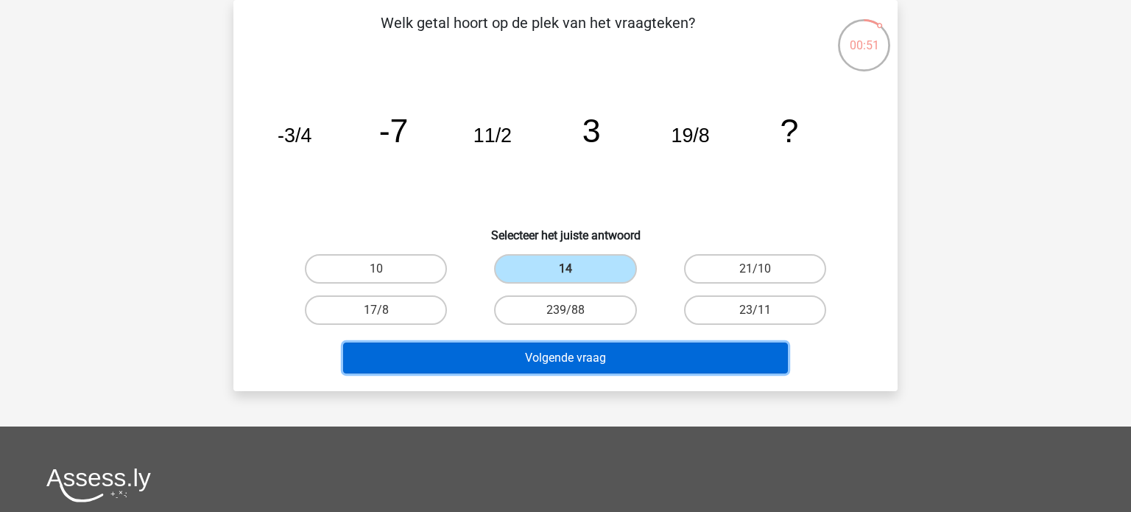
click at [570, 357] on button "Volgende vraag" at bounding box center [565, 357] width 445 height 31
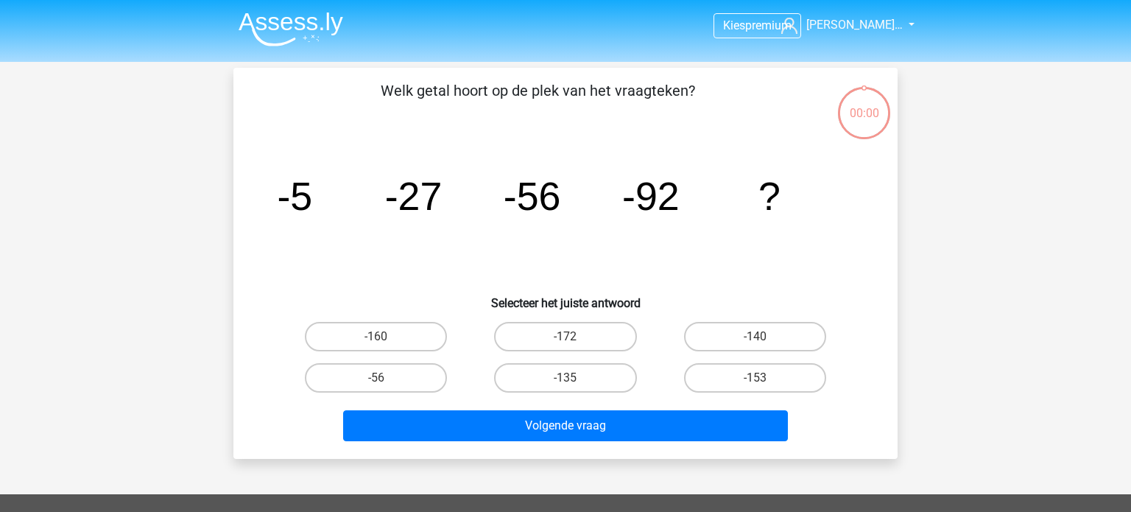
scroll to position [68, 0]
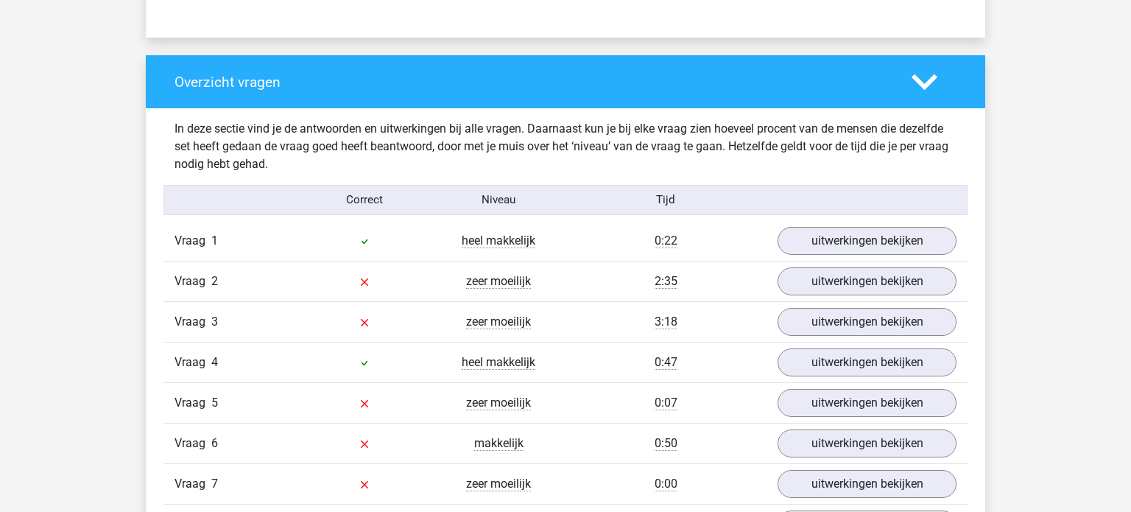
scroll to position [1054, 0]
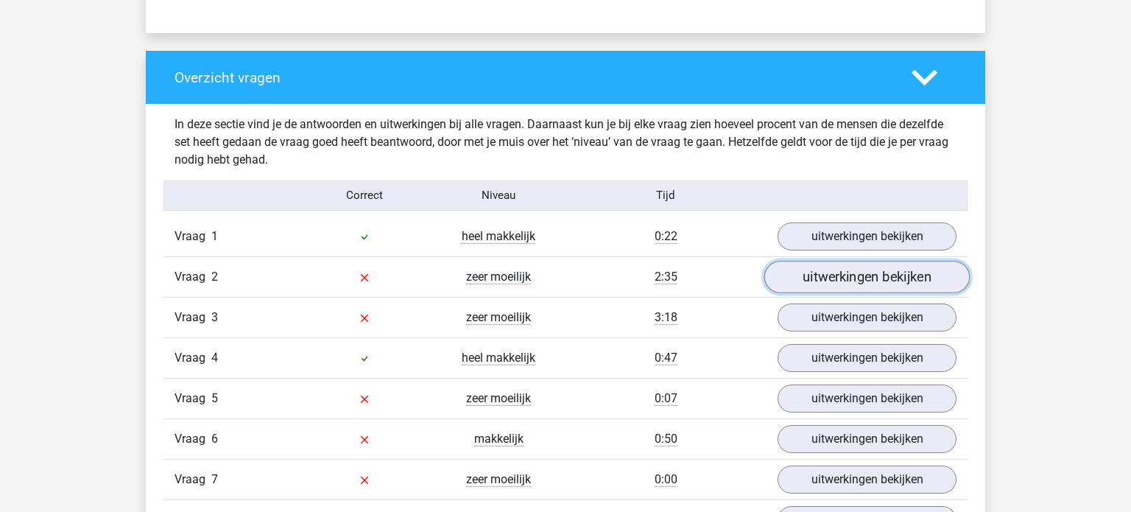
click at [807, 275] on link "uitwerkingen bekijken" at bounding box center [866, 277] width 205 height 32
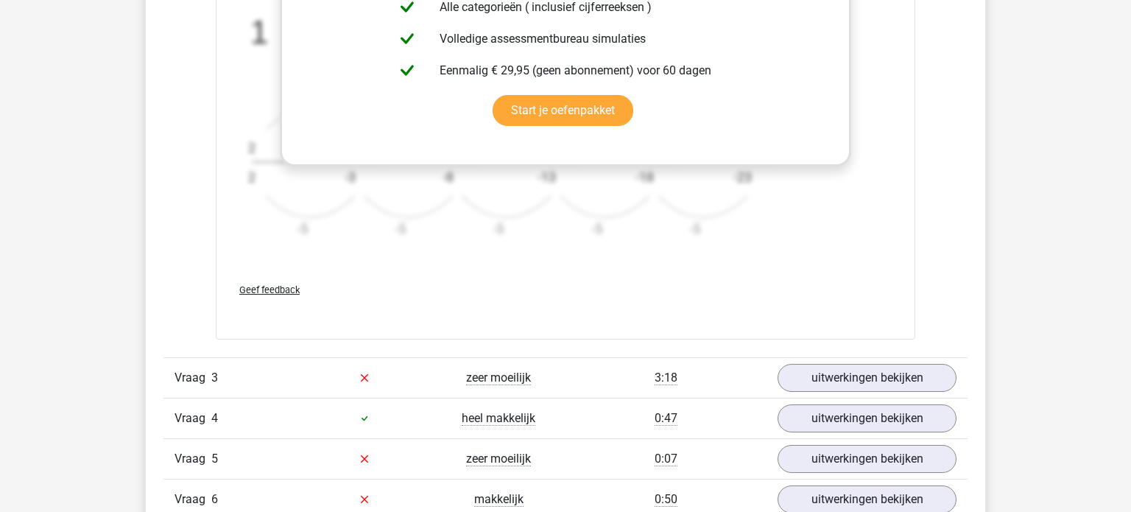
scroll to position [1904, 0]
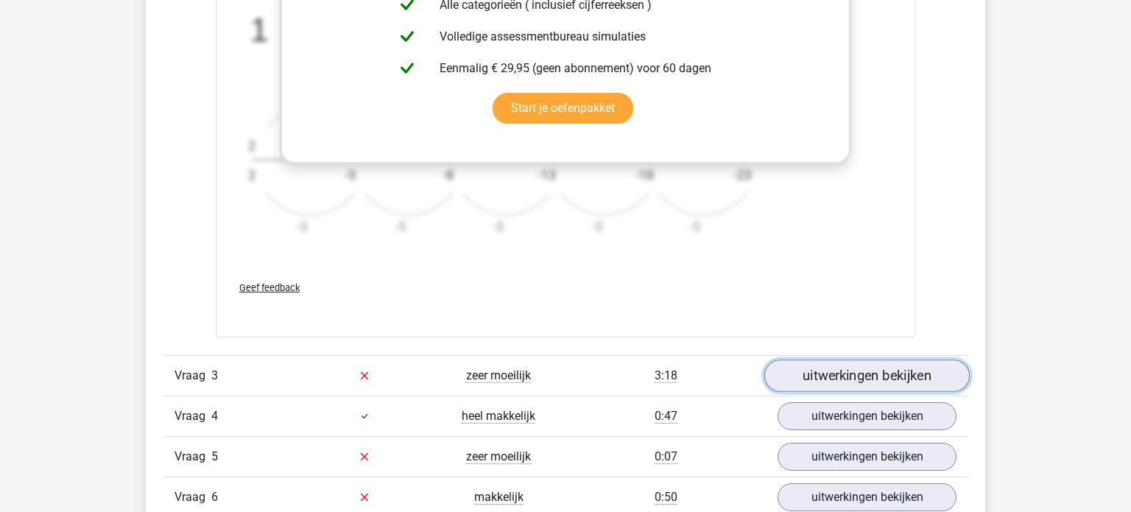
click at [808, 374] on link "uitwerkingen bekijken" at bounding box center [866, 375] width 205 height 32
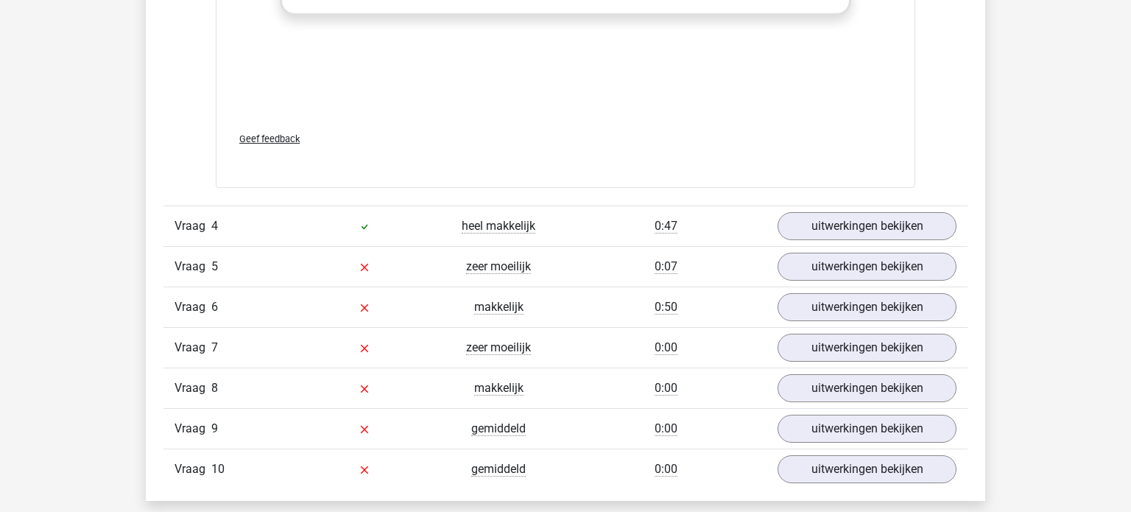
scroll to position [3003, 0]
click at [846, 269] on link "uitwerkingen bekijken" at bounding box center [866, 265] width 205 height 32
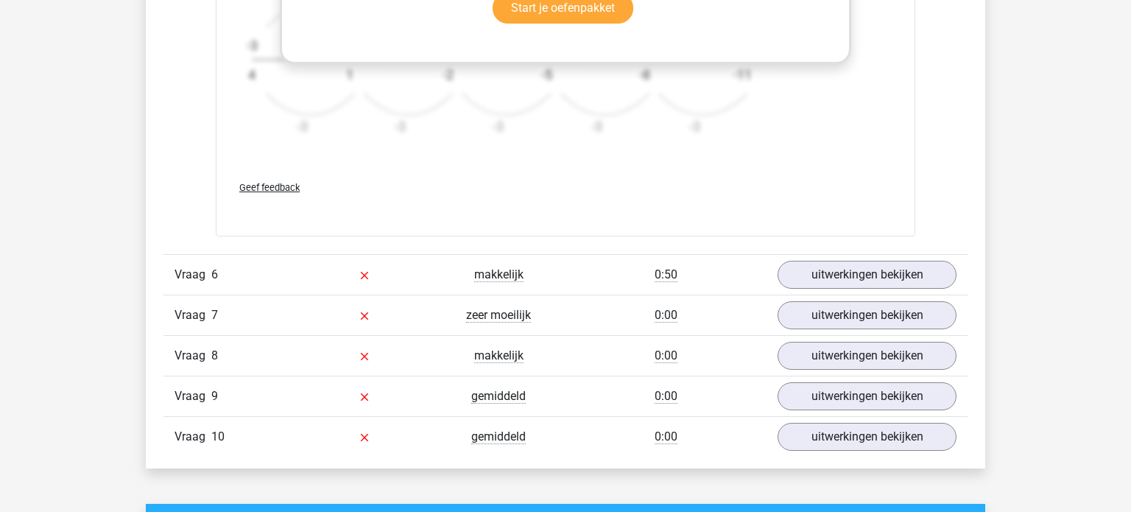
scroll to position [3947, 0]
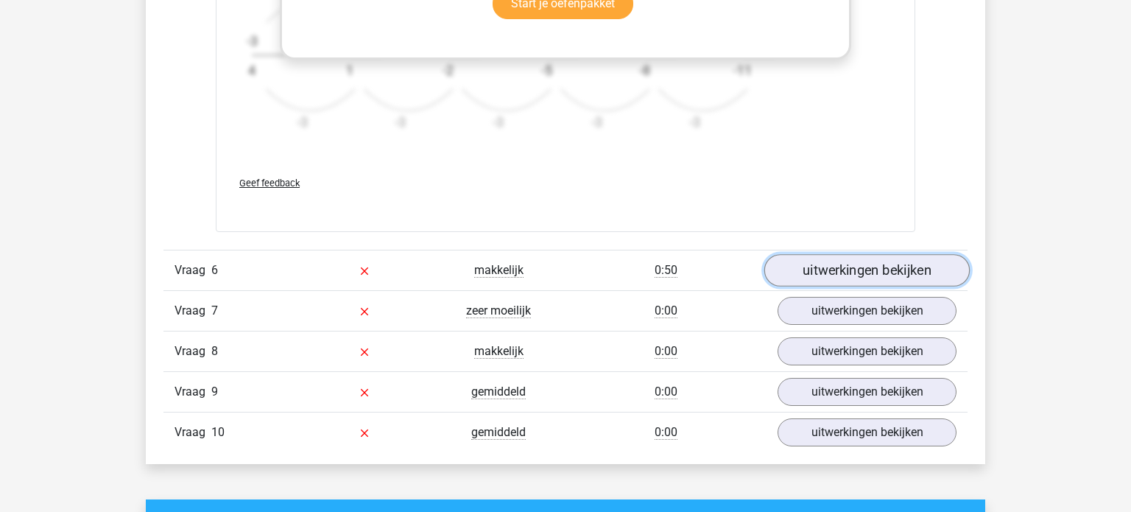
click at [845, 270] on link "uitwerkingen bekijken" at bounding box center [866, 270] width 205 height 32
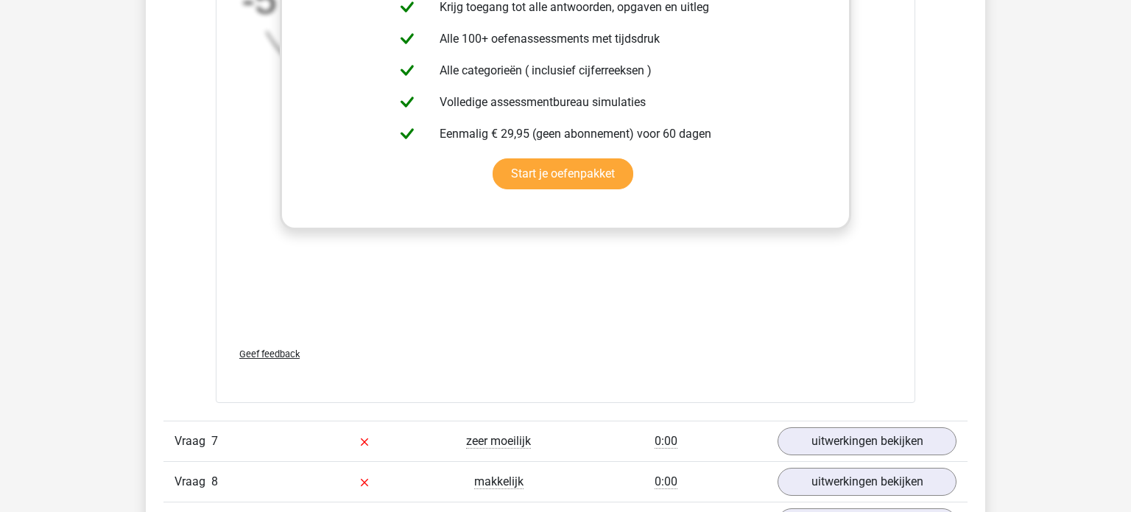
scroll to position [4729, 0]
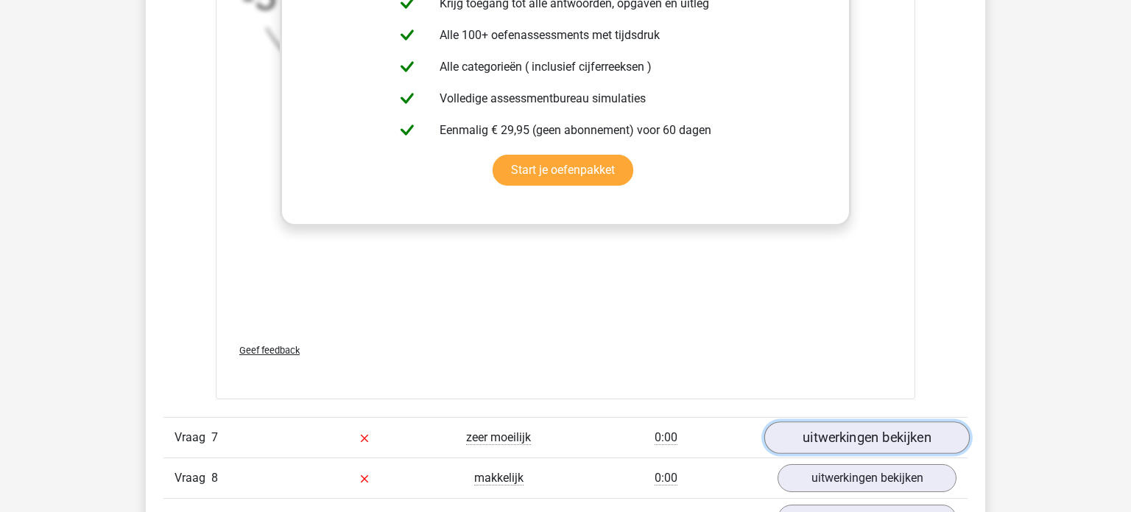
click at [842, 432] on link "uitwerkingen bekijken" at bounding box center [866, 437] width 205 height 32
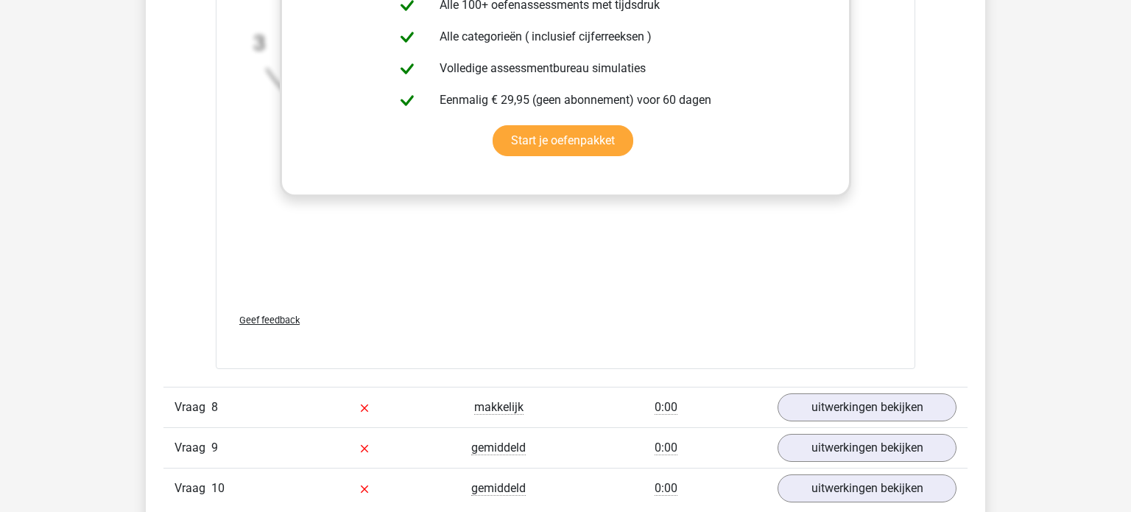
scroll to position [5712, 0]
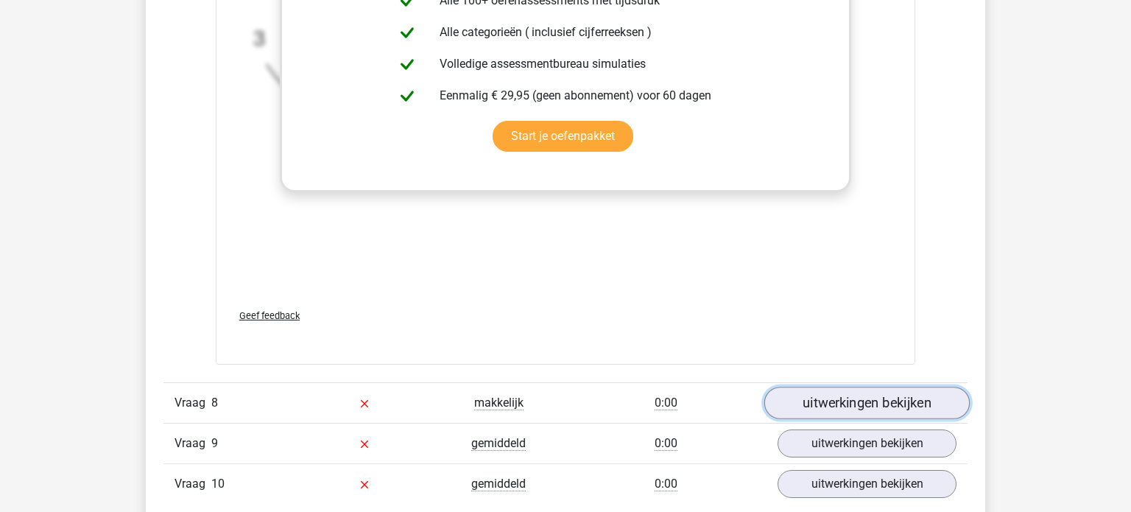
click at [838, 402] on link "uitwerkingen bekijken" at bounding box center [866, 403] width 205 height 32
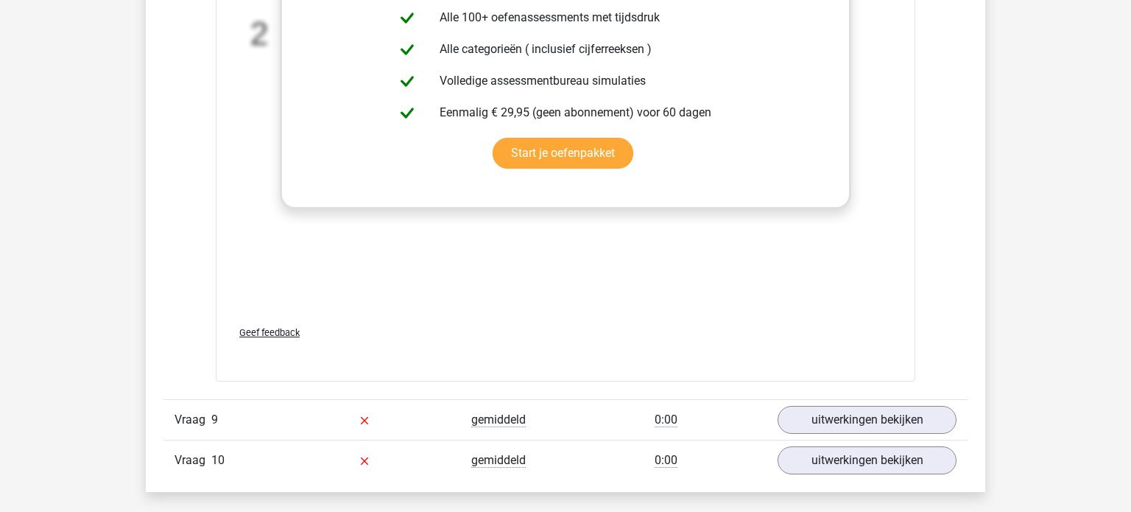
scroll to position [6646, 0]
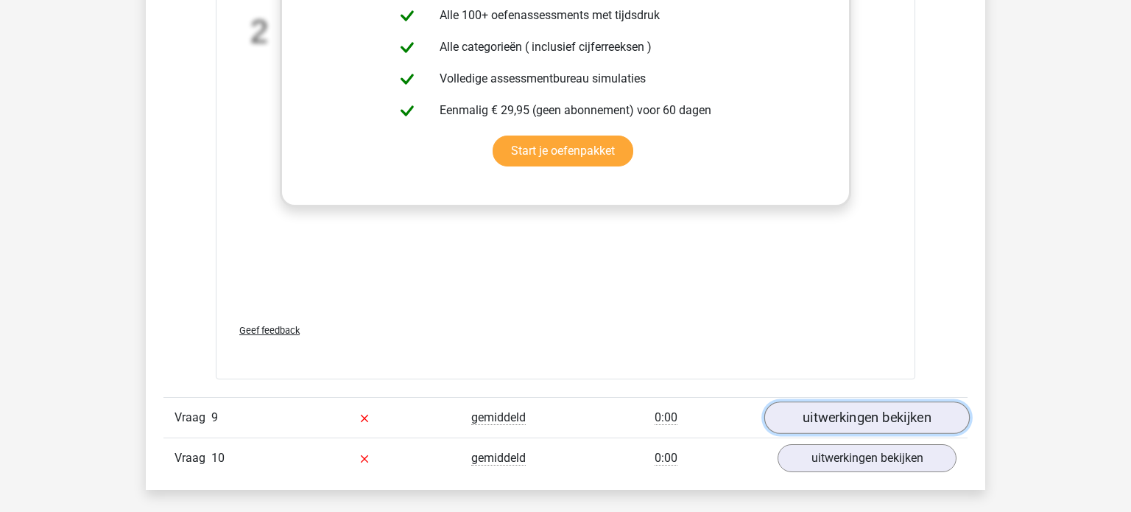
click at [839, 407] on link "uitwerkingen bekijken" at bounding box center [866, 417] width 205 height 32
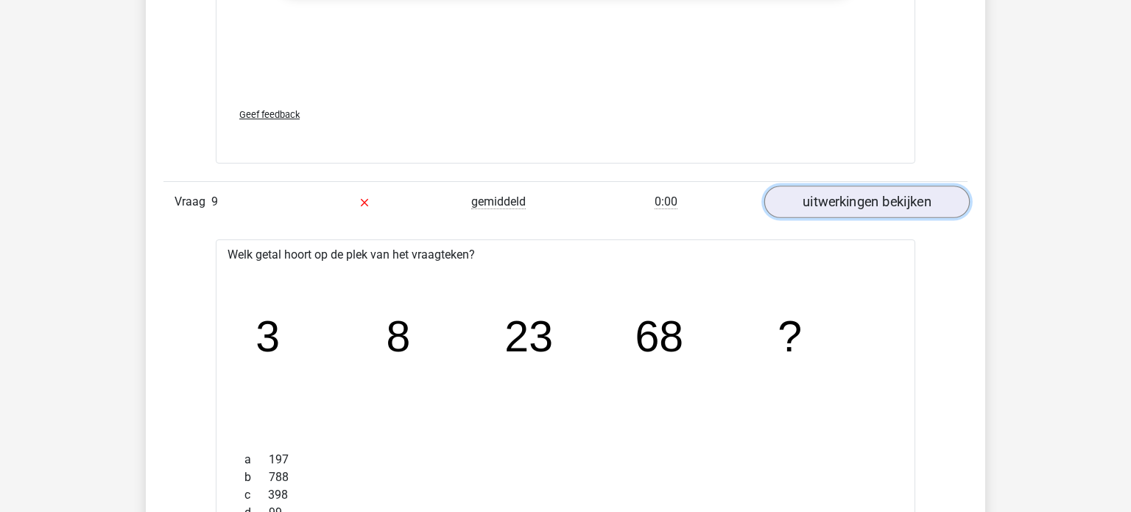
scroll to position [6848, 0]
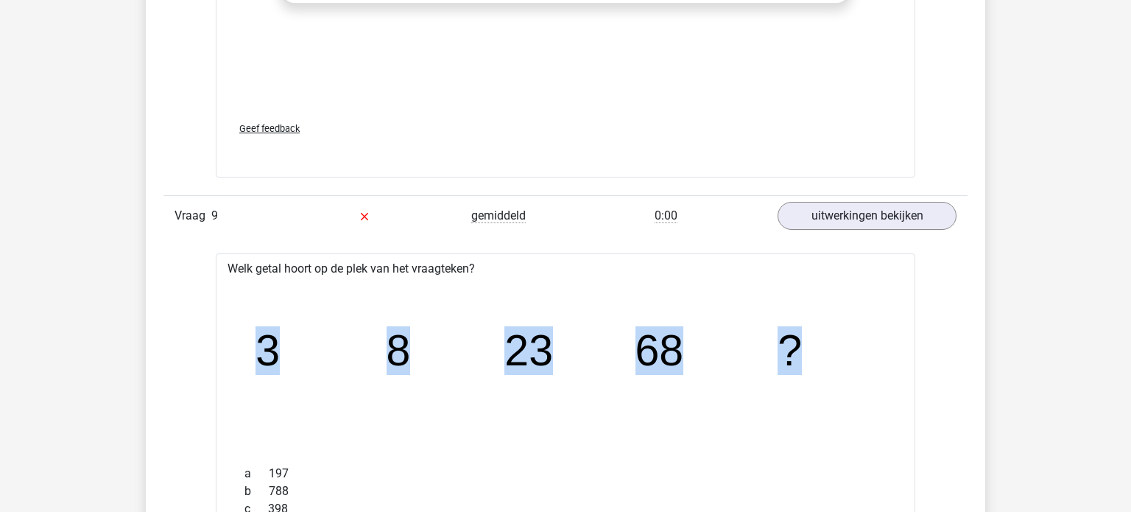
drag, startPoint x: 260, startPoint y: 345, endPoint x: 861, endPoint y: 355, distance: 601.5
click at [861, 355] on icon "image/svg+xml 3 8 23 68 ?" at bounding box center [565, 364] width 652 height 163
copy g "3 8 23 68 ?"
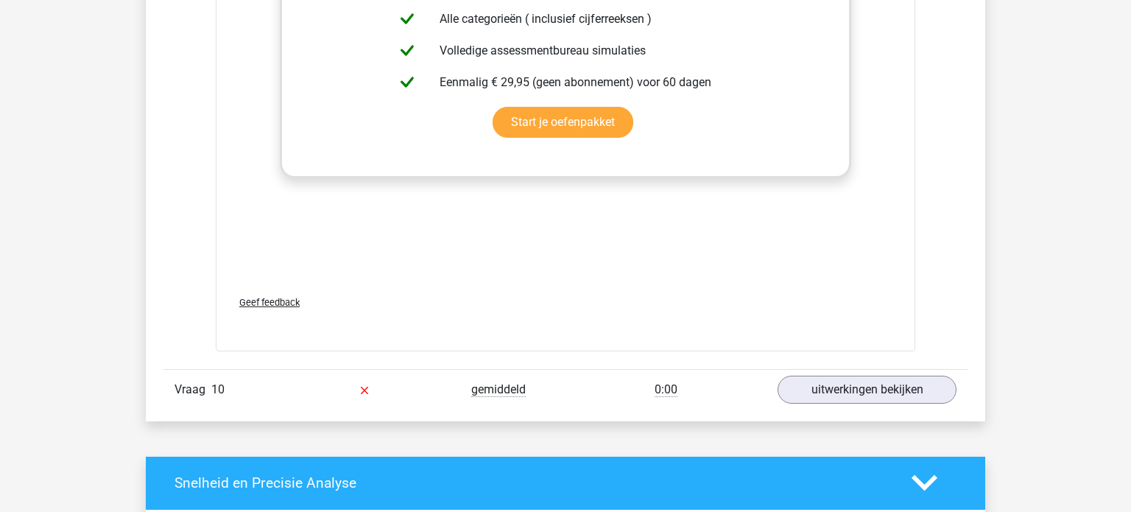
scroll to position [7624, 0]
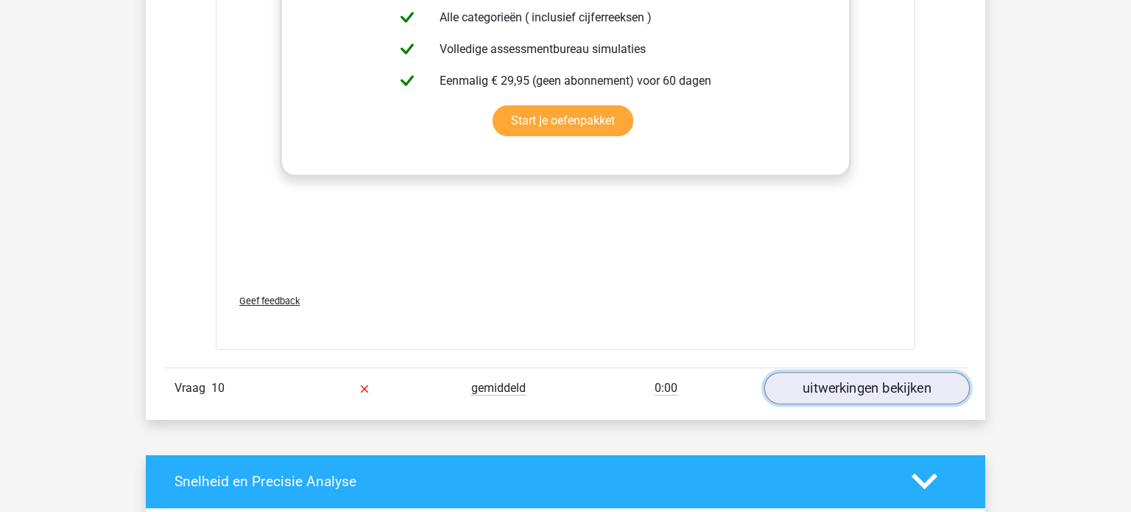
click at [841, 381] on link "uitwerkingen bekijken" at bounding box center [866, 388] width 205 height 32
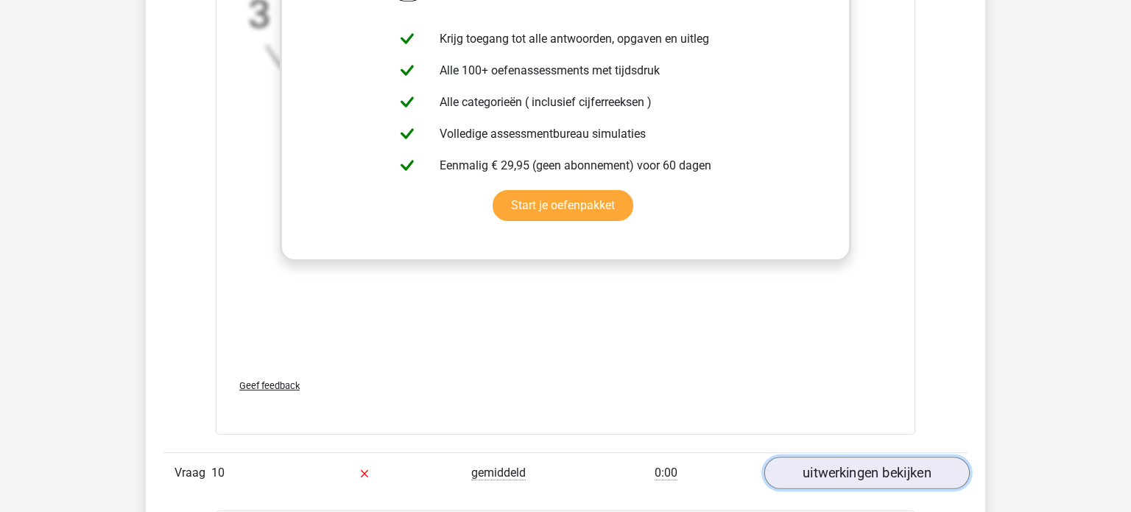
scroll to position [7521, 0]
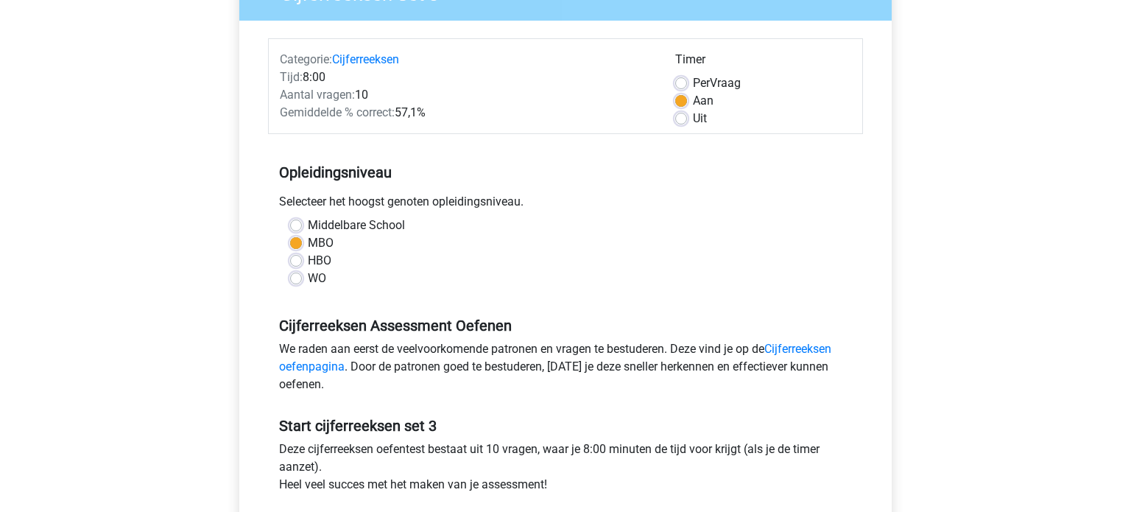
scroll to position [149, 0]
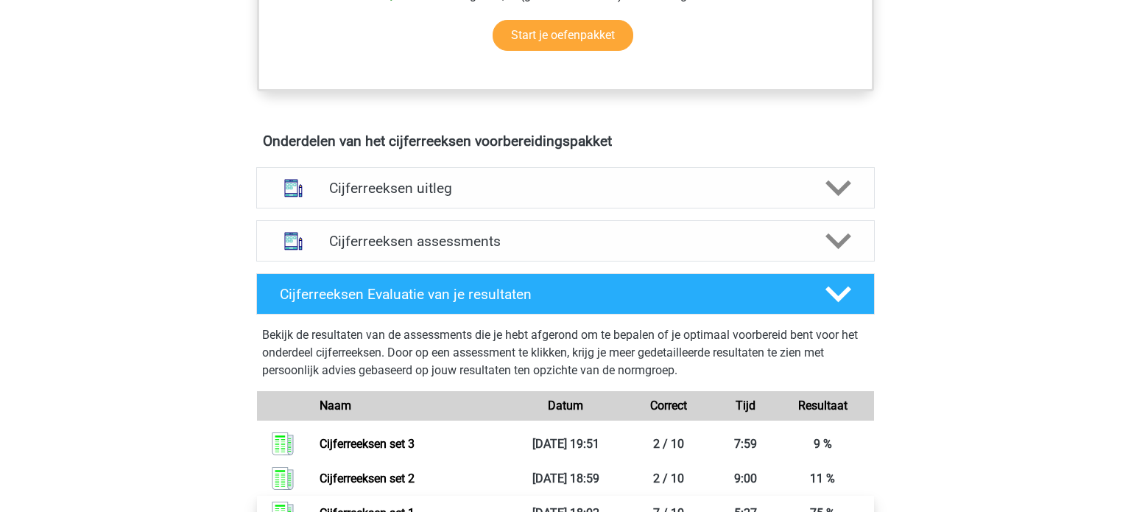
scroll to position [765, 0]
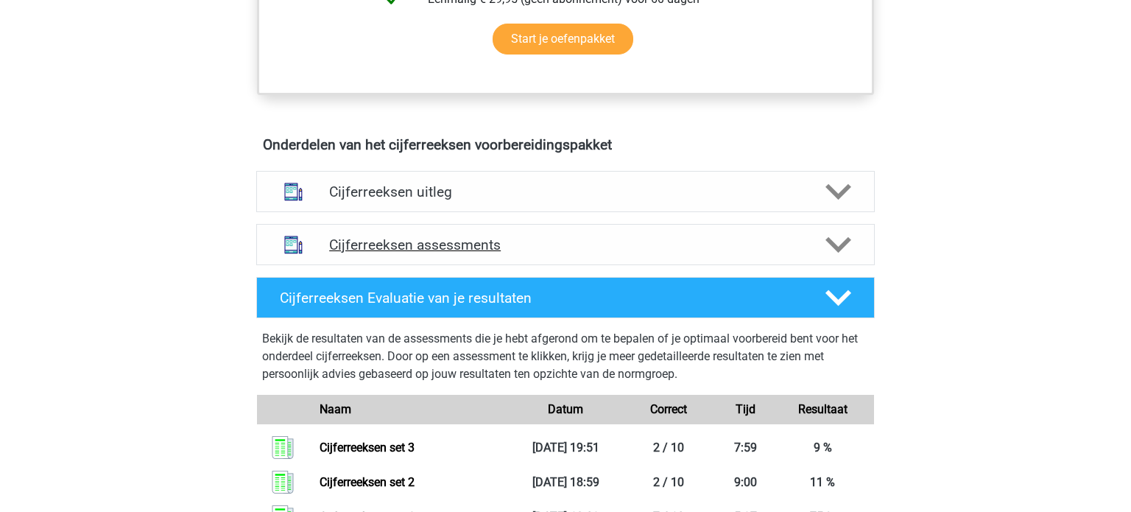
click at [439, 265] on div "Cijferreeksen assessments" at bounding box center [565, 244] width 618 height 41
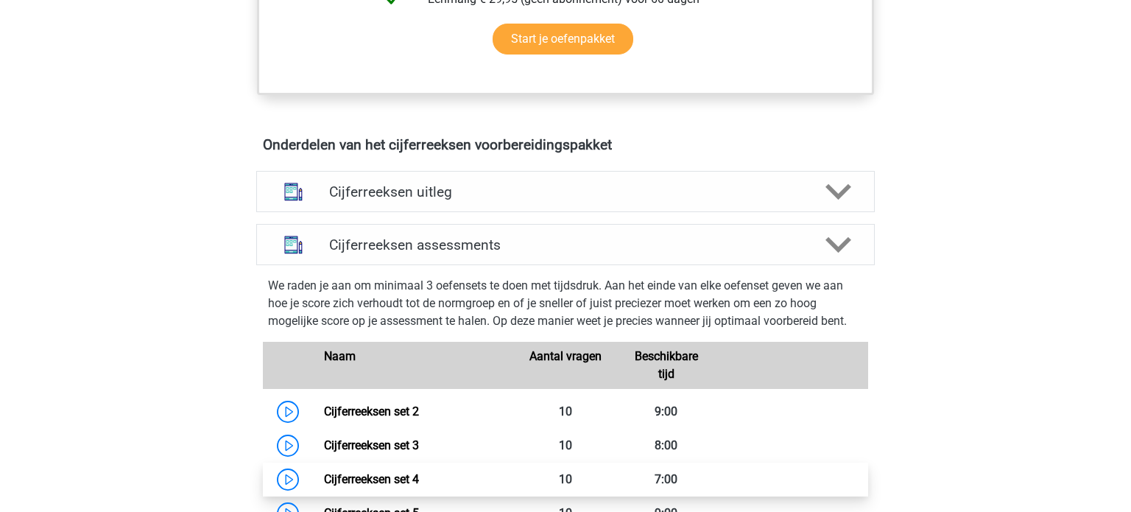
click at [370, 486] on link "Cijferreeksen set 4" at bounding box center [371, 479] width 95 height 14
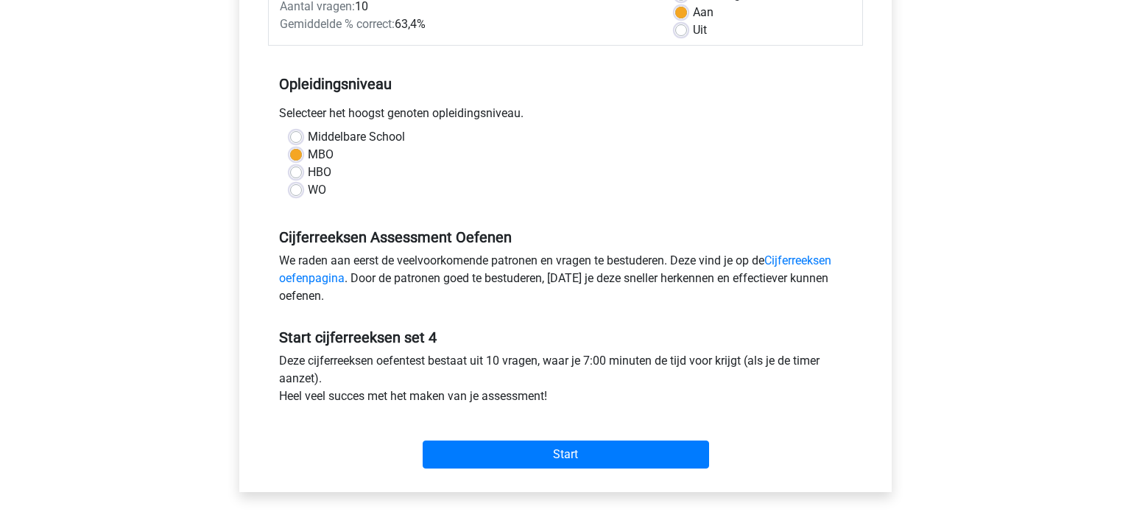
scroll to position [243, 0]
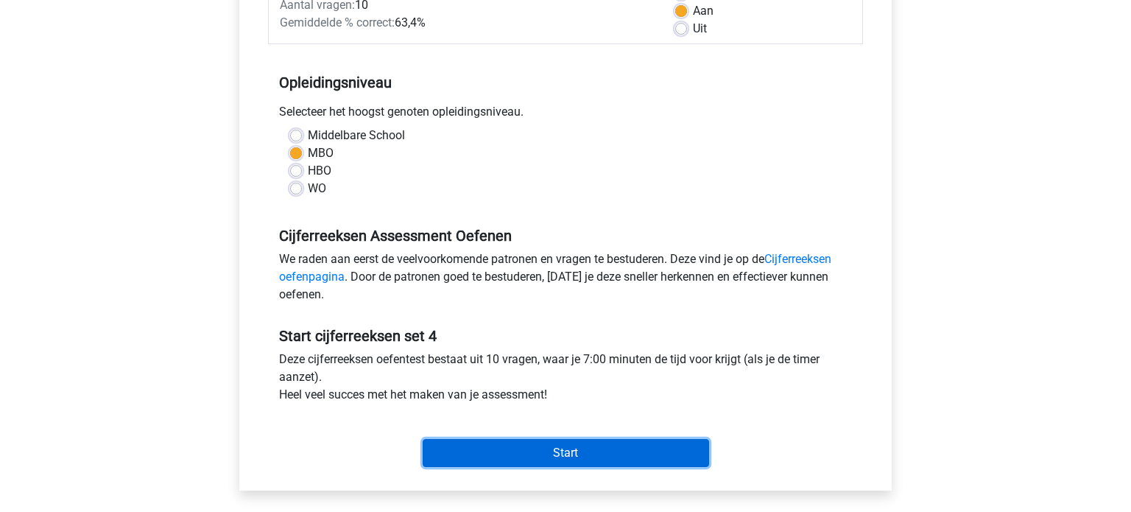
click at [498, 446] on input "Start" at bounding box center [566, 453] width 286 height 28
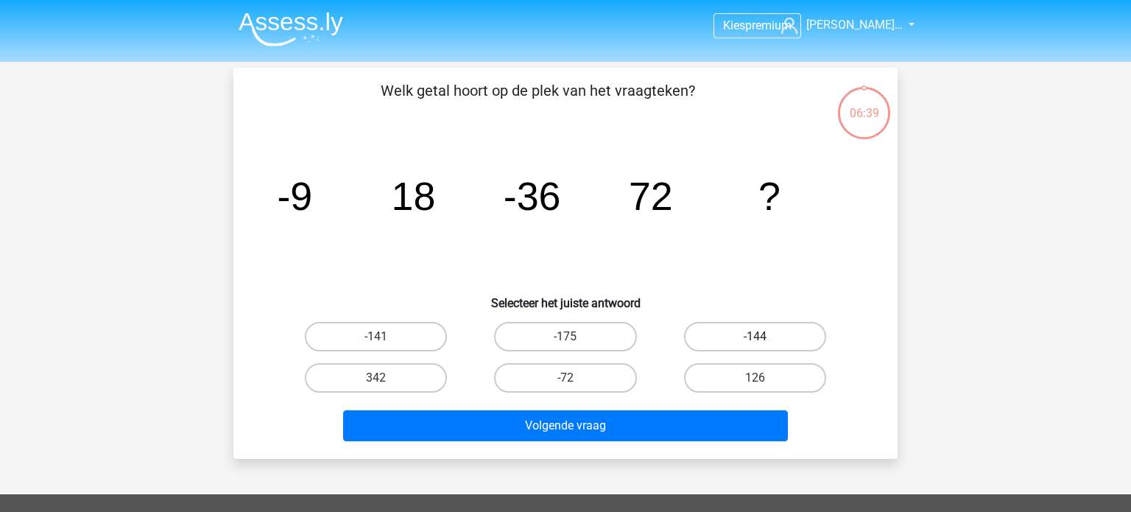
click at [773, 342] on label "-144" at bounding box center [755, 336] width 142 height 29
click at [764, 342] on input "-144" at bounding box center [760, 341] width 10 height 10
radio input "true"
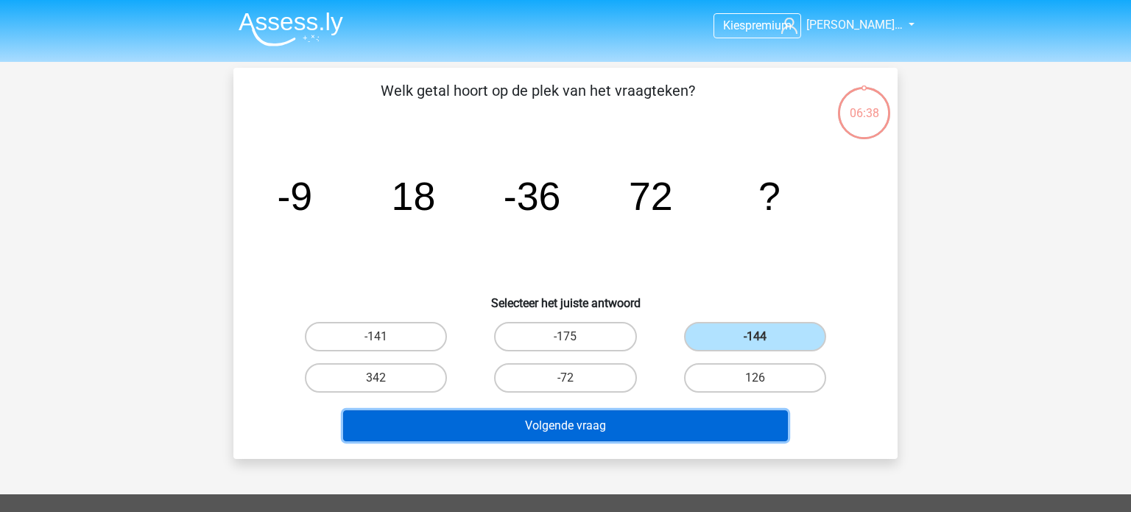
click at [635, 423] on button "Volgende vraag" at bounding box center [565, 425] width 445 height 31
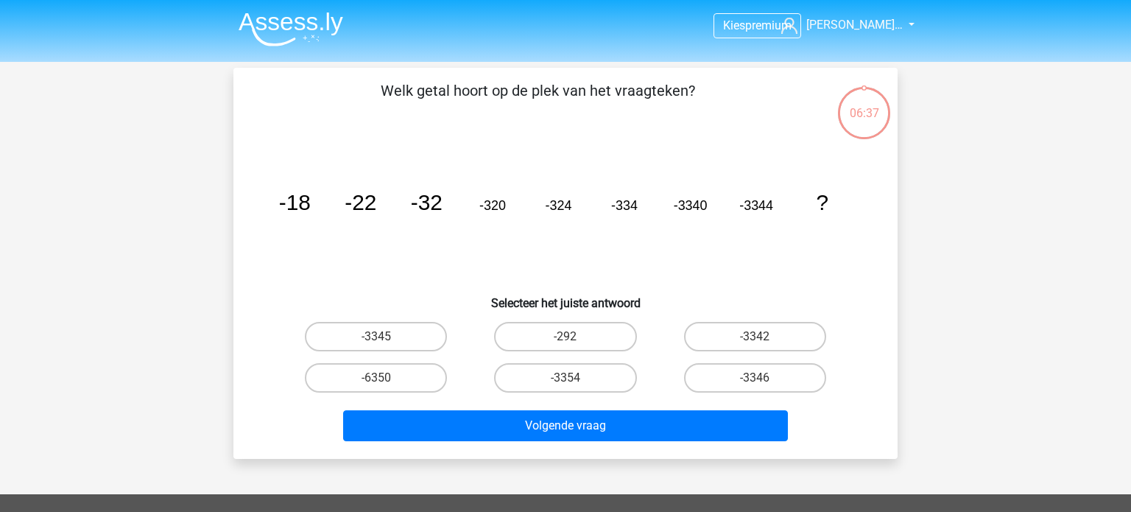
scroll to position [68, 0]
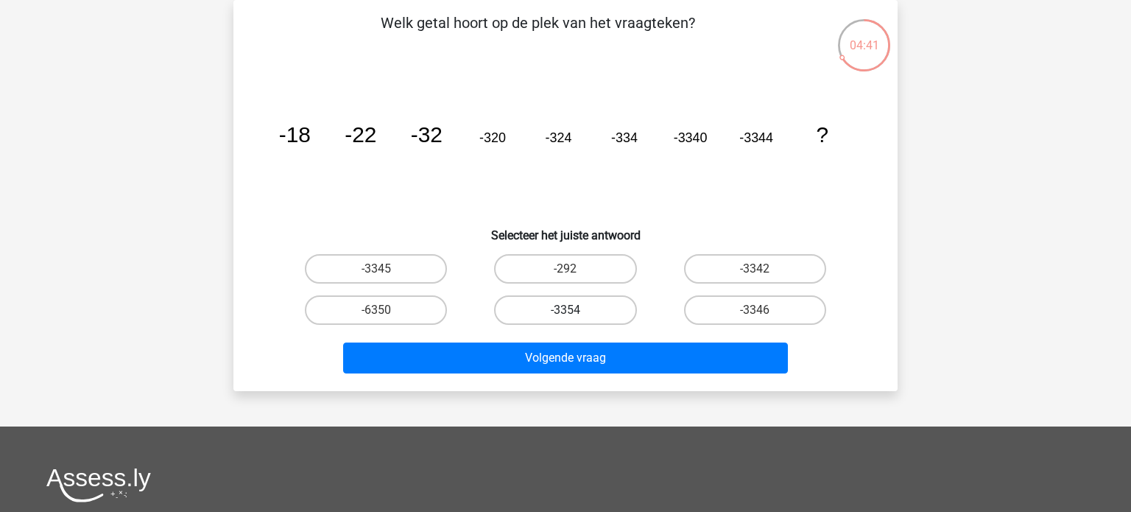
click at [576, 309] on label "-3354" at bounding box center [565, 309] width 142 height 29
click at [575, 310] on input "-3354" at bounding box center [570, 315] width 10 height 10
radio input "true"
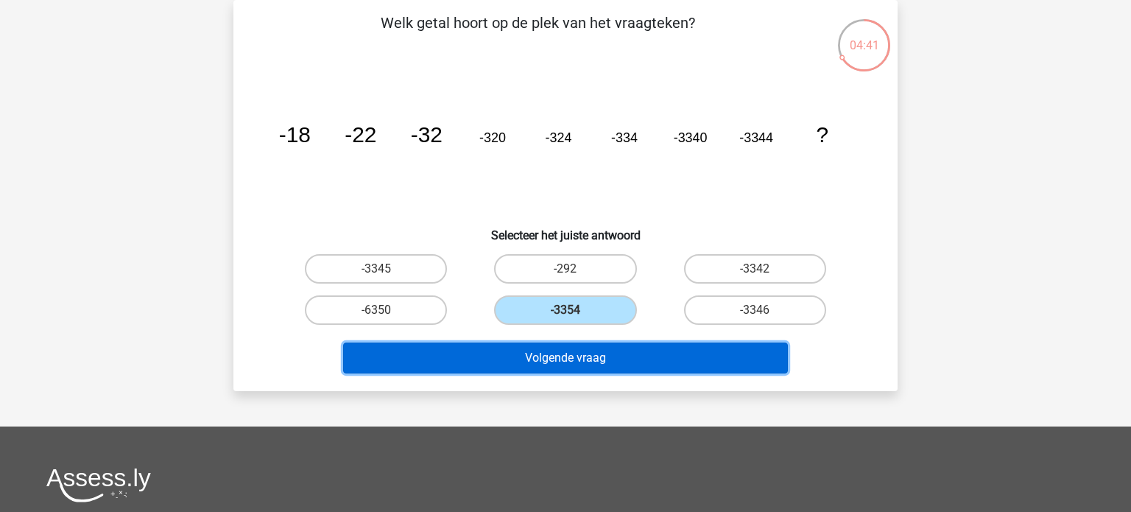
click at [576, 360] on button "Volgende vraag" at bounding box center [565, 357] width 445 height 31
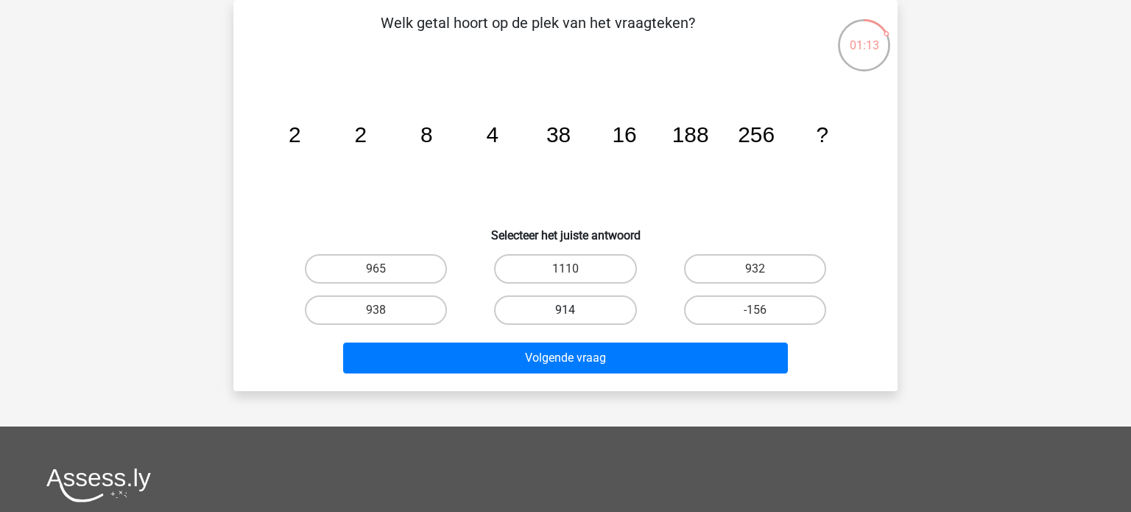
click at [563, 306] on label "914" at bounding box center [565, 309] width 142 height 29
click at [565, 310] on input "914" at bounding box center [570, 315] width 10 height 10
radio input "true"
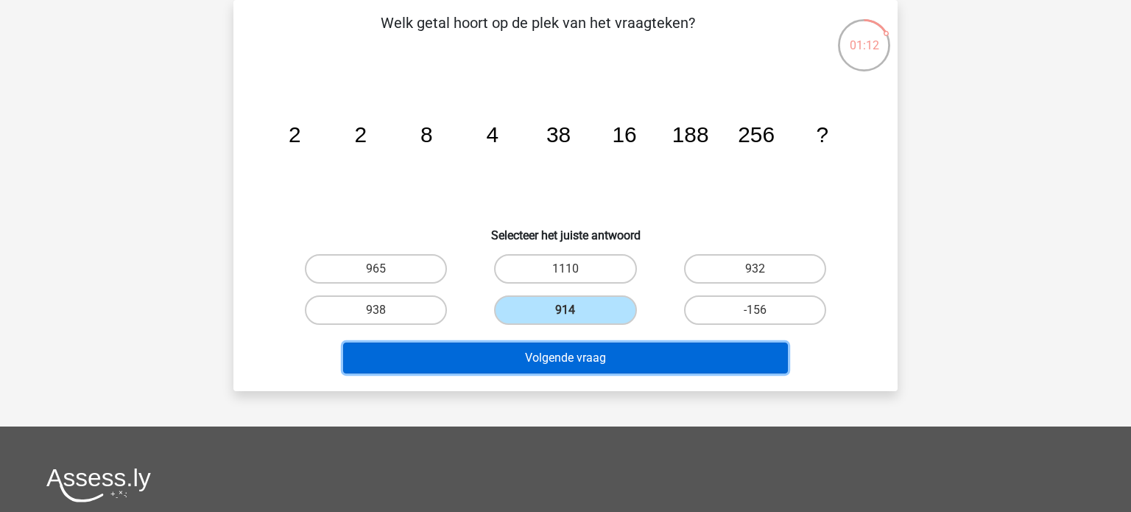
click at [562, 352] on button "Volgende vraag" at bounding box center [565, 357] width 445 height 31
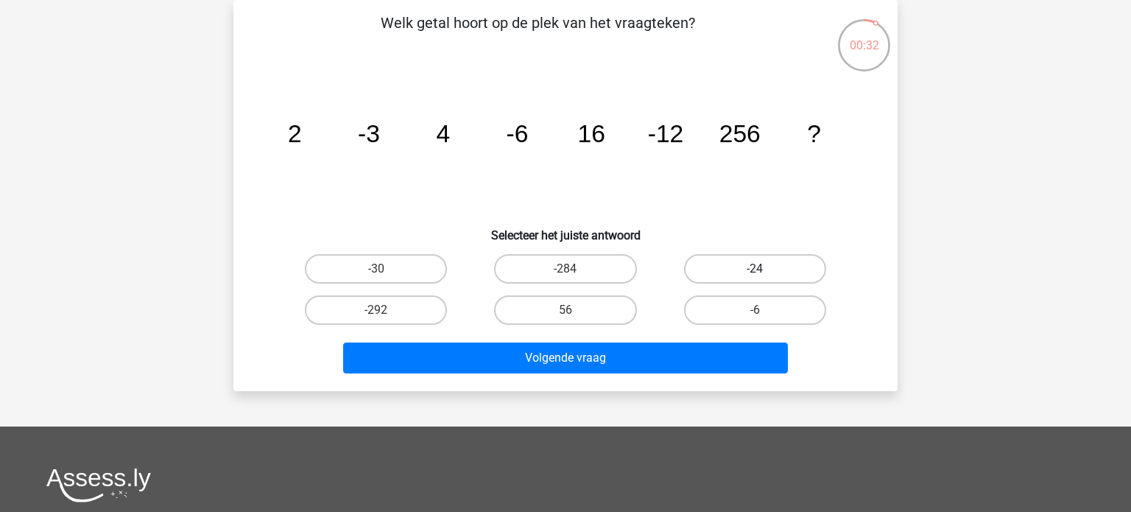
click at [771, 264] on label "-24" at bounding box center [755, 268] width 142 height 29
click at [764, 269] on input "-24" at bounding box center [760, 274] width 10 height 10
radio input "true"
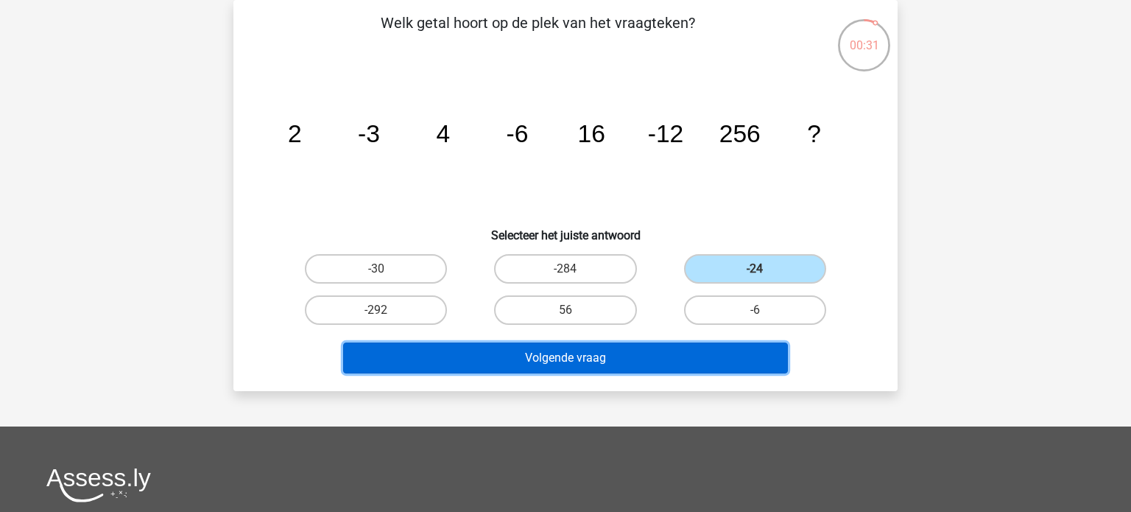
click at [652, 359] on button "Volgende vraag" at bounding box center [565, 357] width 445 height 31
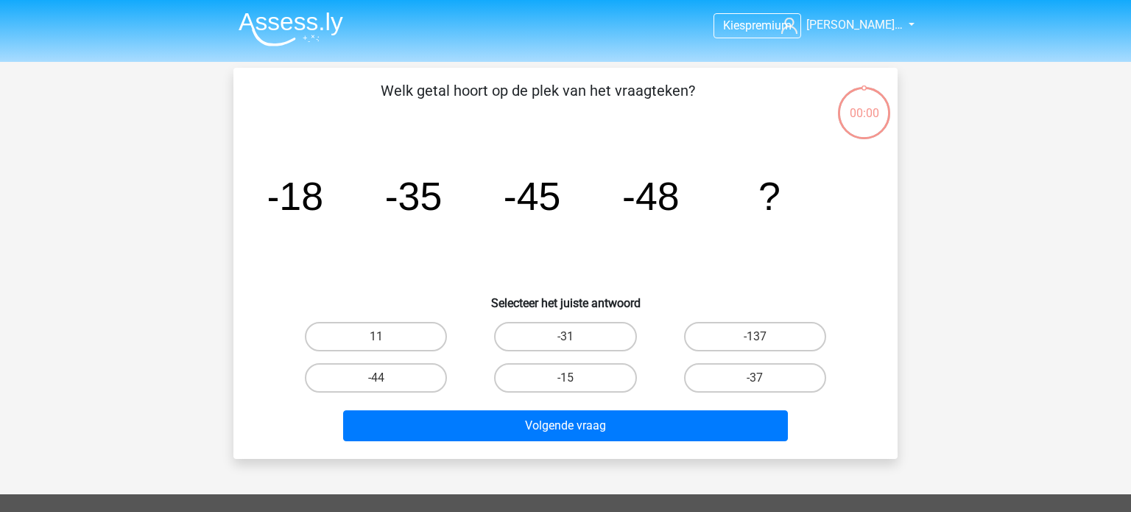
scroll to position [68, 0]
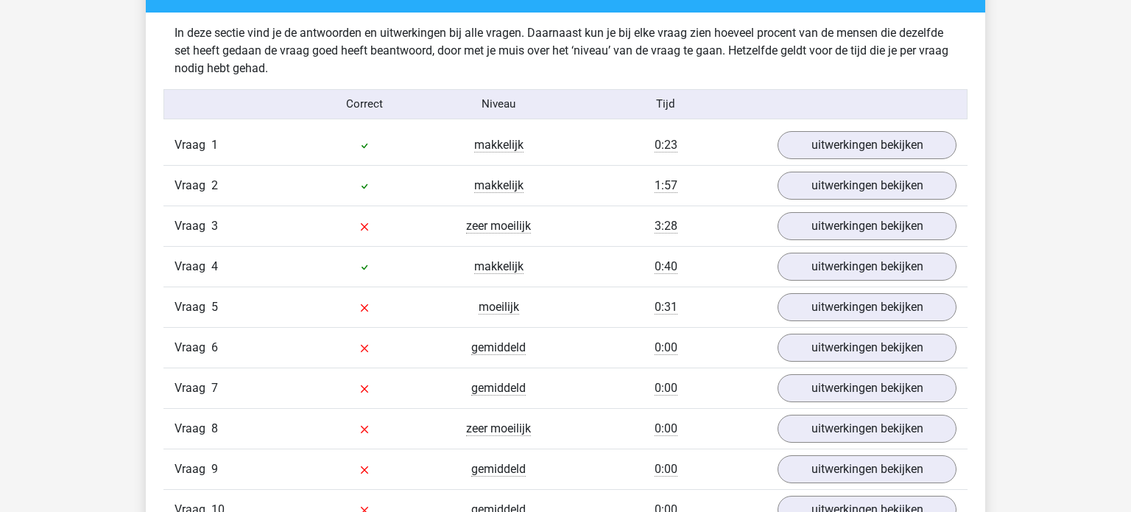
scroll to position [1143, 0]
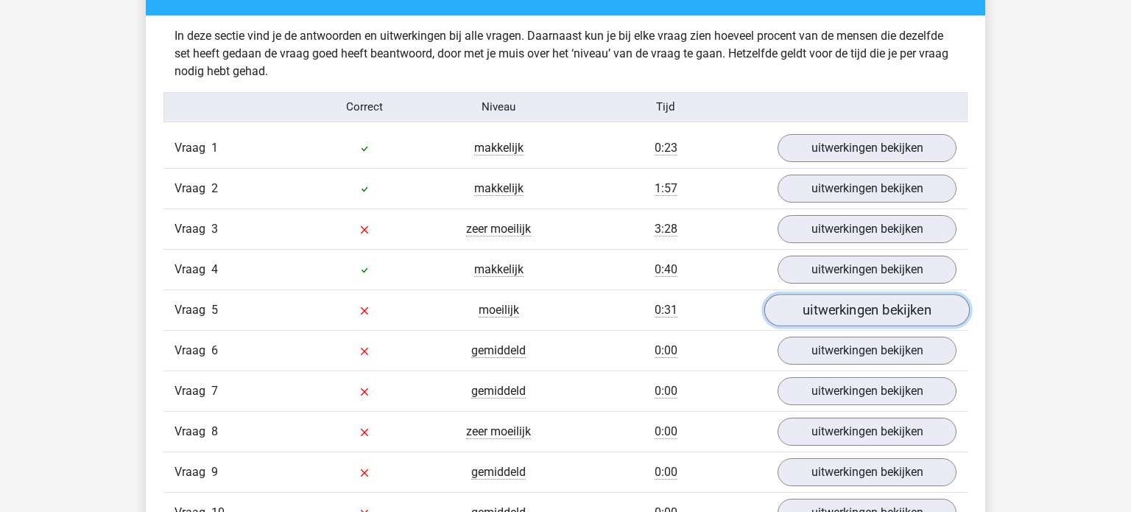
click at [852, 302] on link "uitwerkingen bekijken" at bounding box center [866, 310] width 205 height 32
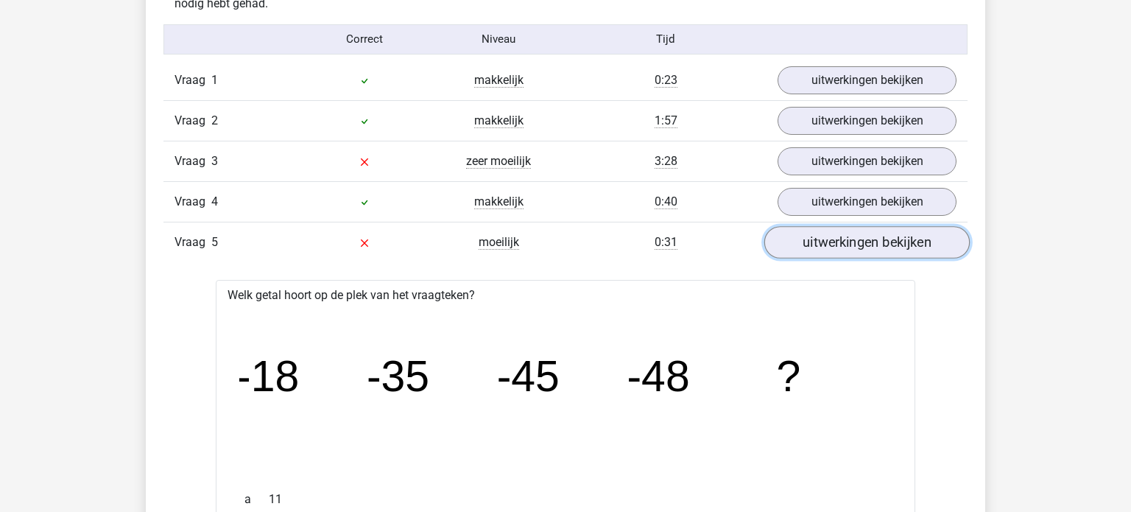
scroll to position [1207, 0]
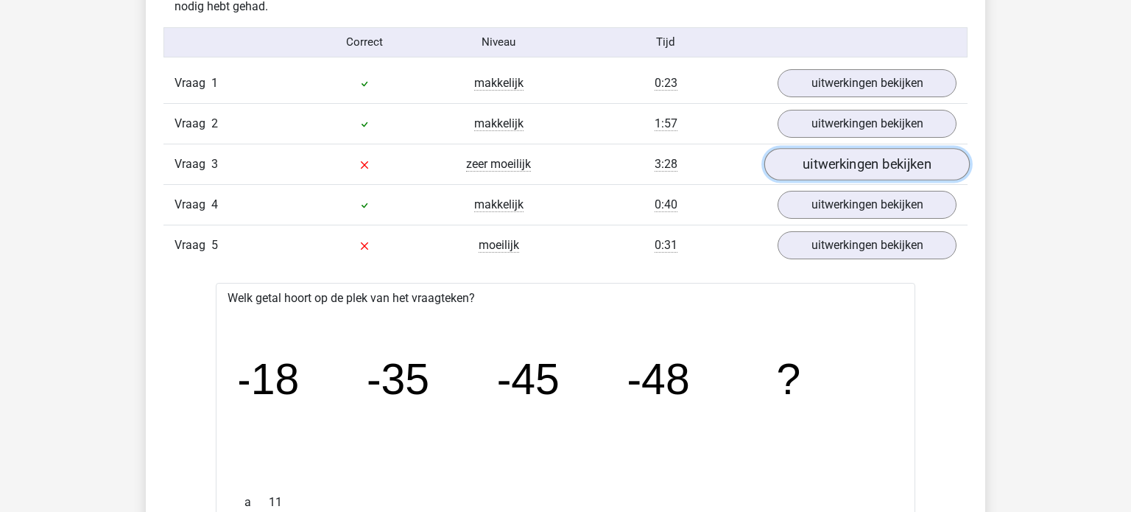
click at [852, 155] on link "uitwerkingen bekijken" at bounding box center [866, 164] width 205 height 32
